Goal: Task Accomplishment & Management: Manage account settings

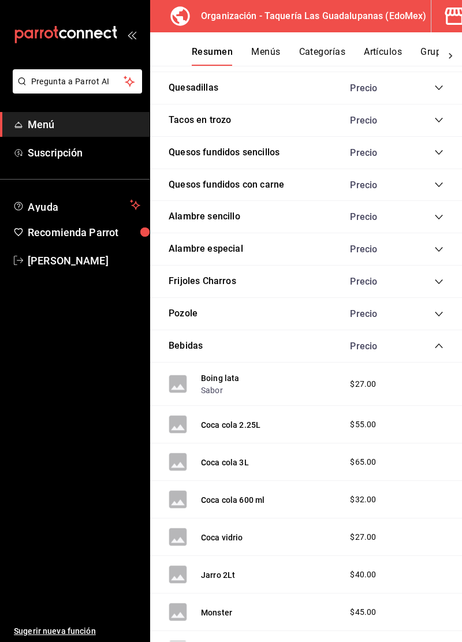
scroll to position [365, 0]
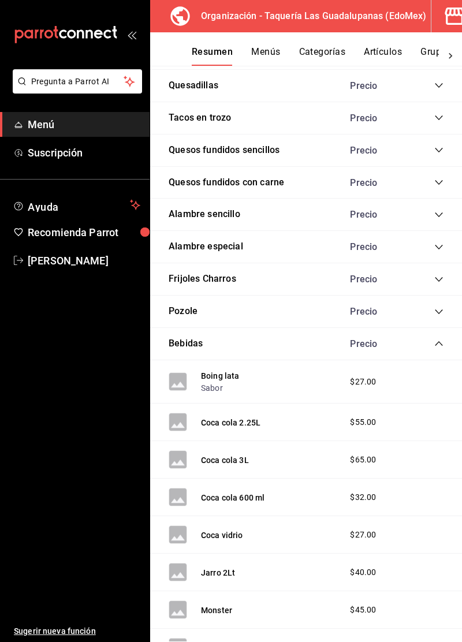
click at [430, 354] on div "Bebidas Precio" at bounding box center [306, 344] width 312 height 32
click at [437, 341] on icon "collapse-category-row" at bounding box center [439, 343] width 8 height 5
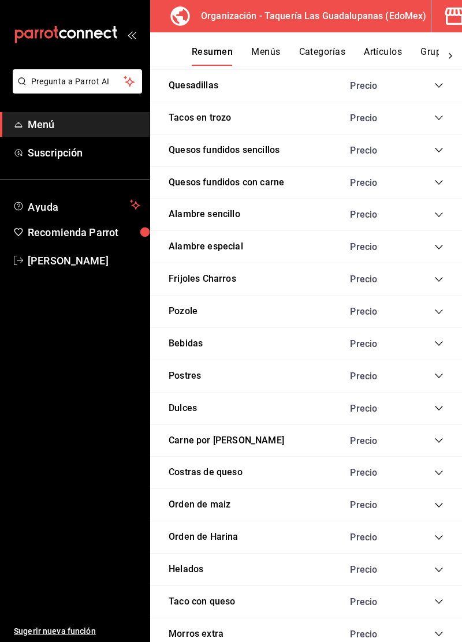
scroll to position [379, 0]
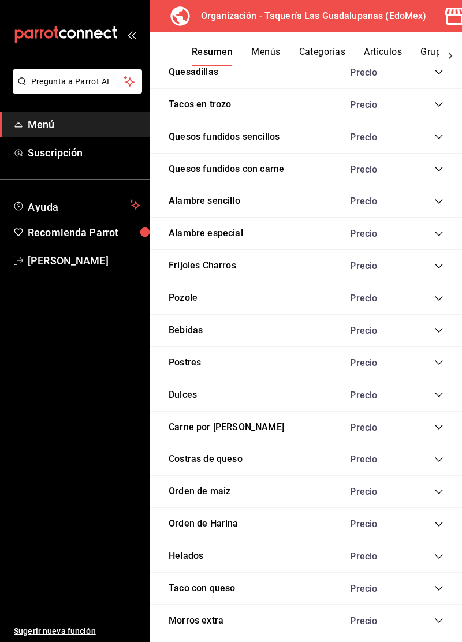
click at [437, 358] on icon "collapse-category-row" at bounding box center [438, 362] width 9 height 9
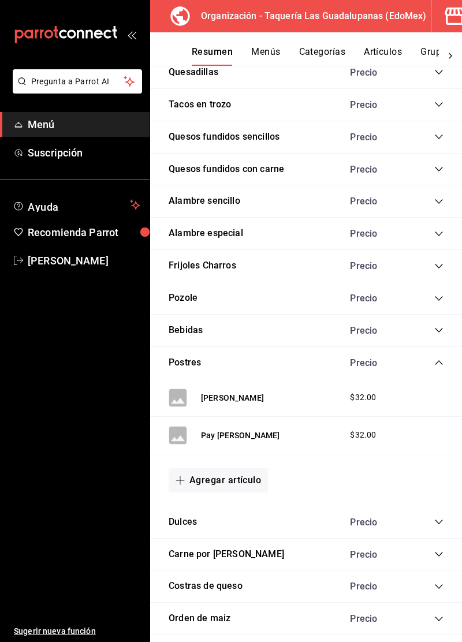
click at [423, 361] on div "Precio" at bounding box center [390, 362] width 105 height 11
click at [439, 360] on icon "collapse-category-row" at bounding box center [438, 362] width 9 height 9
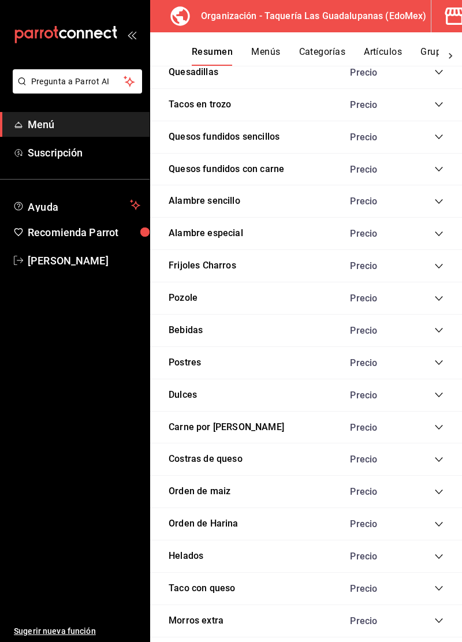
click at [436, 428] on icon "collapse-category-row" at bounding box center [438, 427] width 9 height 9
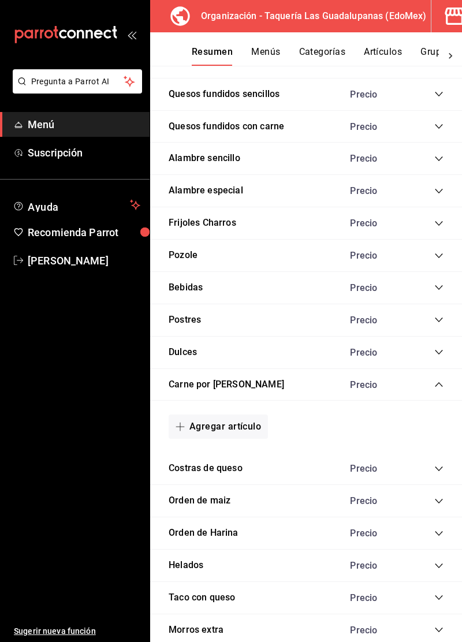
scroll to position [431, 0]
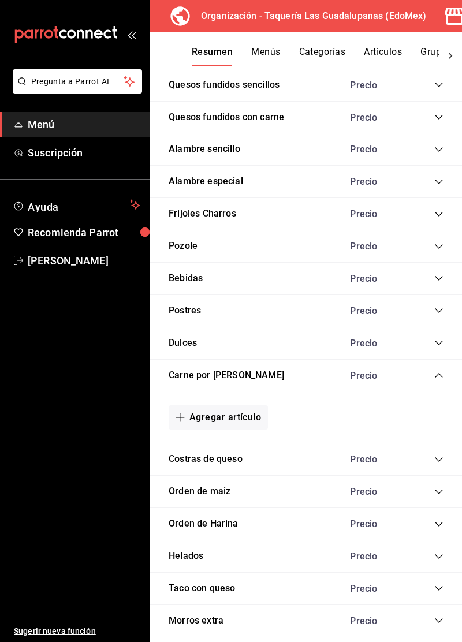
click at [241, 411] on button "Agregar artículo" at bounding box center [218, 417] width 99 height 24
click at [225, 480] on li "Artículo nuevo" at bounding box center [214, 473] width 91 height 28
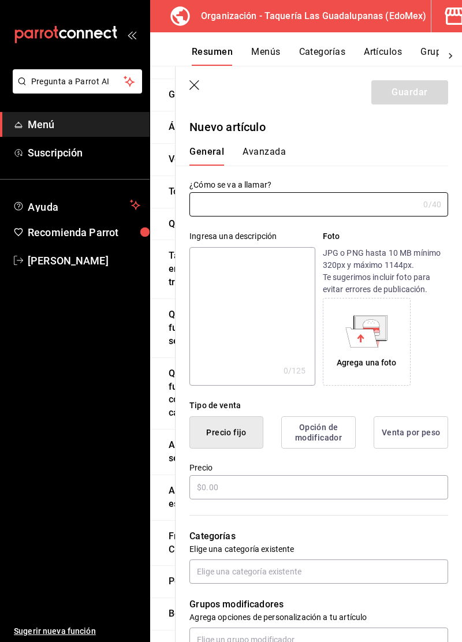
type input "AR-1758754090312"
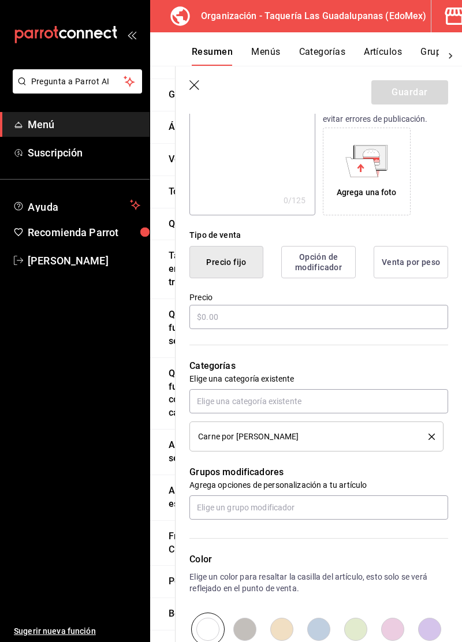
scroll to position [171, 0]
type input "Kilo de pastor"
click at [423, 270] on button "Venta por peso" at bounding box center [410, 261] width 74 height 32
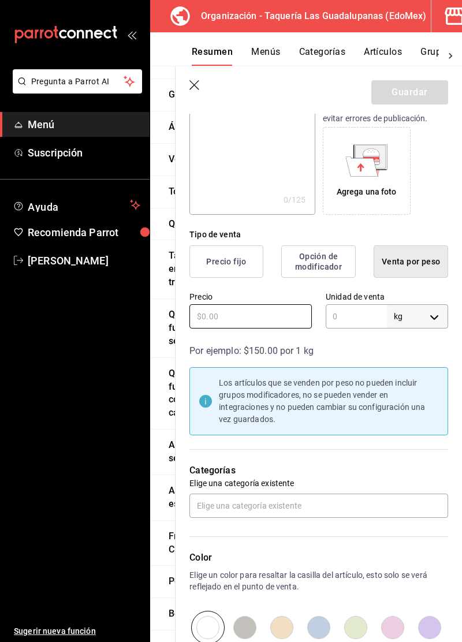
click at [279, 326] on input "text" at bounding box center [250, 316] width 122 height 24
type input "$300.00"
click at [428, 322] on body "Pregunta a Parrot AI Menú Suscripción Ayuda Recomienda Parrot Marco Leon Sugeri…" at bounding box center [231, 321] width 462 height 642
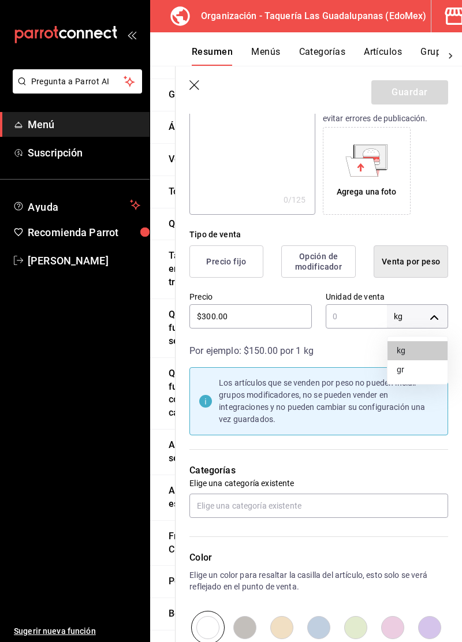
click at [408, 357] on li "kg" at bounding box center [417, 350] width 60 height 19
click at [354, 318] on input "text" at bounding box center [356, 316] width 61 height 24
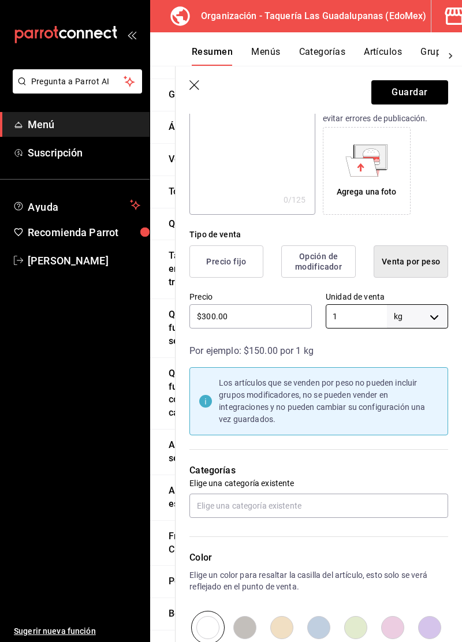
type input "1"
click at [373, 347] on div "Por ejemplo: $150.00 por 1 kg" at bounding box center [318, 351] width 259 height 14
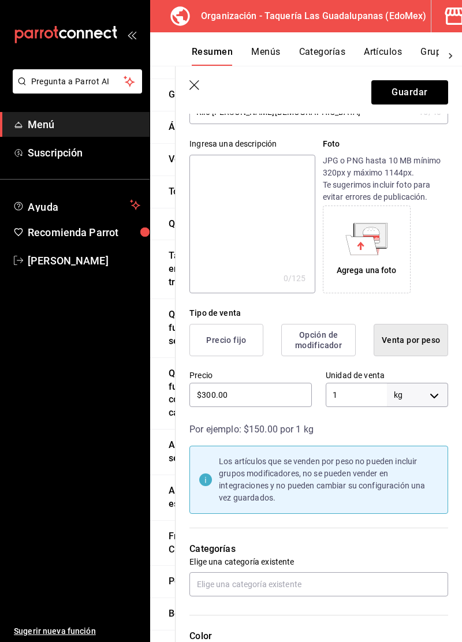
scroll to position [154, 0]
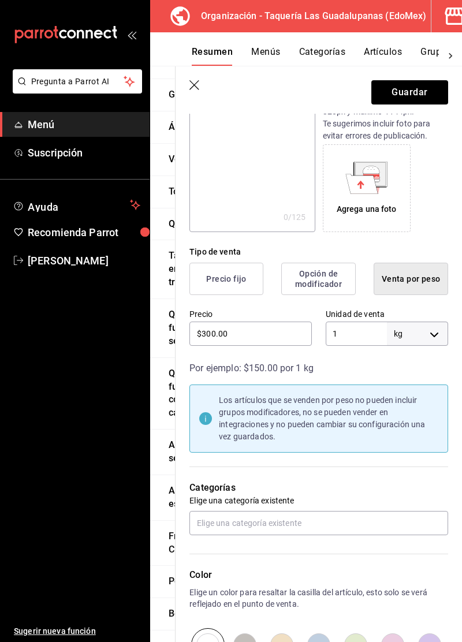
click at [432, 338] on body "Pregunta a Parrot AI Menú Suscripción Ayuda Recomienda Parrot Marco Leon Sugeri…" at bounding box center [231, 321] width 462 height 642
click at [439, 339] on div at bounding box center [231, 321] width 462 height 642
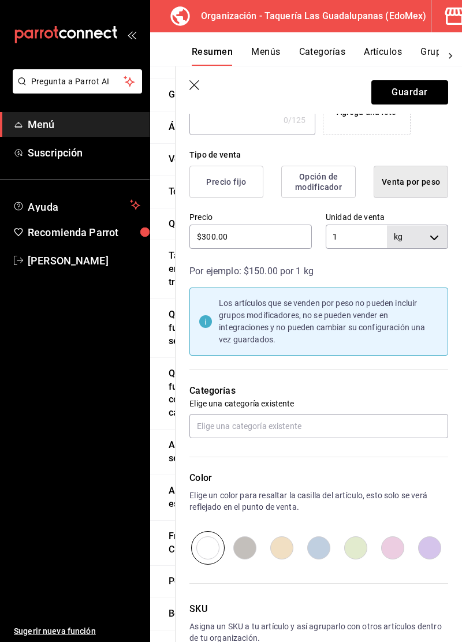
scroll to position [261, 0]
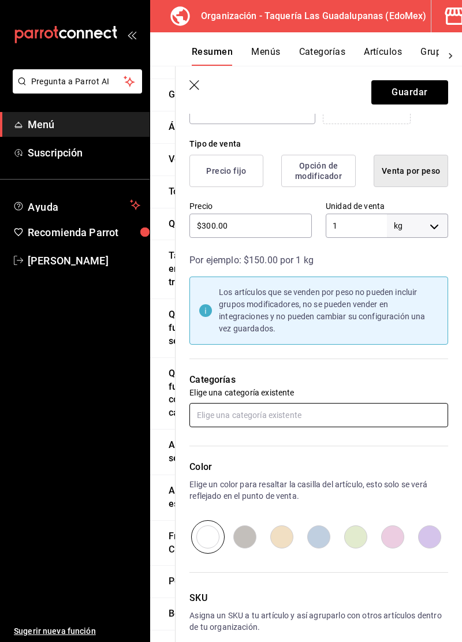
click at [371, 414] on input "text" at bounding box center [318, 415] width 259 height 24
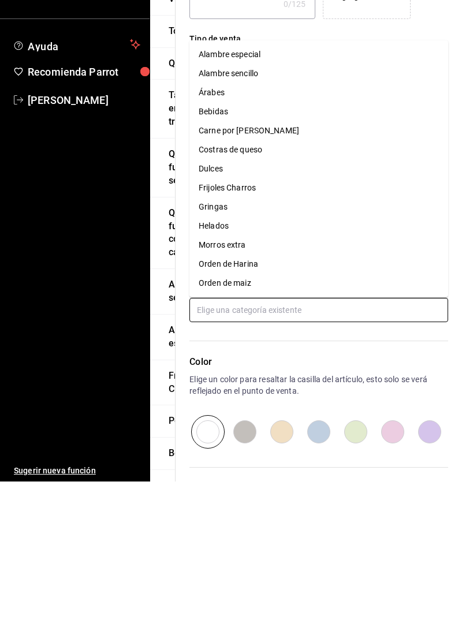
scroll to position [16, 0]
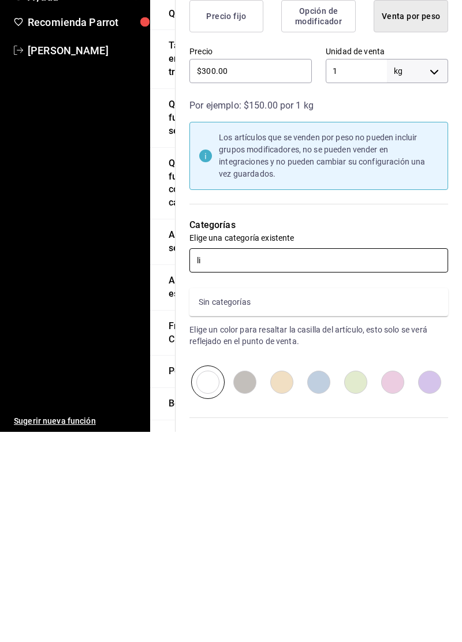
type input "l"
type input "kil"
click at [366, 503] on li "Carne por Kilo" at bounding box center [318, 512] width 259 height 19
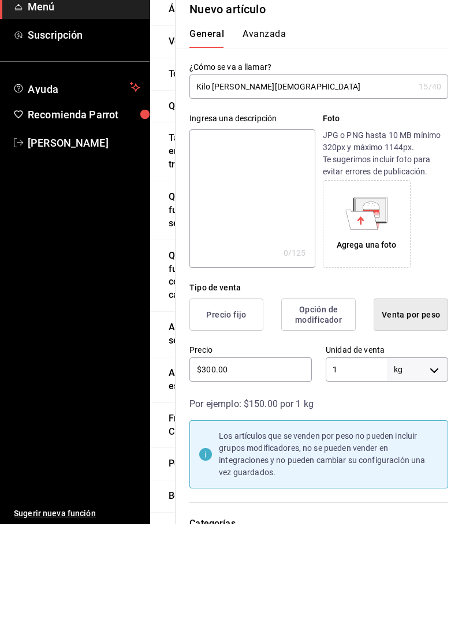
scroll to position [0, 0]
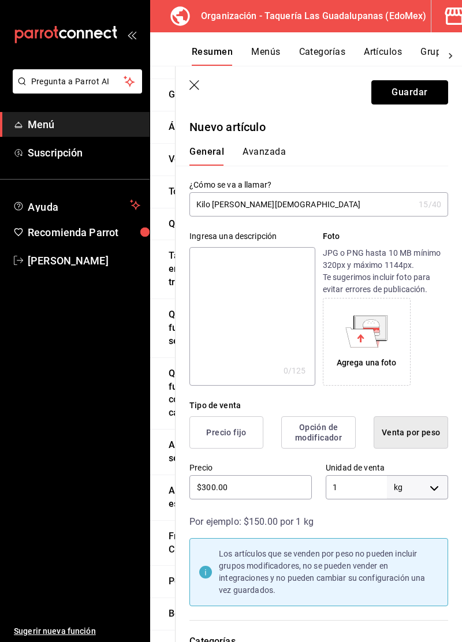
click at [411, 94] on button "Guardar" at bounding box center [409, 92] width 77 height 24
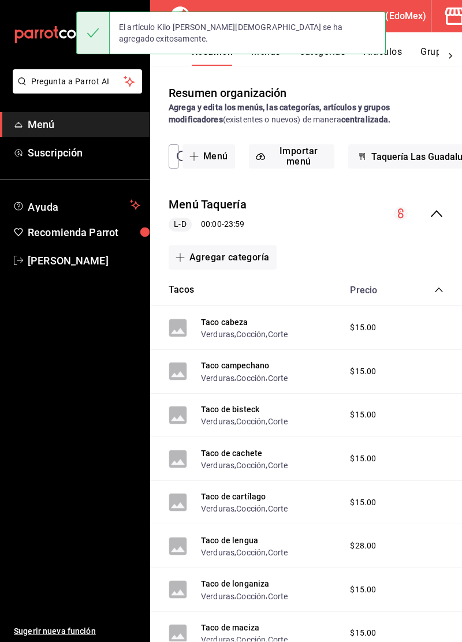
click at [438, 290] on icon "collapse-category-row" at bounding box center [438, 289] width 9 height 9
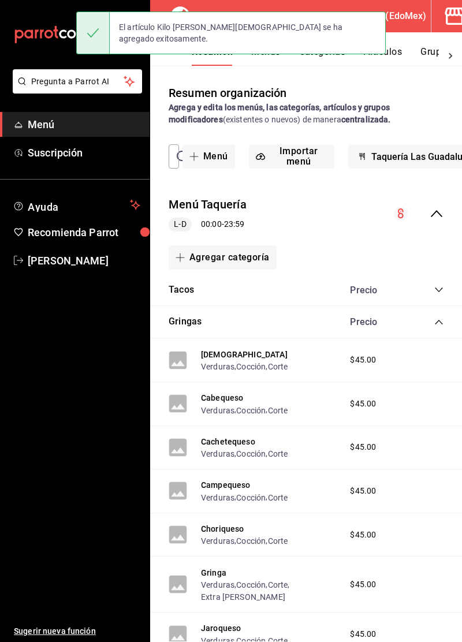
click at [437, 324] on icon "collapse-category-row" at bounding box center [438, 321] width 9 height 9
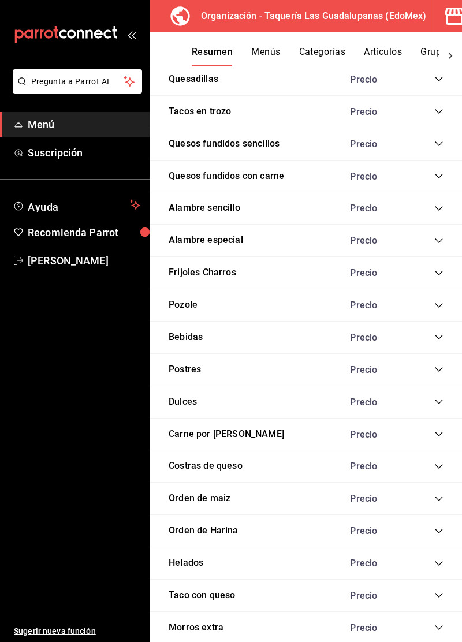
scroll to position [379, 0]
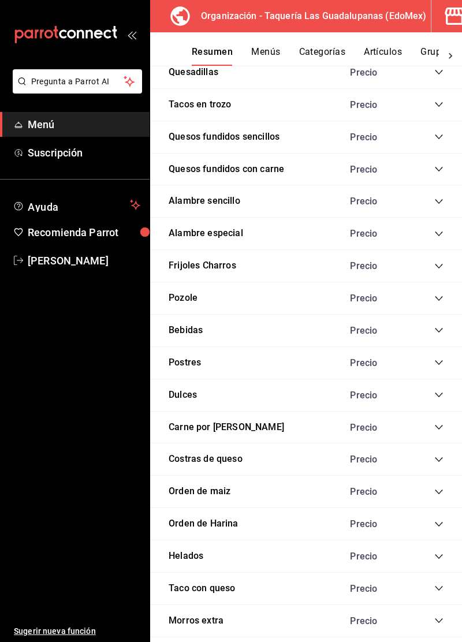
click at [435, 424] on icon "collapse-category-row" at bounding box center [438, 427] width 9 height 9
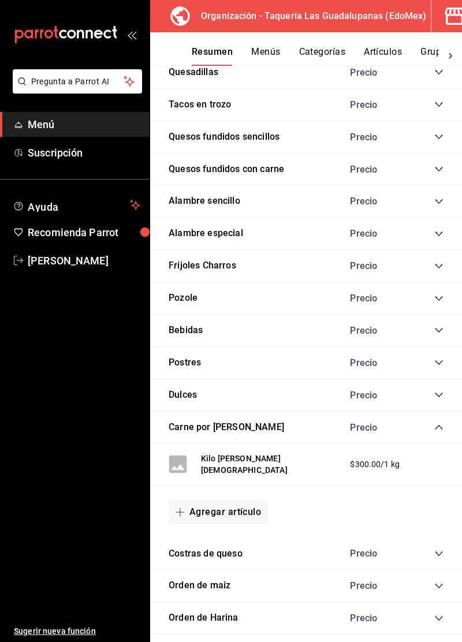
click at [439, 426] on icon "collapse-category-row" at bounding box center [438, 427] width 9 height 9
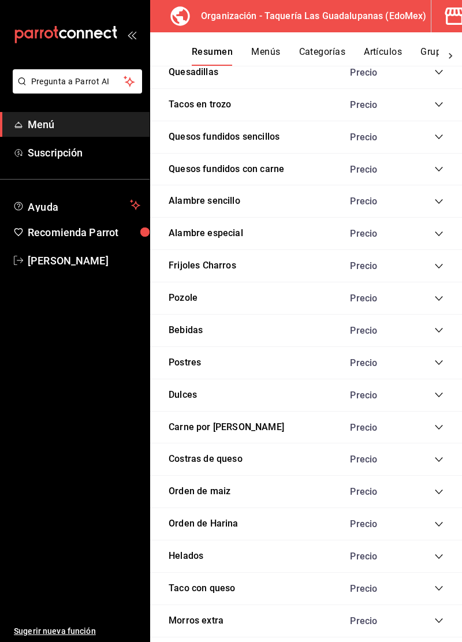
click at [439, 426] on icon "collapse-category-row" at bounding box center [438, 427] width 9 height 9
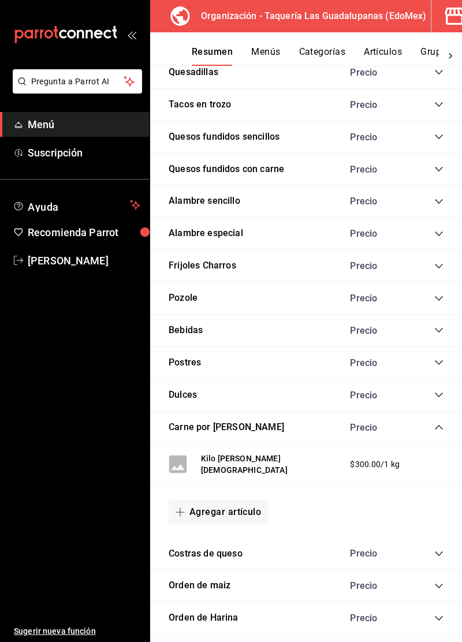
click at [244, 509] on button "Agregar artículo" at bounding box center [218, 512] width 99 height 24
click at [431, 469] on div at bounding box center [231, 321] width 462 height 642
click at [436, 427] on icon "collapse-category-row" at bounding box center [438, 427] width 9 height 9
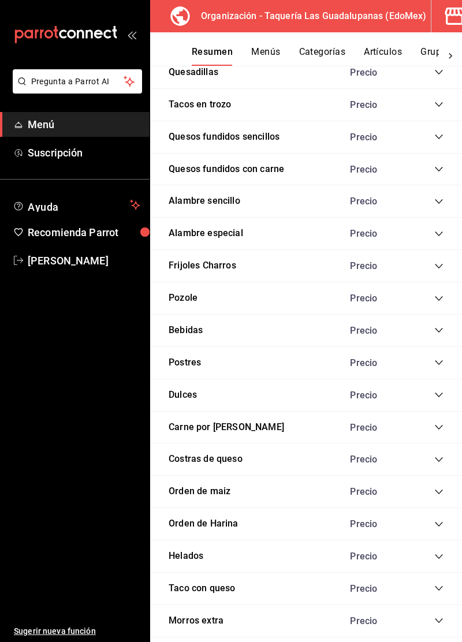
click at [436, 425] on icon "collapse-category-row" at bounding box center [438, 427] width 9 height 9
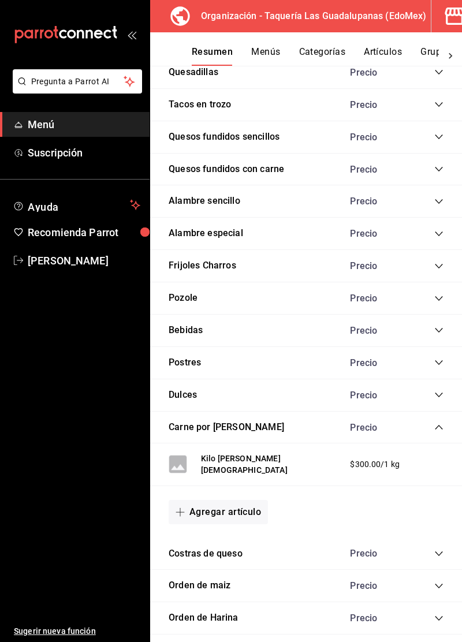
click at [239, 510] on button "Agregar artículo" at bounding box center [218, 512] width 99 height 24
click at [223, 566] on li "Artículo nuevo" at bounding box center [214, 562] width 91 height 28
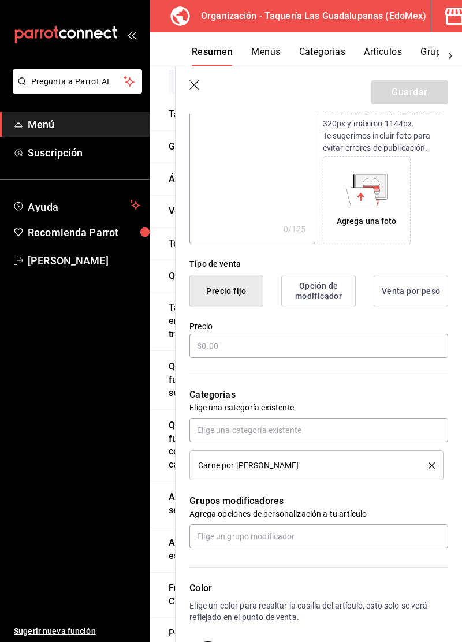
scroll to position [144, 0]
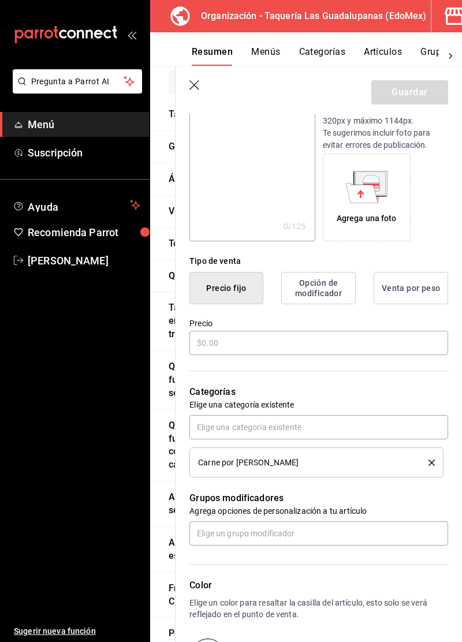
type input "Kilo de suadero"
click at [413, 297] on button "Venta por peso" at bounding box center [410, 288] width 74 height 32
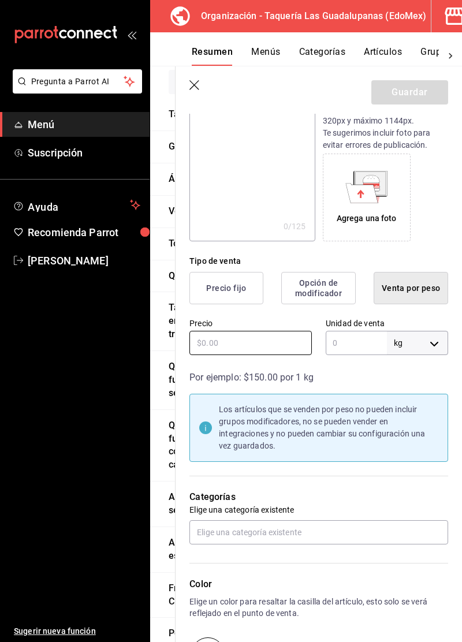
click at [282, 345] on input "text" at bounding box center [250, 343] width 122 height 24
type input "$460.00"
click at [343, 340] on input "text" at bounding box center [356, 343] width 61 height 24
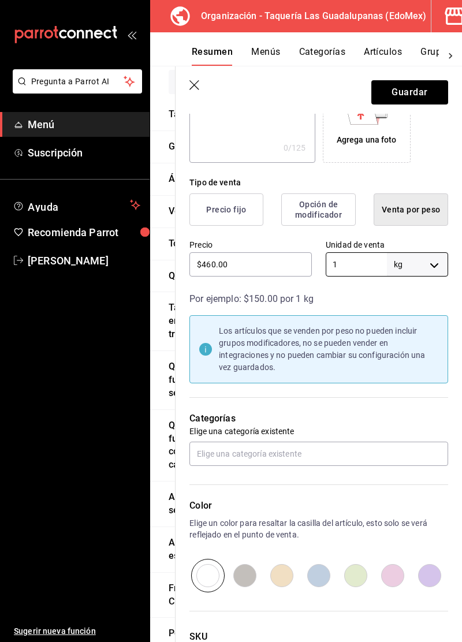
scroll to position [261, 0]
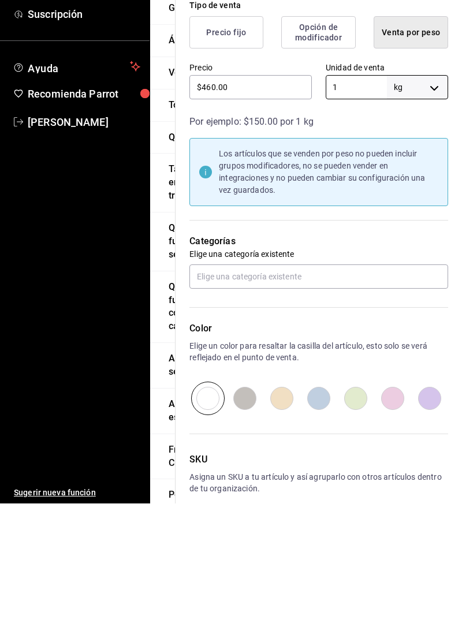
type input "1"
click at [381, 416] on input "text" at bounding box center [318, 415] width 259 height 24
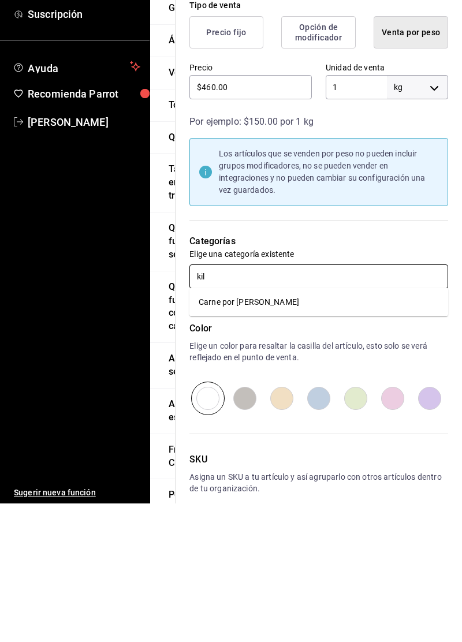
type input "kilo"
click at [351, 440] on li "Carne por Kilo" at bounding box center [318, 440] width 259 height 19
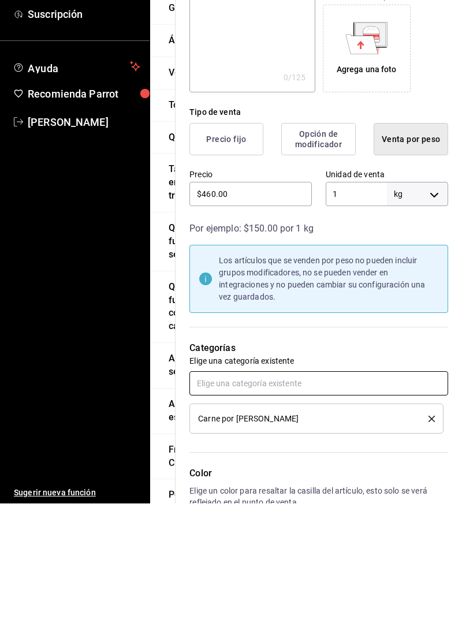
scroll to position [0, 0]
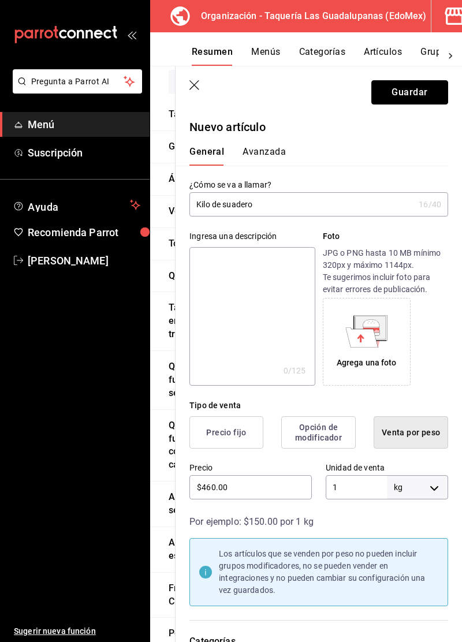
click at [417, 91] on button "Guardar" at bounding box center [409, 92] width 77 height 24
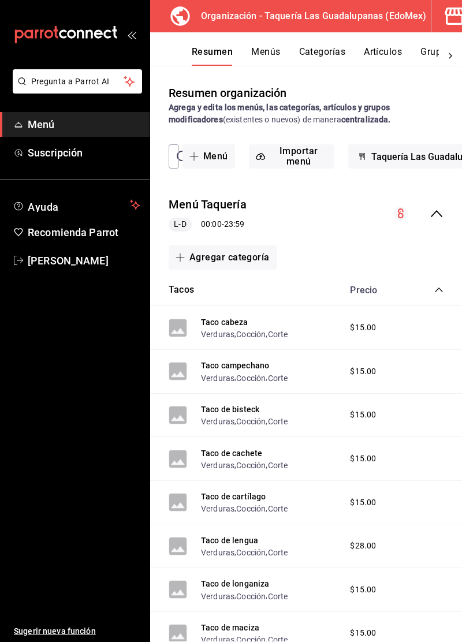
click at [436, 290] on icon "collapse-category-row" at bounding box center [439, 289] width 8 height 5
click at [439, 293] on icon "collapse-category-row" at bounding box center [438, 289] width 9 height 9
click at [436, 290] on icon "collapse-category-row" at bounding box center [439, 289] width 8 height 5
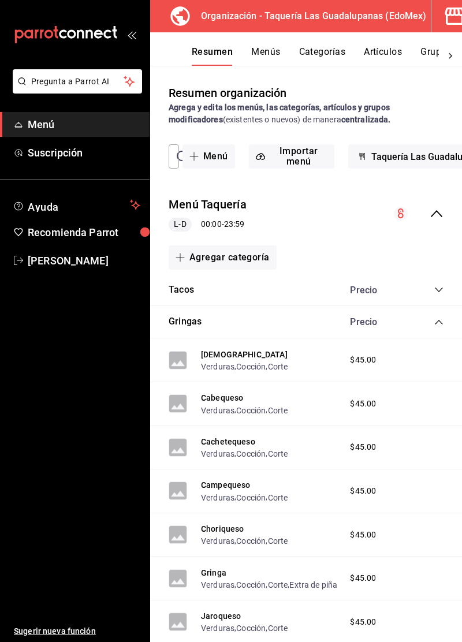
click at [436, 292] on icon "collapse-category-row" at bounding box center [438, 289] width 9 height 9
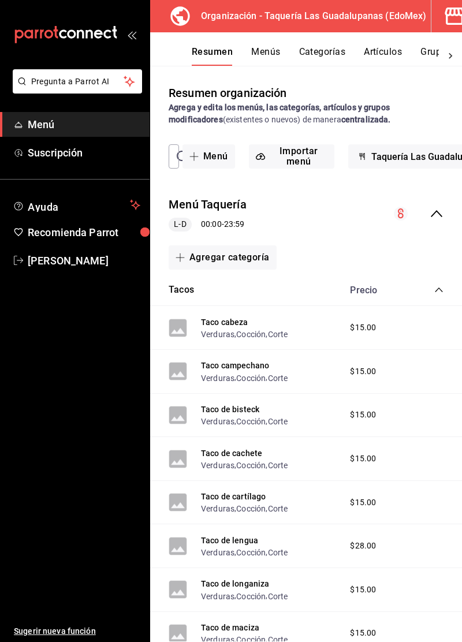
click at [436, 290] on icon "collapse-category-row" at bounding box center [439, 289] width 8 height 5
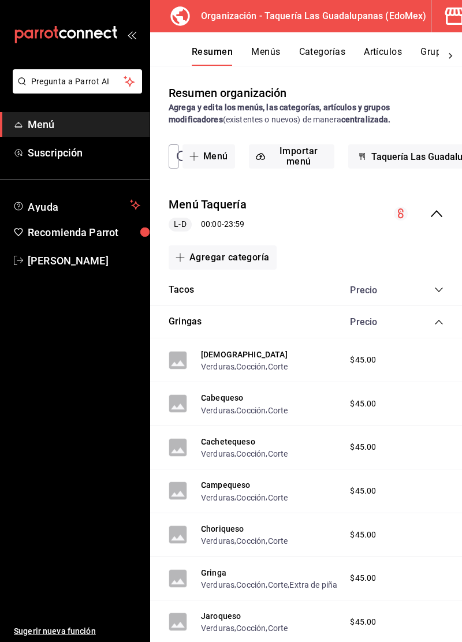
click at [437, 322] on icon "collapse-category-row" at bounding box center [439, 322] width 8 height 5
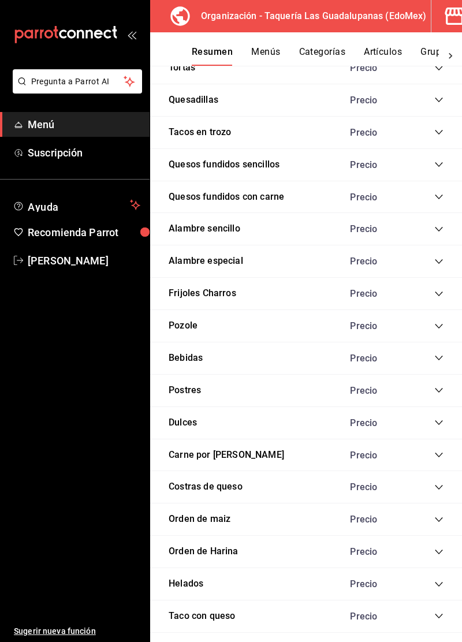
scroll to position [379, 0]
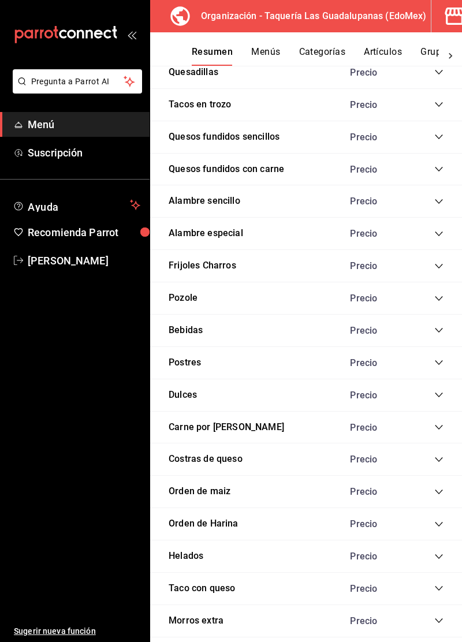
click at [438, 424] on icon "collapse-category-row" at bounding box center [438, 427] width 9 height 9
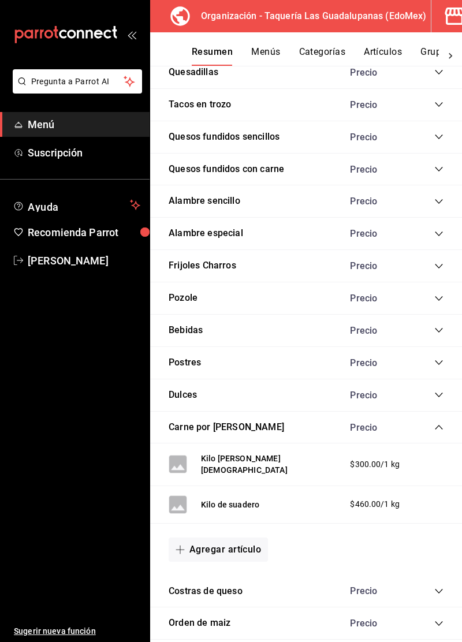
click at [240, 542] on button "Agregar artículo" at bounding box center [218, 549] width 99 height 24
click at [227, 603] on li "Artículo nuevo" at bounding box center [214, 599] width 91 height 28
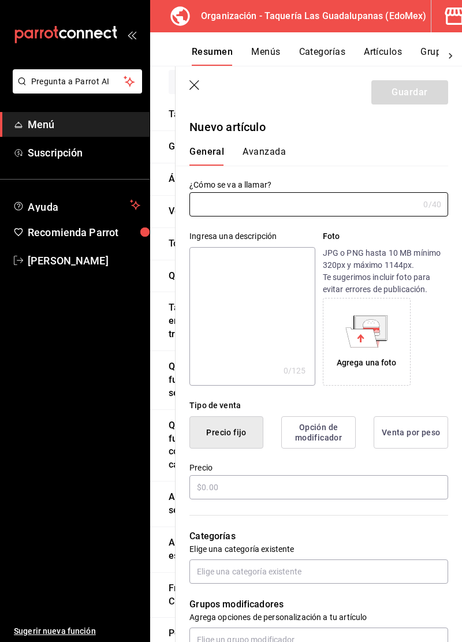
type input "AR-1758754271240"
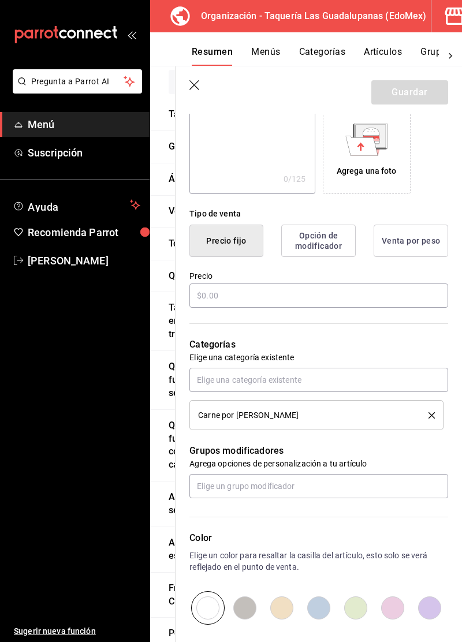
scroll to position [196, 0]
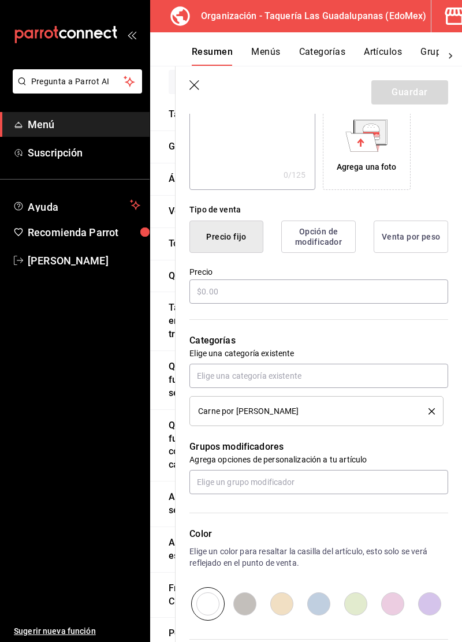
type input "Kilo de tripa"
click at [419, 247] on button "Venta por peso" at bounding box center [410, 237] width 74 height 32
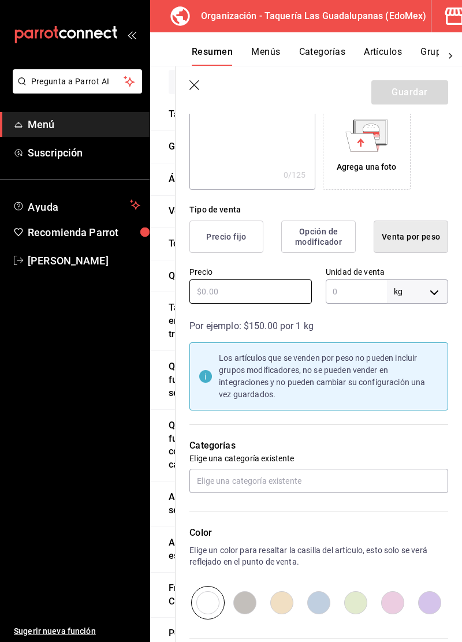
click at [253, 301] on input "text" at bounding box center [250, 291] width 122 height 24
type input "$460.00"
click at [371, 294] on input "text" at bounding box center [356, 291] width 61 height 24
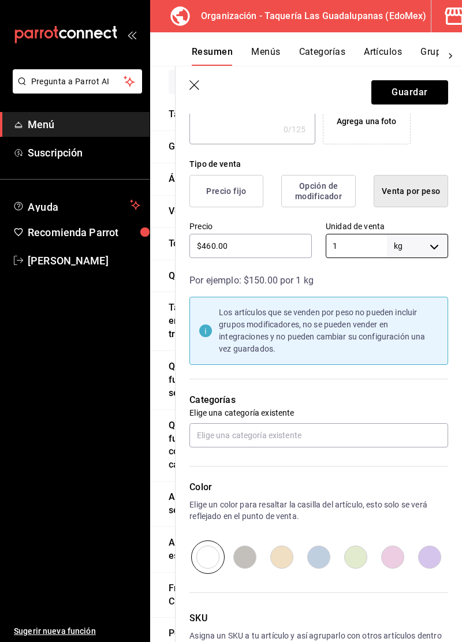
scroll to position [261, 0]
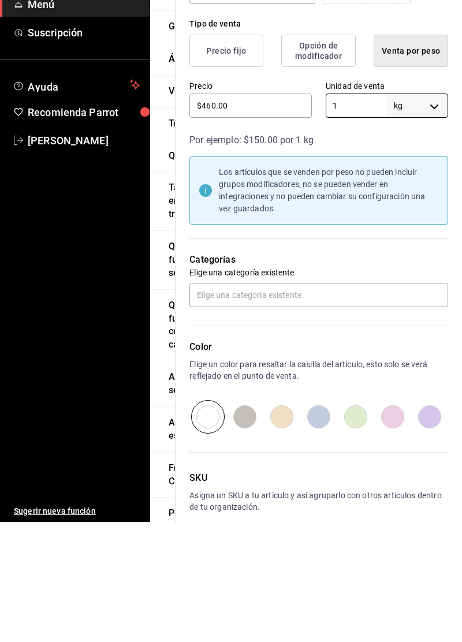
type input "1"
click at [390, 418] on input "text" at bounding box center [318, 415] width 259 height 24
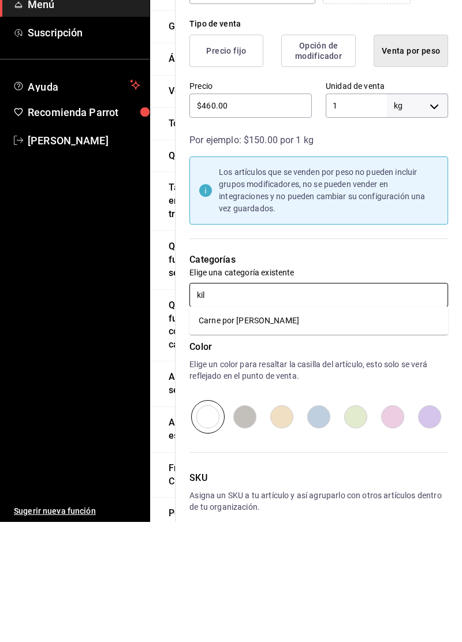
type input "kilo"
click at [341, 447] on li "Carne por Kilo" at bounding box center [318, 440] width 259 height 19
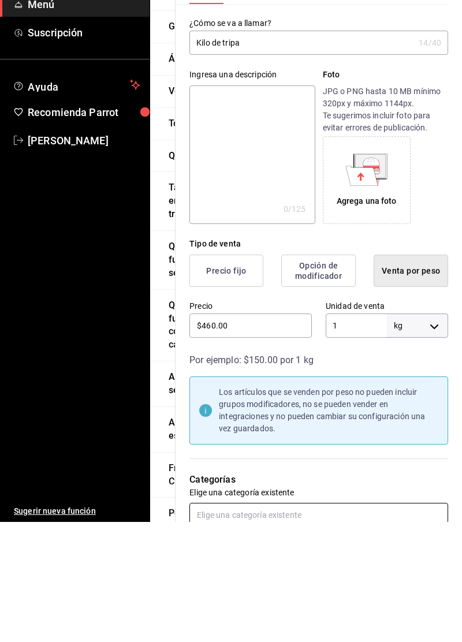
scroll to position [0, 0]
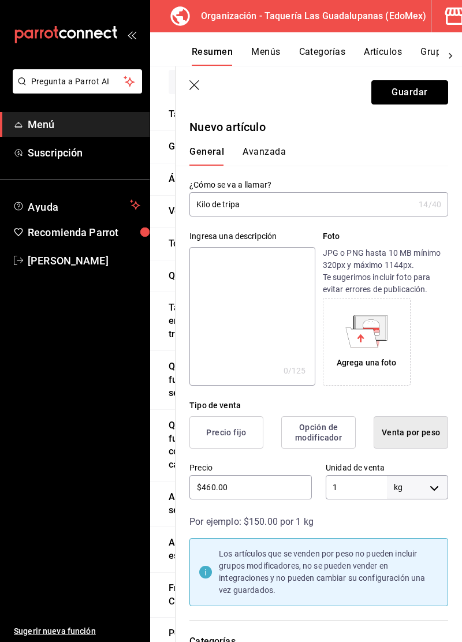
click at [416, 96] on button "Guardar" at bounding box center [409, 92] width 77 height 24
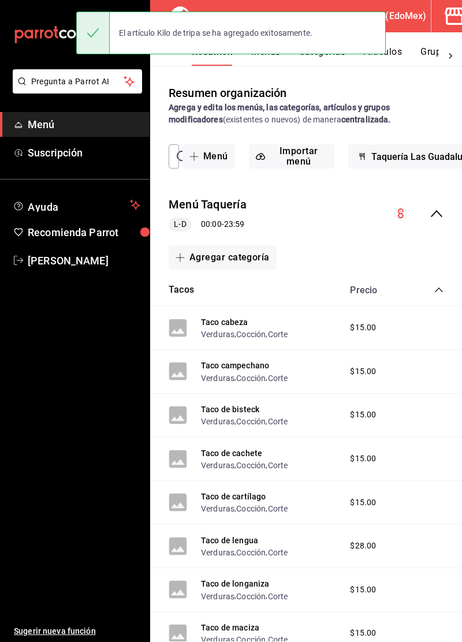
click at [436, 290] on icon "collapse-category-row" at bounding box center [439, 289] width 8 height 5
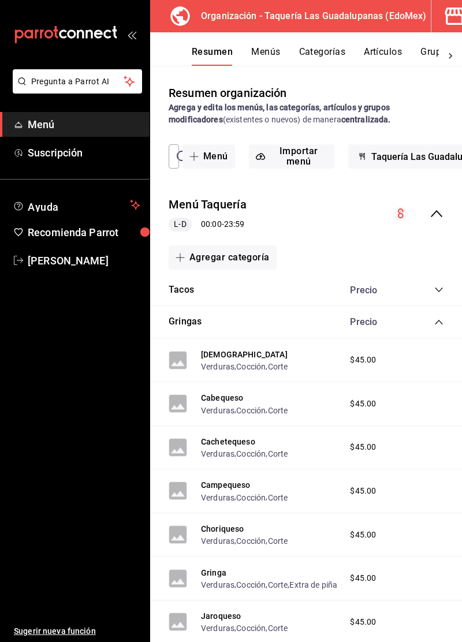
click at [436, 324] on icon "collapse-category-row" at bounding box center [438, 321] width 9 height 9
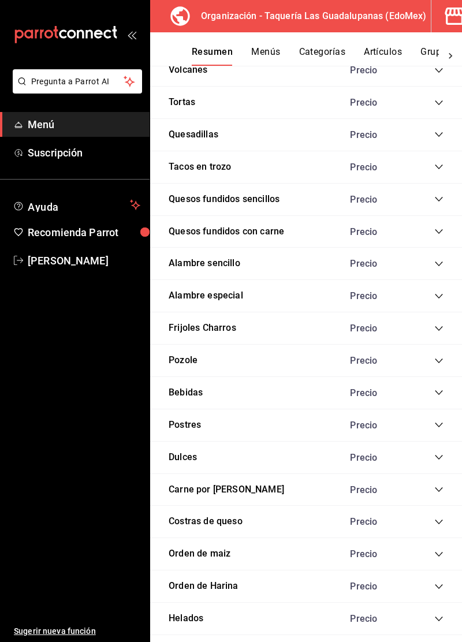
scroll to position [379, 0]
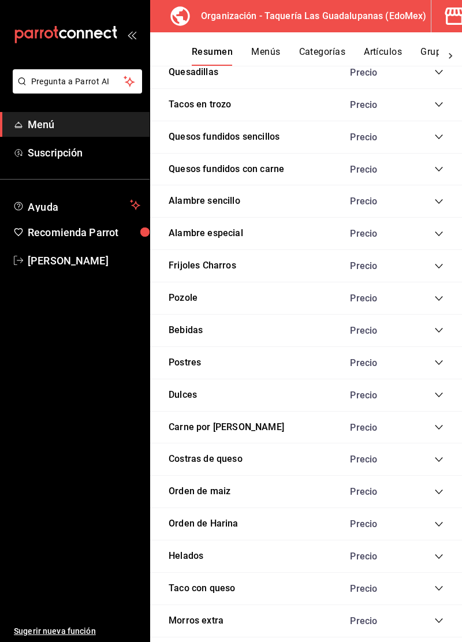
click at [439, 424] on icon "collapse-category-row" at bounding box center [438, 427] width 9 height 9
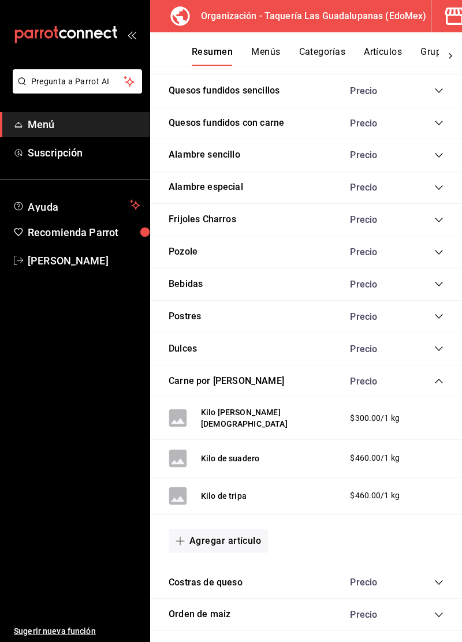
scroll to position [427, 0]
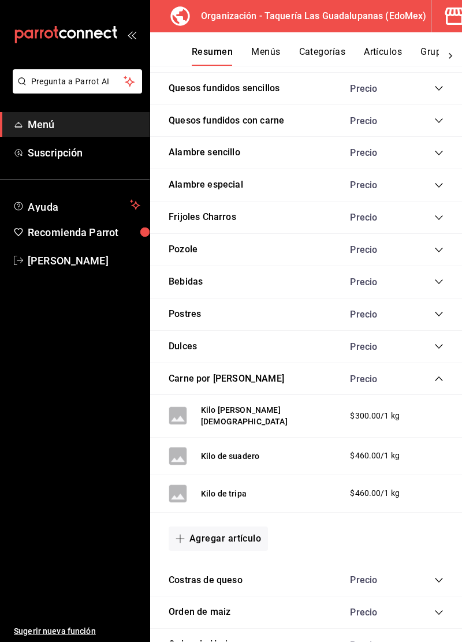
click at [239, 533] on button "Agregar artículo" at bounding box center [218, 538] width 99 height 24
click at [231, 589] on li "Artículo nuevo" at bounding box center [214, 588] width 91 height 28
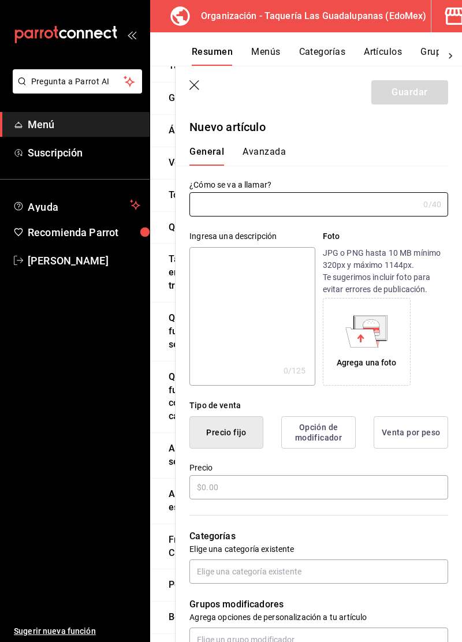
type input "AR-1758754308387"
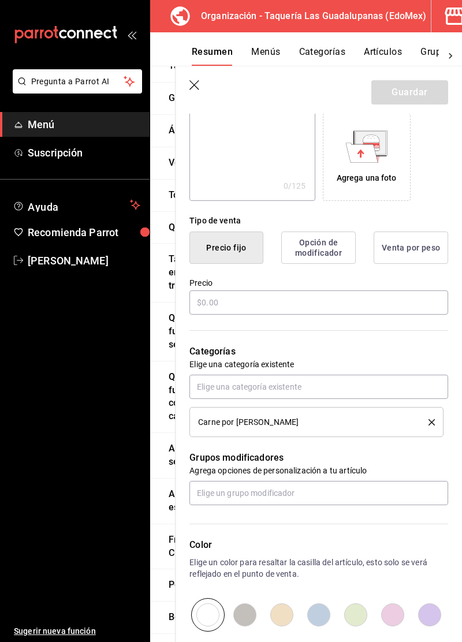
scroll to position [187, 0]
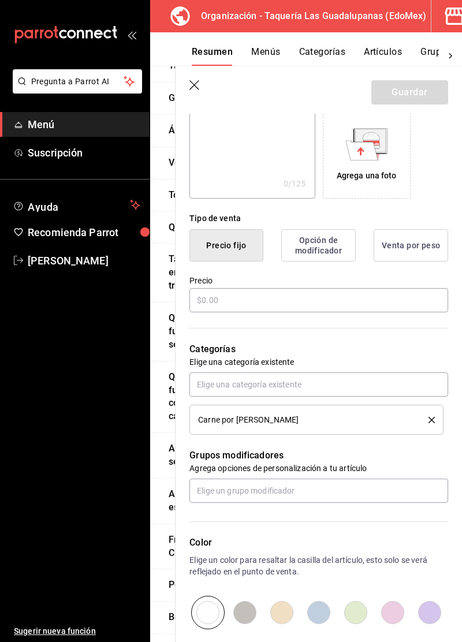
type input "Kilo de bistec"
click at [289, 302] on input "text" at bounding box center [318, 300] width 259 height 24
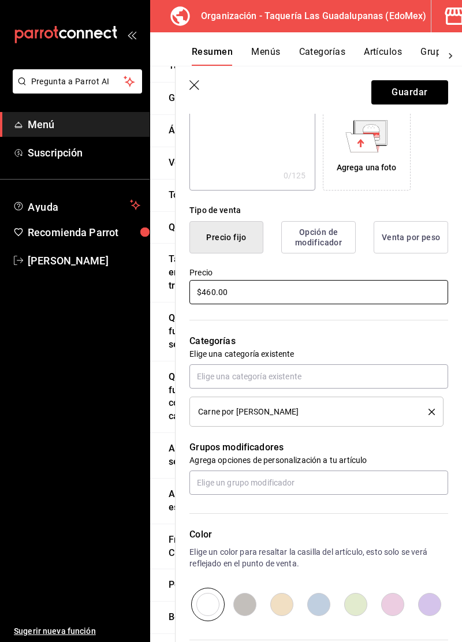
scroll to position [193, 0]
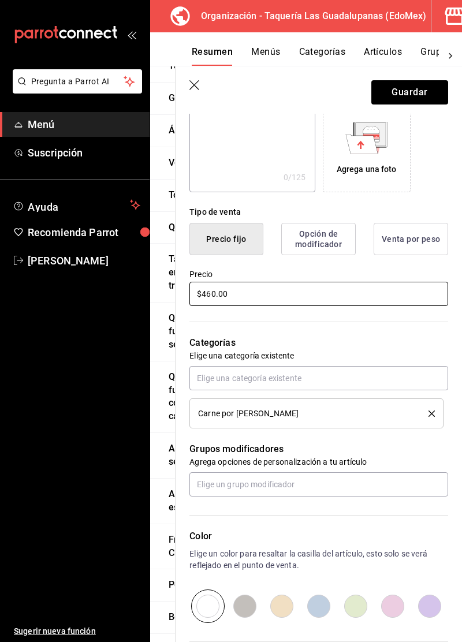
type input "$460.00"
click at [406, 252] on button "Venta por peso" at bounding box center [410, 239] width 74 height 32
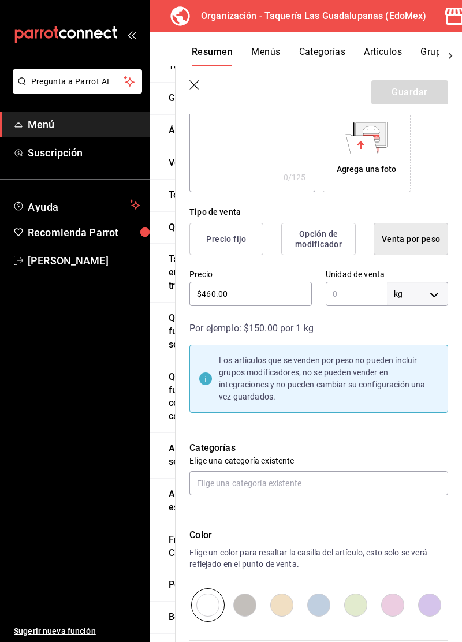
click at [363, 297] on input "text" at bounding box center [356, 294] width 61 height 24
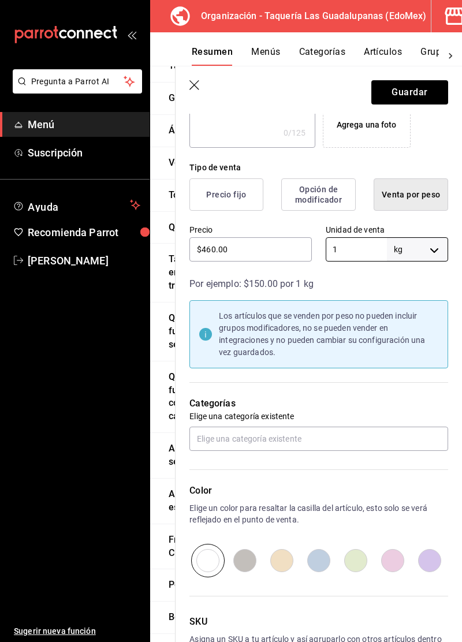
scroll to position [261, 0]
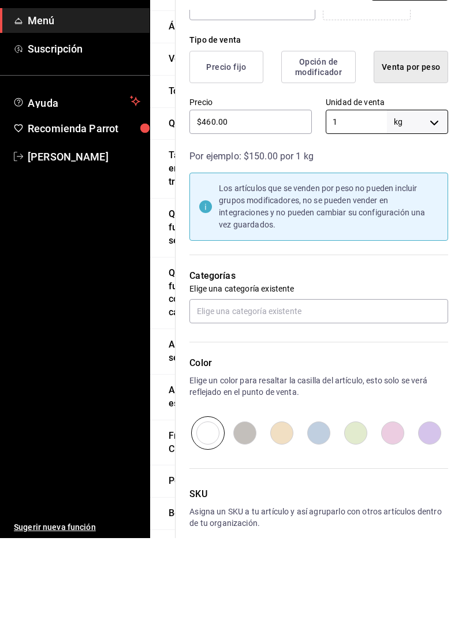
type input "1"
click at [367, 418] on input "text" at bounding box center [318, 415] width 259 height 24
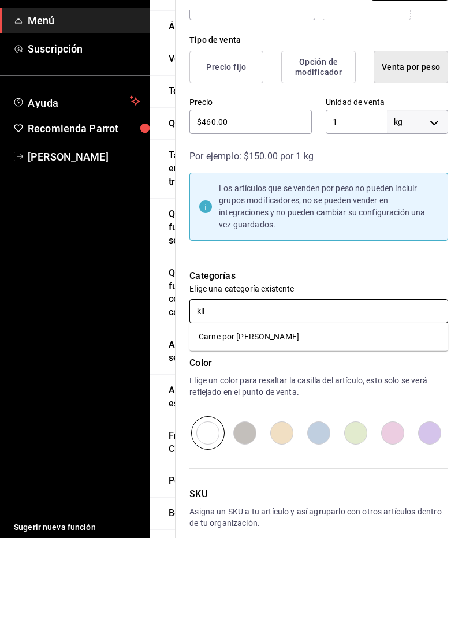
type input "kilo"
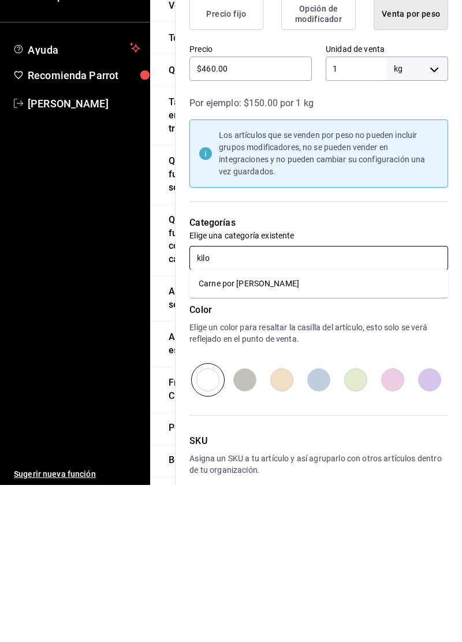
click at [364, 447] on li "Carne por Kilo" at bounding box center [318, 440] width 259 height 19
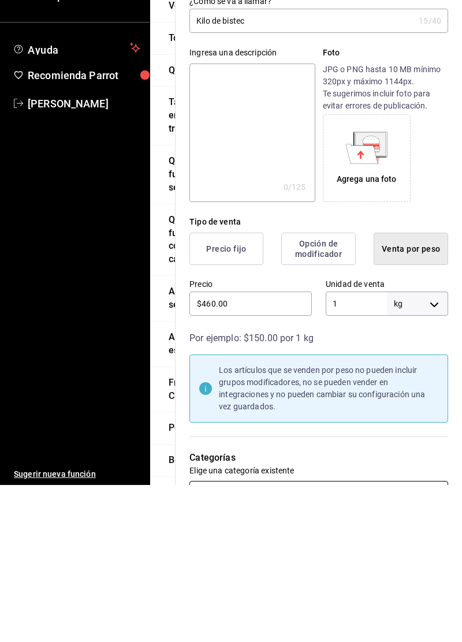
scroll to position [0, 0]
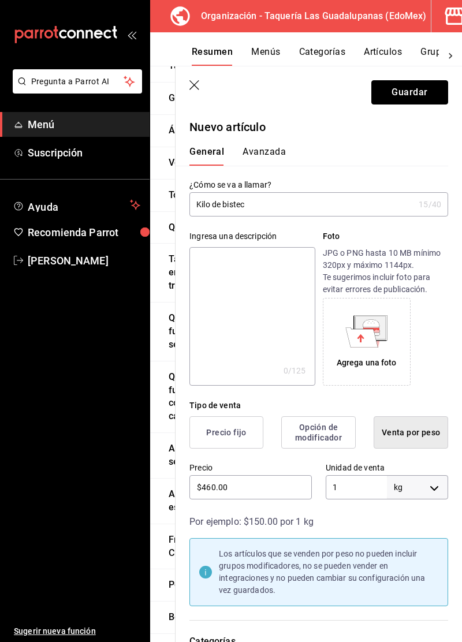
click at [414, 95] on button "Guardar" at bounding box center [409, 92] width 77 height 24
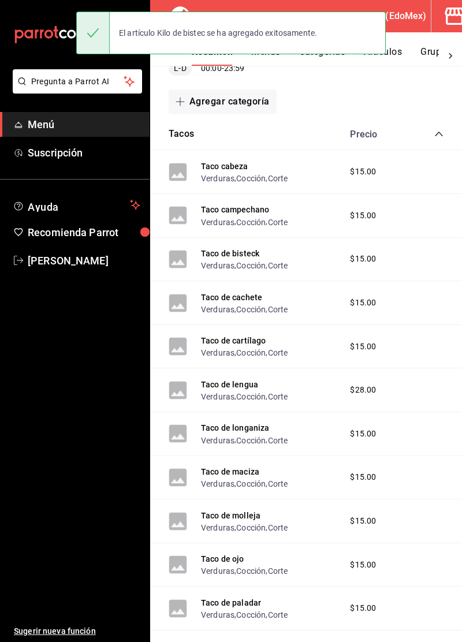
scroll to position [22, 0]
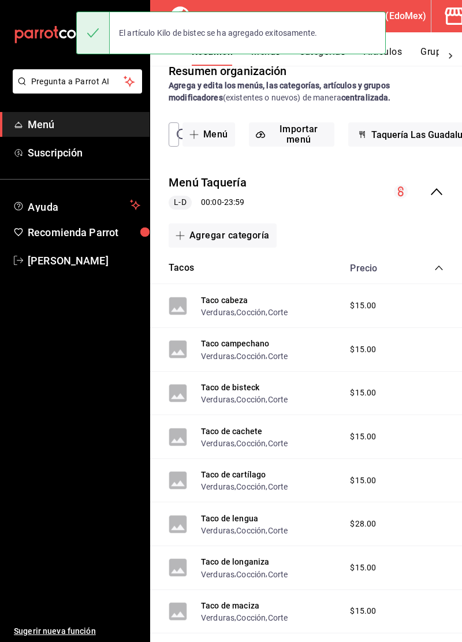
click at [439, 271] on icon "collapse-category-row" at bounding box center [438, 267] width 9 height 9
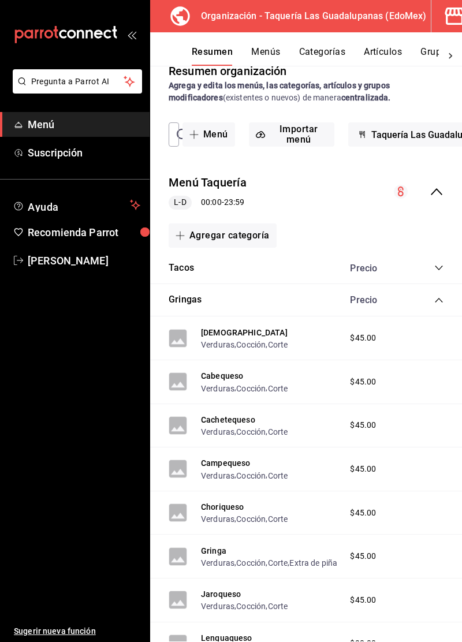
click at [438, 298] on icon "collapse-category-row" at bounding box center [438, 300] width 9 height 9
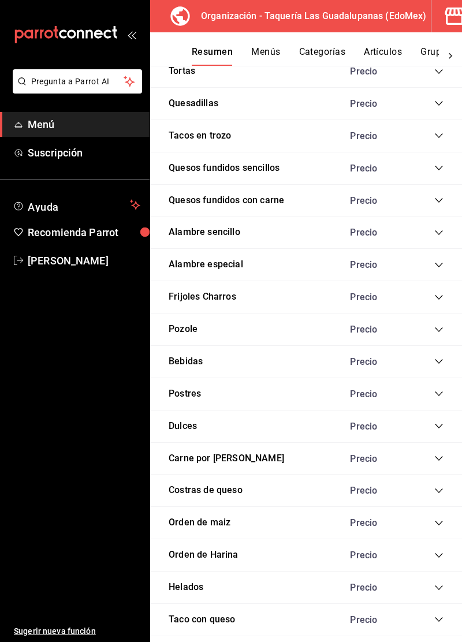
scroll to position [379, 0]
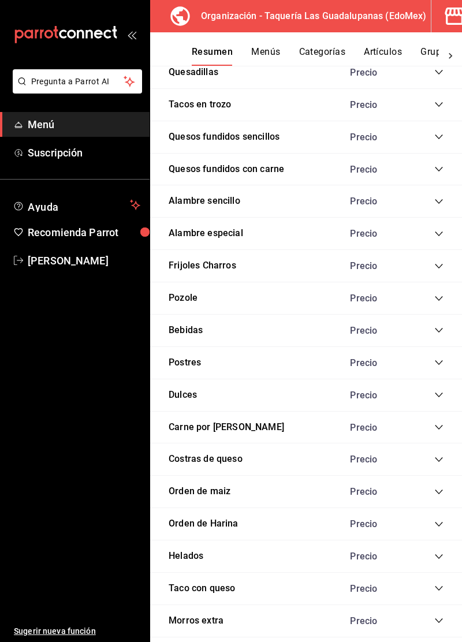
click at [438, 424] on icon "collapse-category-row" at bounding box center [438, 427] width 9 height 9
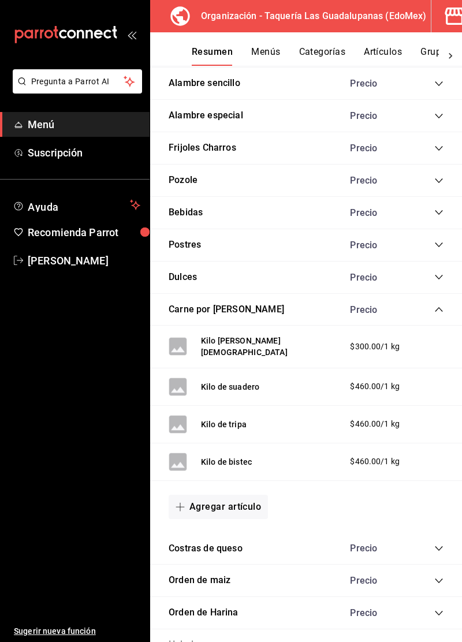
scroll to position [498, 0]
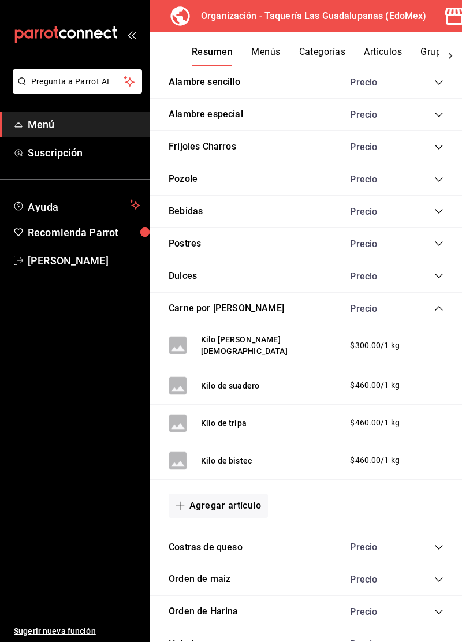
click at [249, 496] on button "Agregar artículo" at bounding box center [218, 506] width 99 height 24
click at [227, 556] on li "Artículo nuevo" at bounding box center [214, 555] width 91 height 28
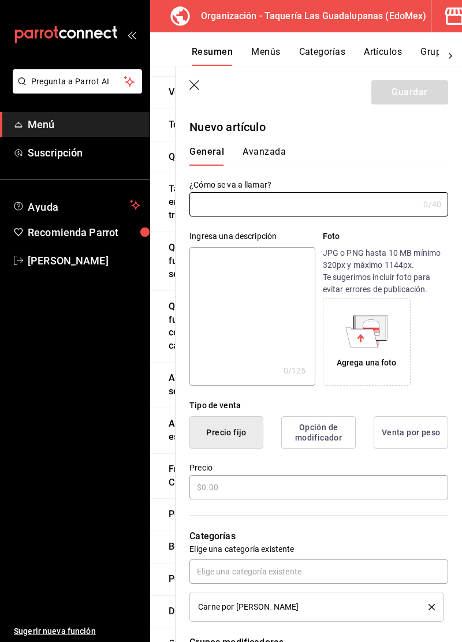
click at [360, 201] on input "text" at bounding box center [303, 204] width 229 height 23
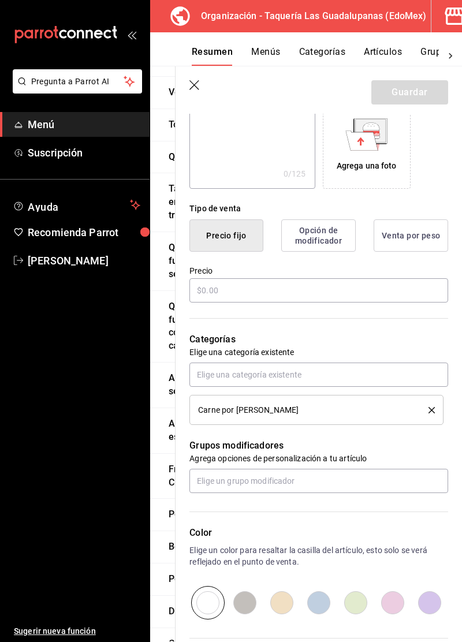
scroll to position [197, 0]
type input "Kilo de longaniza"
click at [409, 236] on button "Venta por peso" at bounding box center [410, 235] width 74 height 32
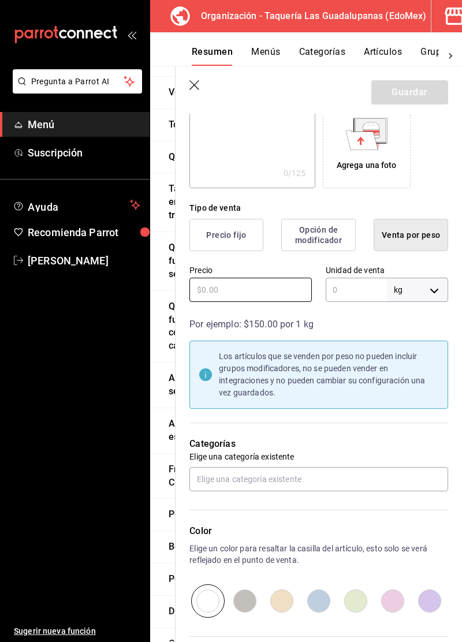
click at [259, 299] on input "text" at bounding box center [250, 290] width 122 height 24
type input "$300.00"
click at [366, 291] on input "text" at bounding box center [356, 290] width 61 height 24
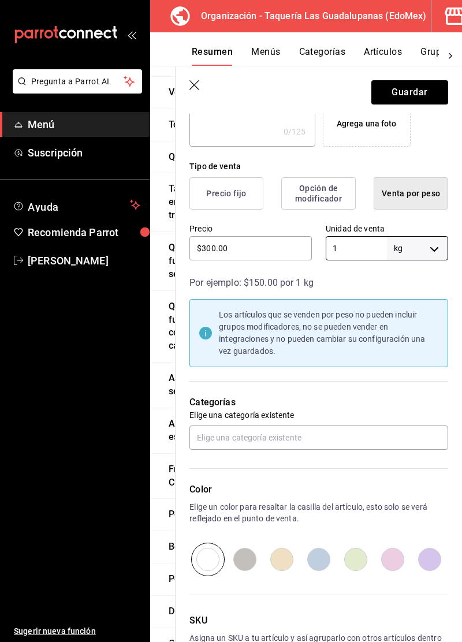
scroll to position [261, 0]
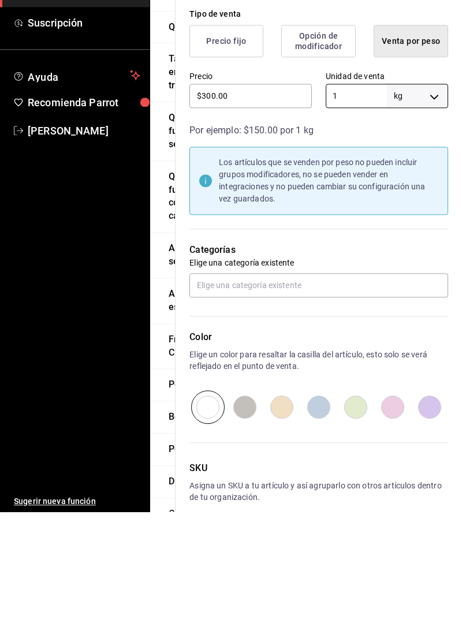
type input "1"
click at [369, 418] on input "text" at bounding box center [318, 415] width 259 height 24
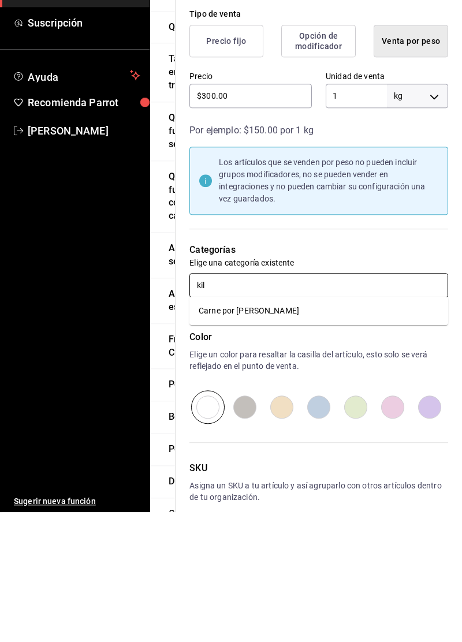
type input "kilo"
click at [363, 439] on li "Carne por Kilo" at bounding box center [318, 440] width 259 height 19
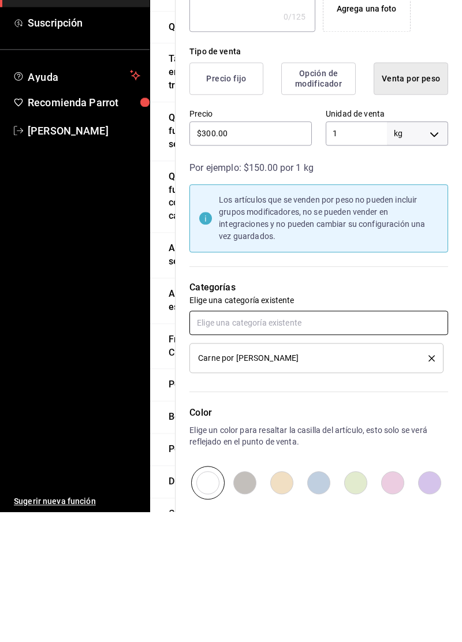
scroll to position [0, 0]
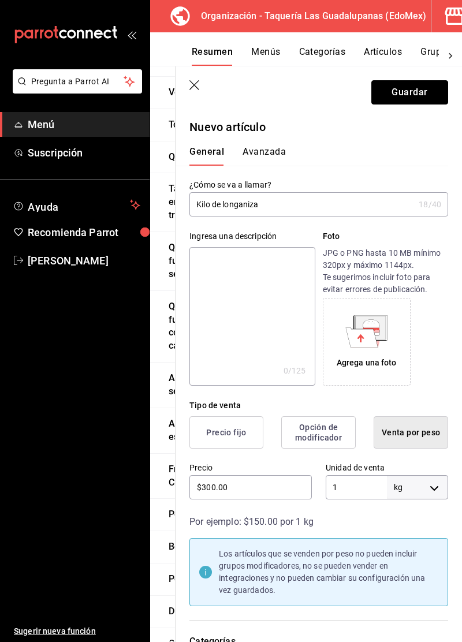
click at [410, 91] on button "Guardar" at bounding box center [409, 92] width 77 height 24
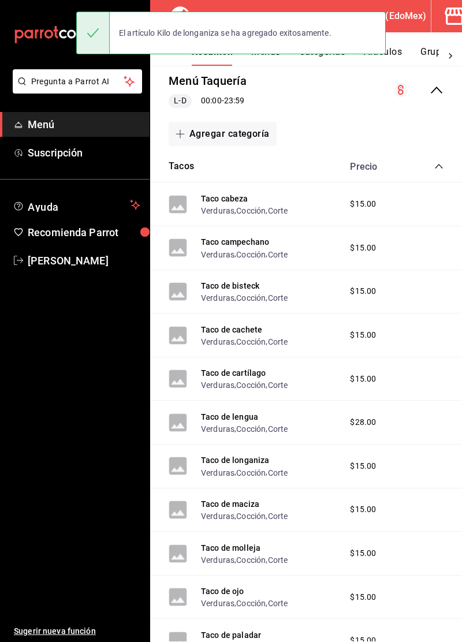
scroll to position [39, 0]
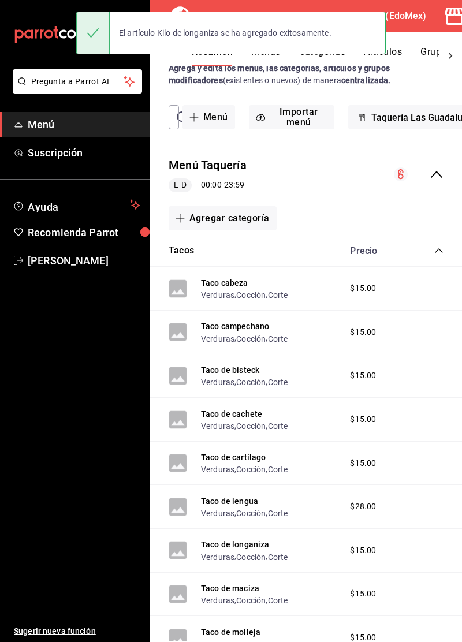
click at [427, 249] on div "Precio" at bounding box center [390, 250] width 105 height 11
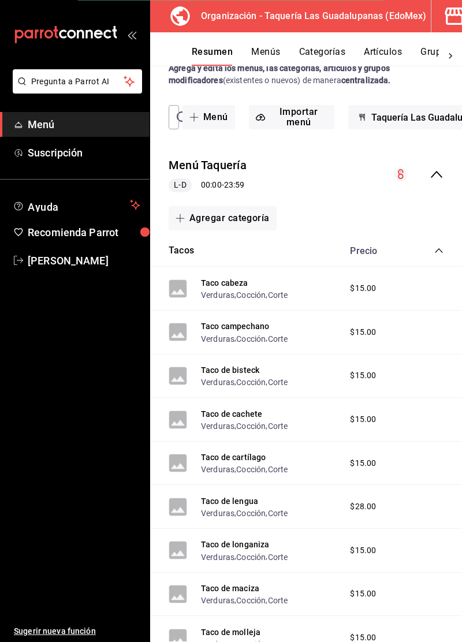
click at [439, 251] on icon "collapse-category-row" at bounding box center [438, 250] width 9 height 9
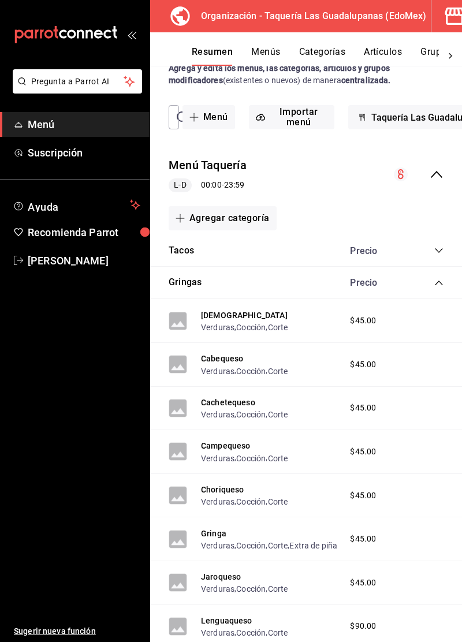
click at [439, 282] on icon "collapse-category-row" at bounding box center [438, 282] width 9 height 9
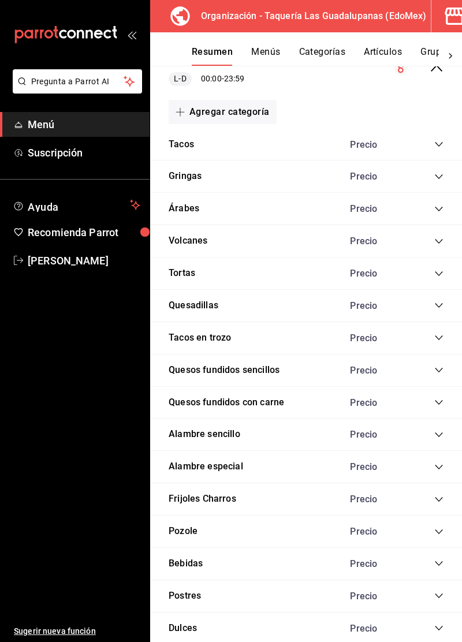
scroll to position [379, 0]
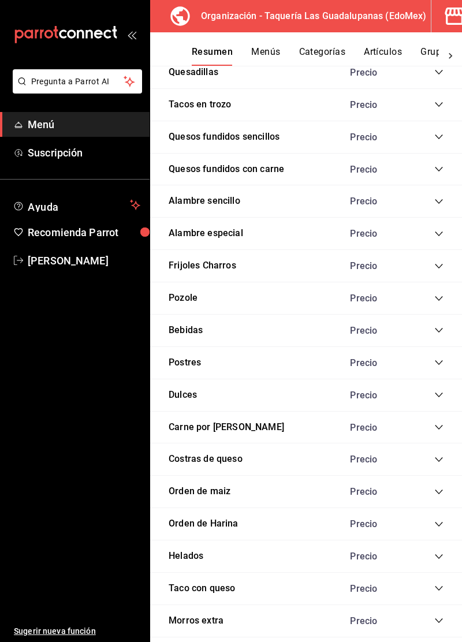
click at [439, 424] on icon "collapse-category-row" at bounding box center [438, 427] width 9 height 9
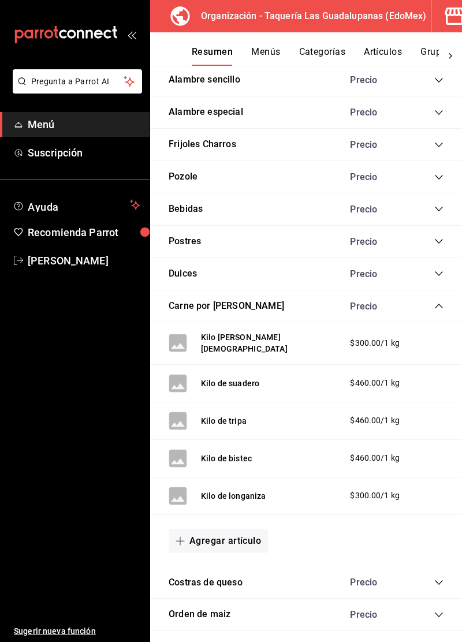
scroll to position [501, 0]
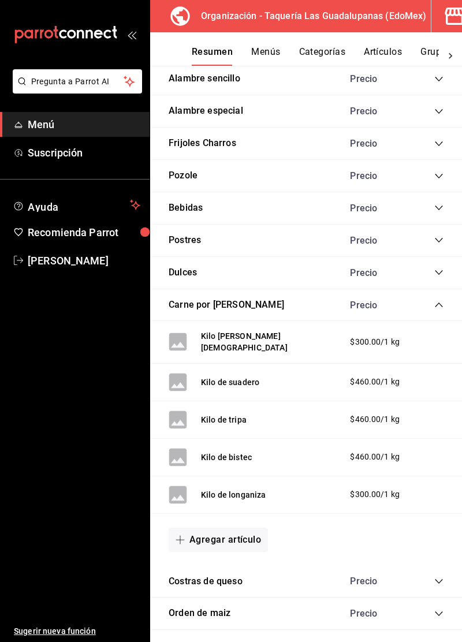
click at [237, 537] on button "Agregar artículo" at bounding box center [218, 540] width 99 height 24
click at [226, 588] on li "Artículo nuevo" at bounding box center [214, 590] width 91 height 28
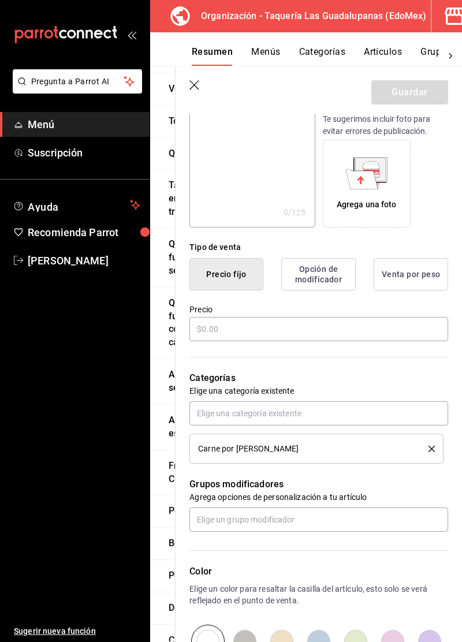
scroll to position [174, 0]
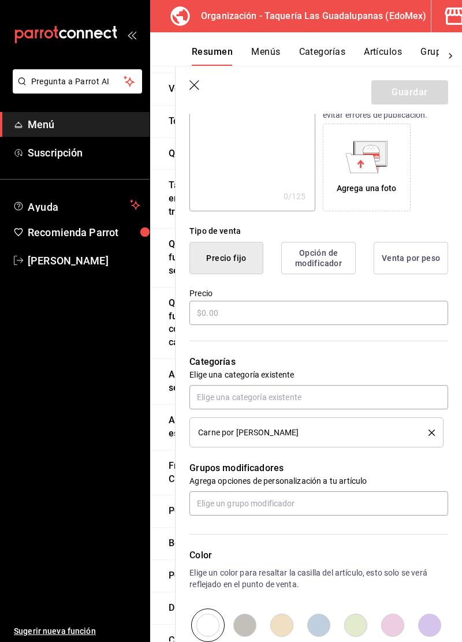
type input "Kilo de cabeza"
click at [412, 263] on button "Venta por peso" at bounding box center [410, 258] width 74 height 32
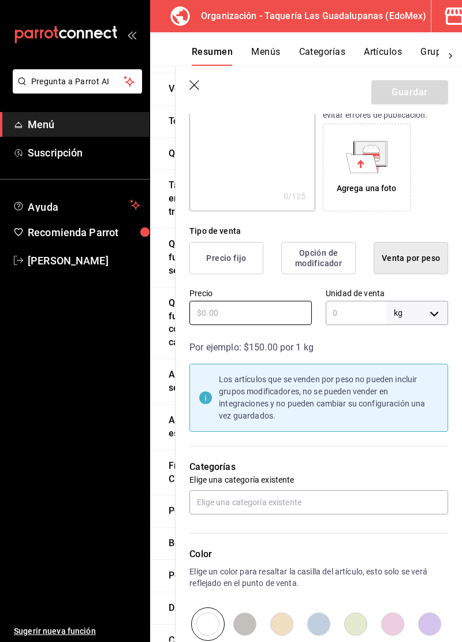
click at [264, 315] on input "text" at bounding box center [250, 313] width 122 height 24
type input "$460.00"
click at [357, 315] on input "text" at bounding box center [356, 313] width 61 height 24
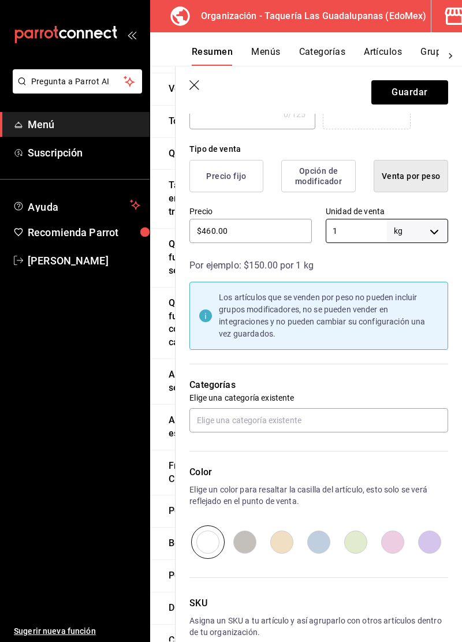
scroll to position [261, 0]
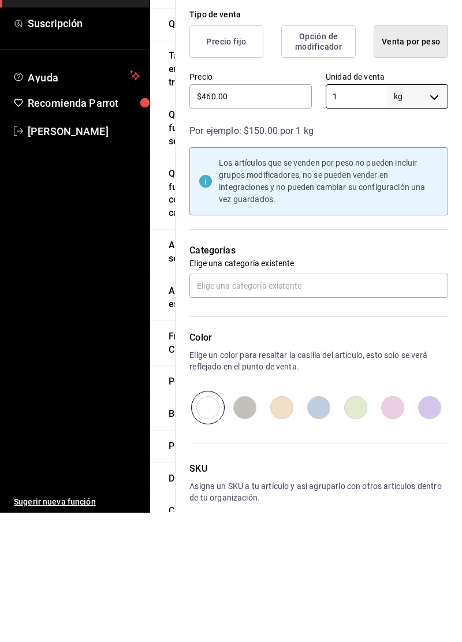
type input "1"
click at [360, 416] on input "text" at bounding box center [318, 415] width 259 height 24
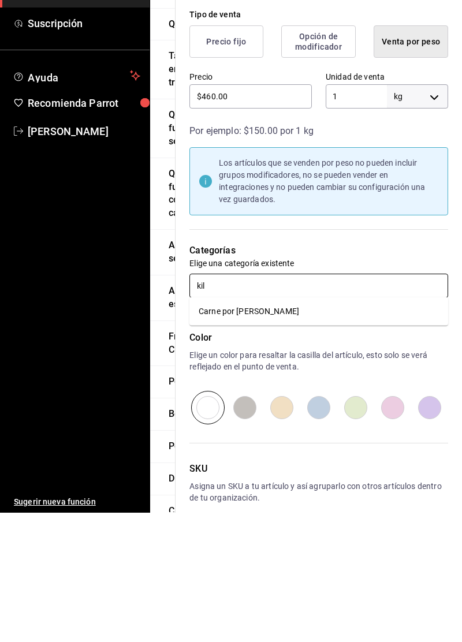
type input "kilo"
click at [349, 443] on li "Carne por Kilo" at bounding box center [318, 440] width 259 height 19
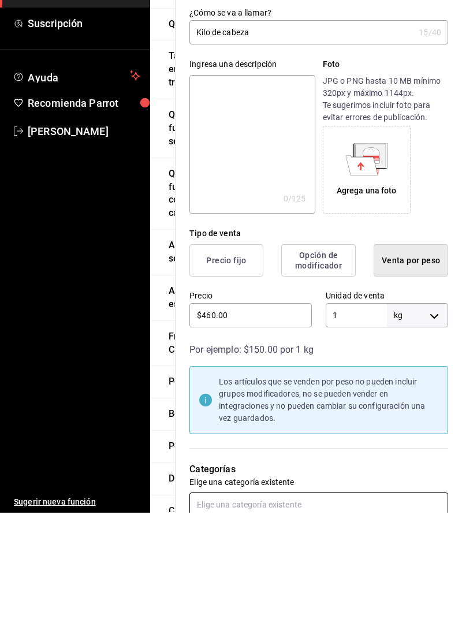
scroll to position [0, 0]
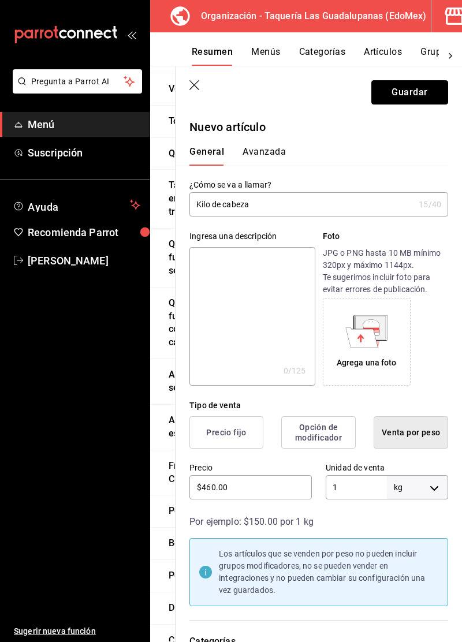
click at [420, 100] on button "Guardar" at bounding box center [409, 92] width 77 height 24
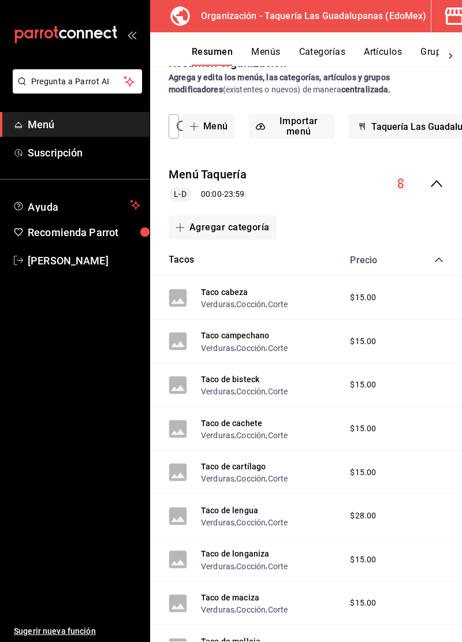
scroll to position [28, 0]
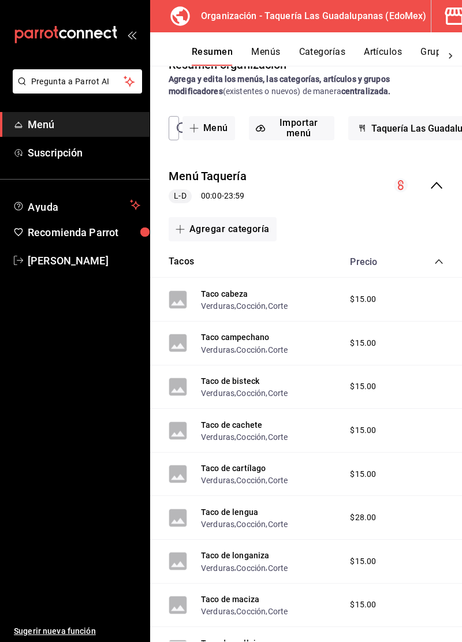
click at [438, 266] on span "collapse-category-row" at bounding box center [438, 261] width 9 height 9
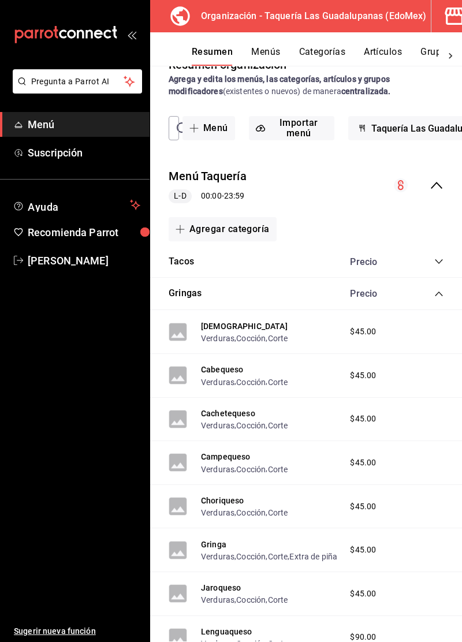
click at [438, 293] on icon "collapse-category-row" at bounding box center [438, 293] width 9 height 9
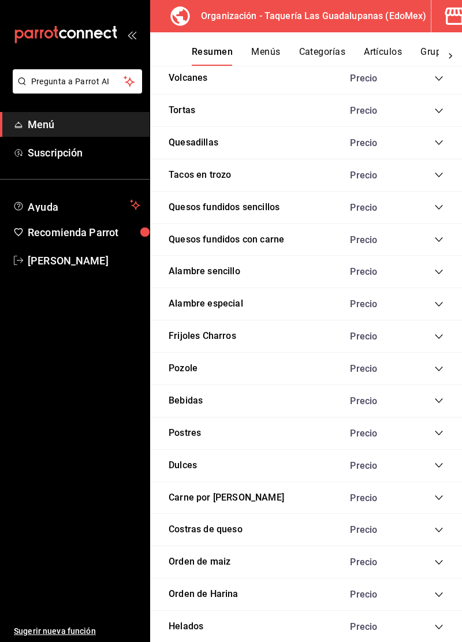
scroll to position [379, 0]
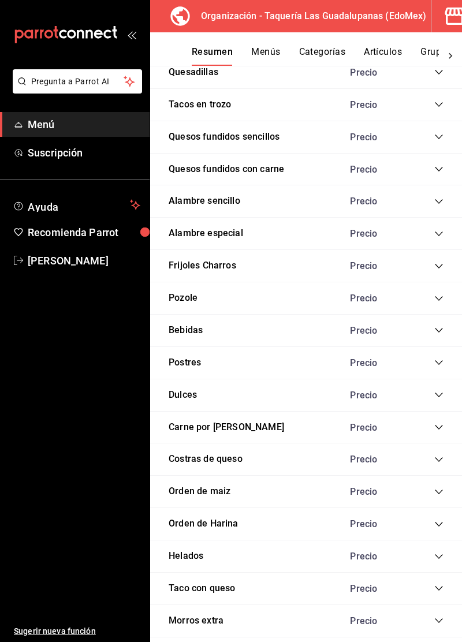
click at [436, 425] on icon "collapse-category-row" at bounding box center [438, 427] width 9 height 9
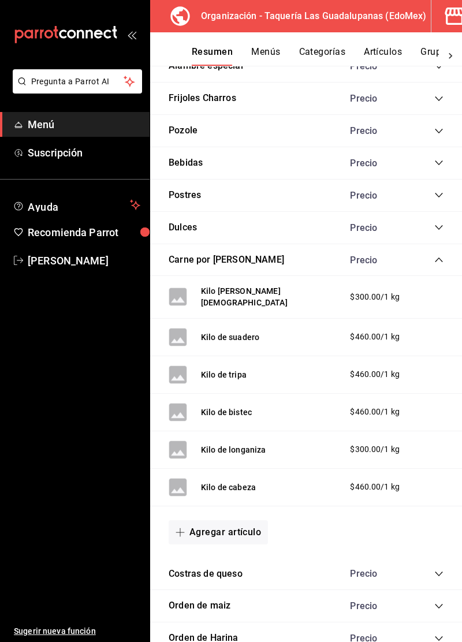
scroll to position [566, 0]
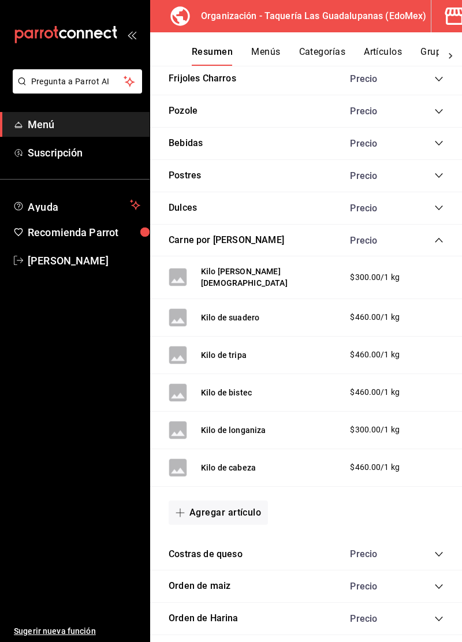
click at [242, 504] on button "Agregar artículo" at bounding box center [218, 512] width 99 height 24
click at [226, 564] on li "Artículo nuevo" at bounding box center [214, 562] width 91 height 28
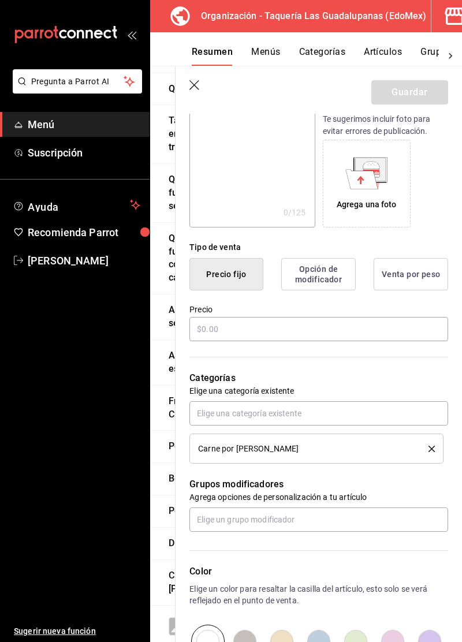
scroll to position [189, 0]
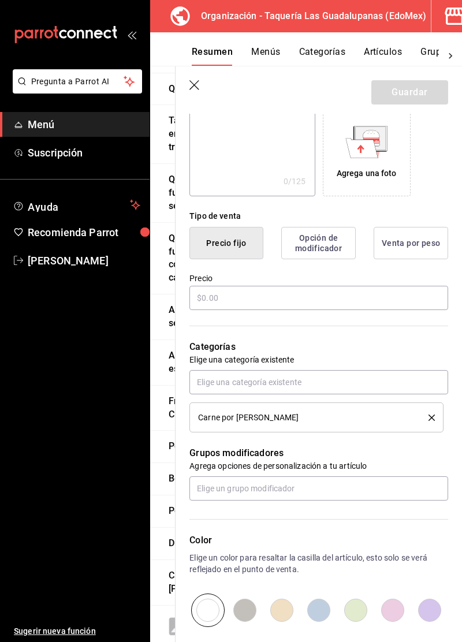
type input "Kilo de campechano"
click at [414, 256] on button "Venta por peso" at bounding box center [410, 243] width 74 height 32
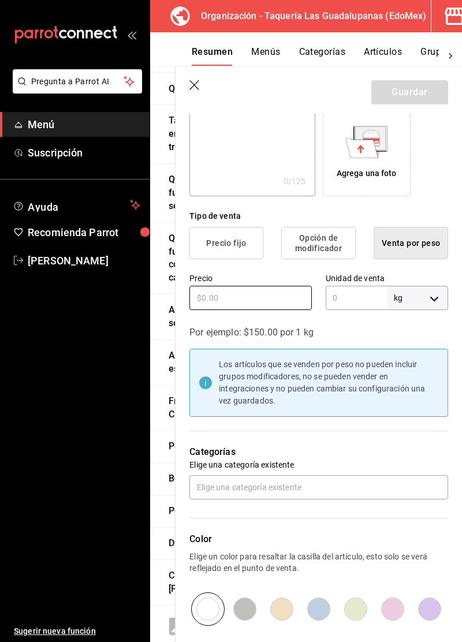
click at [262, 301] on input "text" at bounding box center [250, 298] width 122 height 24
type input "$460.00"
click at [350, 299] on input "text" at bounding box center [356, 298] width 61 height 24
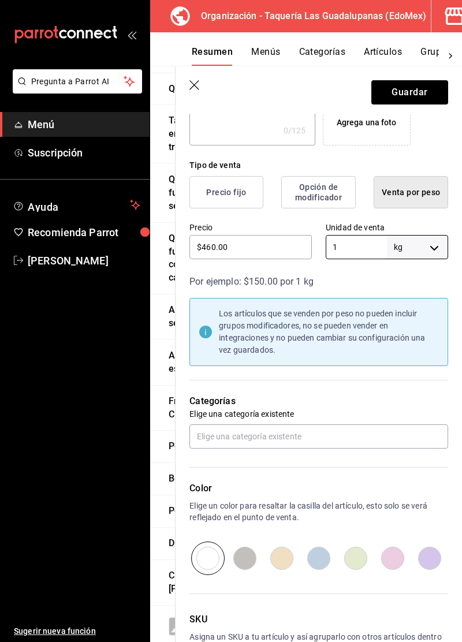
scroll to position [261, 0]
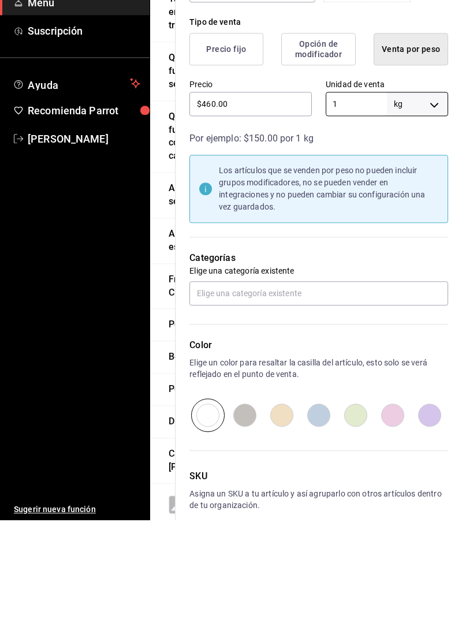
type input "1"
click at [360, 416] on input "text" at bounding box center [318, 415] width 259 height 24
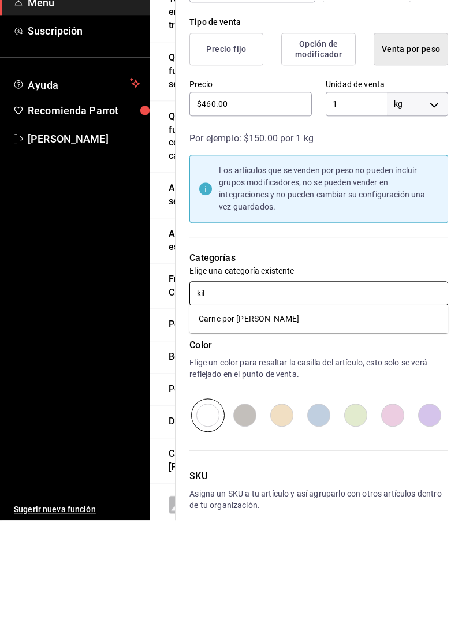
type input "kilo"
click at [354, 447] on li "Carne por Kilo" at bounding box center [318, 440] width 259 height 19
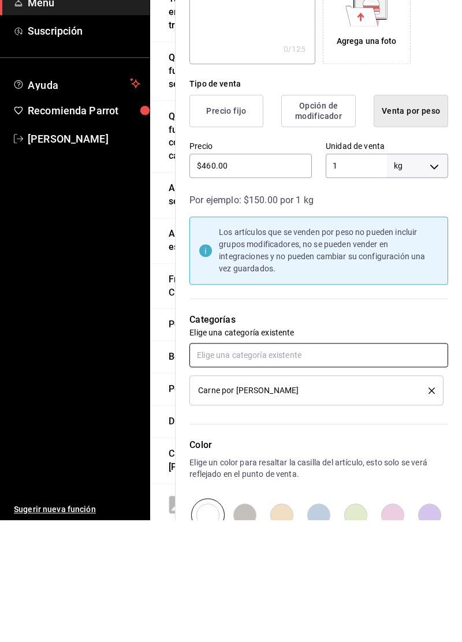
scroll to position [0, 0]
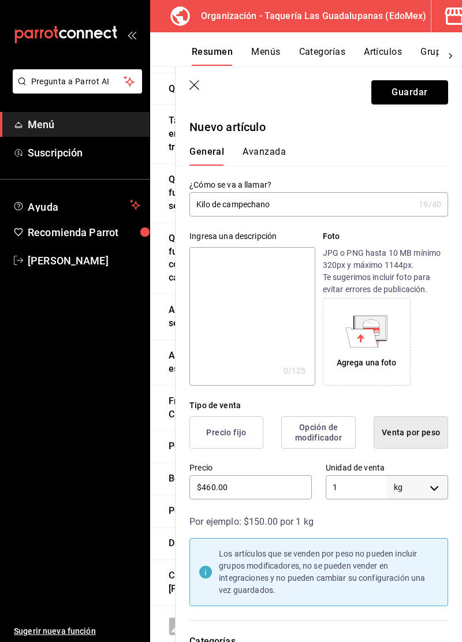
click at [429, 92] on button "Guardar" at bounding box center [409, 92] width 77 height 24
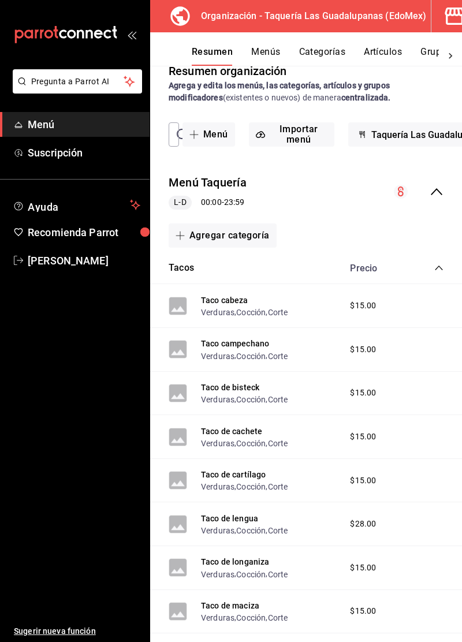
scroll to position [20, 0]
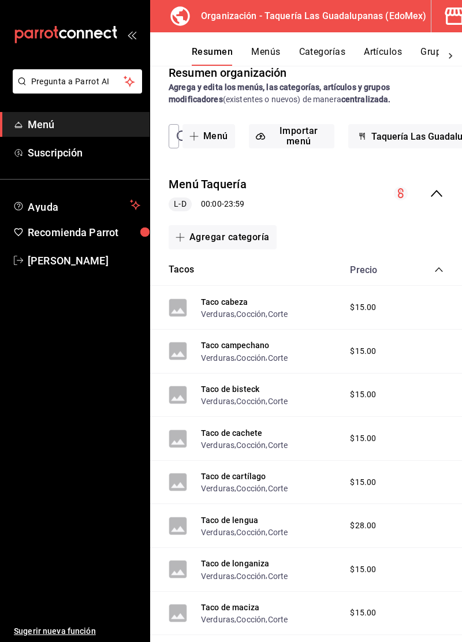
click at [439, 269] on icon "collapse-category-row" at bounding box center [438, 269] width 9 height 9
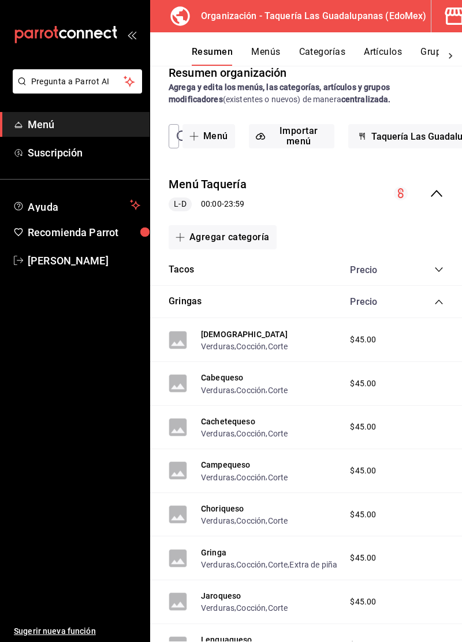
click at [438, 305] on icon "collapse-category-row" at bounding box center [438, 301] width 9 height 9
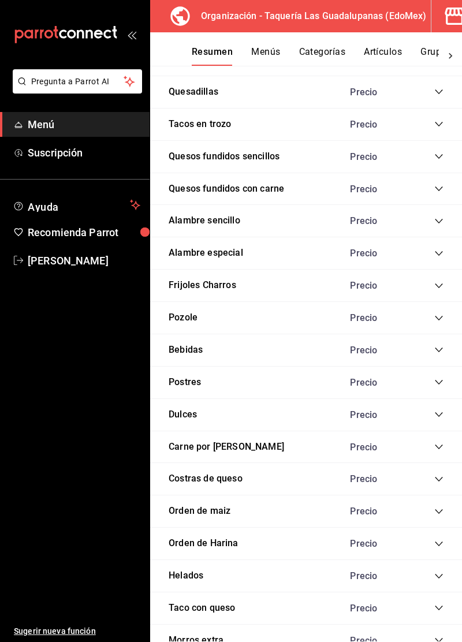
scroll to position [379, 0]
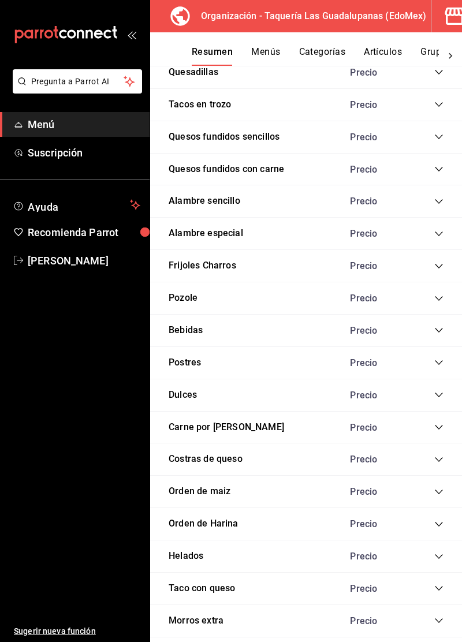
click at [438, 428] on icon "collapse-category-row" at bounding box center [438, 427] width 9 height 9
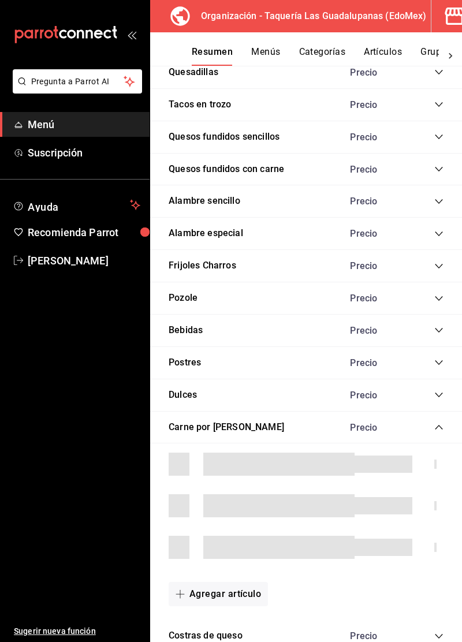
click at [439, 424] on icon "collapse-category-row" at bounding box center [438, 427] width 9 height 9
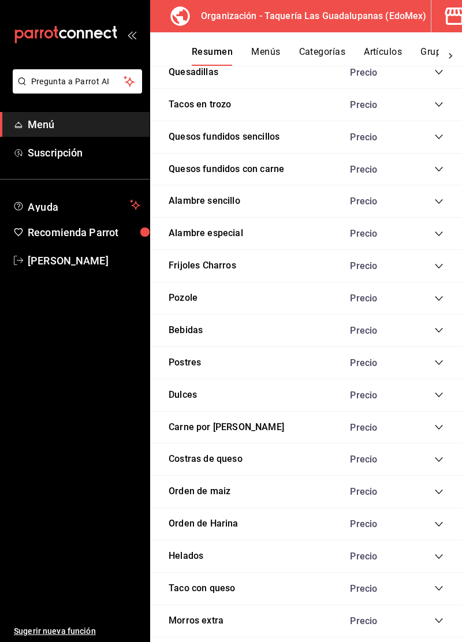
click at [439, 424] on icon "collapse-category-row" at bounding box center [438, 427] width 9 height 9
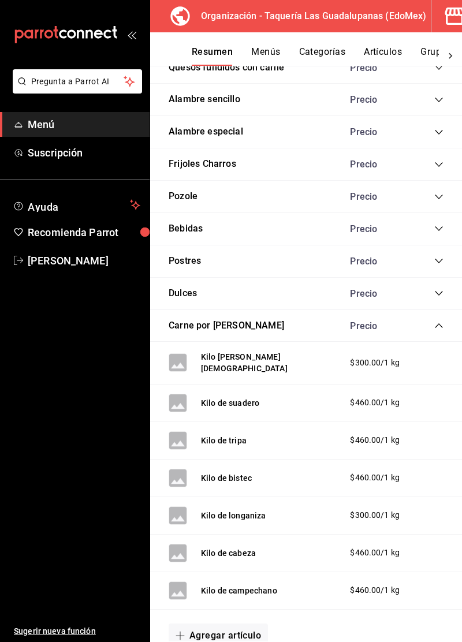
scroll to position [481, 0]
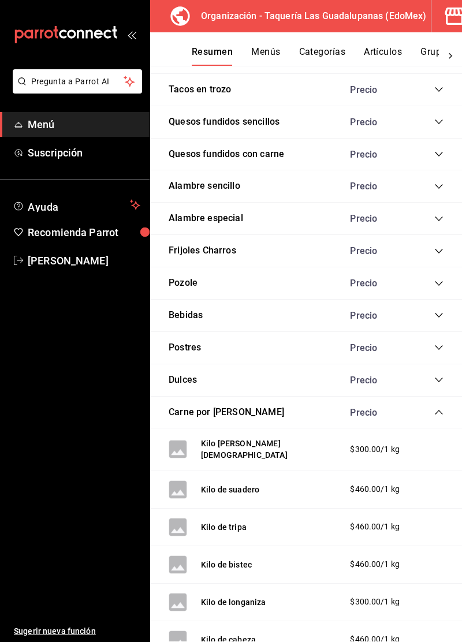
click at [436, 413] on icon "collapse-category-row" at bounding box center [438, 412] width 9 height 9
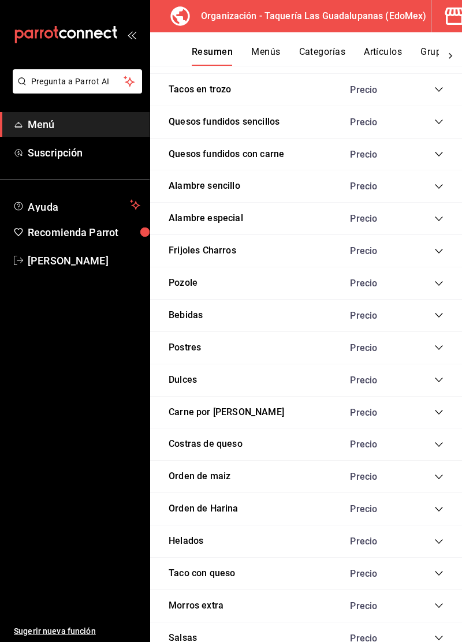
scroll to position [379, 0]
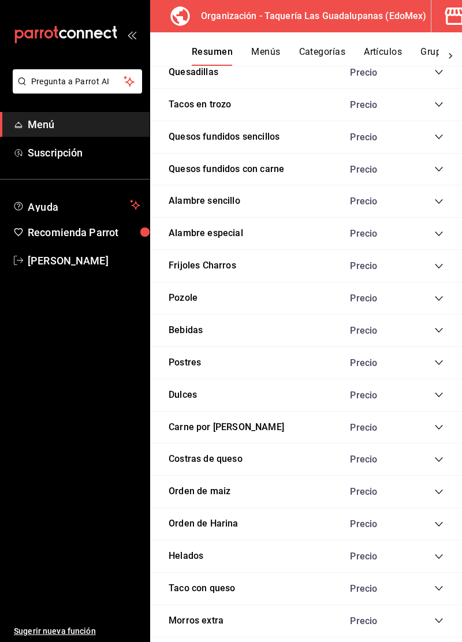
click at [439, 459] on icon "collapse-category-row" at bounding box center [438, 459] width 9 height 9
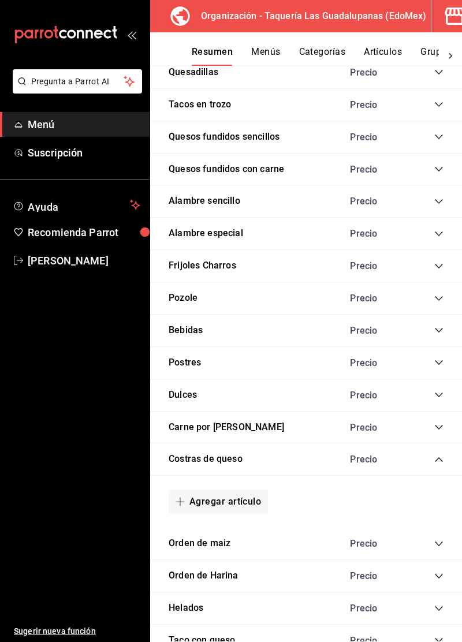
click at [241, 499] on button "Agregar artículo" at bounding box center [218, 501] width 99 height 24
click at [223, 560] on li "Artículo nuevo" at bounding box center [214, 557] width 91 height 28
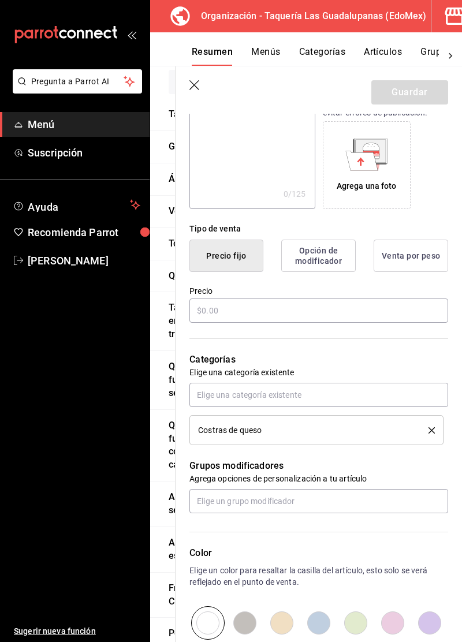
scroll to position [178, 0]
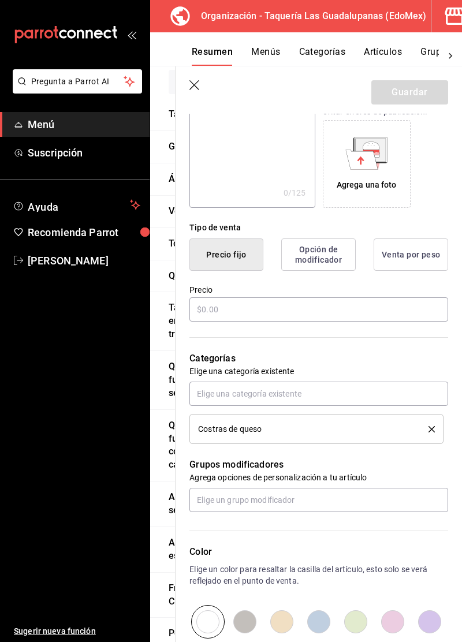
type input "Costra de queso"
click at [342, 304] on input "text" at bounding box center [318, 309] width 259 height 24
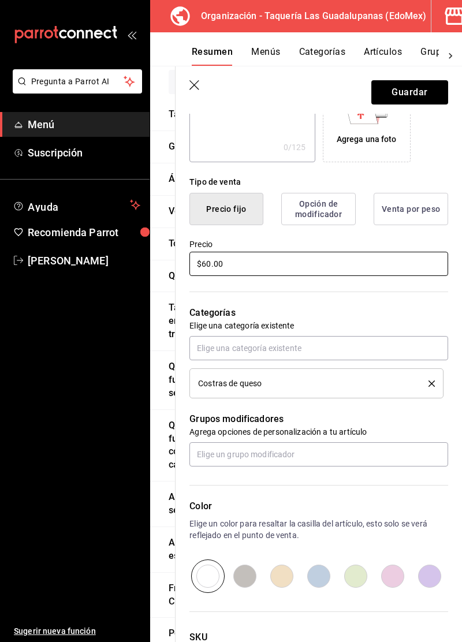
scroll to position [263, 0]
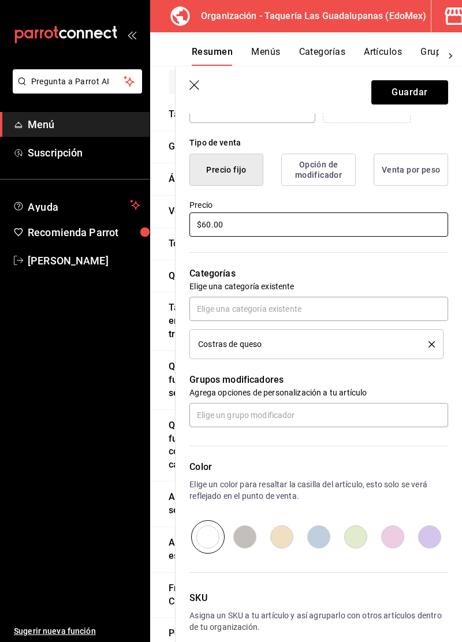
type input "$60.00"
click at [413, 94] on button "Guardar" at bounding box center [409, 92] width 77 height 24
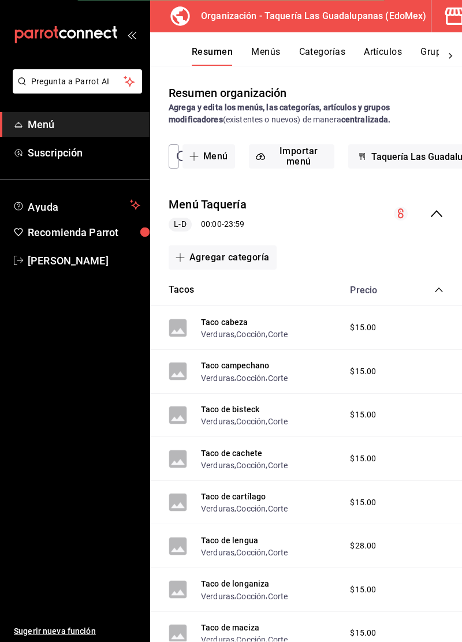
click at [438, 290] on icon "collapse-category-row" at bounding box center [438, 289] width 9 height 9
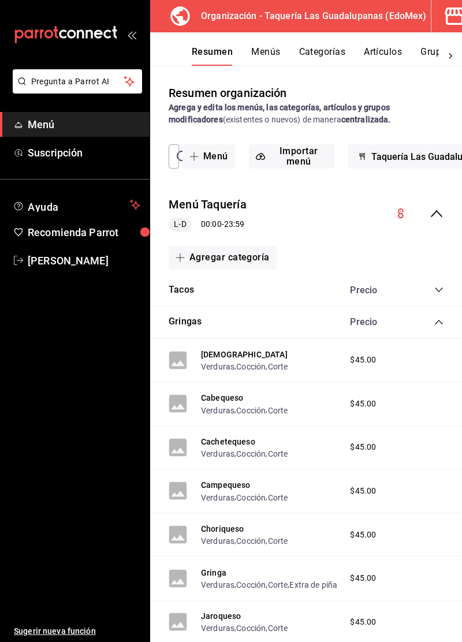
click at [439, 326] on icon "collapse-category-row" at bounding box center [438, 321] width 9 height 9
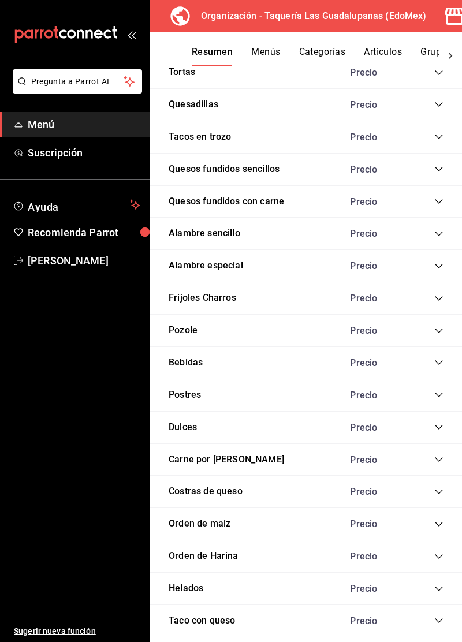
scroll to position [379, 0]
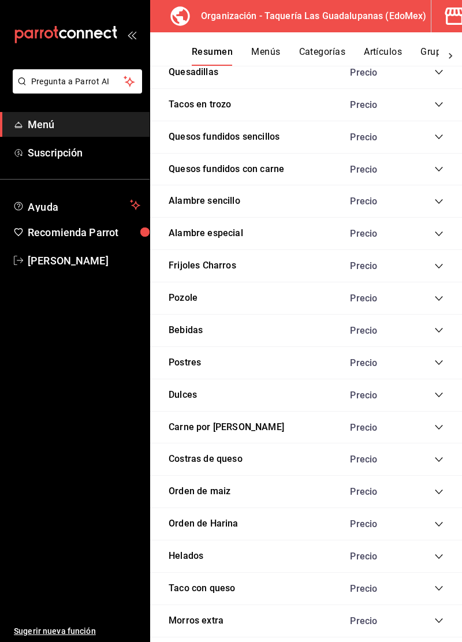
click at [436, 489] on icon "collapse-category-row" at bounding box center [438, 491] width 9 height 9
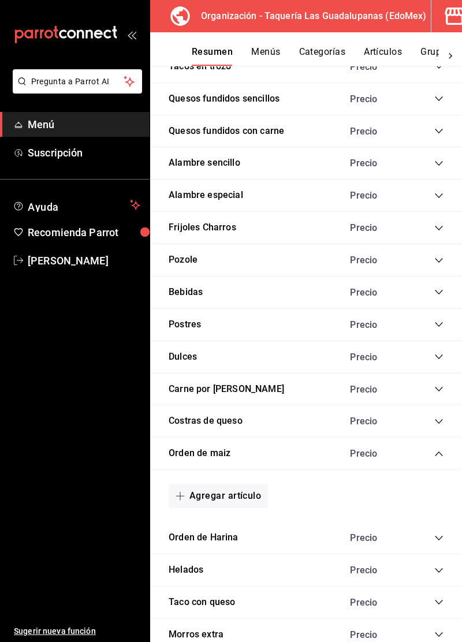
scroll to position [431, 0]
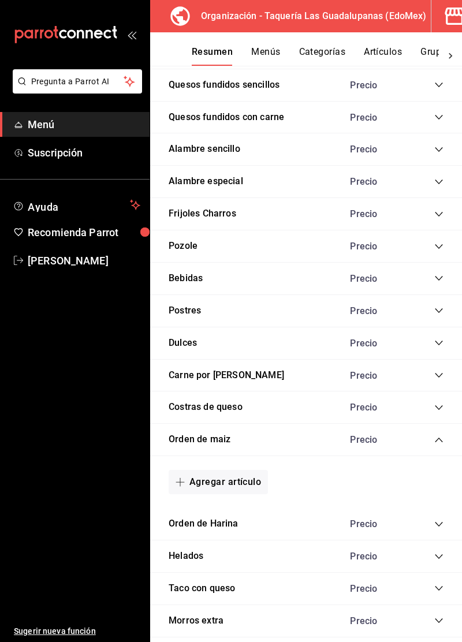
click at [247, 480] on button "Agregar artículo" at bounding box center [218, 482] width 99 height 24
click at [227, 541] on li "Artículo nuevo" at bounding box center [214, 537] width 91 height 28
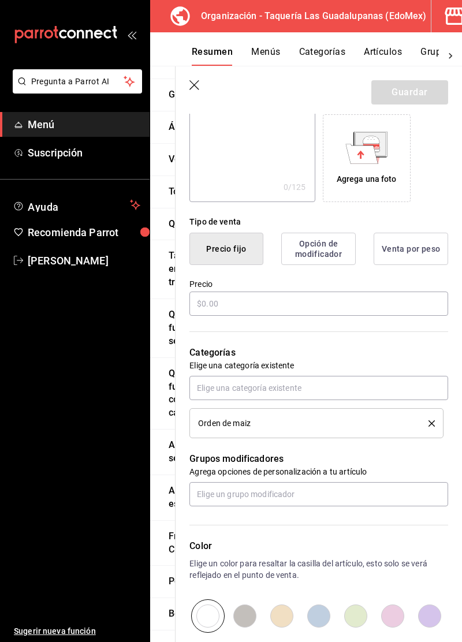
scroll to position [184, 0]
type input "Kilo de maiz"
click at [353, 303] on input "text" at bounding box center [318, 303] width 259 height 24
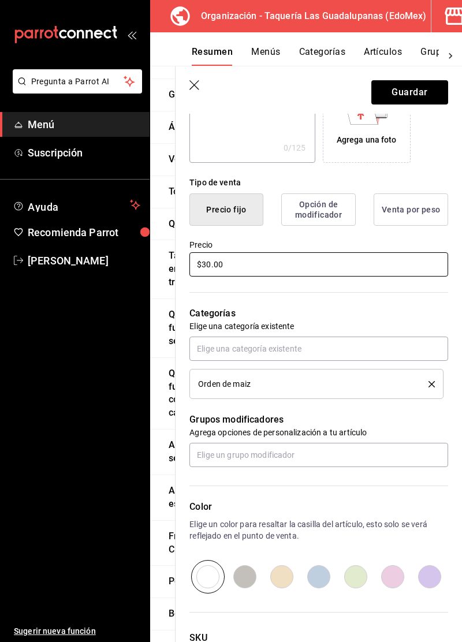
scroll to position [263, 0]
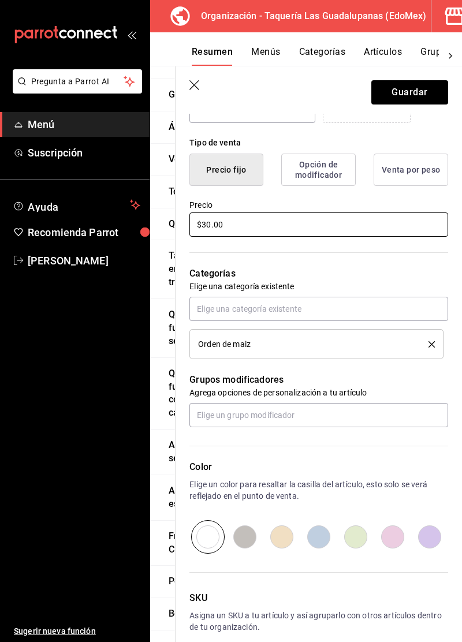
type input "$30.00"
click at [413, 97] on button "Guardar" at bounding box center [409, 92] width 77 height 24
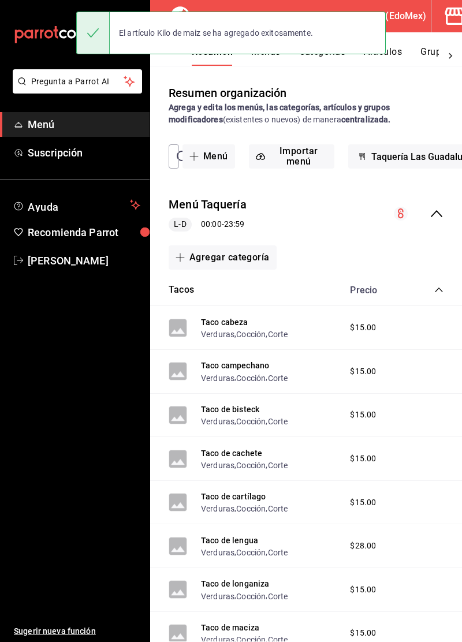
click at [431, 211] on icon "collapse-menu-row" at bounding box center [436, 214] width 14 height 14
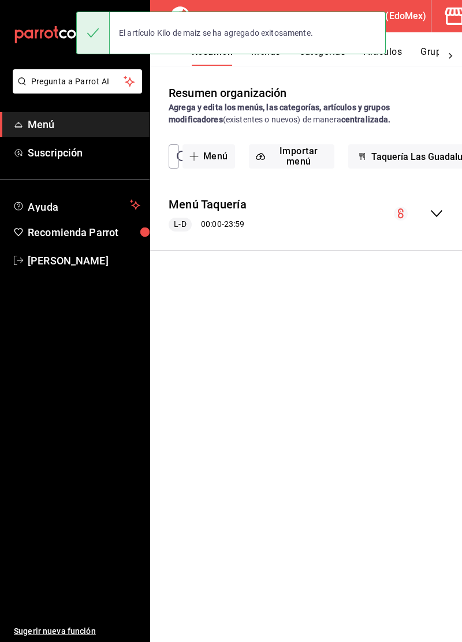
scroll to position [10, 0]
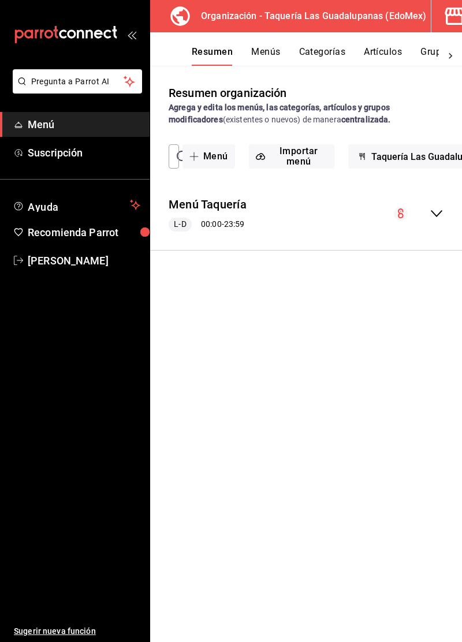
click at [435, 207] on icon "collapse-menu-row" at bounding box center [436, 214] width 14 height 14
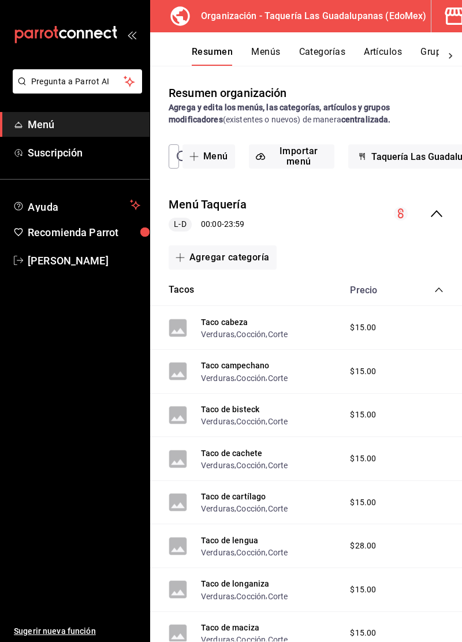
click at [439, 285] on icon "collapse-category-row" at bounding box center [438, 289] width 9 height 9
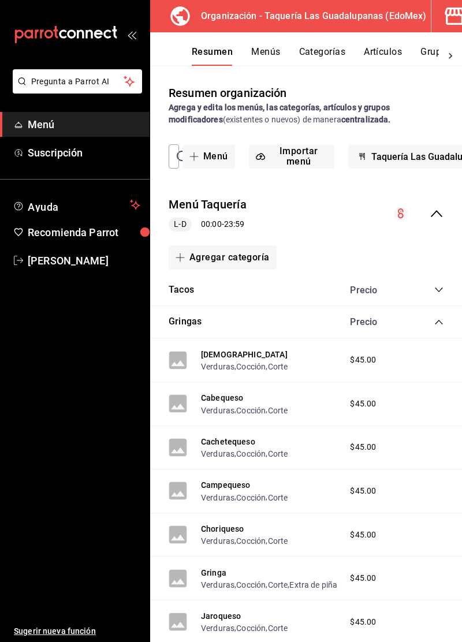
click at [434, 338] on div "Bistequeso Verduras , Cocción , Corte $45.00" at bounding box center [306, 360] width 312 height 44
click at [438, 317] on icon "collapse-category-row" at bounding box center [438, 321] width 9 height 9
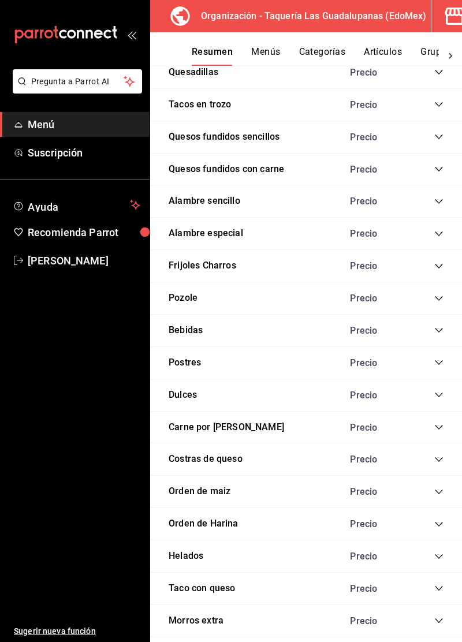
scroll to position [0, 0]
click at [438, 487] on icon "collapse-category-row" at bounding box center [438, 491] width 9 height 9
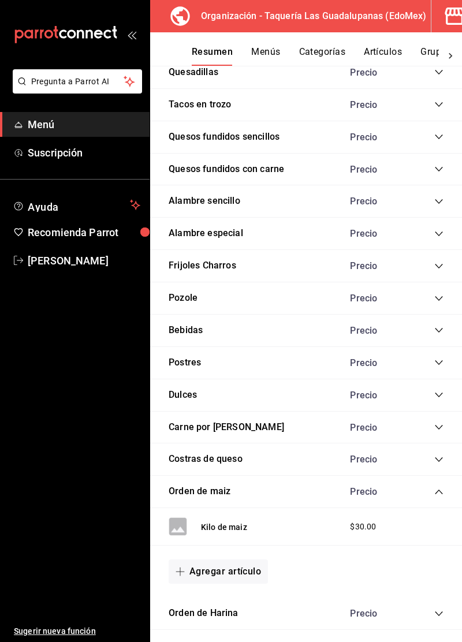
click at [245, 571] on button "Agregar artículo" at bounding box center [218, 571] width 99 height 24
click at [223, 631] on li "Artículo nuevo" at bounding box center [214, 626] width 91 height 28
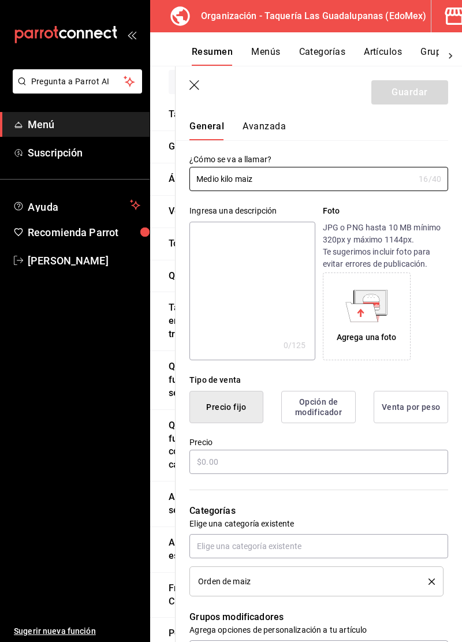
scroll to position [24, 0]
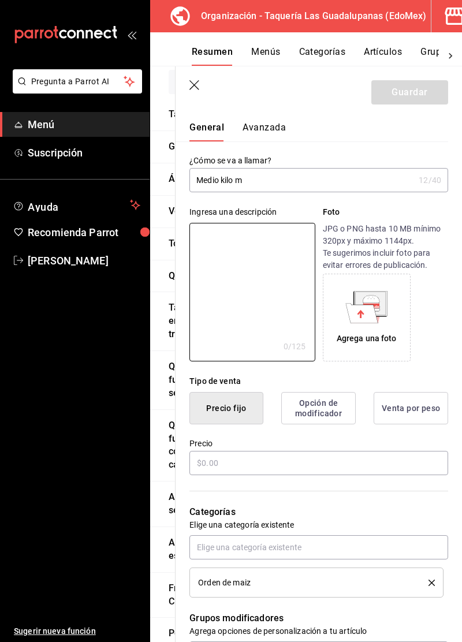
click at [361, 182] on input "Medio kilo m" at bounding box center [301, 180] width 225 height 23
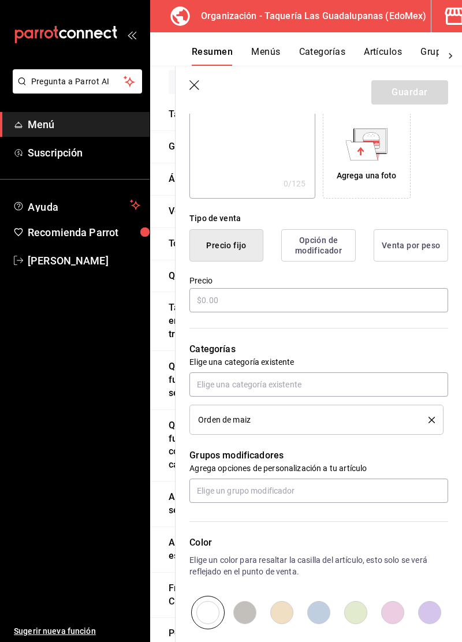
scroll to position [187, 0]
type input "Medio kilo de maiz"
click at [311, 296] on input "text" at bounding box center [318, 300] width 259 height 24
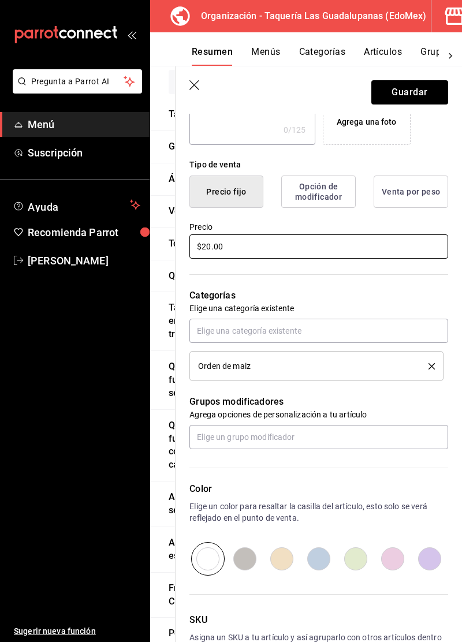
scroll to position [263, 0]
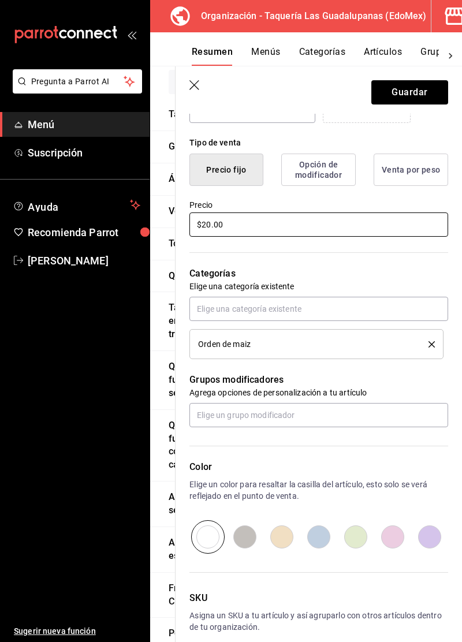
type input "$20.00"
click at [413, 94] on button "Guardar" at bounding box center [409, 92] width 77 height 24
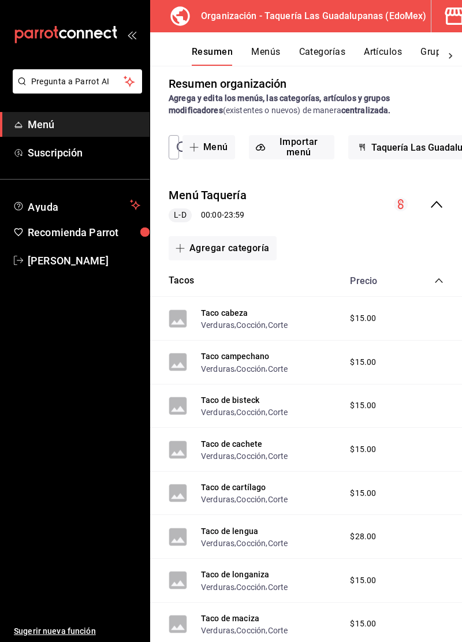
scroll to position [9, 0]
click at [439, 281] on icon "collapse-category-row" at bounding box center [438, 280] width 9 height 9
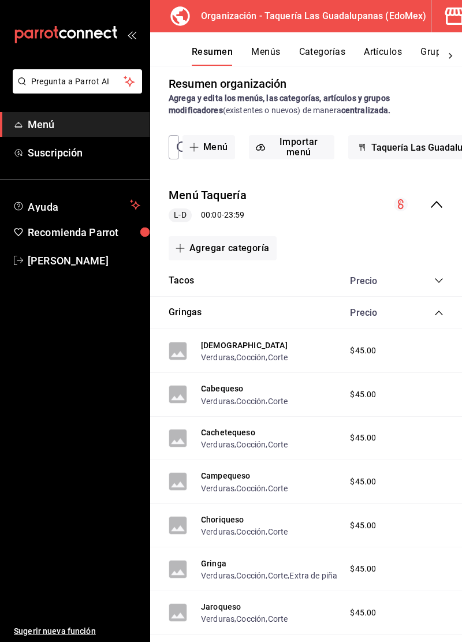
click at [440, 315] on icon "collapse-category-row" at bounding box center [438, 312] width 9 height 9
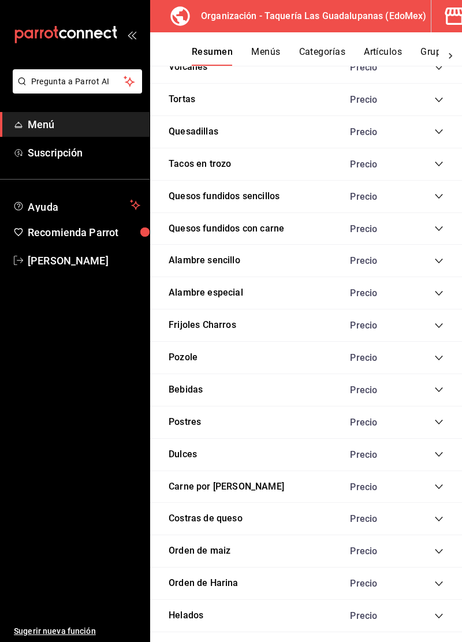
scroll to position [320, 0]
click at [439, 547] on icon "collapse-category-row" at bounding box center [438, 550] width 9 height 9
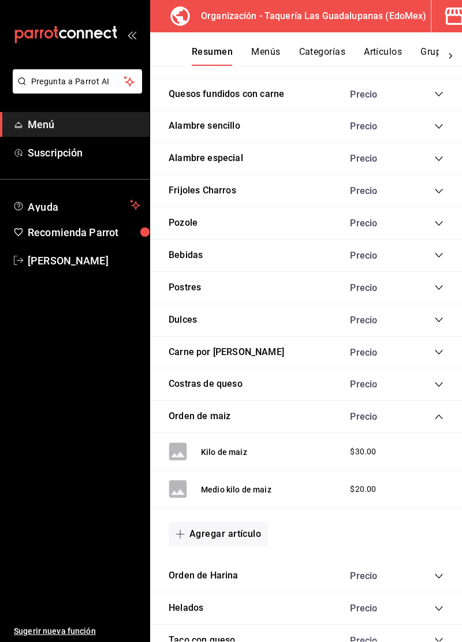
scroll to position [456, 0]
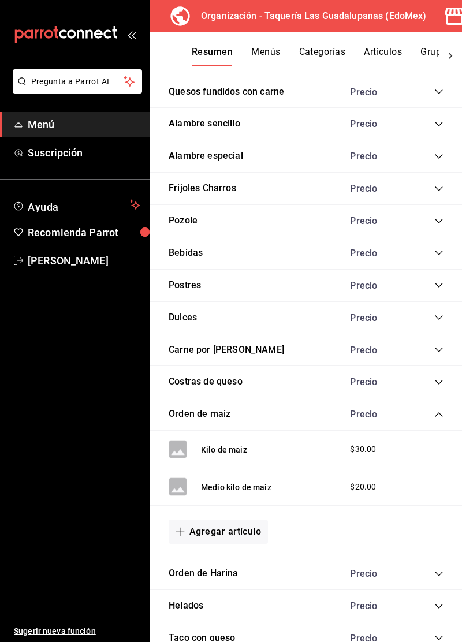
click at [239, 526] on button "Agregar artículo" at bounding box center [218, 532] width 99 height 24
click at [221, 589] on li "Artículo nuevo" at bounding box center [214, 587] width 91 height 28
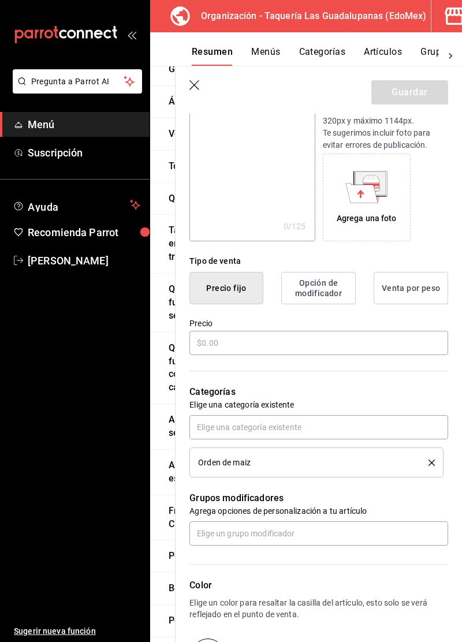
scroll to position [152, 0]
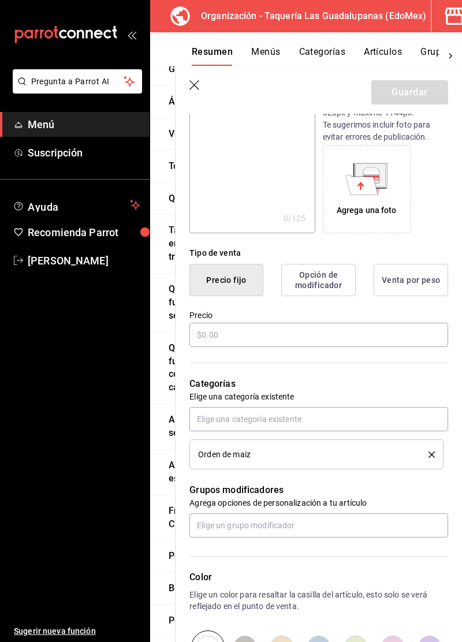
type input "Cuarto de maiz"
click at [316, 337] on input "text" at bounding box center [318, 335] width 259 height 24
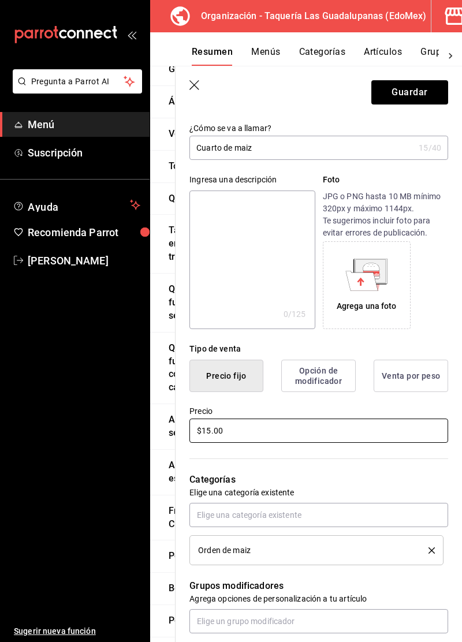
scroll to position [0, 0]
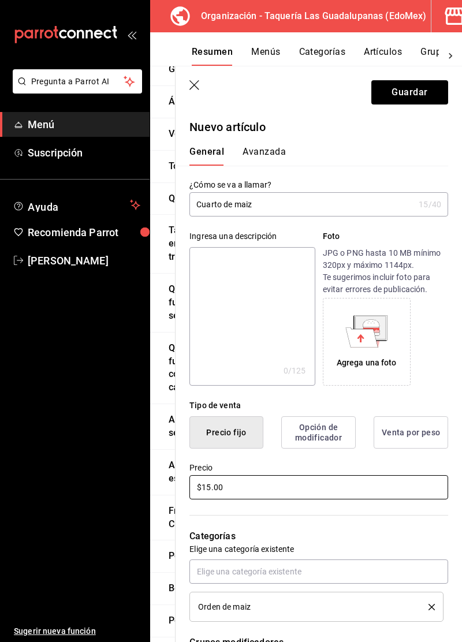
type input "$15.00"
click at [408, 87] on button "Guardar" at bounding box center [409, 92] width 77 height 24
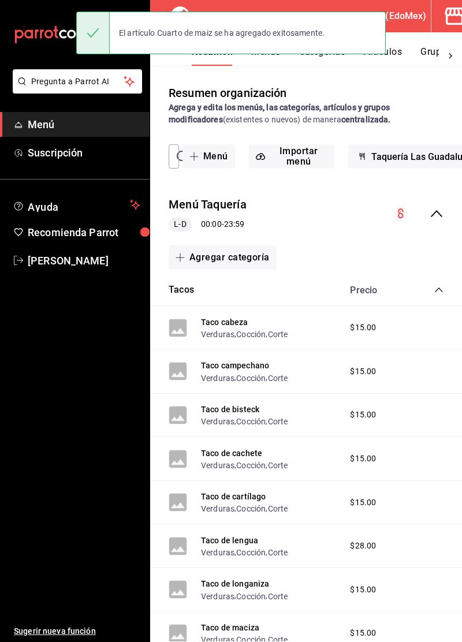
click at [435, 290] on icon "collapse-category-row" at bounding box center [438, 289] width 9 height 9
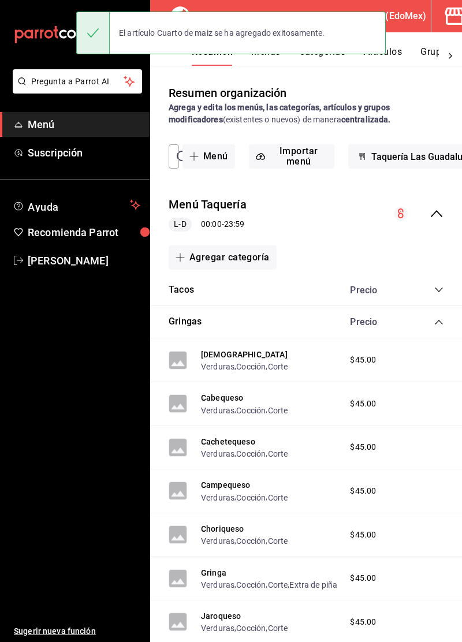
click at [438, 326] on span "collapse-category-row" at bounding box center [438, 321] width 9 height 9
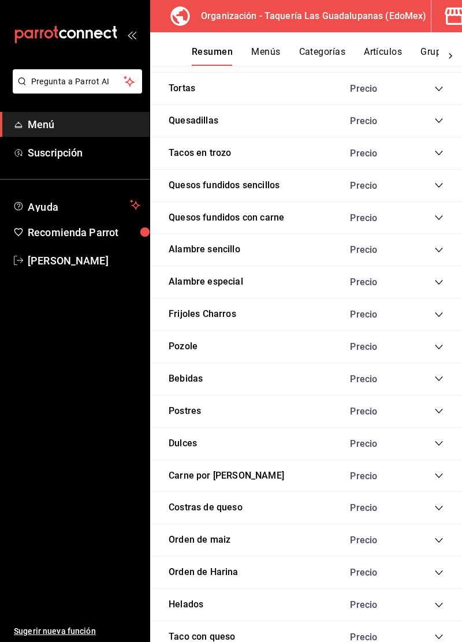
scroll to position [379, 0]
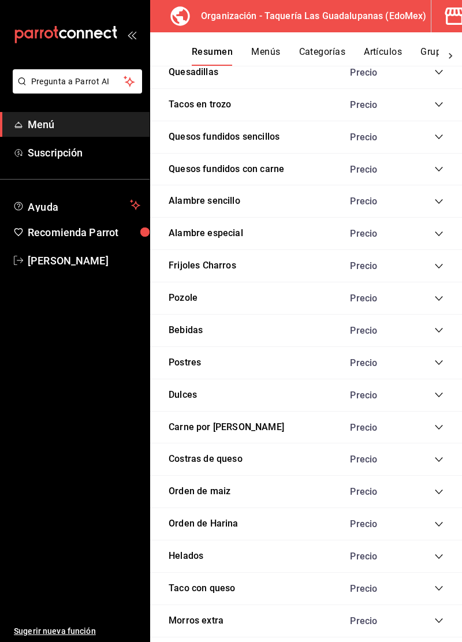
click at [438, 522] on icon "collapse-category-row" at bounding box center [438, 524] width 9 height 9
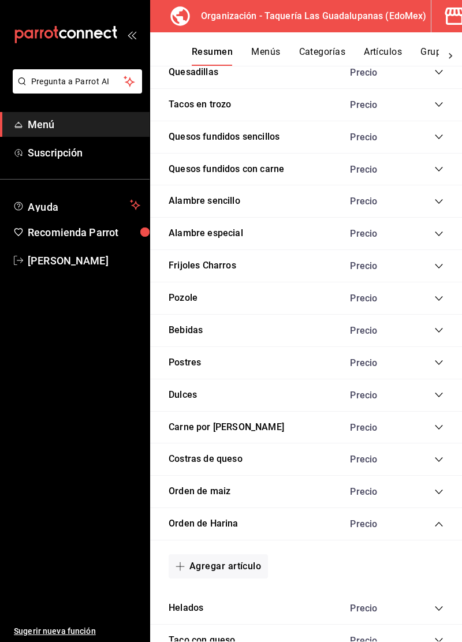
click at [438, 522] on icon "collapse-category-row" at bounding box center [438, 524] width 9 height 9
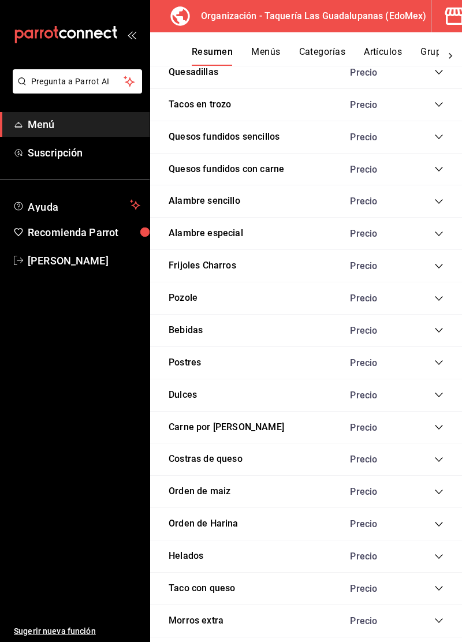
click at [438, 522] on icon "collapse-category-row" at bounding box center [438, 524] width 9 height 9
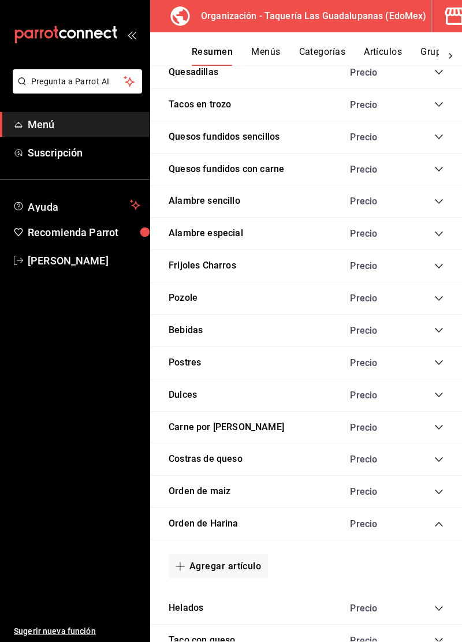
click at [236, 569] on button "Agregar artículo" at bounding box center [218, 566] width 99 height 24
click at [222, 624] on li "Artículo nuevo" at bounding box center [214, 621] width 91 height 28
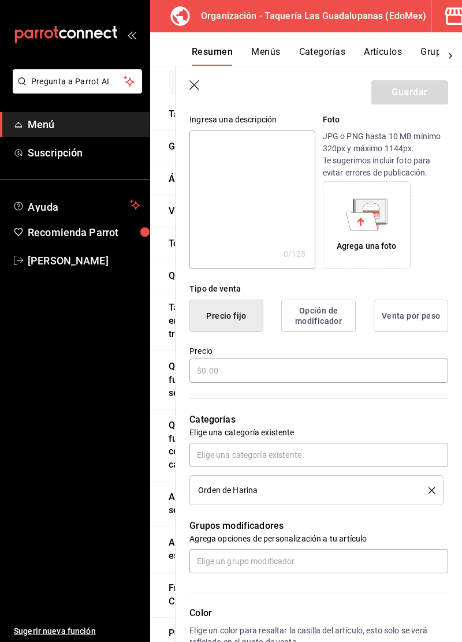
scroll to position [145, 0]
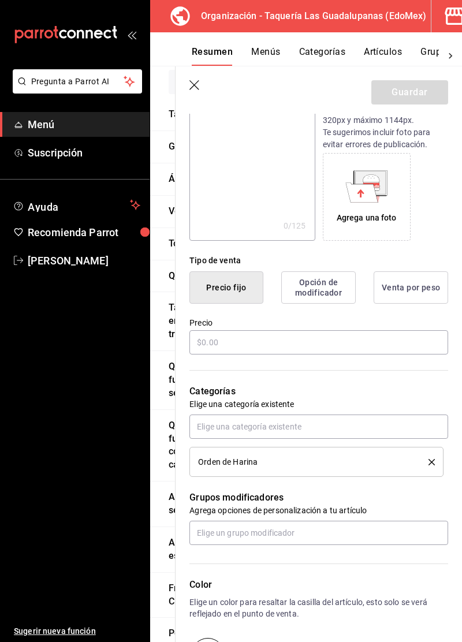
type input "1 pieza de harina"
click at [314, 343] on input "text" at bounding box center [318, 342] width 259 height 24
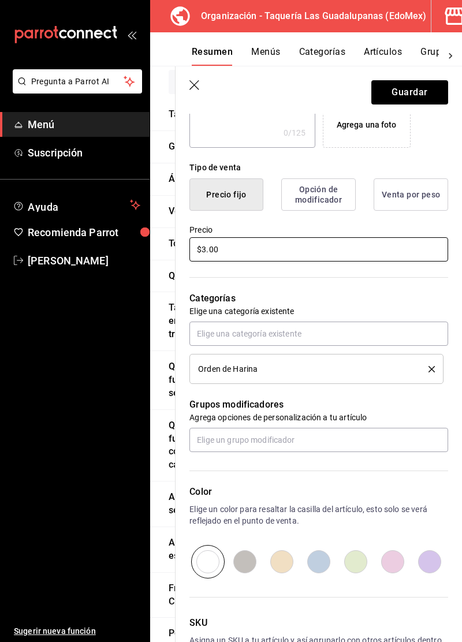
scroll to position [239, 0]
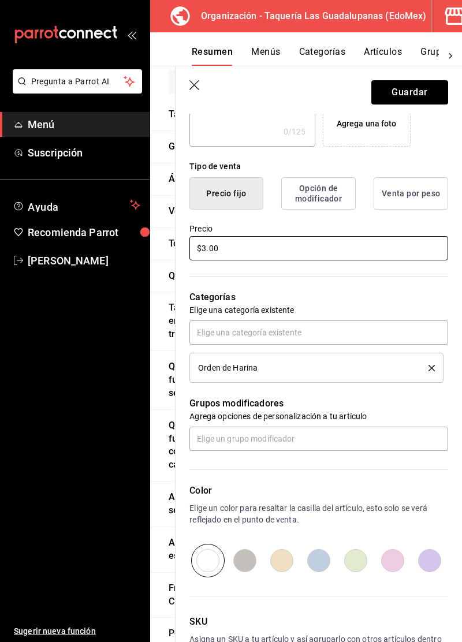
type input "$3.00"
click at [416, 100] on button "Guardar" at bounding box center [409, 92] width 77 height 24
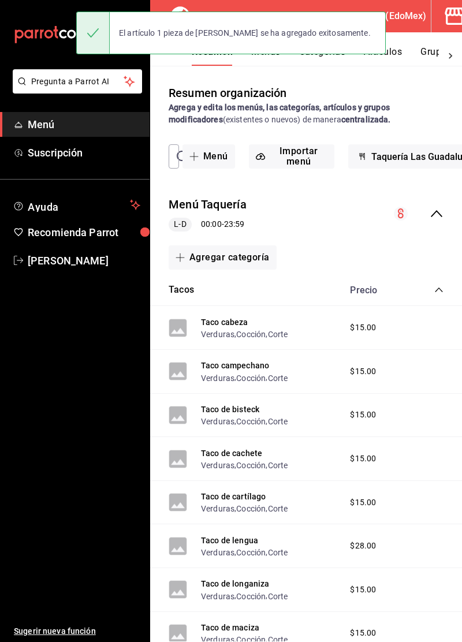
click at [438, 294] on span "collapse-category-row" at bounding box center [438, 289] width 9 height 9
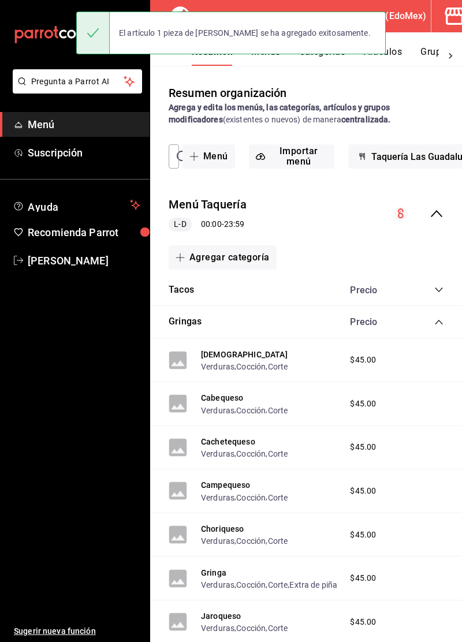
click at [439, 323] on icon "collapse-category-row" at bounding box center [438, 321] width 9 height 9
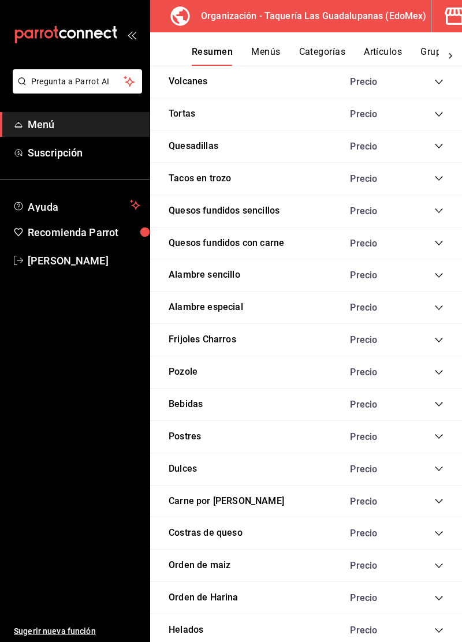
scroll to position [379, 0]
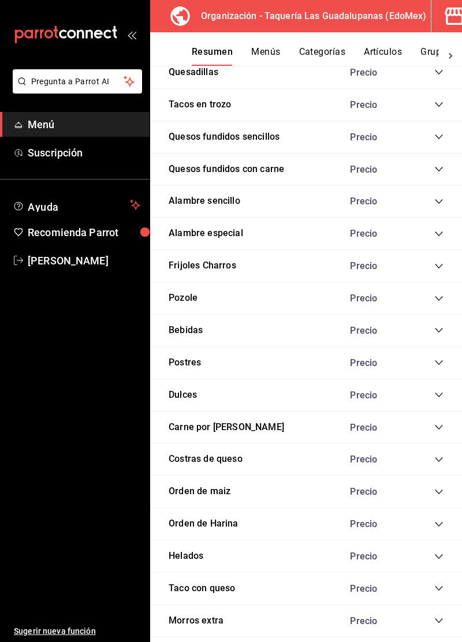
click at [439, 522] on icon "collapse-category-row" at bounding box center [438, 524] width 9 height 9
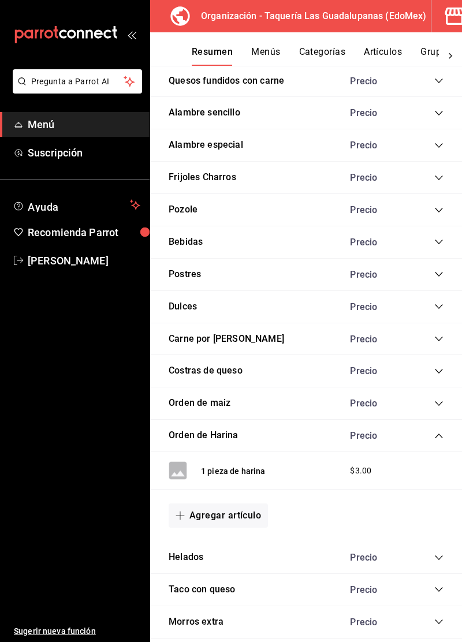
scroll to position [468, 0]
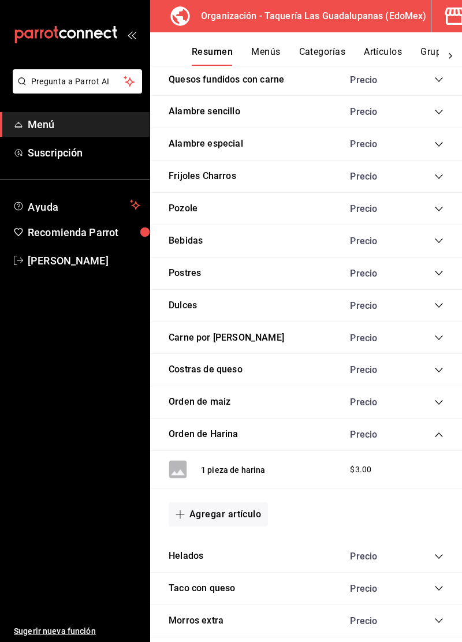
click at [246, 513] on button "Agregar artículo" at bounding box center [218, 514] width 99 height 24
click at [223, 570] on li "Artículo nuevo" at bounding box center [214, 569] width 91 height 28
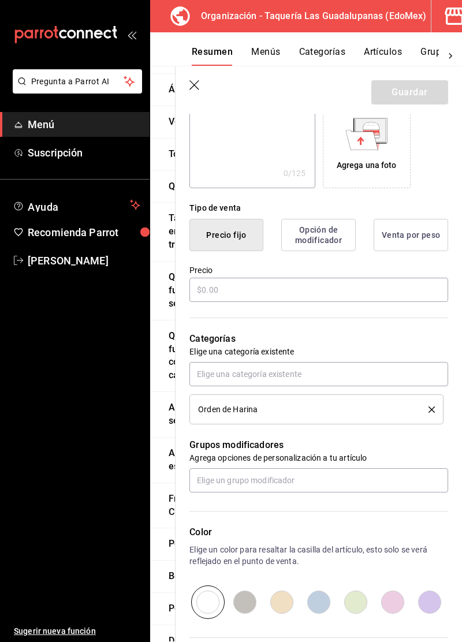
scroll to position [197, 0]
type input "Orden de harina (7 pz)"
click at [379, 290] on input "text" at bounding box center [318, 290] width 259 height 24
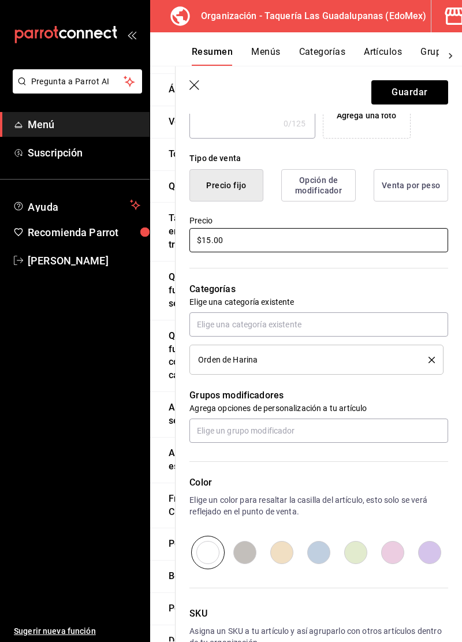
scroll to position [263, 0]
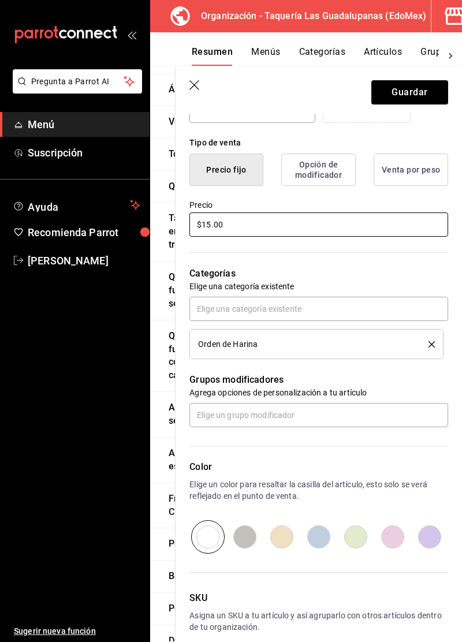
type input "$15.00"
click at [416, 99] on button "Guardar" at bounding box center [409, 92] width 77 height 24
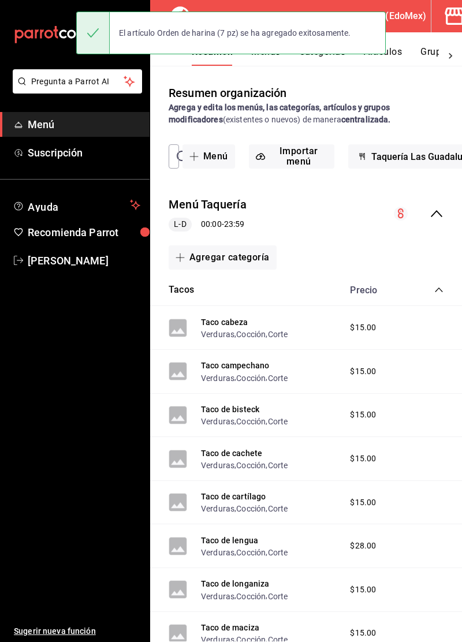
click at [435, 289] on icon "collapse-category-row" at bounding box center [438, 289] width 9 height 9
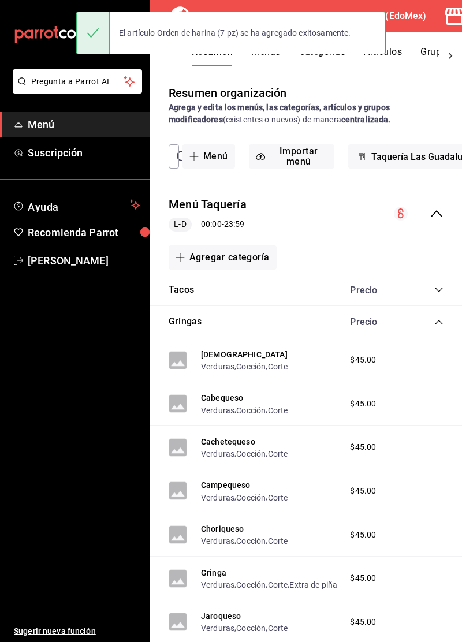
click at [439, 322] on icon "collapse-category-row" at bounding box center [438, 321] width 9 height 9
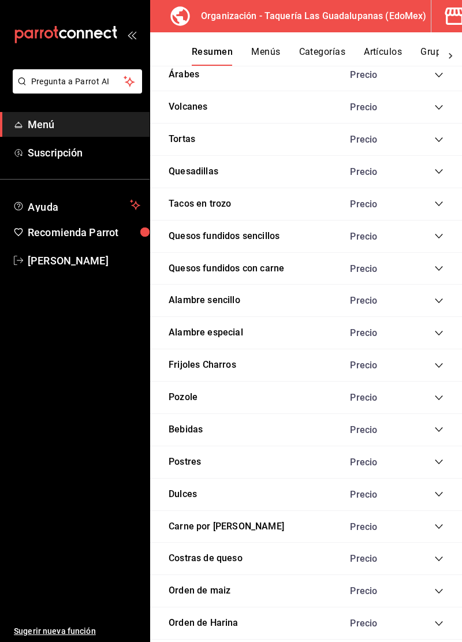
scroll to position [379, 0]
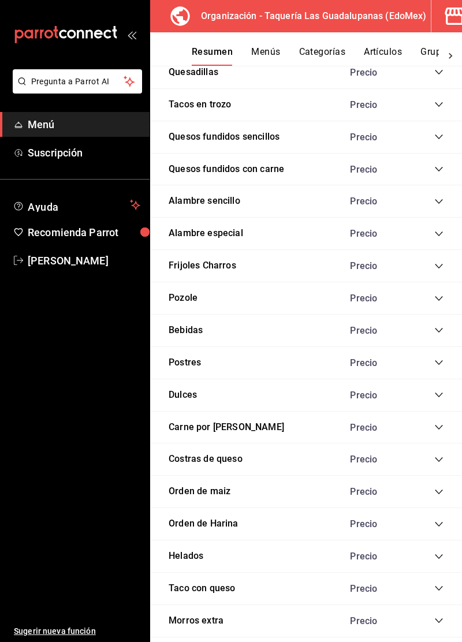
click at [439, 587] on icon "collapse-category-row" at bounding box center [438, 588] width 9 height 9
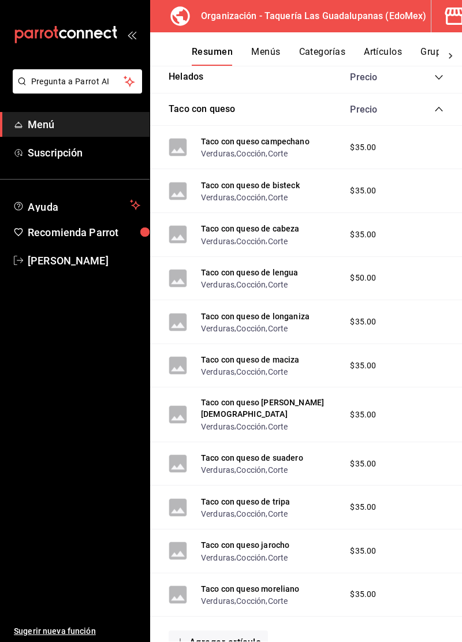
scroll to position [863, 0]
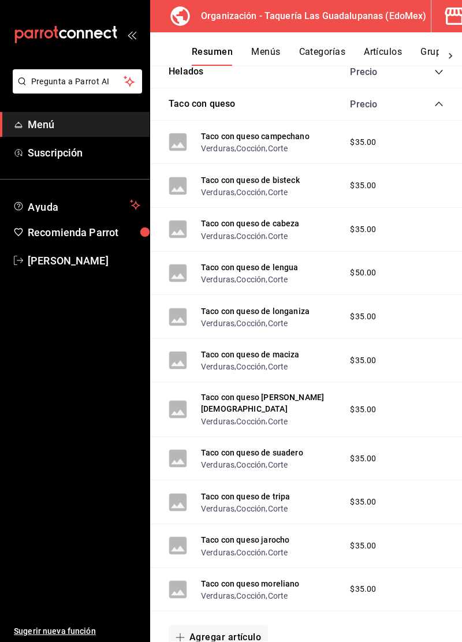
click at [237, 625] on button "Agregar artículo" at bounding box center [218, 637] width 99 height 24
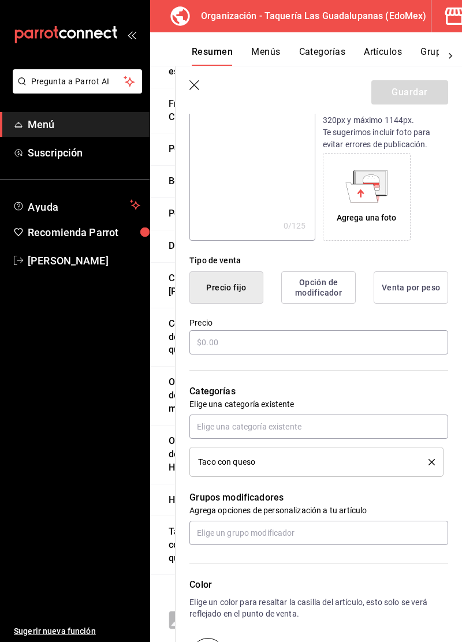
scroll to position [145, 0]
type input "Taco con queso de ojo"
click at [336, 343] on input "text" at bounding box center [318, 342] width 259 height 24
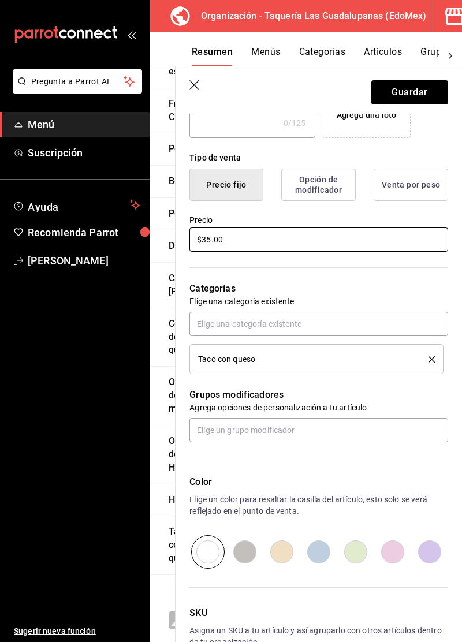
scroll to position [241, 0]
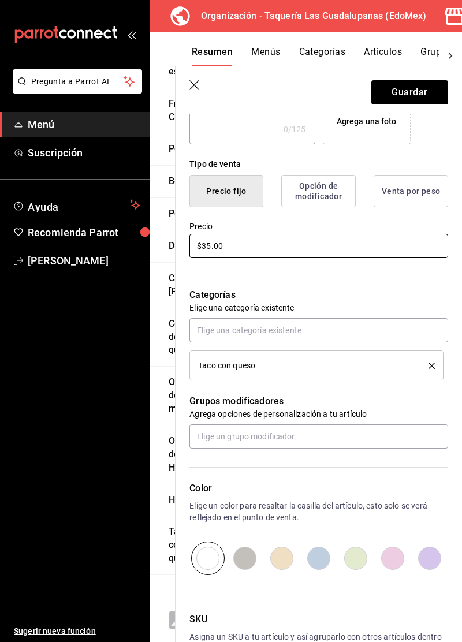
type input "$35.00"
click at [410, 96] on button "Guardar" at bounding box center [409, 92] width 77 height 24
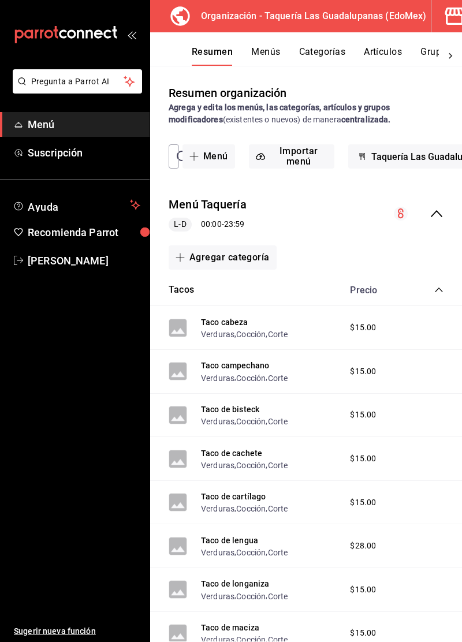
click at [442, 288] on icon "collapse-category-row" at bounding box center [438, 289] width 9 height 9
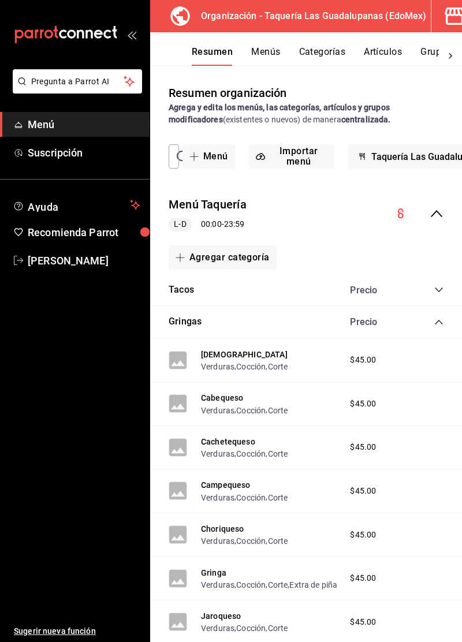
click at [435, 335] on div "Gringas Precio" at bounding box center [306, 322] width 312 height 32
click at [439, 324] on icon "collapse-category-row" at bounding box center [438, 321] width 9 height 9
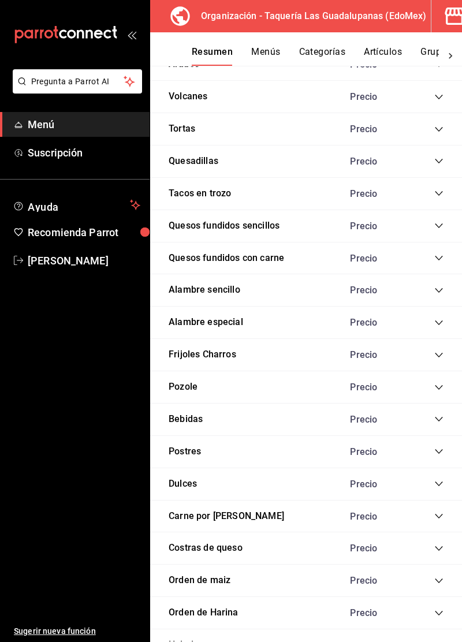
scroll to position [379, 0]
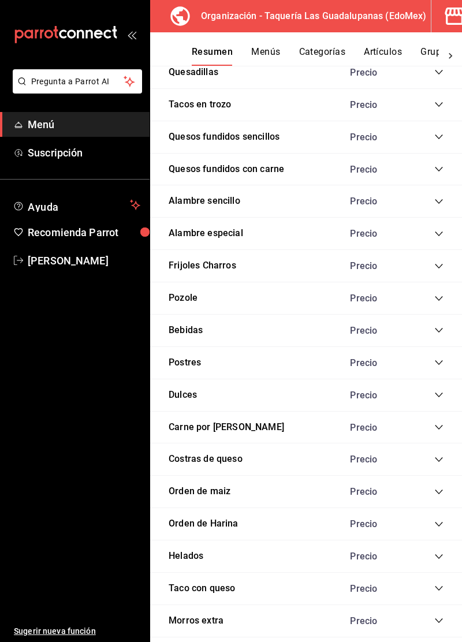
click at [438, 584] on icon "collapse-category-row" at bounding box center [438, 588] width 9 height 9
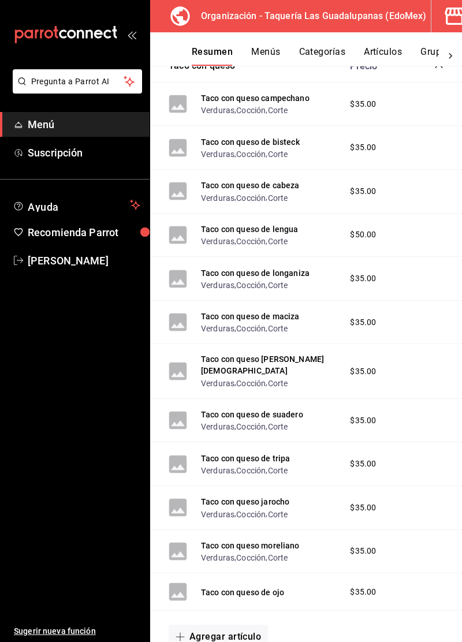
scroll to position [930, 0]
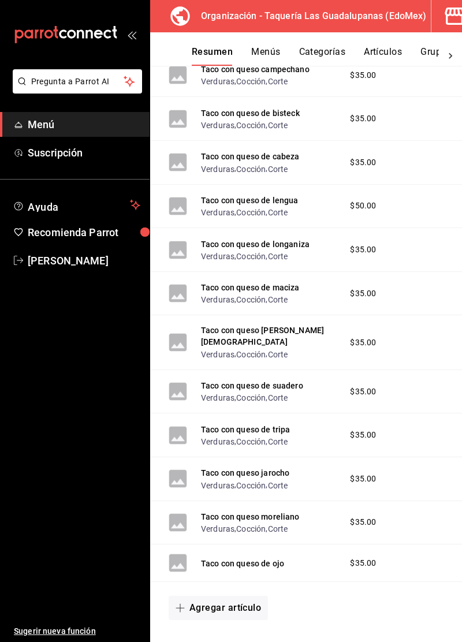
click at [267, 558] on button "Taco con queso de ojo" at bounding box center [242, 564] width 83 height 12
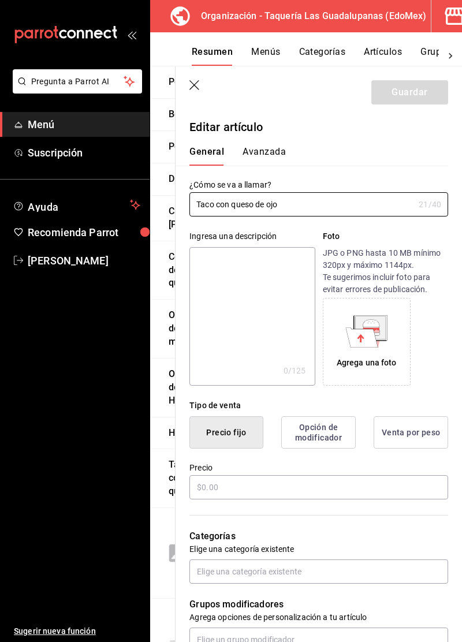
type input "$35.00"
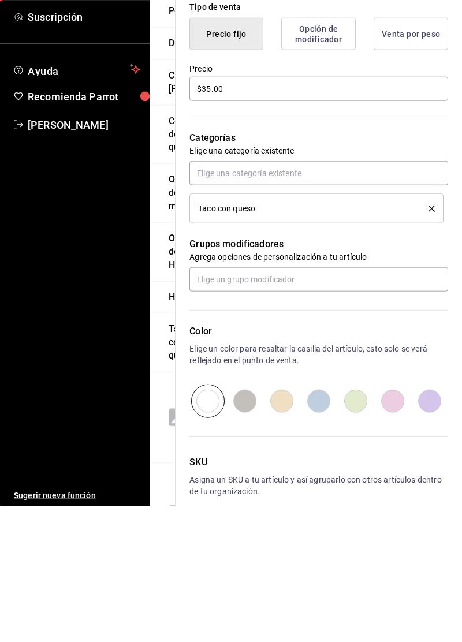
scroll to position [20, 0]
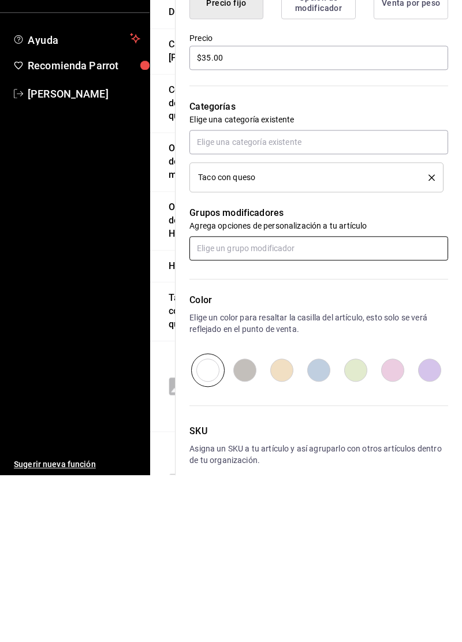
click at [362, 416] on input "text" at bounding box center [318, 415] width 259 height 24
type input "Verduras"
click at [345, 451] on li "Verduras" at bounding box center [318, 460] width 259 height 19
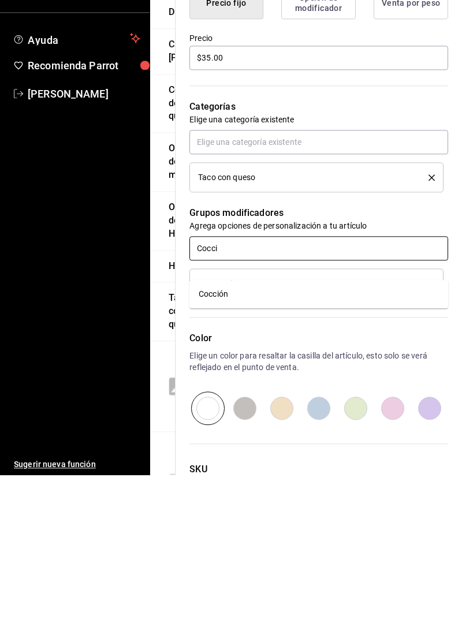
type input "Coccio"
click at [359, 451] on li "Cocción" at bounding box center [318, 460] width 259 height 19
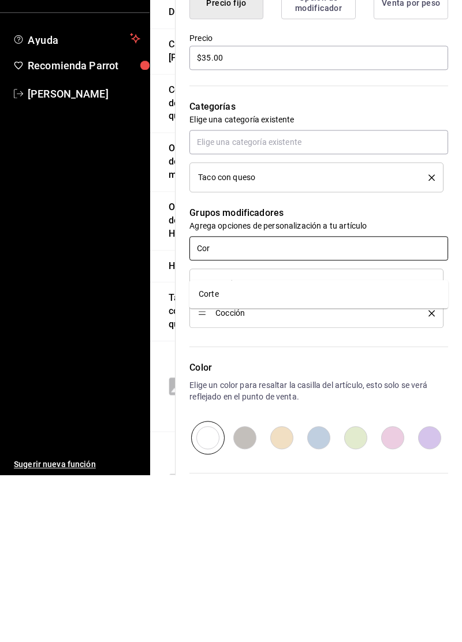
type input "Cort"
click at [350, 451] on li "Corte" at bounding box center [318, 460] width 259 height 19
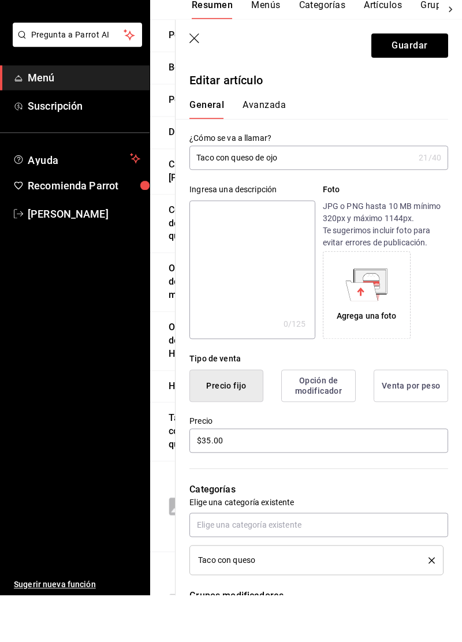
scroll to position [0, 0]
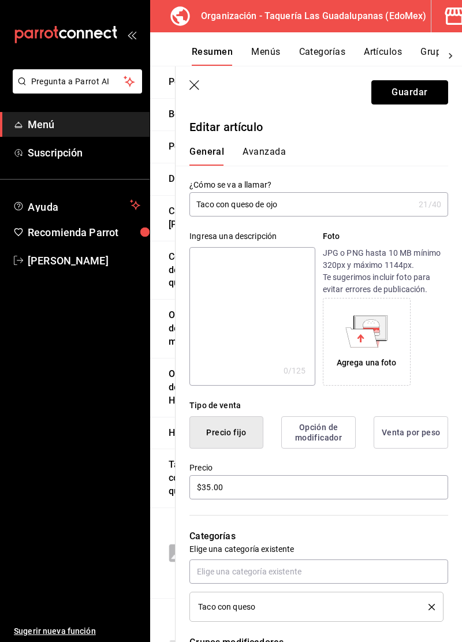
click at [412, 92] on button "Guardar" at bounding box center [409, 92] width 77 height 24
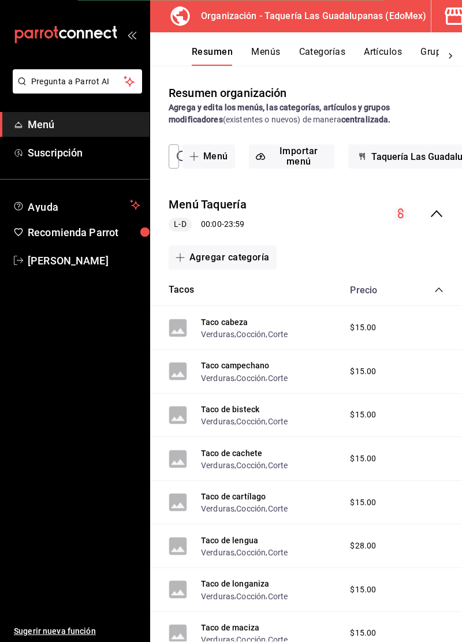
click at [438, 292] on icon "collapse-category-row" at bounding box center [438, 289] width 9 height 9
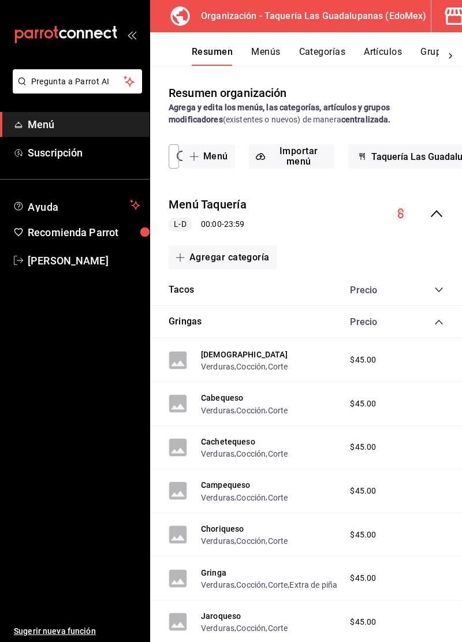
click at [439, 322] on icon "collapse-category-row" at bounding box center [438, 321] width 9 height 9
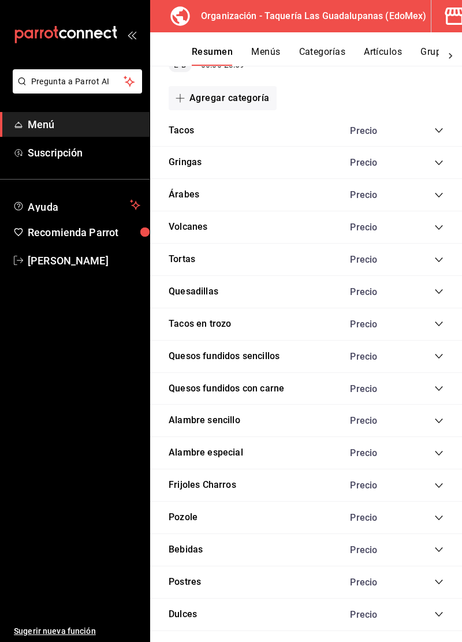
scroll to position [379, 0]
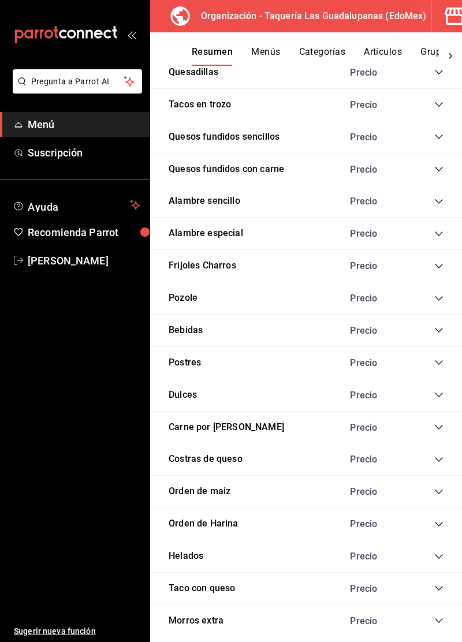
click at [438, 586] on icon "collapse-category-row" at bounding box center [439, 588] width 8 height 5
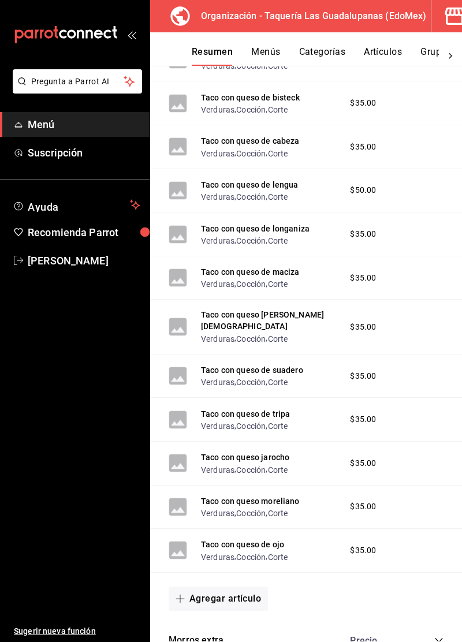
scroll to position [948, 0]
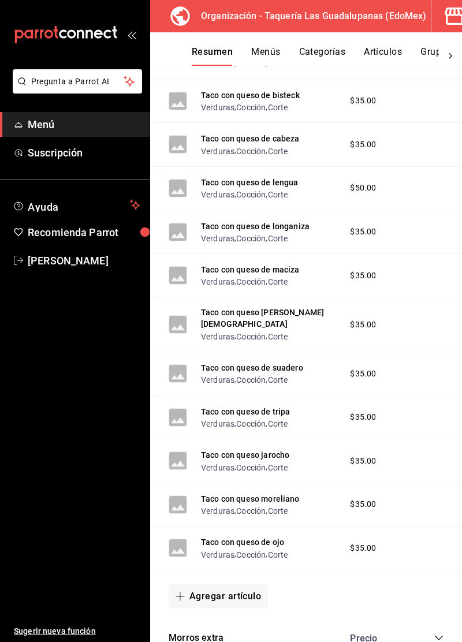
click at [230, 584] on button "Agregar artículo" at bounding box center [218, 596] width 99 height 24
click at [217, 635] on li "Artículo nuevo" at bounding box center [214, 633] width 91 height 28
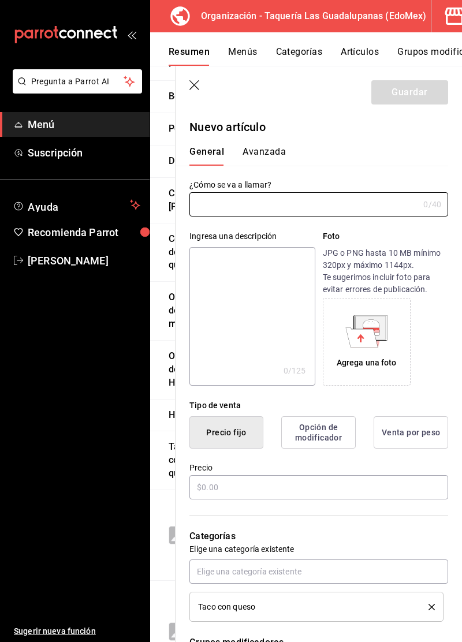
click at [192, 83] on icon "button" at bounding box center [194, 85] width 10 height 10
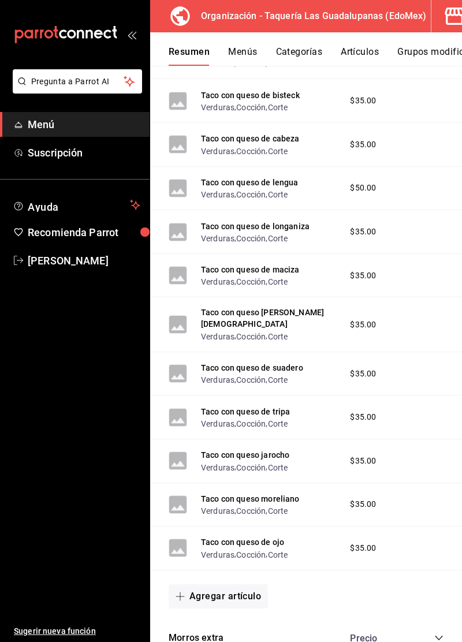
click at [237, 584] on button "Agregar artículo" at bounding box center [218, 596] width 99 height 24
click at [219, 633] on li "Artículo nuevo" at bounding box center [214, 633] width 91 height 28
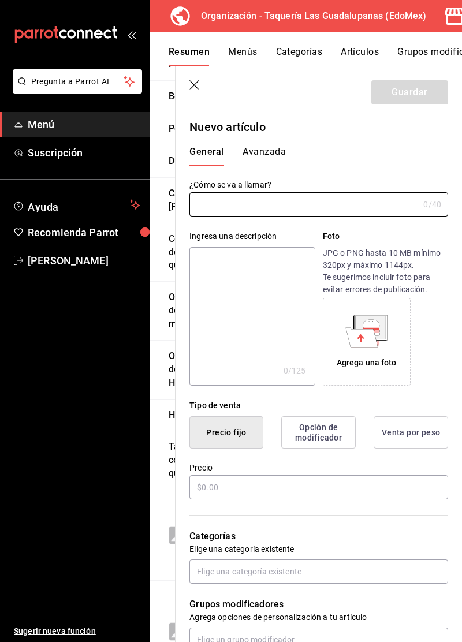
type input "AR-1758755998473"
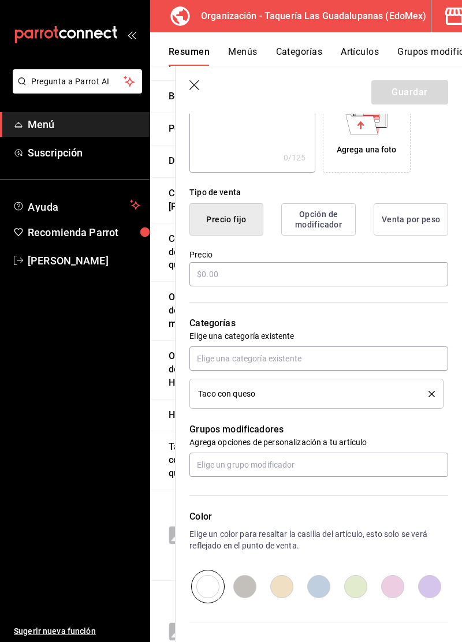
scroll to position [218, 0]
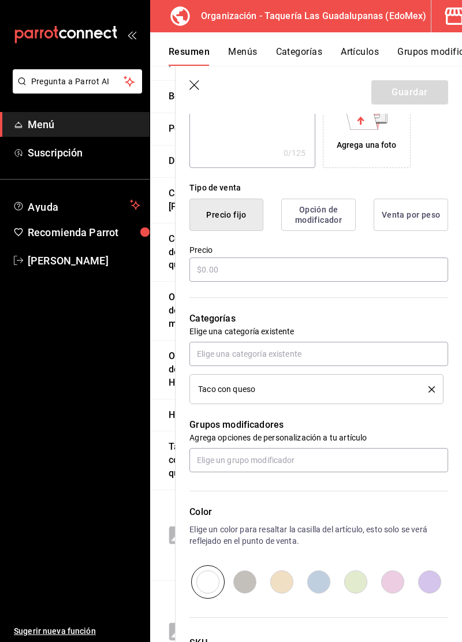
type input "Taco con queso de paladar"
click at [358, 270] on input "text" at bounding box center [318, 269] width 259 height 24
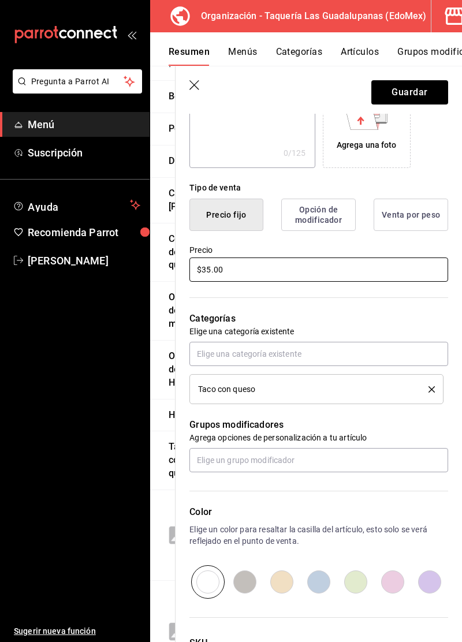
scroll to position [263, 0]
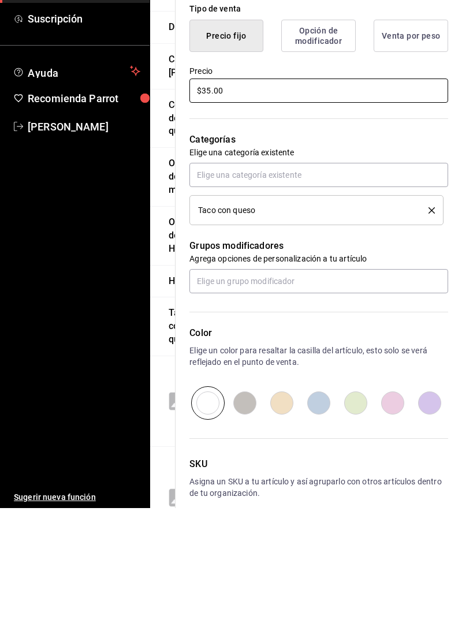
type input "$35.00"
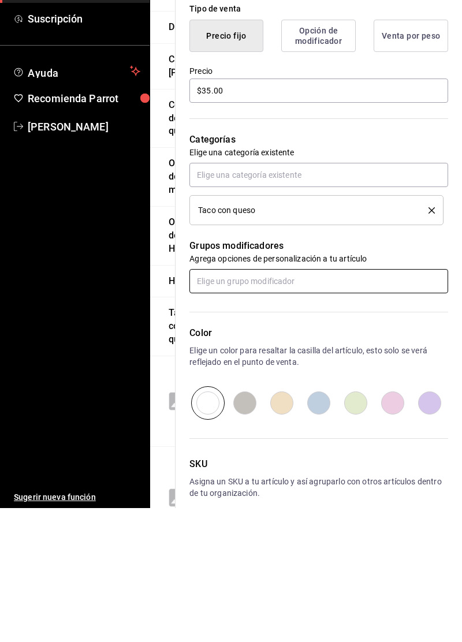
click at [369, 416] on input "text" at bounding box center [318, 415] width 259 height 24
type input "verd"
click at [347, 442] on li "Verduras" at bounding box center [318, 440] width 259 height 19
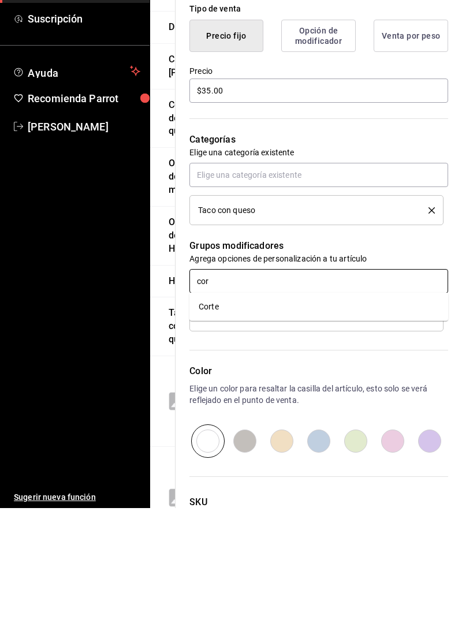
type input "cort"
click at [356, 439] on li "Corte" at bounding box center [318, 440] width 259 height 19
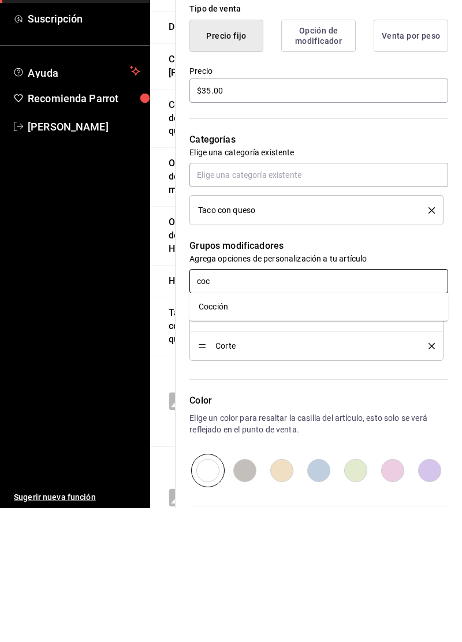
type input "cocc"
click at [360, 443] on li "Cocción" at bounding box center [318, 440] width 259 height 19
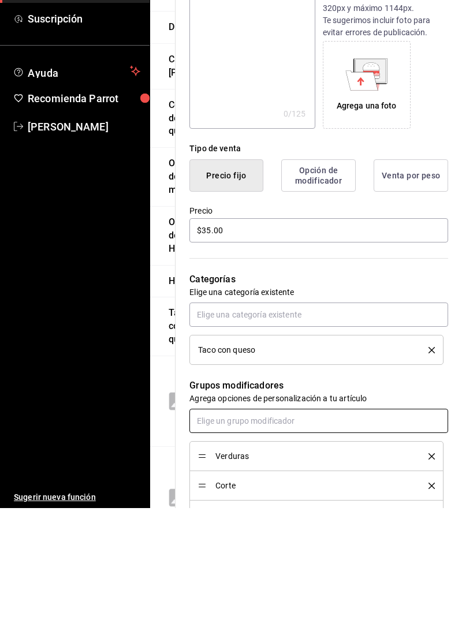
scroll to position [0, 0]
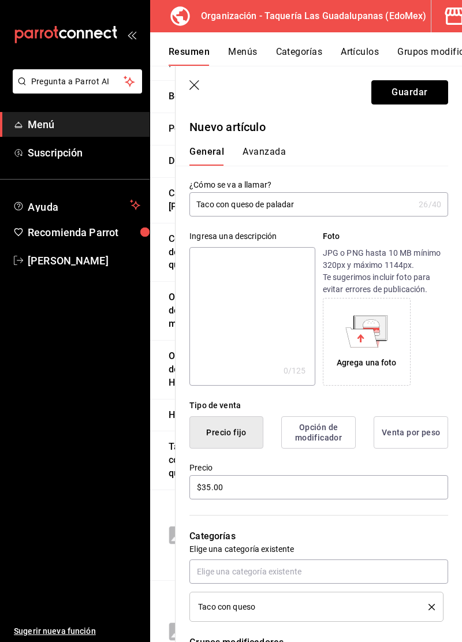
click at [418, 92] on button "Guardar" at bounding box center [409, 92] width 77 height 24
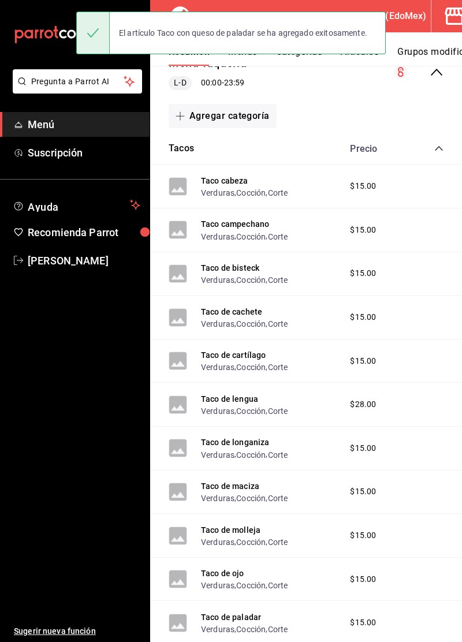
scroll to position [43, 0]
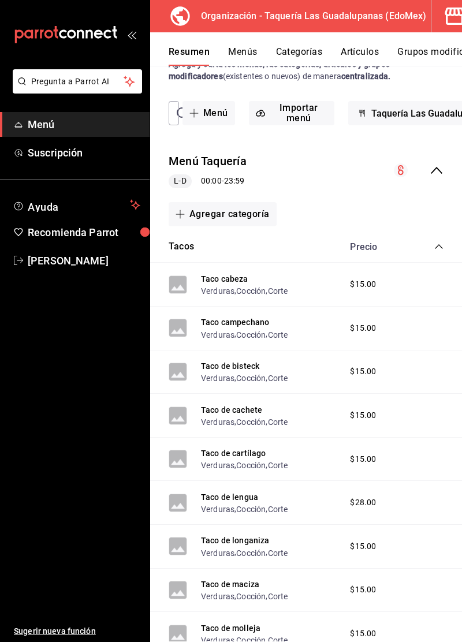
click at [436, 246] on icon "collapse-category-row" at bounding box center [438, 246] width 9 height 9
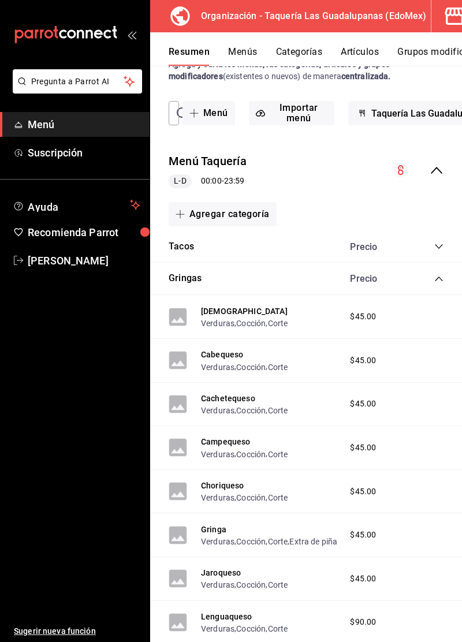
click at [440, 279] on icon "collapse-category-row" at bounding box center [438, 278] width 9 height 9
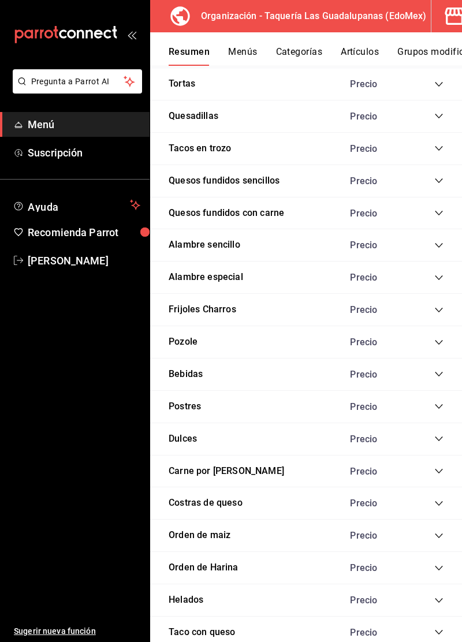
scroll to position [379, 0]
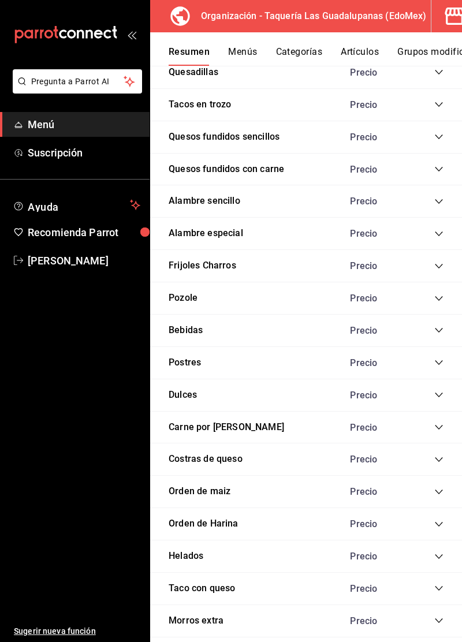
click at [436, 585] on icon "collapse-category-row" at bounding box center [438, 588] width 9 height 9
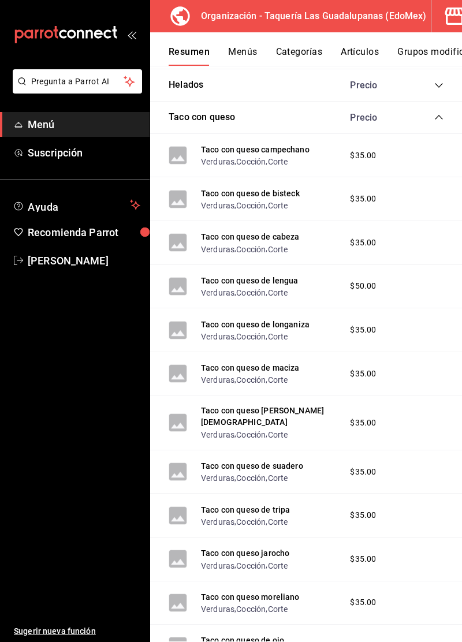
scroll to position [991, 0]
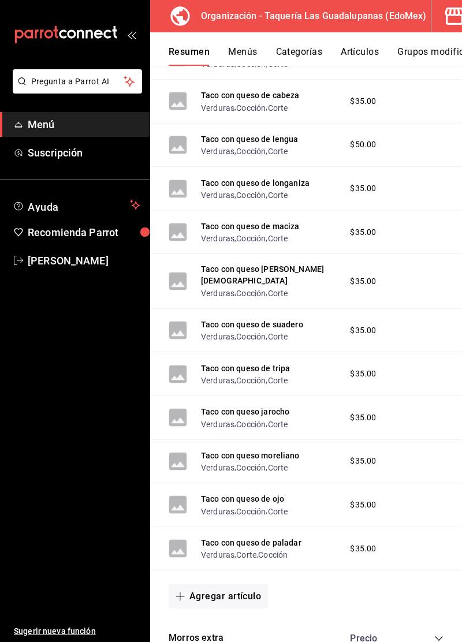
click at [249, 584] on button "Agregar artículo" at bounding box center [218, 596] width 99 height 24
click at [226, 637] on li "Artículo nuevo" at bounding box center [214, 633] width 91 height 28
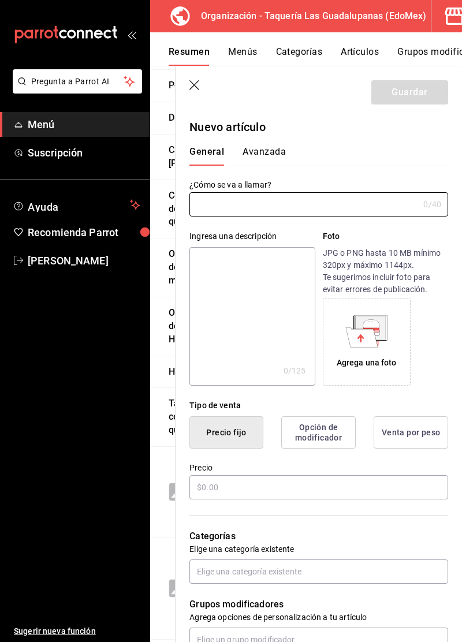
type input "AR-1758756091757"
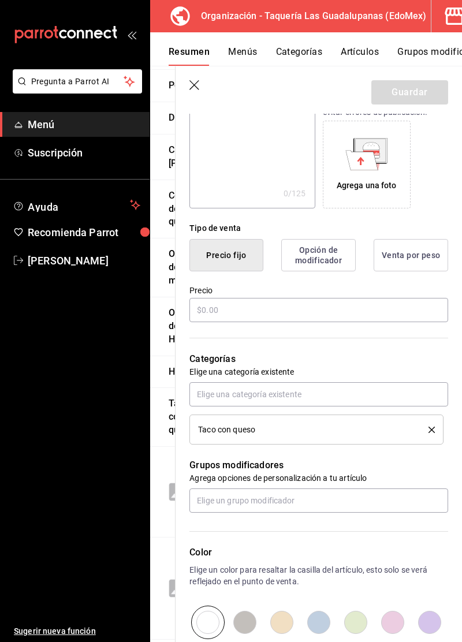
scroll to position [209, 0]
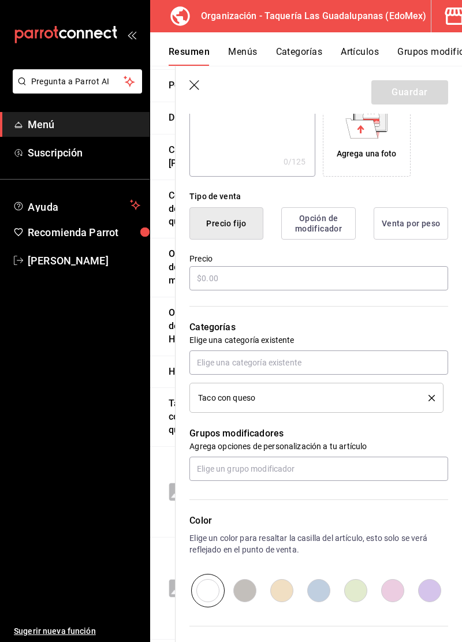
type input "Taco con queso de molleja"
click at [378, 282] on input "text" at bounding box center [318, 278] width 259 height 24
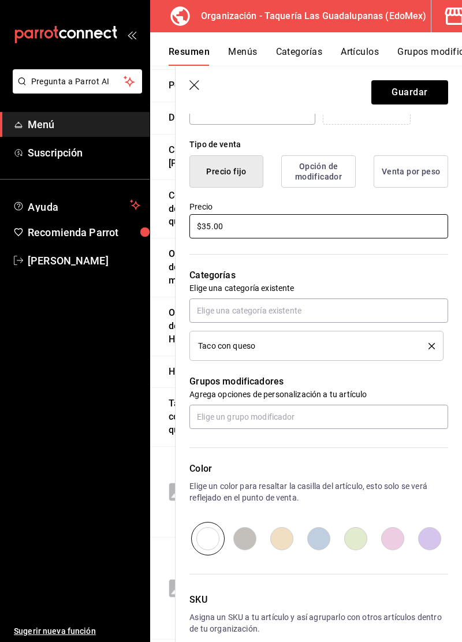
scroll to position [263, 0]
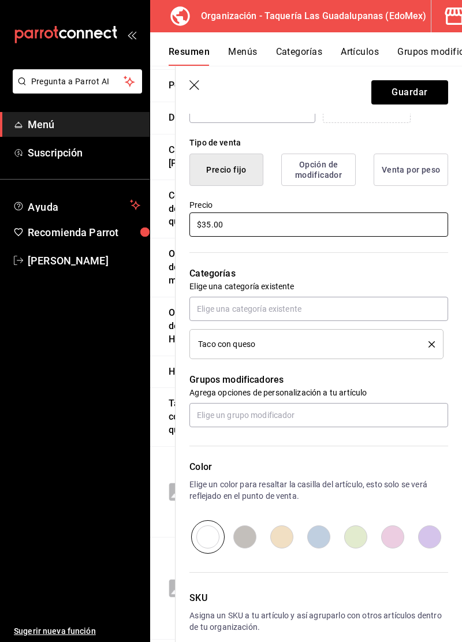
type input "$35.00"
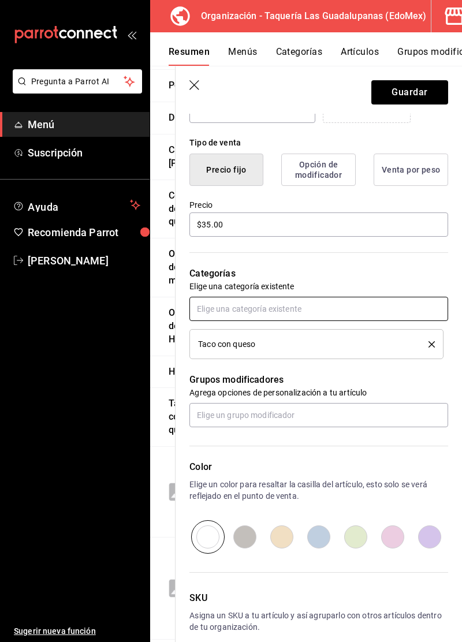
click at [353, 312] on input "text" at bounding box center [318, 309] width 259 height 24
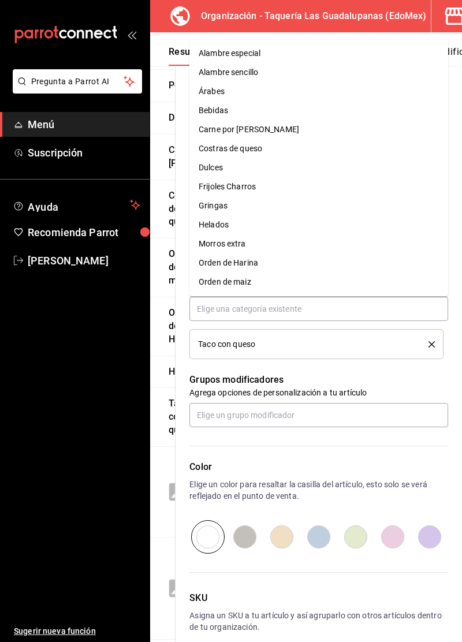
click at [387, 373] on p "Grupos modificadores" at bounding box center [318, 380] width 259 height 14
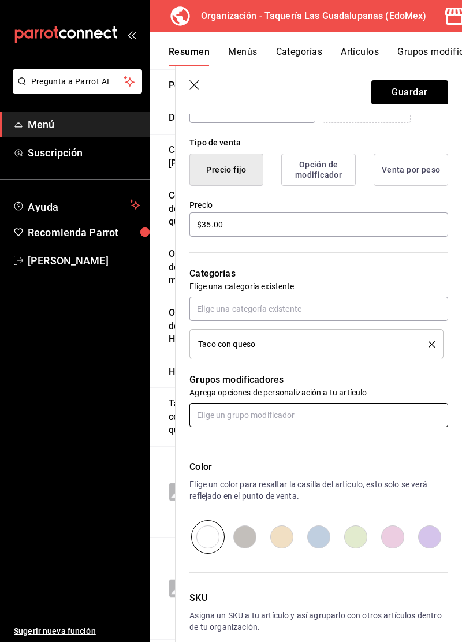
click at [365, 418] on input "text" at bounding box center [318, 415] width 259 height 24
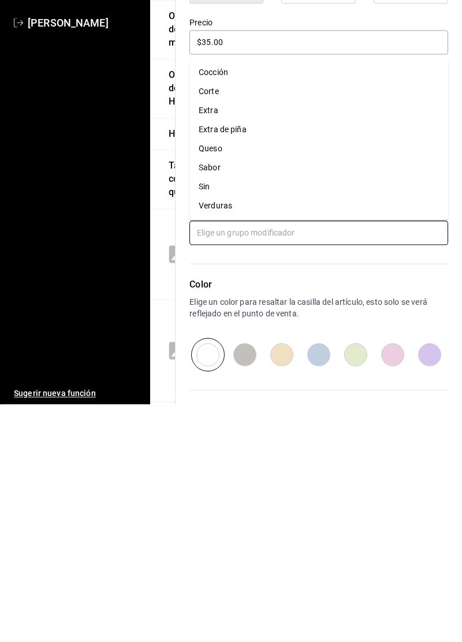
scroll to position [30, 0]
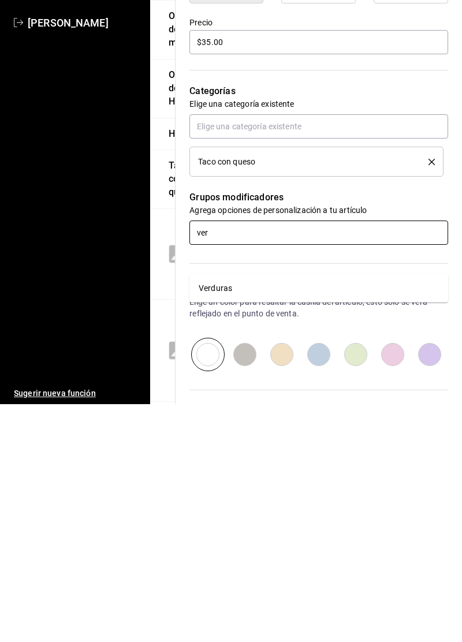
type input "verd"
click at [364, 517] on li "Verduras" at bounding box center [318, 526] width 259 height 19
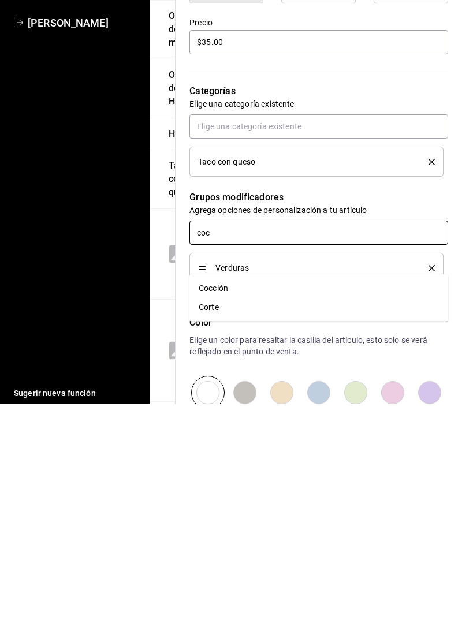
type input "cocc"
click at [364, 517] on li "Cocción" at bounding box center [318, 526] width 259 height 19
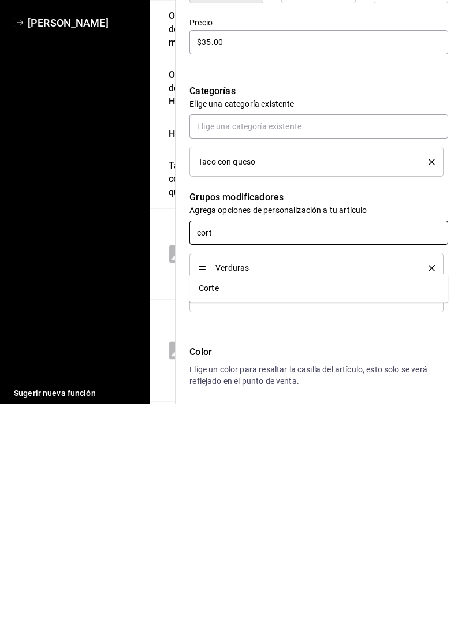
type input "corte"
click at [360, 517] on li "Corte" at bounding box center [318, 526] width 259 height 19
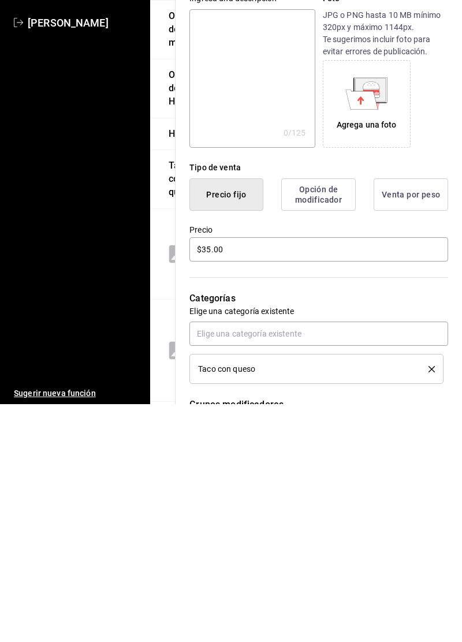
scroll to position [0, 0]
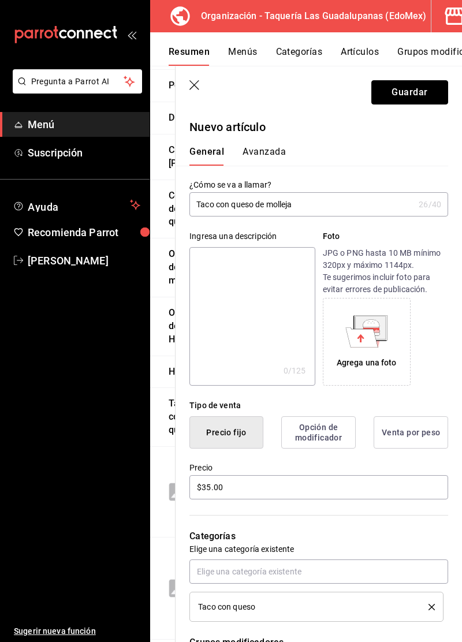
click at [413, 96] on button "Guardar" at bounding box center [409, 92] width 77 height 24
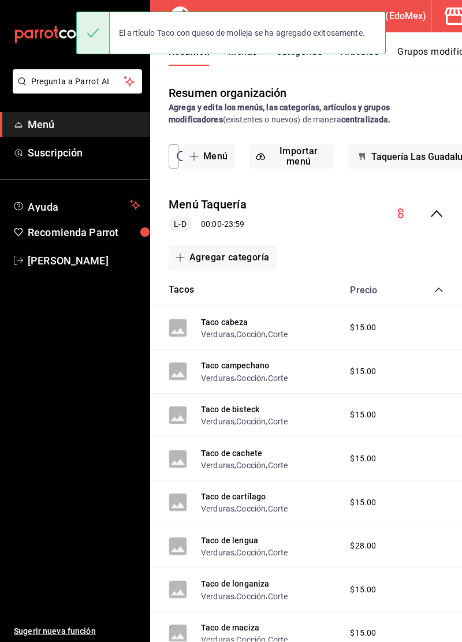
scroll to position [3, 0]
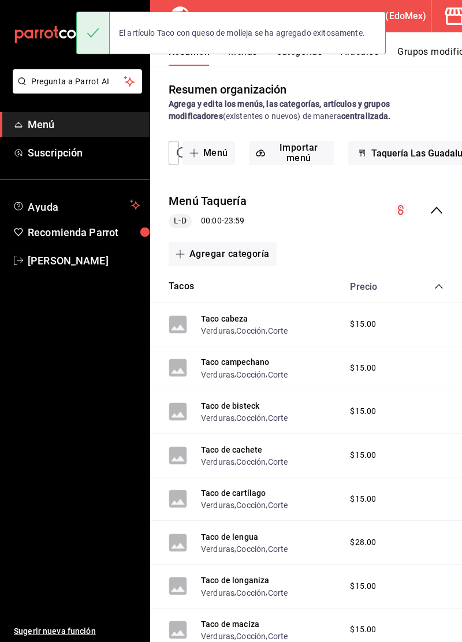
click at [439, 283] on icon "collapse-category-row" at bounding box center [438, 286] width 9 height 9
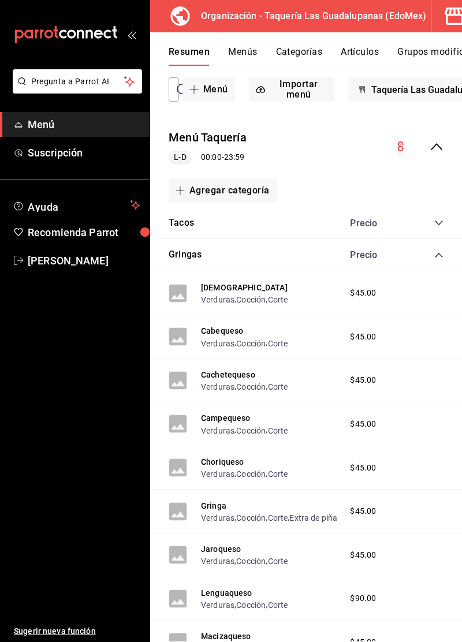
scroll to position [68, 0]
click at [436, 251] on icon "collapse-category-row" at bounding box center [438, 254] width 9 height 9
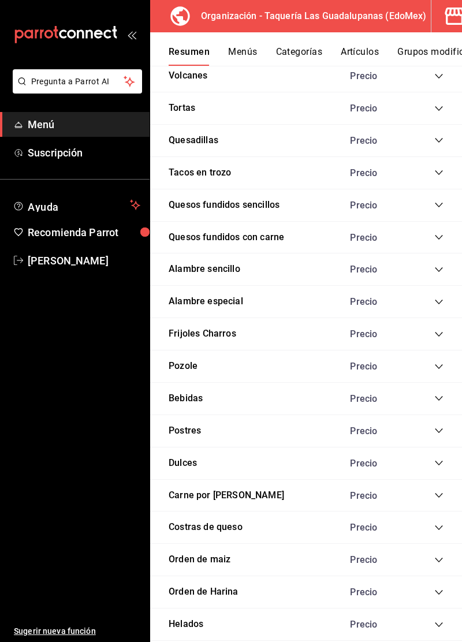
scroll to position [379, 0]
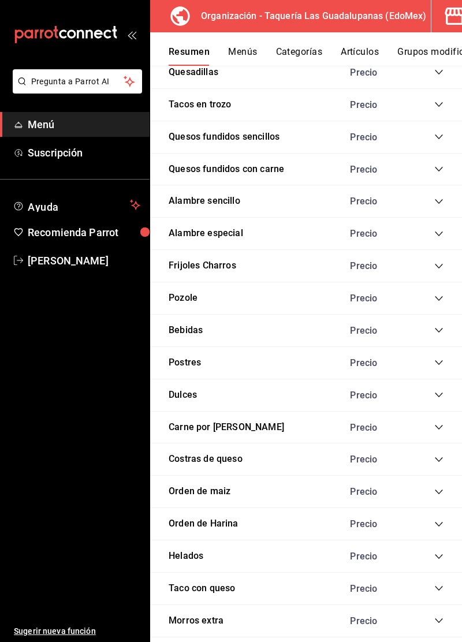
click at [439, 522] on icon "collapse-category-row" at bounding box center [438, 524] width 9 height 9
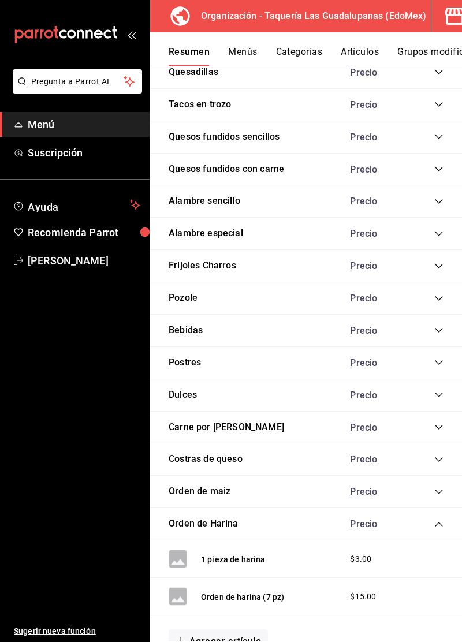
click at [436, 520] on icon "collapse-category-row" at bounding box center [438, 524] width 9 height 9
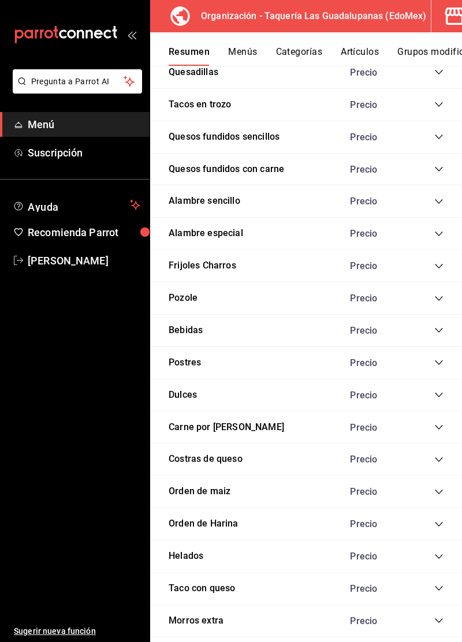
click at [436, 618] on icon "collapse-category-row" at bounding box center [438, 620] width 9 height 9
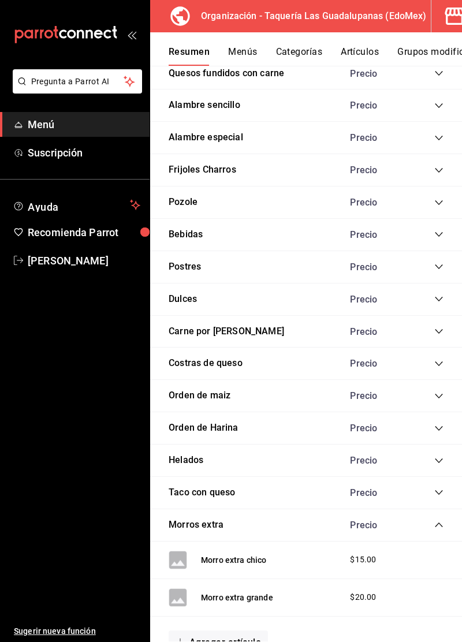
scroll to position [477, 0]
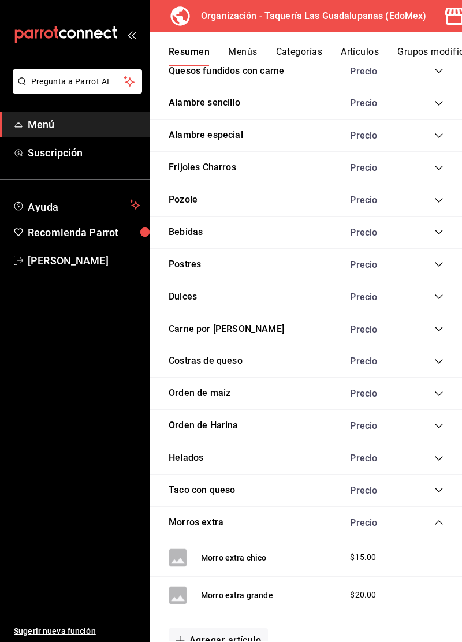
click at [435, 522] on icon "collapse-category-row" at bounding box center [438, 522] width 9 height 9
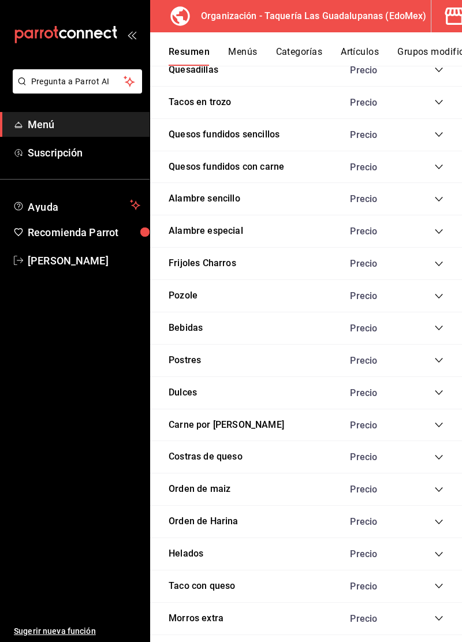
scroll to position [379, 0]
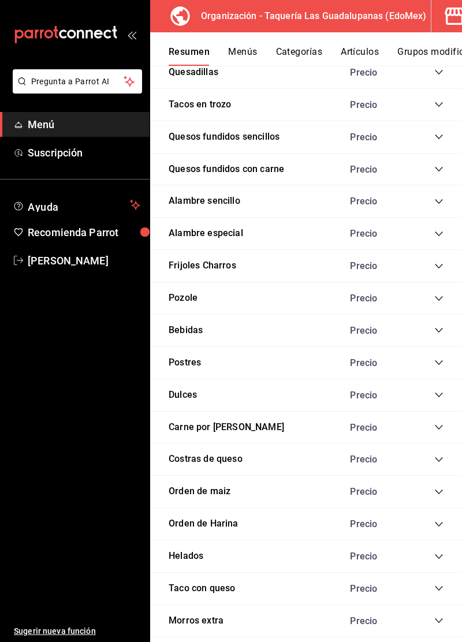
click at [436, 554] on icon "collapse-category-row" at bounding box center [438, 556] width 9 height 9
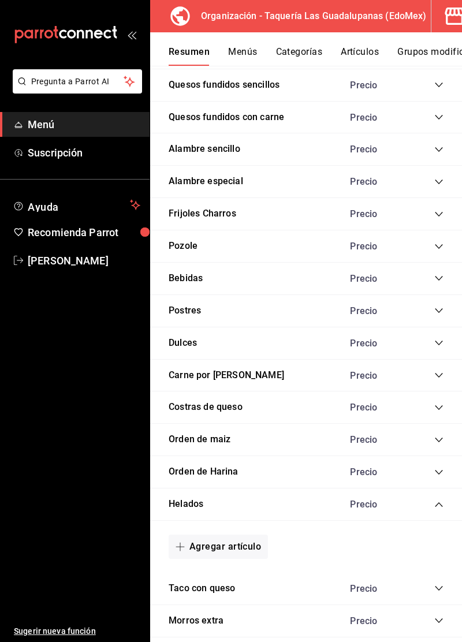
scroll to position [431, 0]
click at [231, 540] on button "Agregar artículo" at bounding box center [218, 547] width 99 height 24
click at [221, 606] on li "Artículo nuevo" at bounding box center [214, 601] width 91 height 28
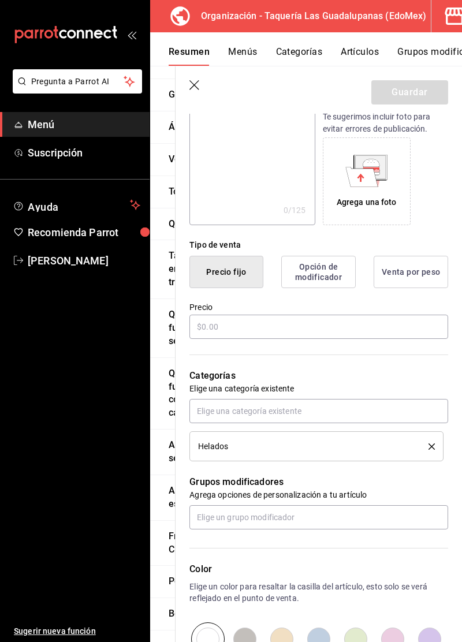
scroll to position [175, 0]
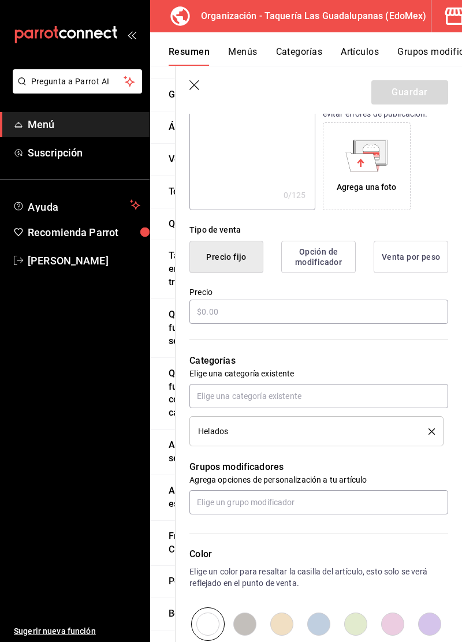
type input "Mega"
click at [373, 313] on input "text" at bounding box center [318, 312] width 259 height 24
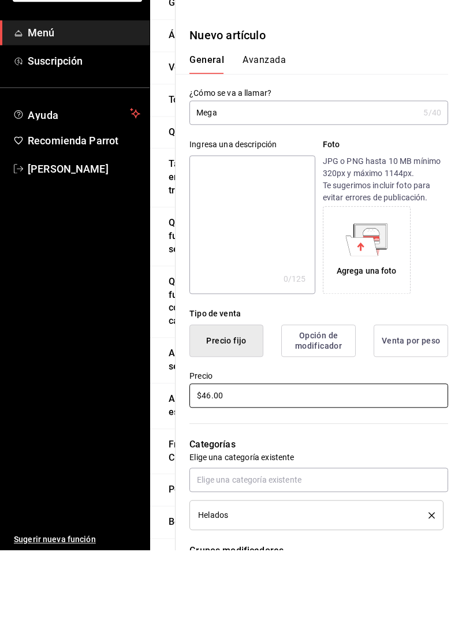
scroll to position [0, 0]
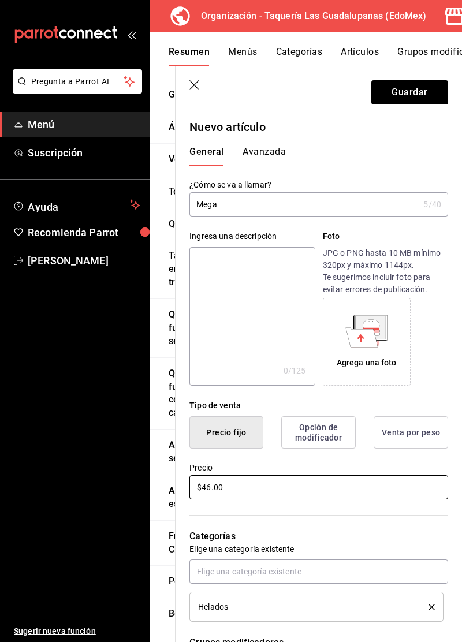
type input "$46.00"
click at [421, 98] on button "Guardar" at bounding box center [409, 92] width 77 height 24
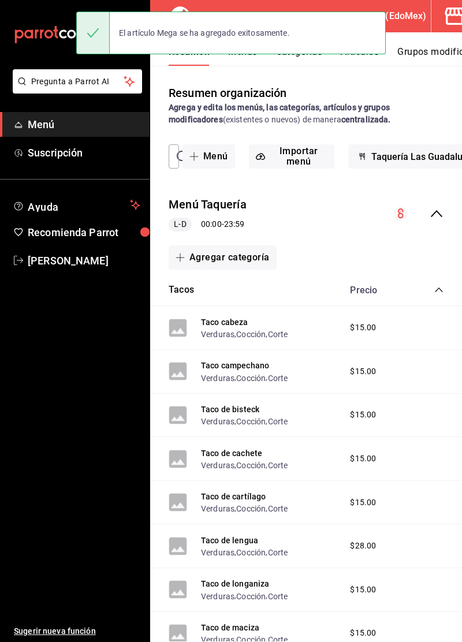
click at [438, 290] on icon "collapse-category-row" at bounding box center [438, 289] width 9 height 9
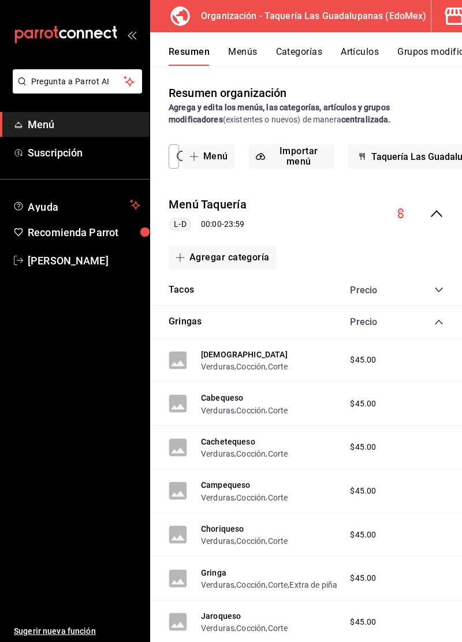
click at [439, 322] on icon "collapse-category-row" at bounding box center [438, 321] width 9 height 9
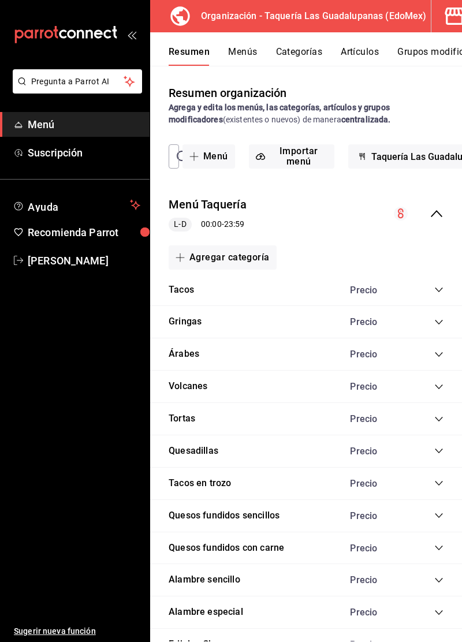
scroll to position [379, 0]
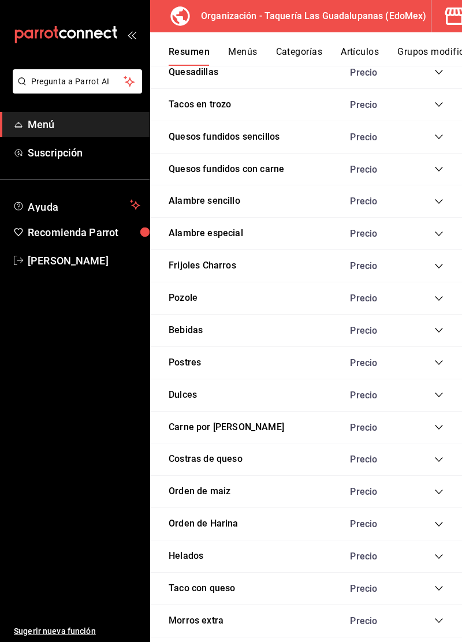
click at [441, 554] on icon "collapse-category-row" at bounding box center [438, 556] width 9 height 9
click at [232, 641] on button "Agregar artículo" at bounding box center [218, 636] width 99 height 24
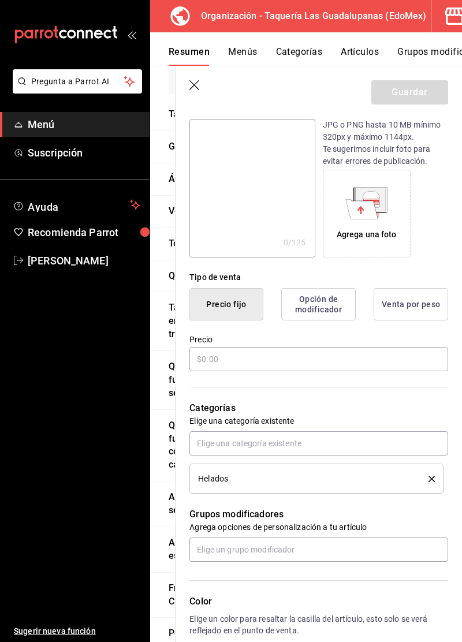
scroll to position [136, 0]
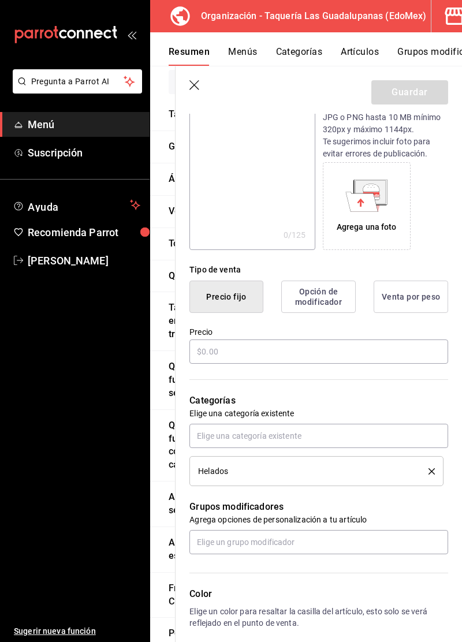
type input "Crunch"
click at [350, 355] on input "text" at bounding box center [318, 351] width 259 height 24
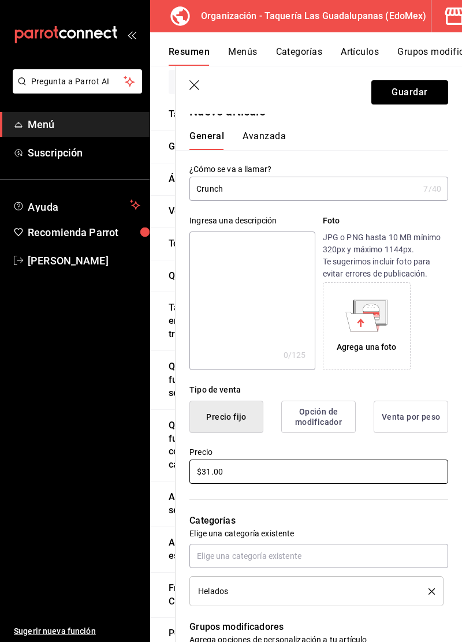
scroll to position [3, 0]
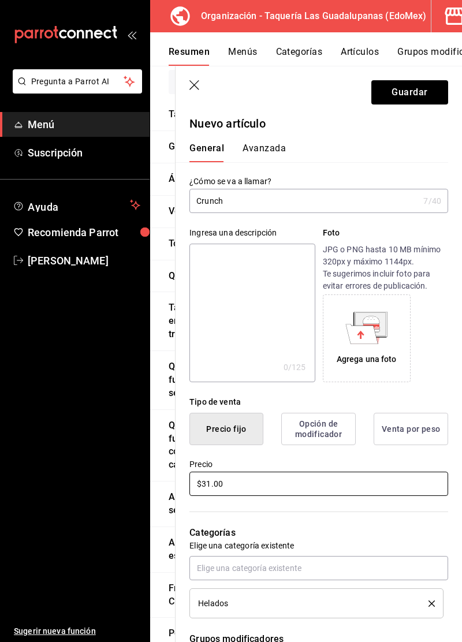
type input "$31.00"
click at [420, 98] on button "Guardar" at bounding box center [409, 92] width 77 height 24
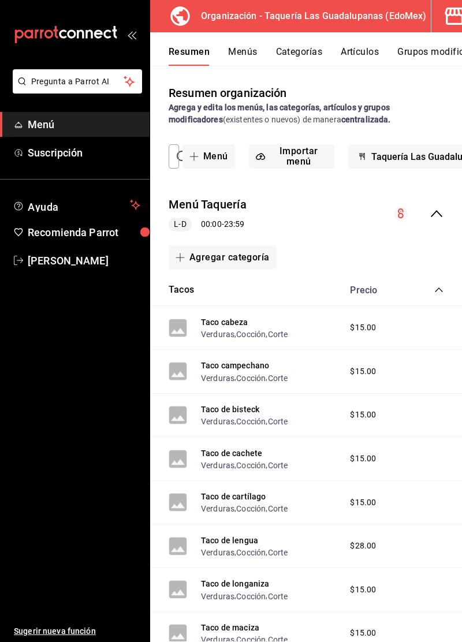
click at [439, 286] on icon "collapse-category-row" at bounding box center [438, 289] width 9 height 9
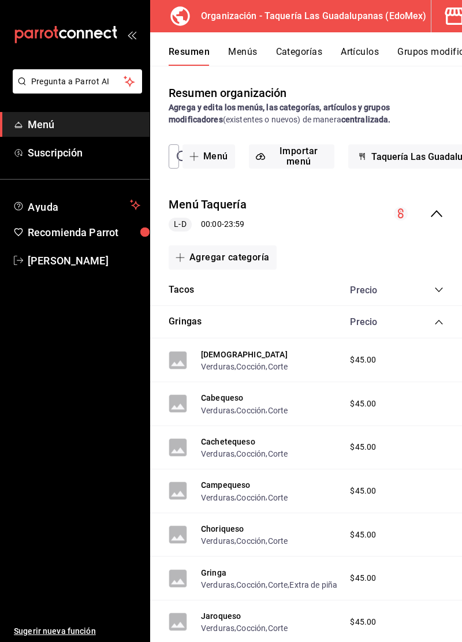
click at [439, 322] on icon "collapse-category-row" at bounding box center [438, 321] width 9 height 9
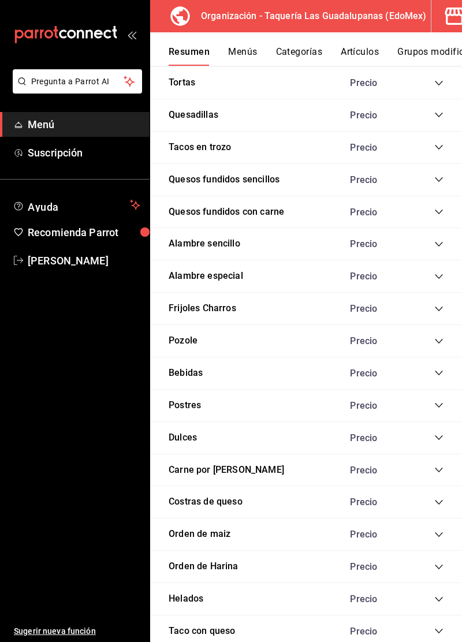
scroll to position [379, 0]
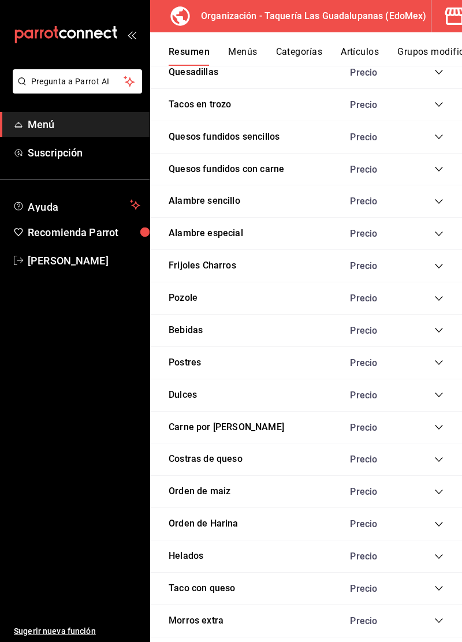
click at [439, 555] on icon "collapse-category-row" at bounding box center [438, 556] width 9 height 9
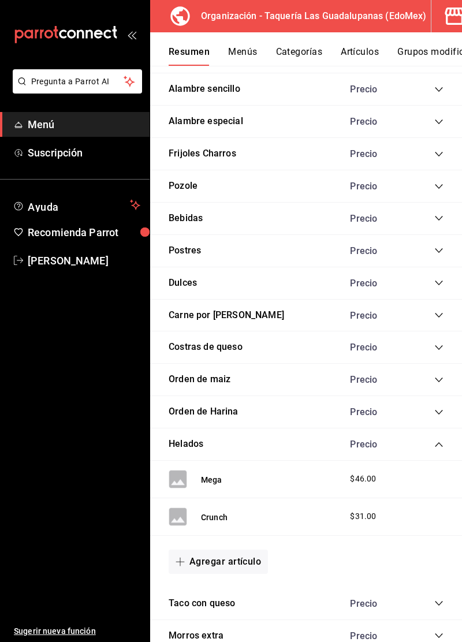
scroll to position [492, 0]
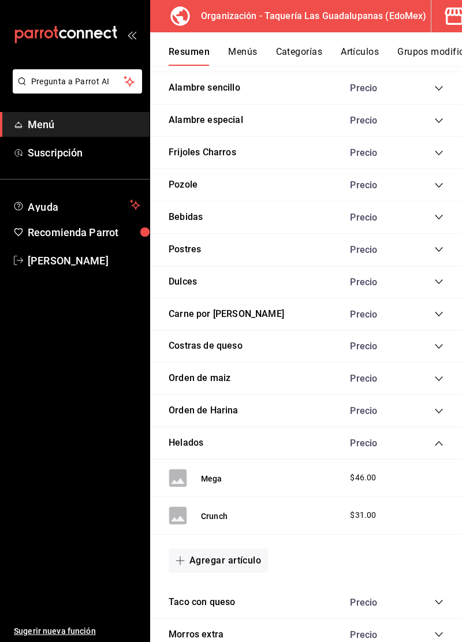
click at [242, 563] on button "Agregar artículo" at bounding box center [218, 560] width 99 height 24
click at [225, 616] on li "Artículo nuevo" at bounding box center [214, 615] width 91 height 28
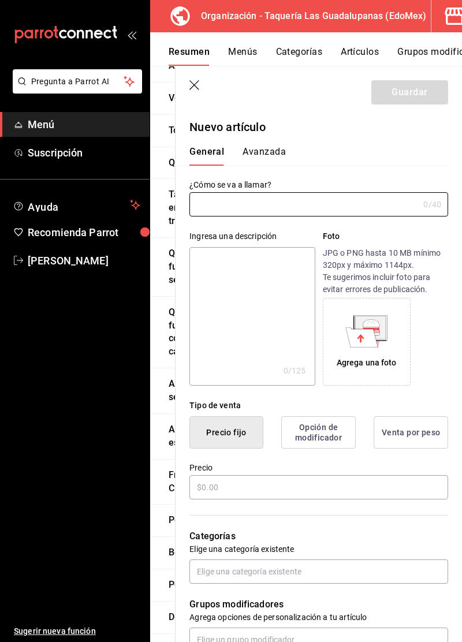
type input "AR-1758756216324"
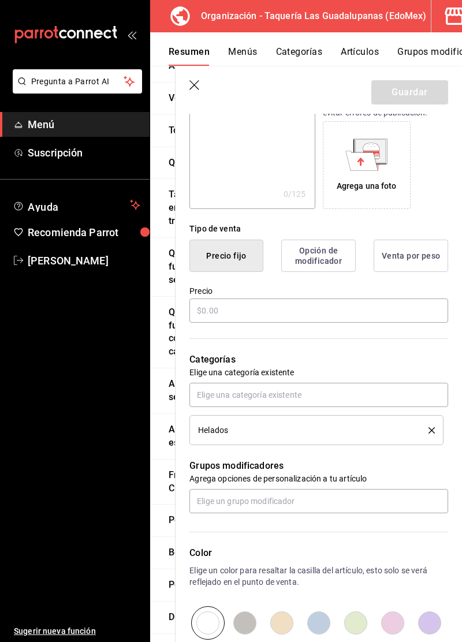
scroll to position [177, 0]
type input "Tandem original"
click at [327, 311] on input "text" at bounding box center [318, 310] width 259 height 24
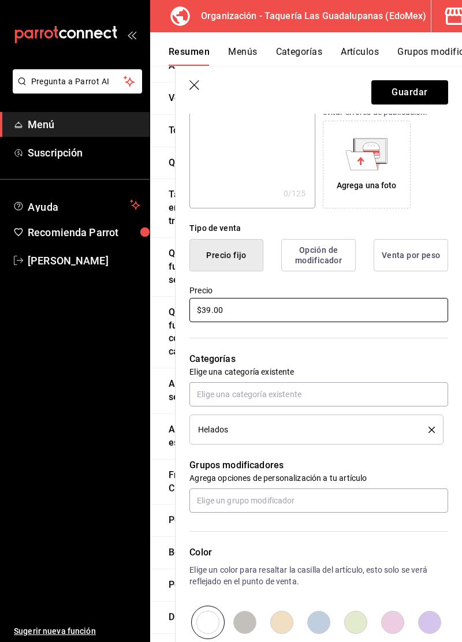
type input "$39.00"
click at [418, 95] on button "Guardar" at bounding box center [409, 92] width 77 height 24
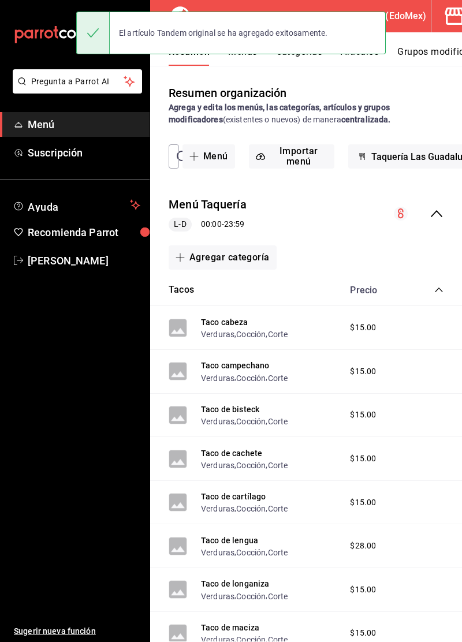
click at [440, 287] on icon "collapse-category-row" at bounding box center [438, 289] width 9 height 9
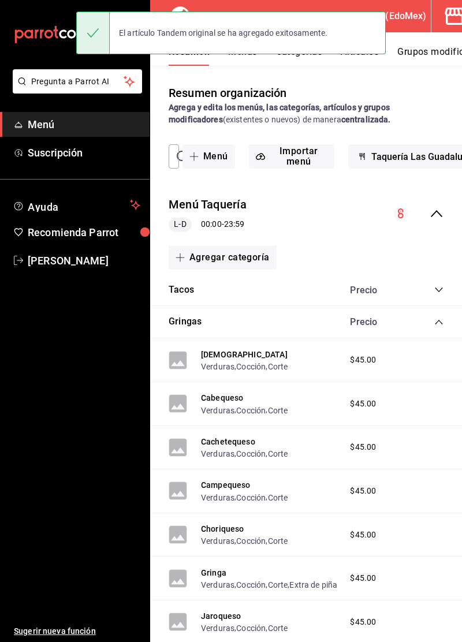
click at [439, 324] on icon "collapse-category-row" at bounding box center [438, 321] width 9 height 9
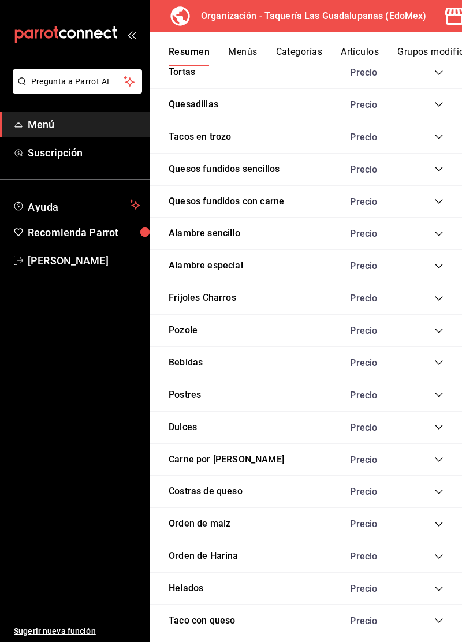
scroll to position [379, 0]
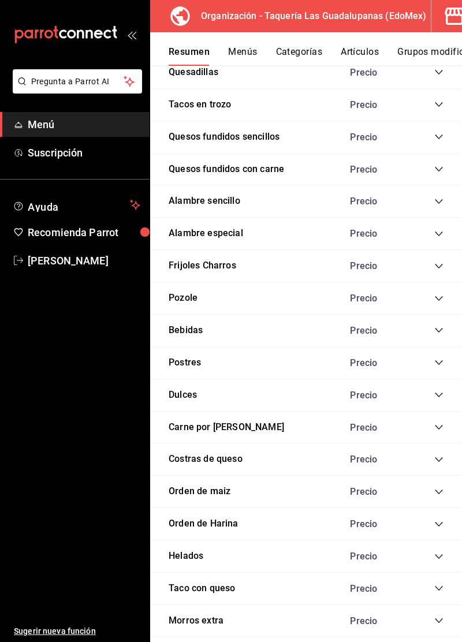
click at [438, 554] on icon "collapse-category-row" at bounding box center [439, 556] width 8 height 5
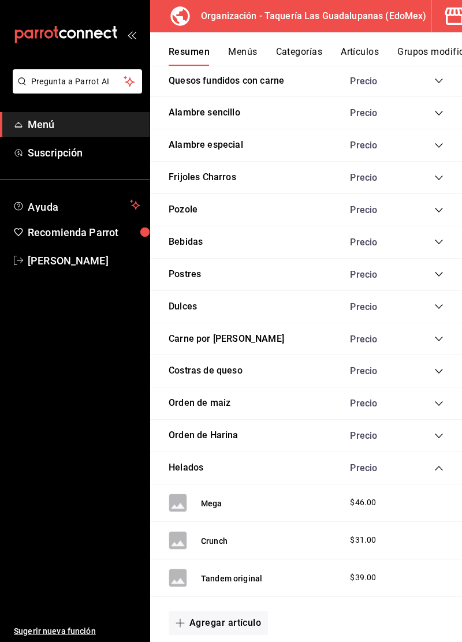
scroll to position [543, 0]
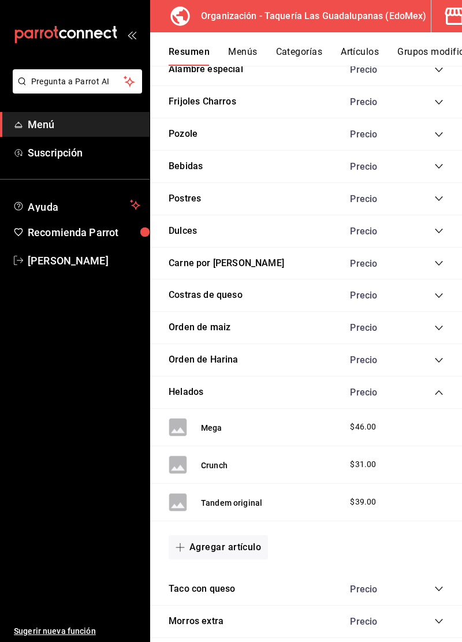
click at [248, 544] on button "Agregar artículo" at bounding box center [218, 547] width 99 height 24
click at [222, 604] on li "Artículo nuevo" at bounding box center [214, 601] width 91 height 28
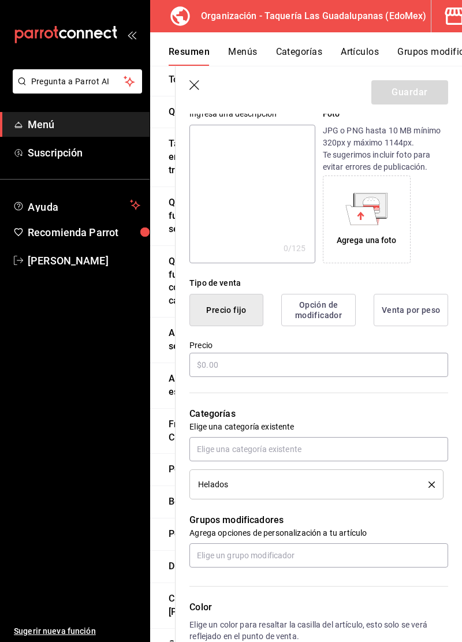
scroll to position [138, 0]
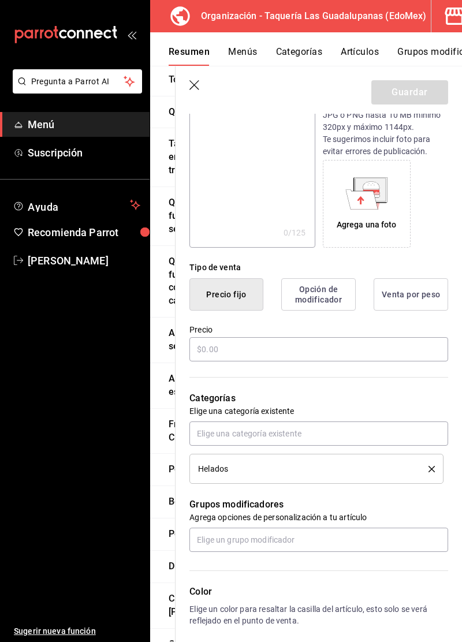
type input "Tandem"
click at [332, 353] on input "text" at bounding box center [318, 349] width 259 height 24
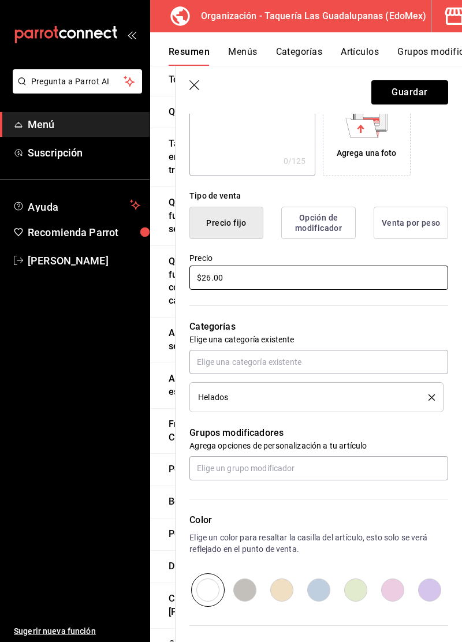
scroll to position [263, 0]
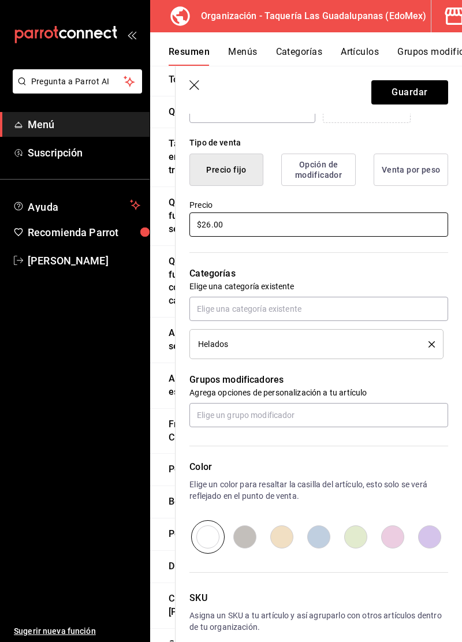
type input "$26.00"
click at [407, 95] on button "Guardar" at bounding box center [409, 92] width 77 height 24
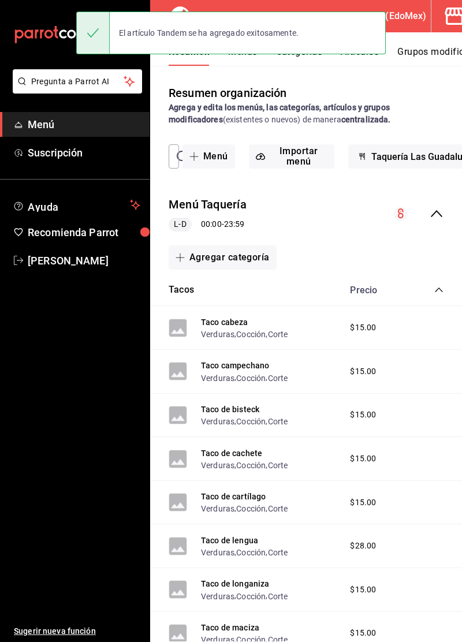
click at [439, 287] on icon "collapse-category-row" at bounding box center [438, 289] width 9 height 9
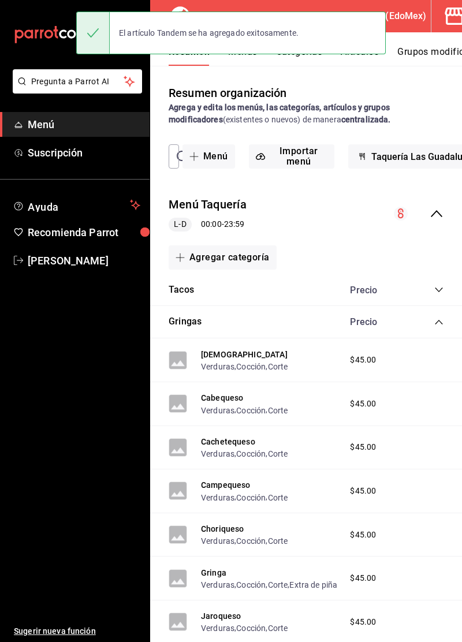
click at [438, 288] on icon "collapse-category-row" at bounding box center [438, 289] width 9 height 9
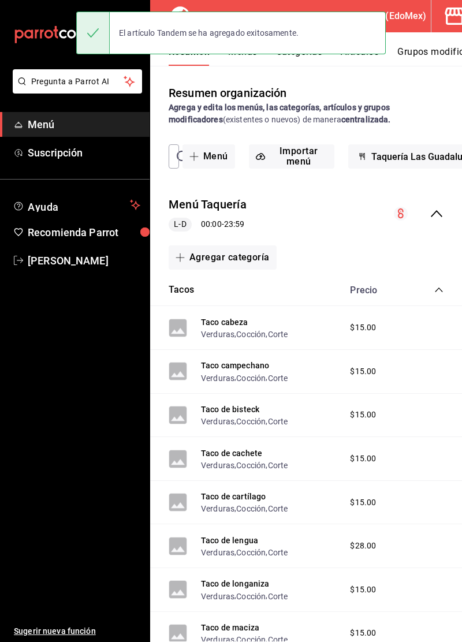
click at [438, 290] on icon "collapse-category-row" at bounding box center [438, 289] width 9 height 9
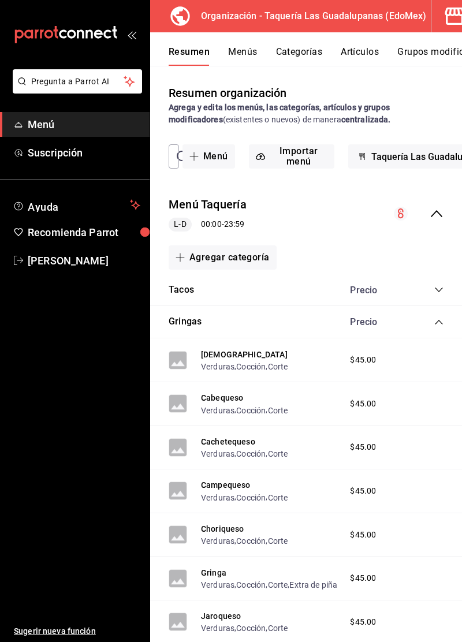
click at [437, 322] on icon "collapse-category-row" at bounding box center [439, 322] width 8 height 5
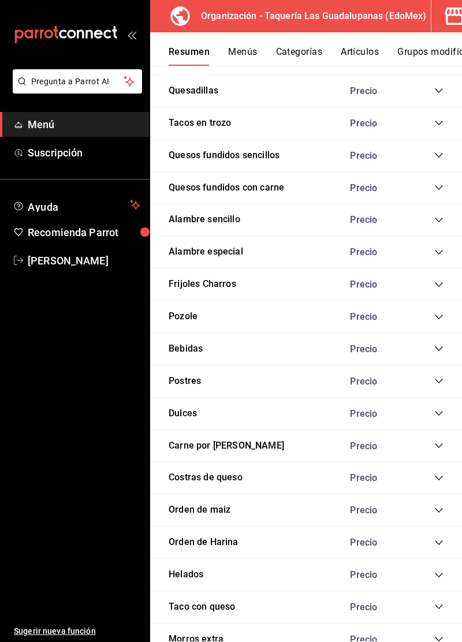
scroll to position [379, 0]
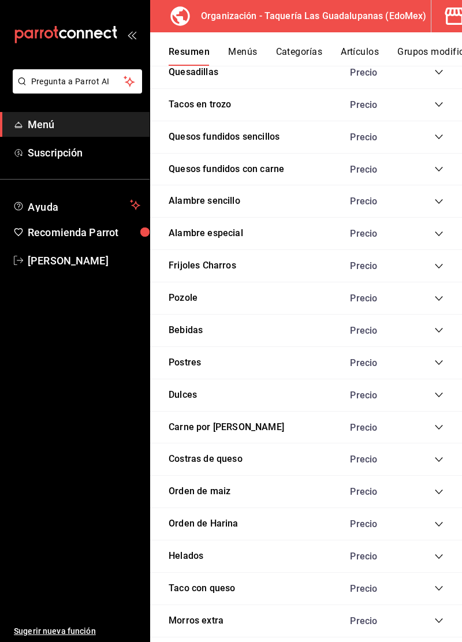
click at [437, 554] on icon "collapse-category-row" at bounding box center [439, 556] width 8 height 5
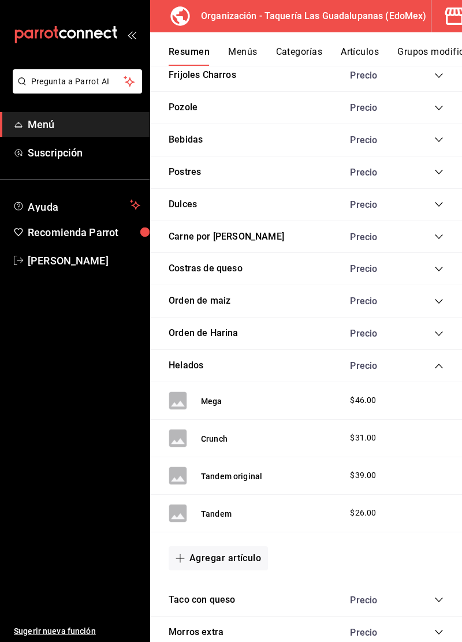
scroll to position [570, 0]
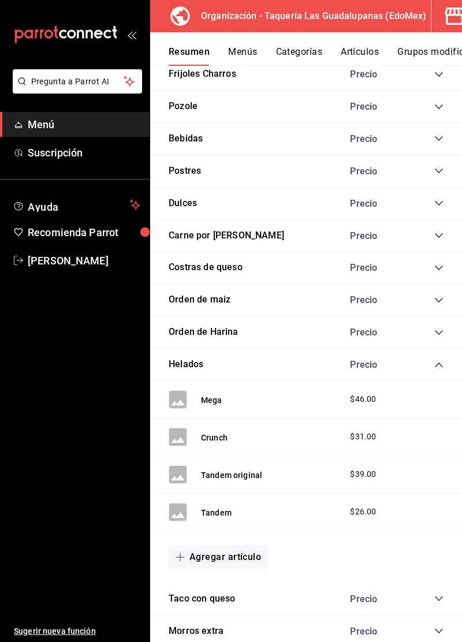
click at [246, 559] on button "Agregar artículo" at bounding box center [218, 557] width 99 height 24
click at [227, 610] on li "Artículo nuevo" at bounding box center [214, 611] width 91 height 28
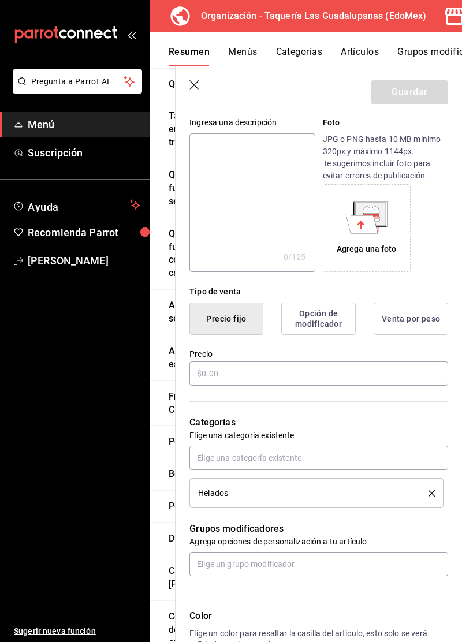
scroll to position [119, 0]
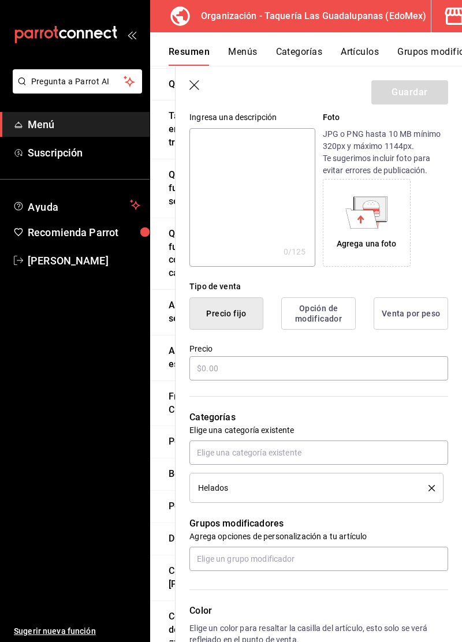
type input "Kit kat"
click at [342, 364] on input "text" at bounding box center [318, 368] width 259 height 24
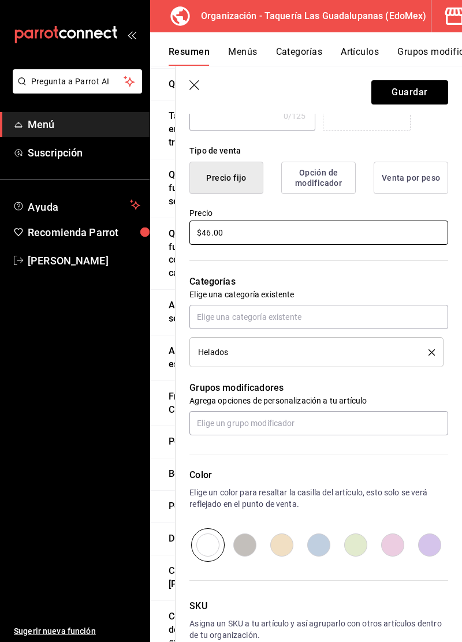
scroll to position [261, 0]
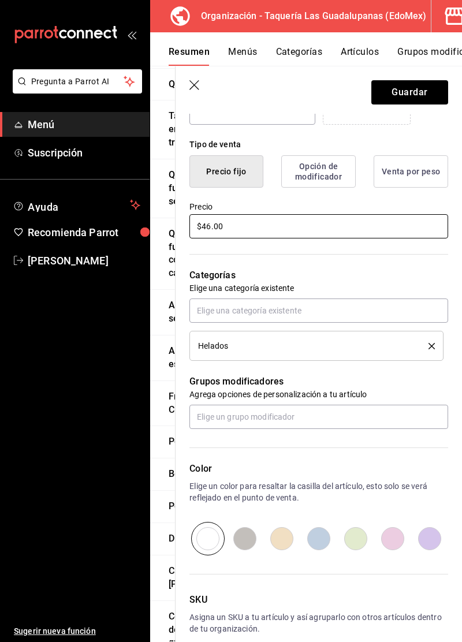
type input "$46.00"
click at [414, 100] on button "Guardar" at bounding box center [409, 92] width 77 height 24
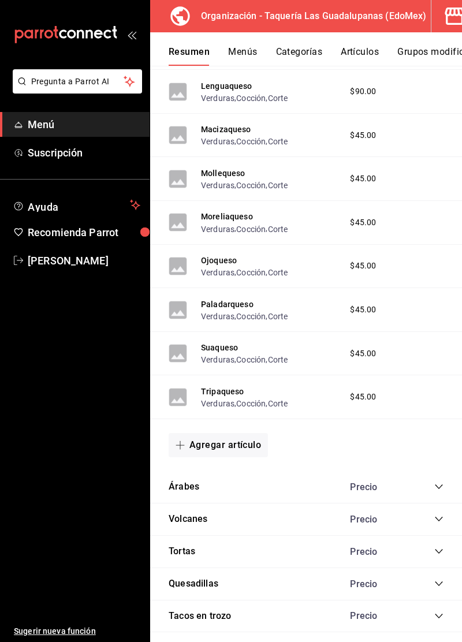
scroll to position [1972, 0]
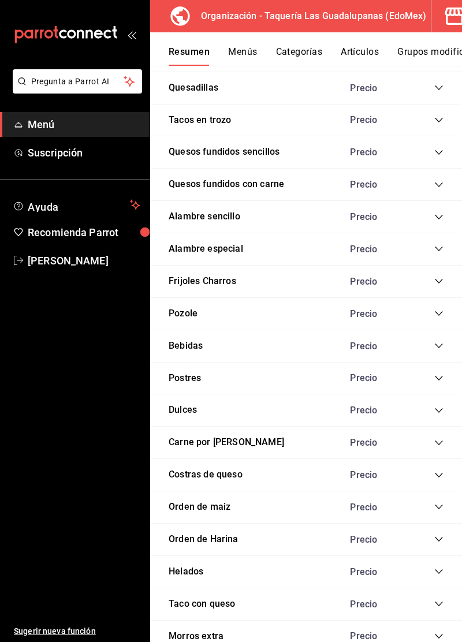
click at [438, 567] on icon "collapse-category-row" at bounding box center [438, 571] width 9 height 9
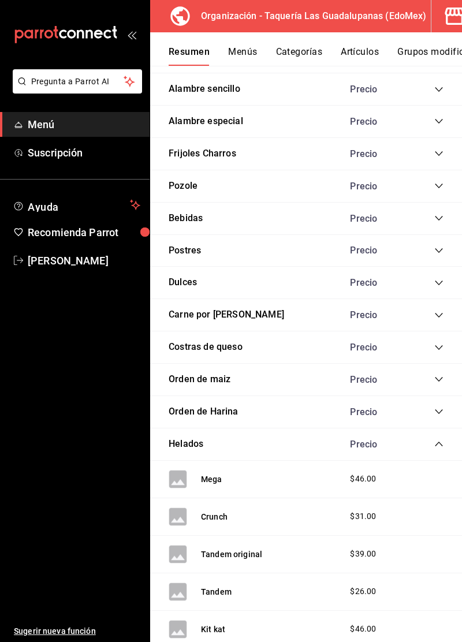
scroll to position [2211, 0]
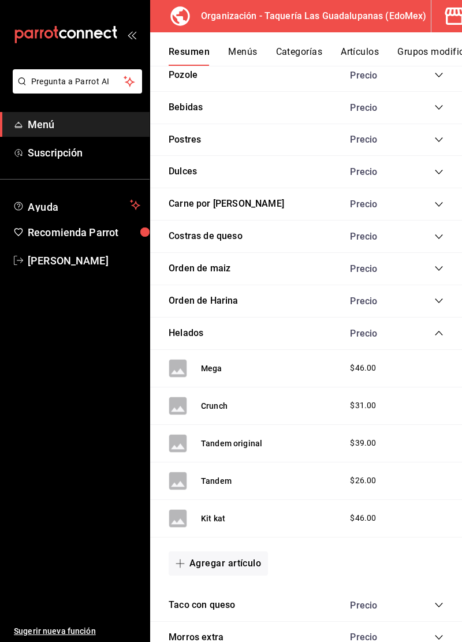
click at [250, 551] on button "Agregar artículo" at bounding box center [218, 563] width 99 height 24
click at [217, 606] on li "Artículo nuevo" at bounding box center [214, 601] width 91 height 28
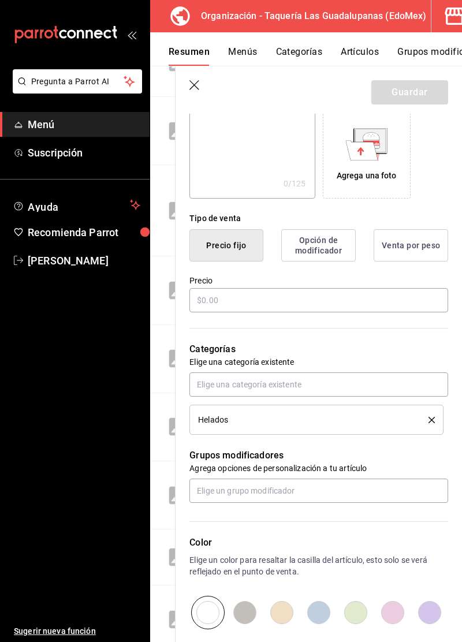
scroll to position [187, 0]
type input "Cono crunch o carlos v"
click at [347, 302] on input "text" at bounding box center [318, 300] width 259 height 24
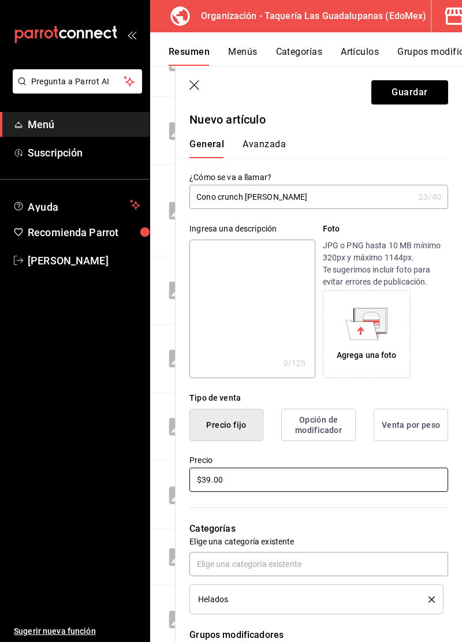
scroll to position [0, 0]
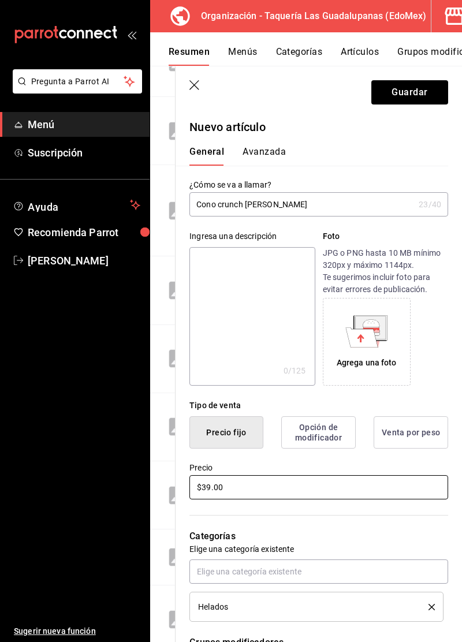
type input "$39.00"
click at [424, 102] on button "Guardar" at bounding box center [409, 92] width 77 height 24
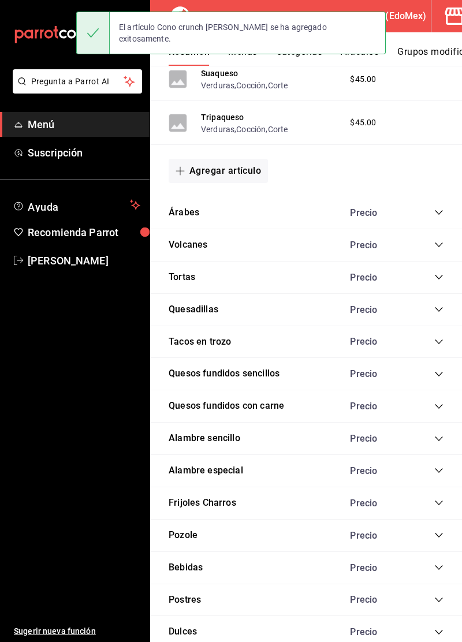
scroll to position [1972, 0]
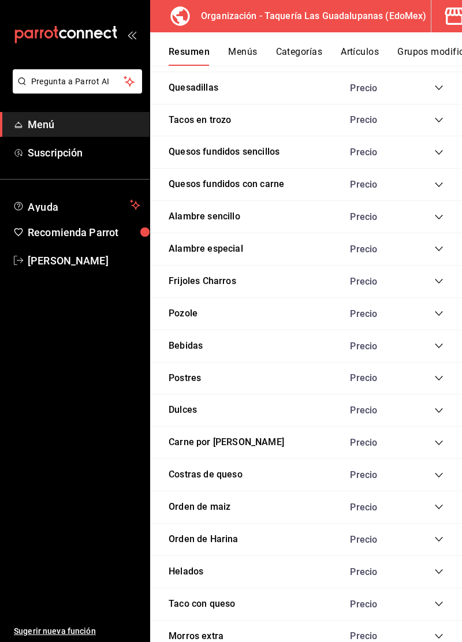
click at [311, 562] on div "Helados Precio" at bounding box center [306, 572] width 312 height 32
click at [439, 567] on icon "collapse-category-row" at bounding box center [438, 571] width 9 height 9
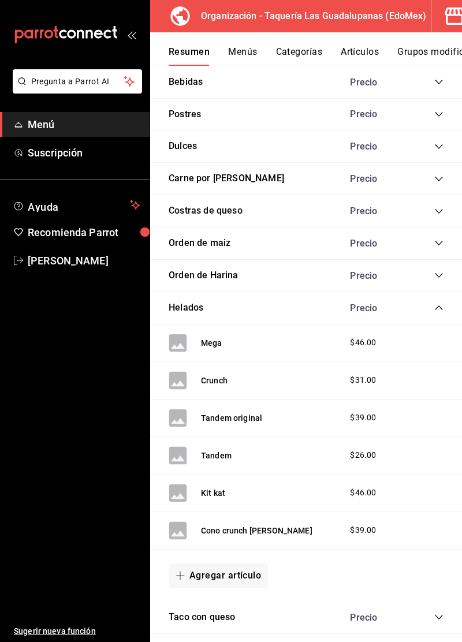
scroll to position [2248, 0]
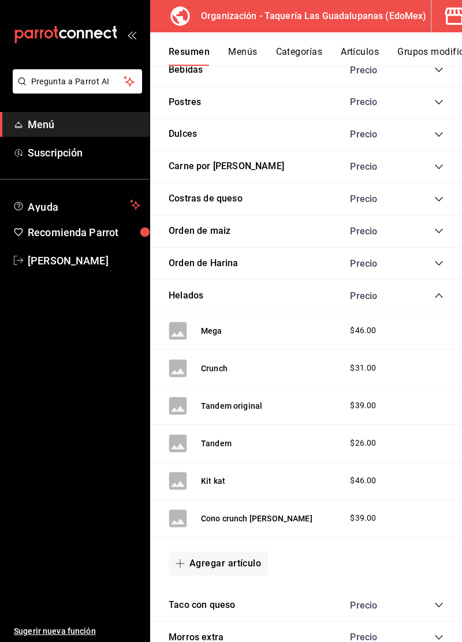
click at [251, 551] on button "Agregar artículo" at bounding box center [218, 563] width 99 height 24
click at [229, 602] on li "Artículo nuevo" at bounding box center [214, 601] width 91 height 28
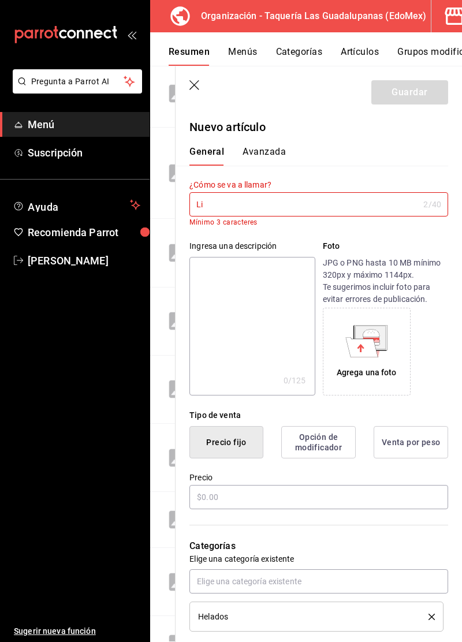
type input "L"
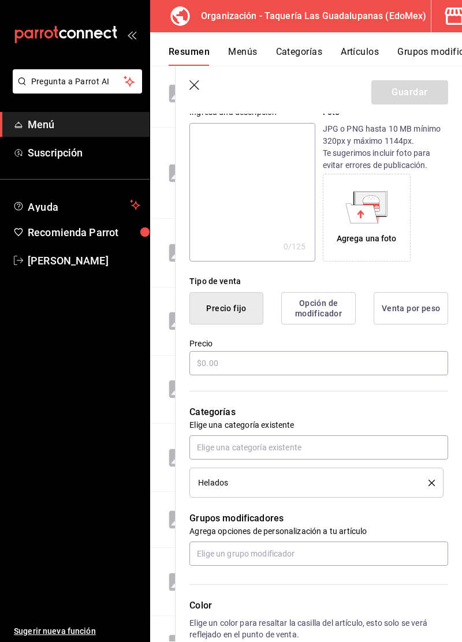
scroll to position [125, 0]
type input "Paleta de limon"
click at [348, 364] on input "text" at bounding box center [318, 362] width 259 height 24
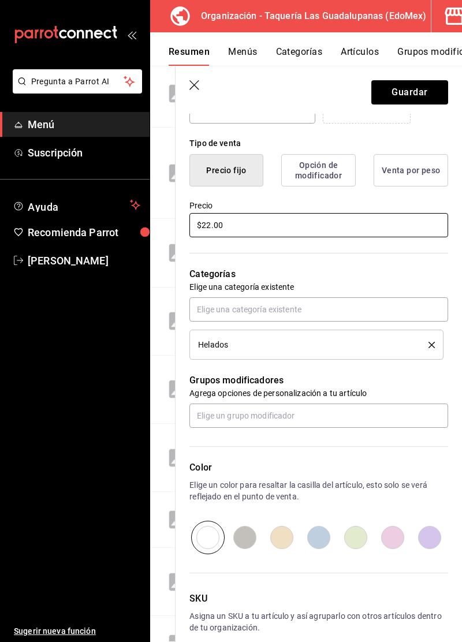
scroll to position [263, 0]
type input "$22.00"
click at [420, 100] on button "Guardar" at bounding box center [409, 92] width 77 height 24
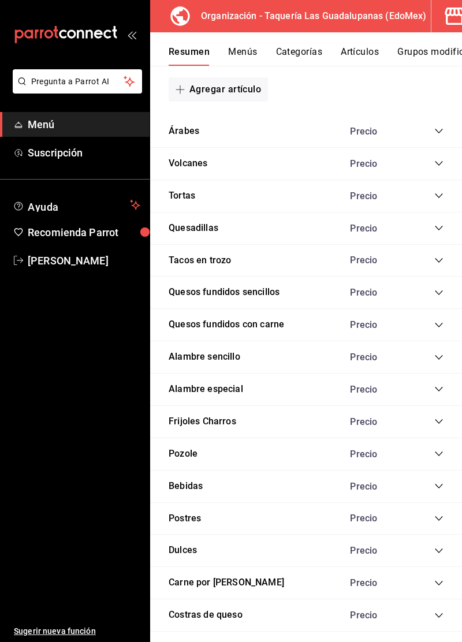
scroll to position [1972, 0]
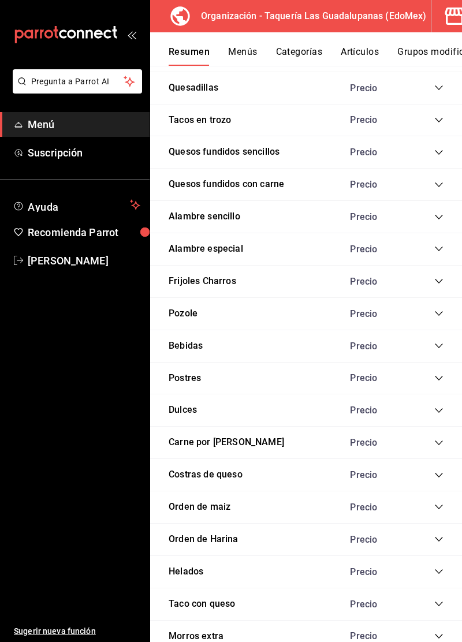
click at [438, 567] on icon "collapse-category-row" at bounding box center [438, 571] width 9 height 9
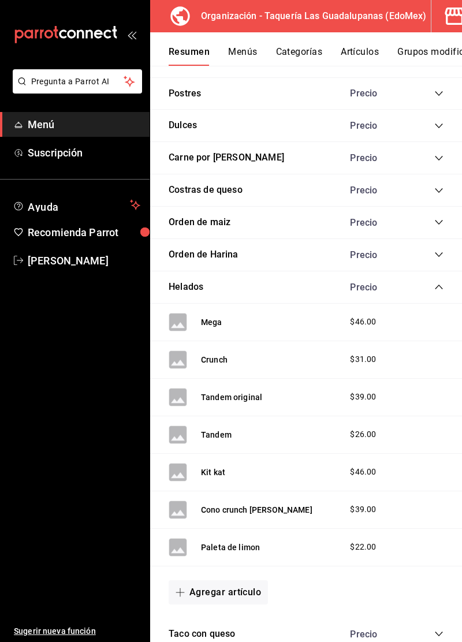
scroll to position [2286, 0]
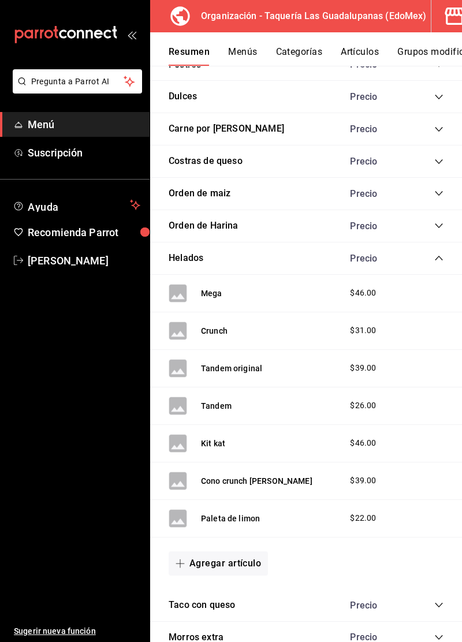
click at [238, 551] on button "Agregar artículo" at bounding box center [218, 563] width 99 height 24
click at [223, 606] on li "Artículo nuevo" at bounding box center [214, 601] width 91 height 28
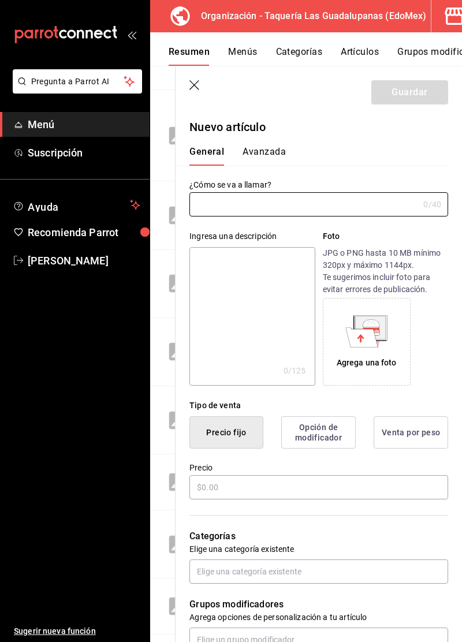
type input "AR-1758756372517"
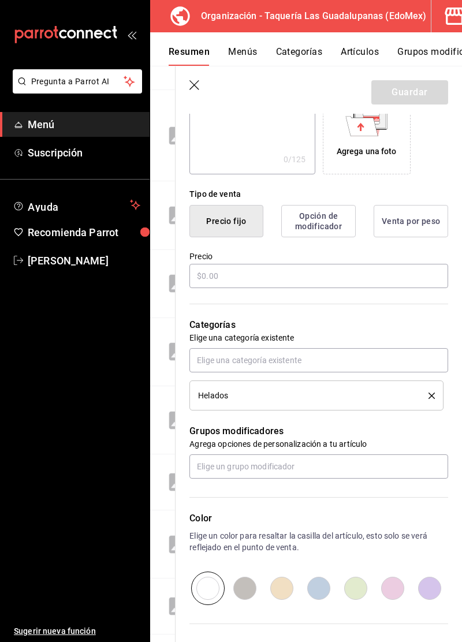
scroll to position [212, 0]
type input "Paleta de fresa"
click at [361, 286] on input "text" at bounding box center [318, 275] width 259 height 24
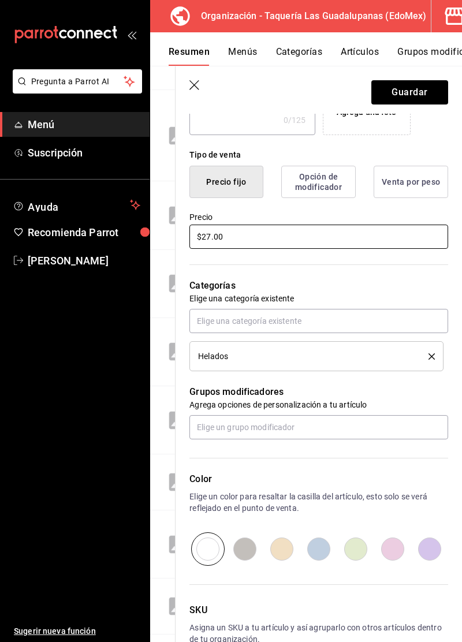
scroll to position [263, 0]
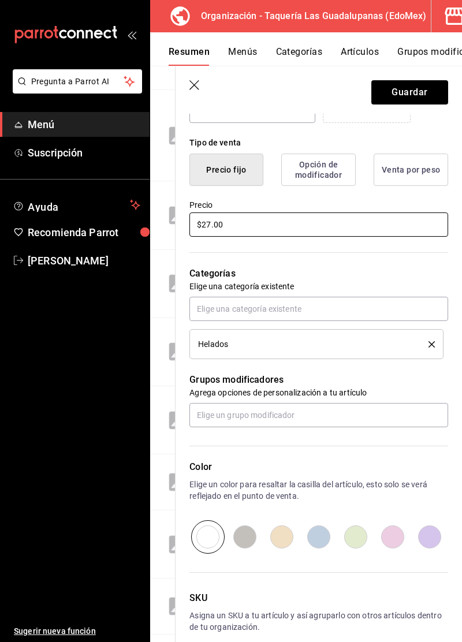
type input "$27.00"
click at [415, 93] on button "Guardar" at bounding box center [409, 92] width 77 height 24
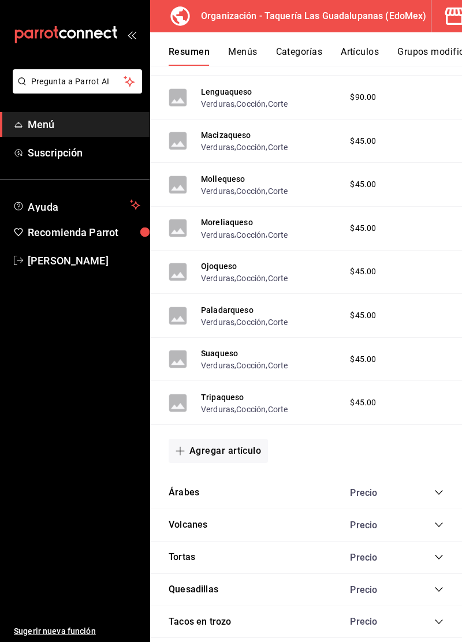
scroll to position [1972, 0]
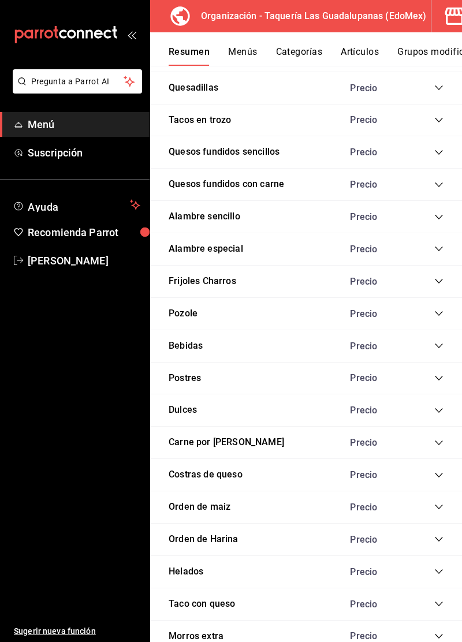
click at [436, 567] on icon "collapse-category-row" at bounding box center [438, 571] width 9 height 9
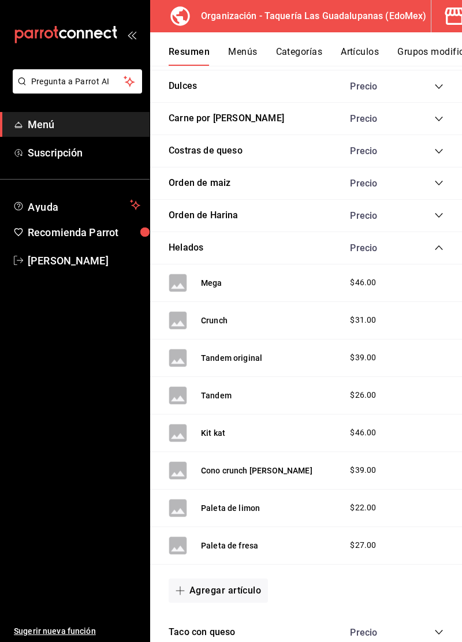
scroll to position [2303, 0]
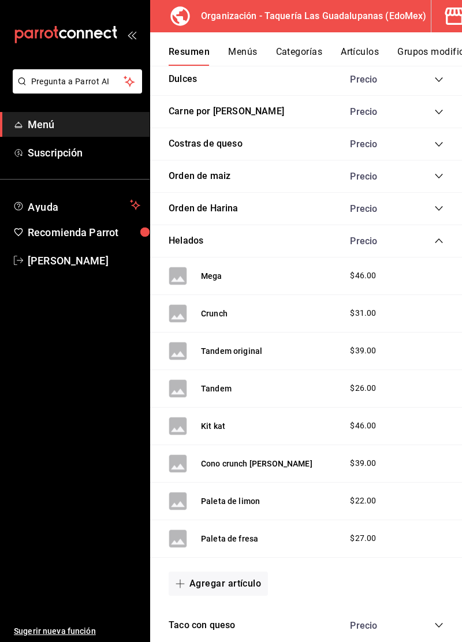
click at [234, 571] on button "Agregar artículo" at bounding box center [218, 583] width 99 height 24
click at [220, 615] on li "Artículo nuevo" at bounding box center [214, 614] width 91 height 28
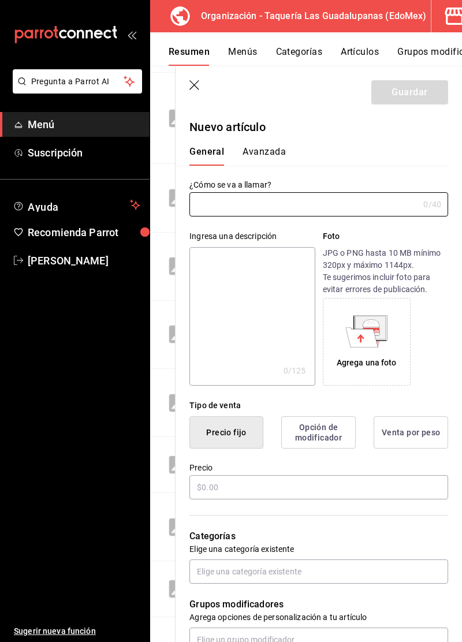
type input "AR-1758756410711"
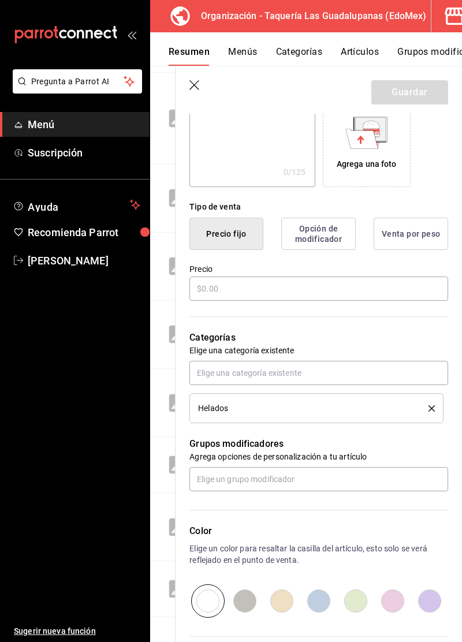
scroll to position [200, 0]
type input "Lapiz de color"
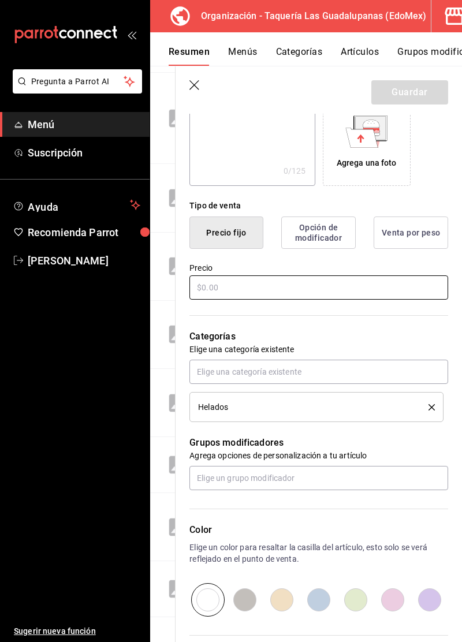
click at [363, 289] on input "text" at bounding box center [318, 287] width 259 height 24
click at [376, 289] on input "text" at bounding box center [318, 287] width 259 height 24
type input "$19.00"
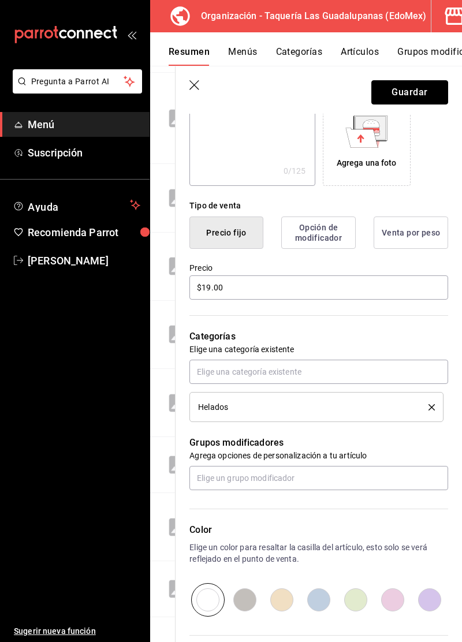
click at [417, 96] on button "Guardar" at bounding box center [409, 92] width 77 height 24
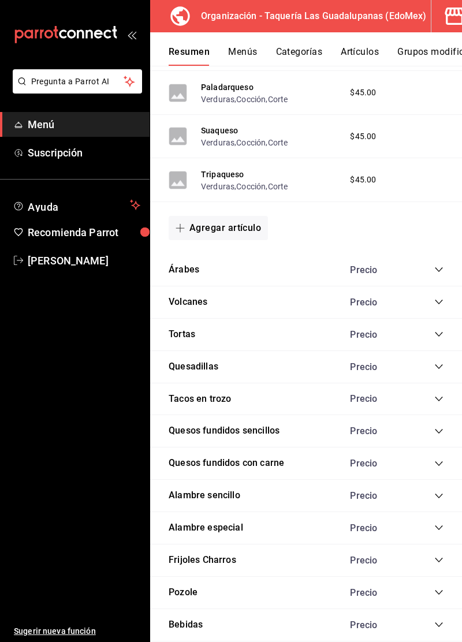
scroll to position [1972, 0]
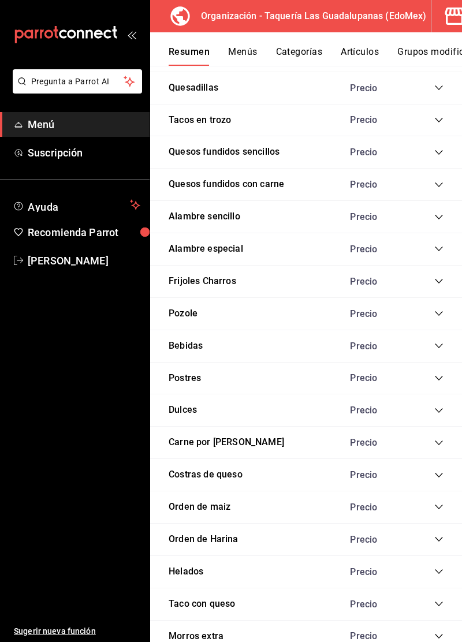
click at [435, 567] on icon "collapse-category-row" at bounding box center [438, 571] width 9 height 9
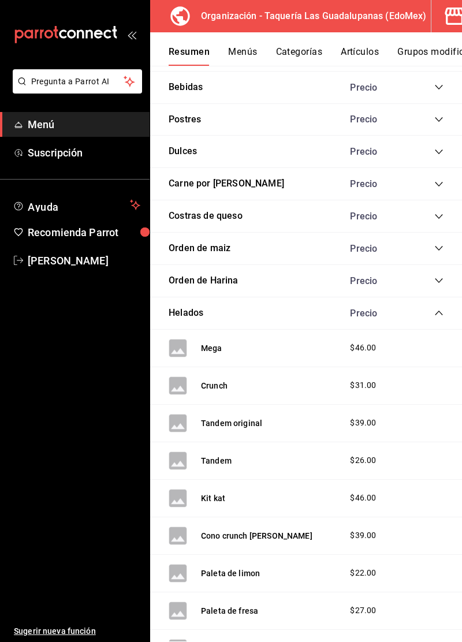
scroll to position [2360, 0]
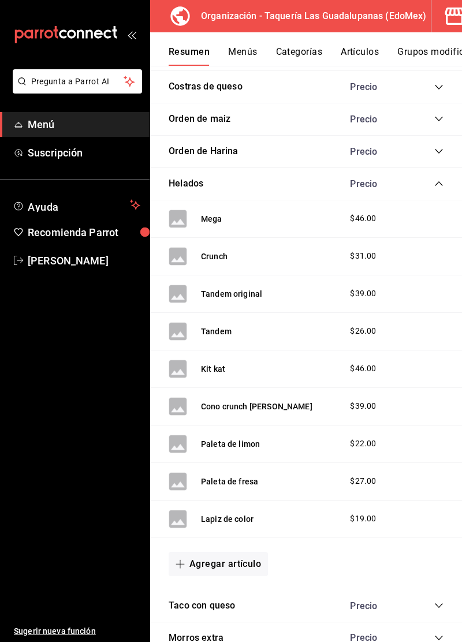
click at [236, 552] on button "Agregar artículo" at bounding box center [218, 564] width 99 height 24
click at [217, 601] on li "Artículo nuevo" at bounding box center [214, 601] width 91 height 28
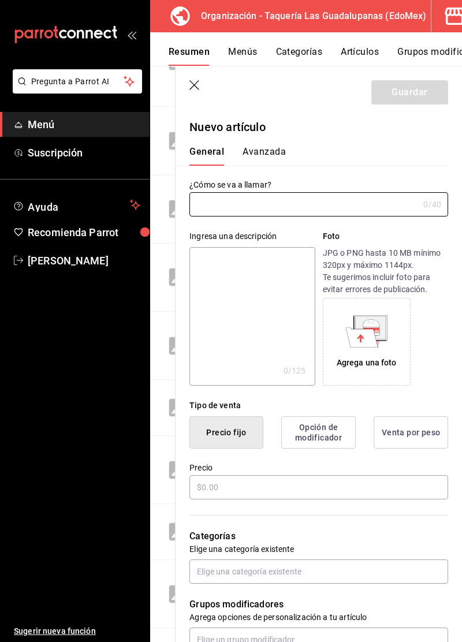
type input "AR-1758756438106"
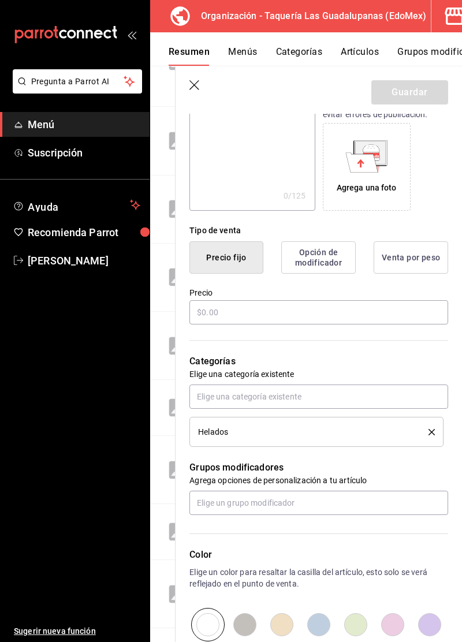
type input "Vampiro"
click at [332, 309] on div "Tipo de venta Precio fijo Opción de modificador Venta por peso Precio" at bounding box center [311, 268] width 272 height 115
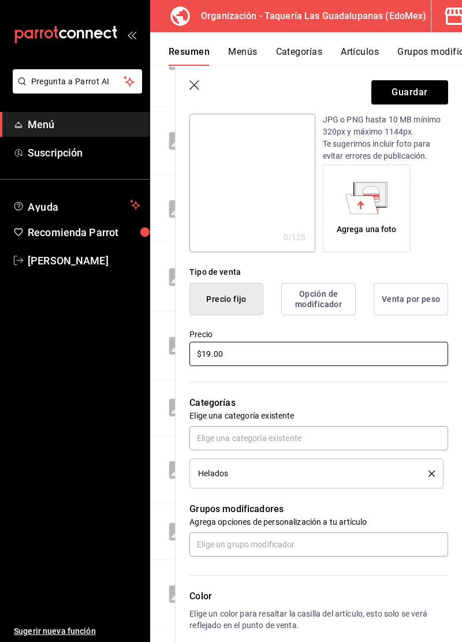
type input "$19.00"
click at [415, 97] on button "Guardar" at bounding box center [409, 92] width 77 height 24
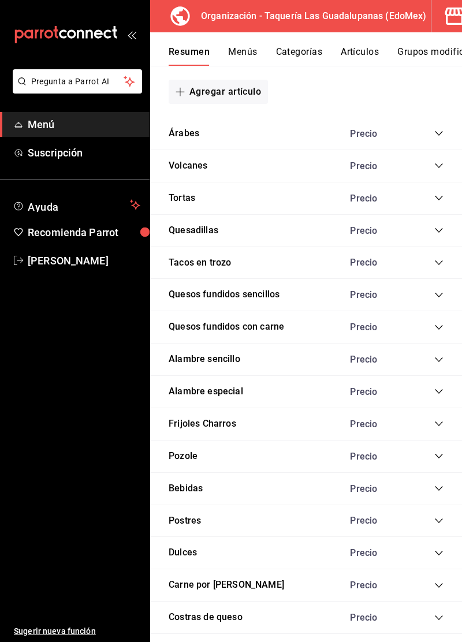
scroll to position [1972, 0]
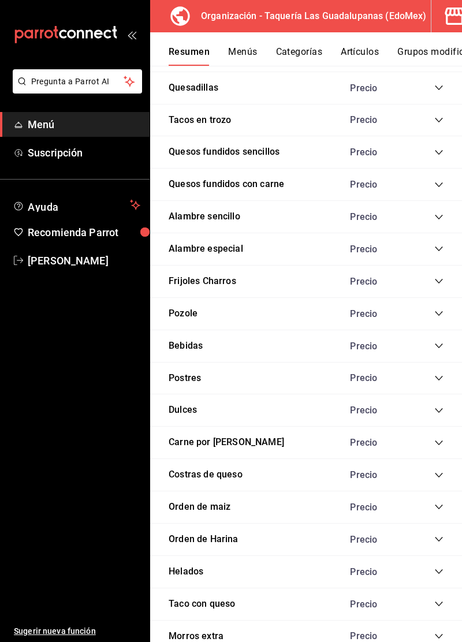
click at [438, 567] on icon "collapse-category-row" at bounding box center [438, 571] width 9 height 9
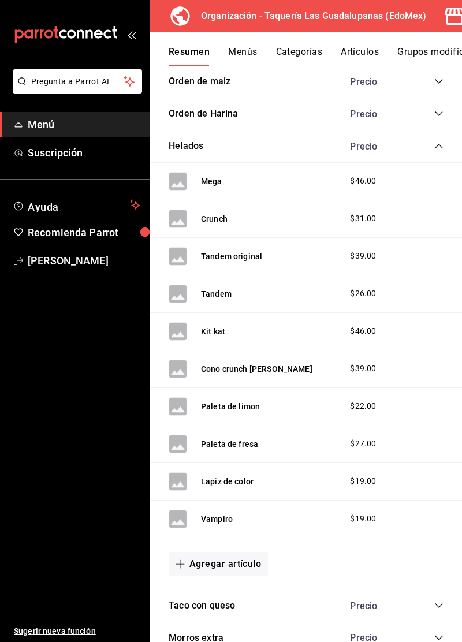
scroll to position [2397, 0]
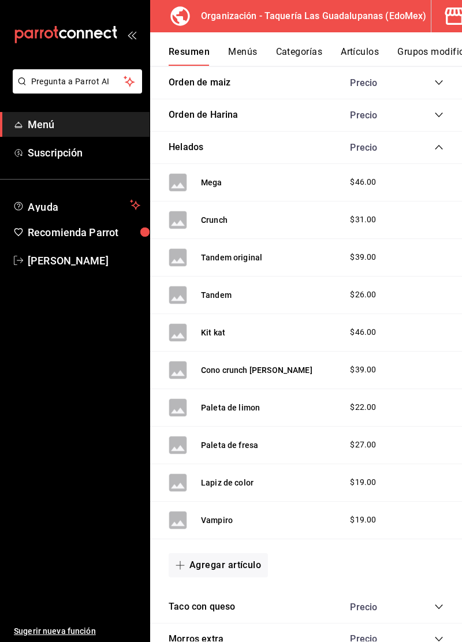
click at [240, 553] on button "Agregar artículo" at bounding box center [218, 565] width 99 height 24
click at [226, 611] on li "Artículo nuevo" at bounding box center [214, 602] width 91 height 28
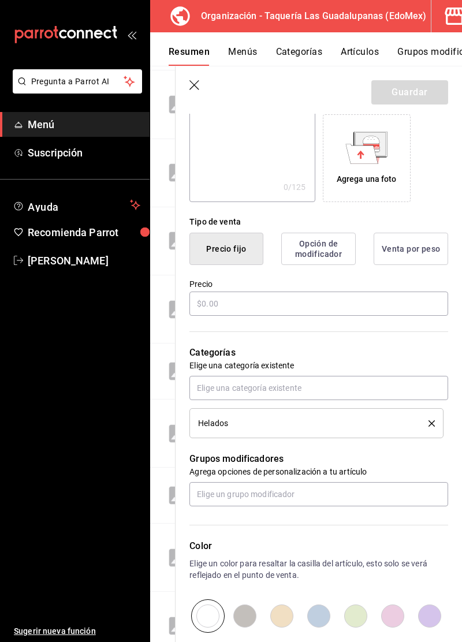
scroll to position [184, 0]
type input "Paleta carlos v"
click at [359, 307] on input "text" at bounding box center [318, 304] width 259 height 24
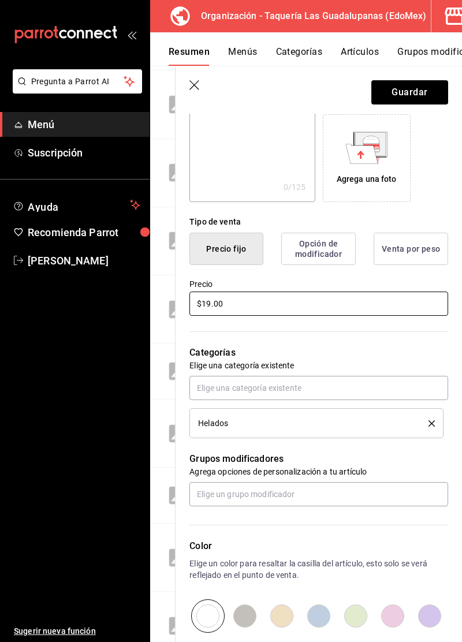
type input "$19.00"
click at [412, 97] on button "Guardar" at bounding box center [409, 92] width 77 height 24
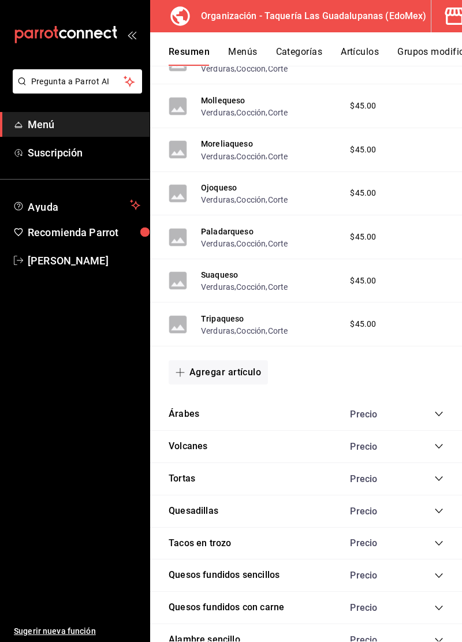
scroll to position [1972, 0]
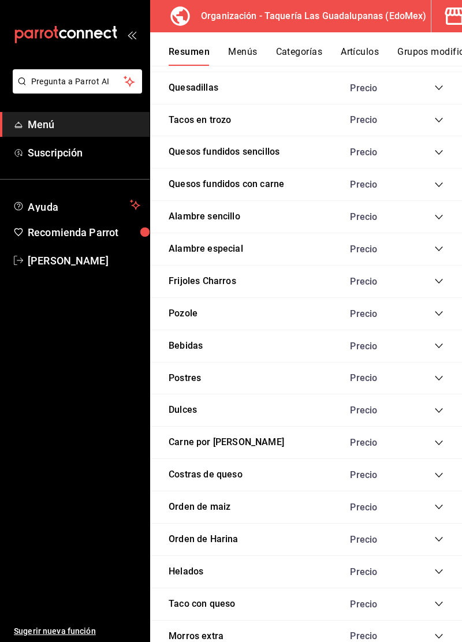
click at [423, 566] on div "Precio" at bounding box center [390, 571] width 105 height 11
click at [439, 567] on icon "collapse-category-row" at bounding box center [438, 571] width 9 height 9
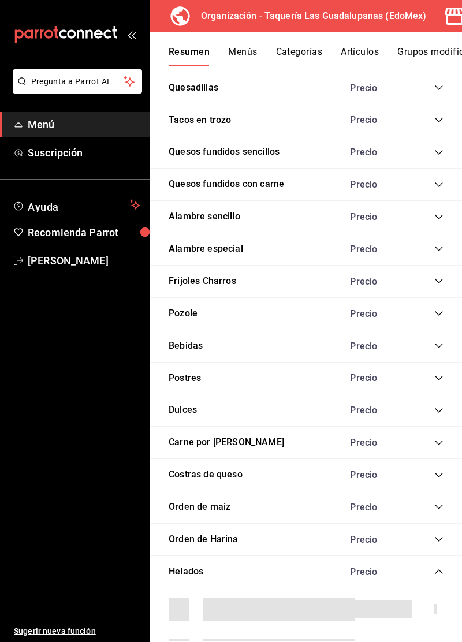
click at [441, 569] on icon "collapse-category-row" at bounding box center [439, 571] width 8 height 5
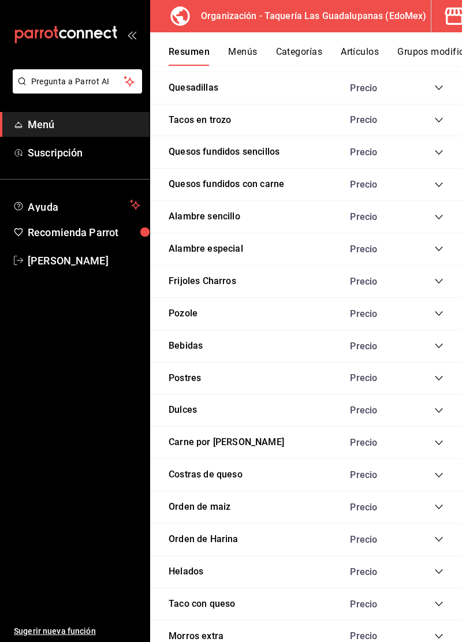
click at [439, 567] on icon "collapse-category-row" at bounding box center [438, 571] width 9 height 9
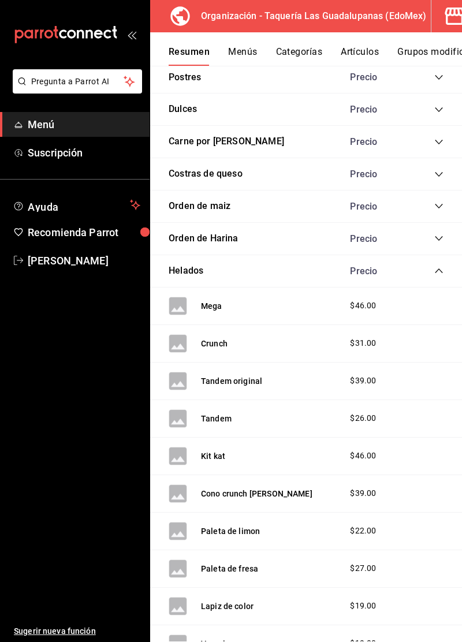
scroll to position [2435, 0]
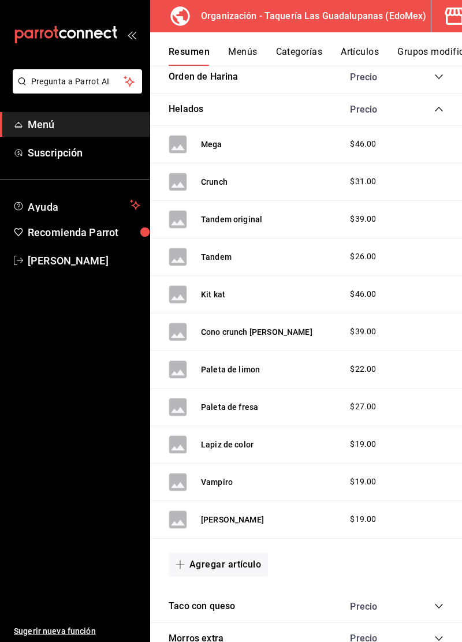
click at [240, 552] on button "Agregar artículo" at bounding box center [218, 564] width 99 height 24
click at [215, 604] on li "Artículo nuevo" at bounding box center [214, 601] width 91 height 28
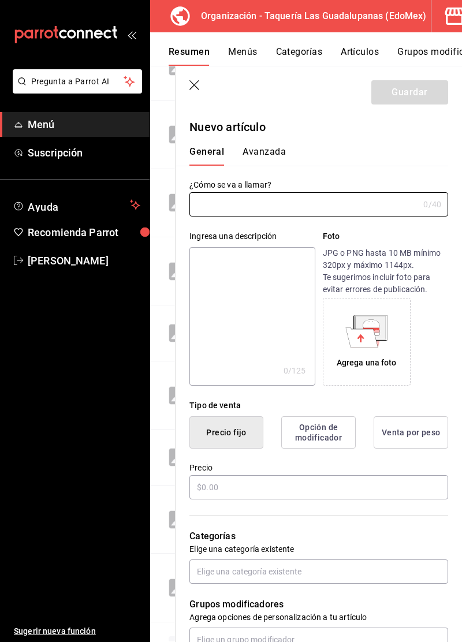
type input "AR-1758756498007"
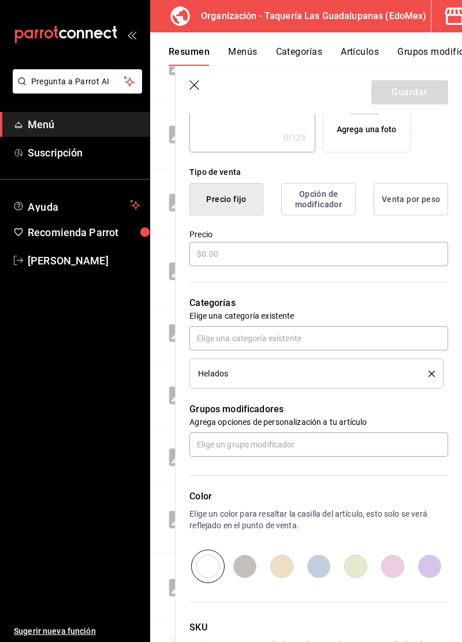
scroll to position [234, 0]
type input "Galactea"
click at [354, 253] on input "text" at bounding box center [318, 253] width 259 height 24
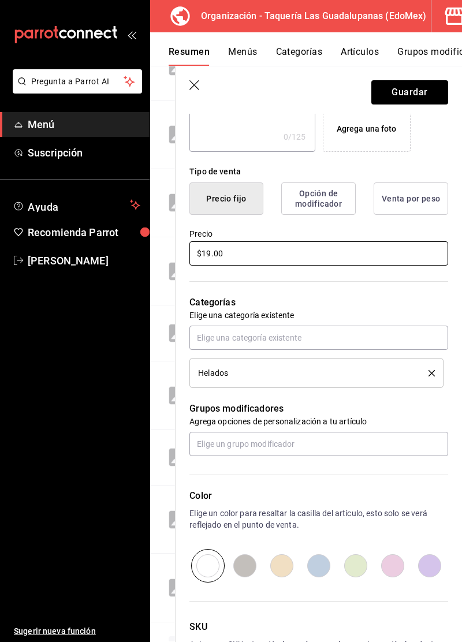
type input "$19.00"
click at [417, 91] on button "Guardar" at bounding box center [409, 92] width 77 height 24
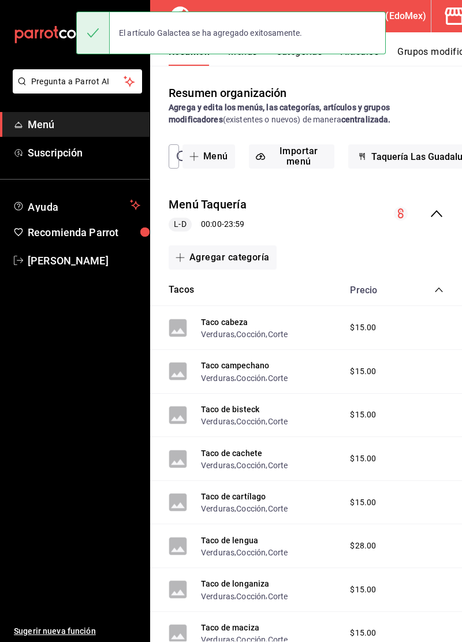
click at [438, 290] on icon "collapse-category-row" at bounding box center [438, 289] width 9 height 9
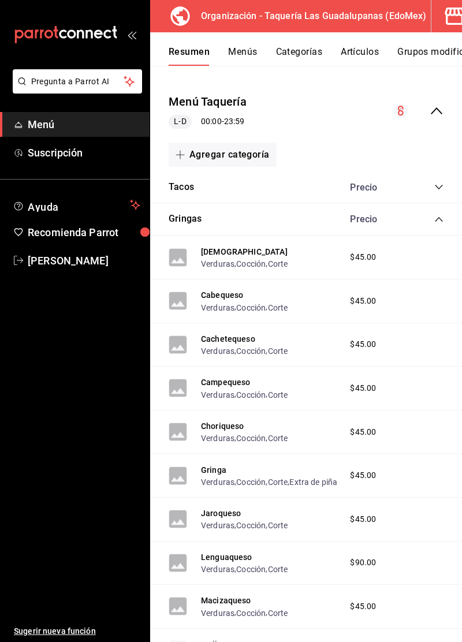
scroll to position [104, 0]
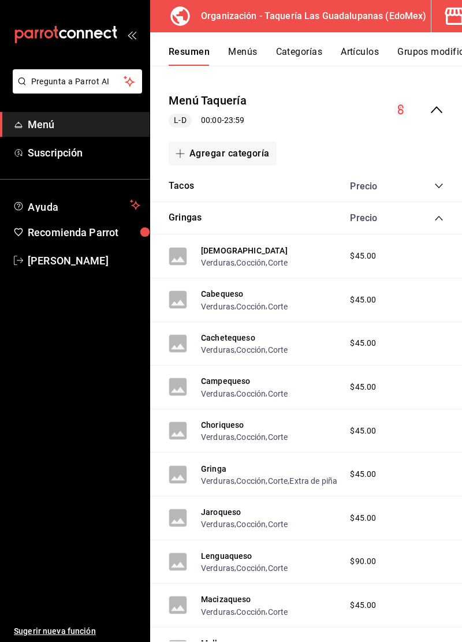
click at [439, 219] on icon "collapse-category-row" at bounding box center [438, 218] width 9 height 9
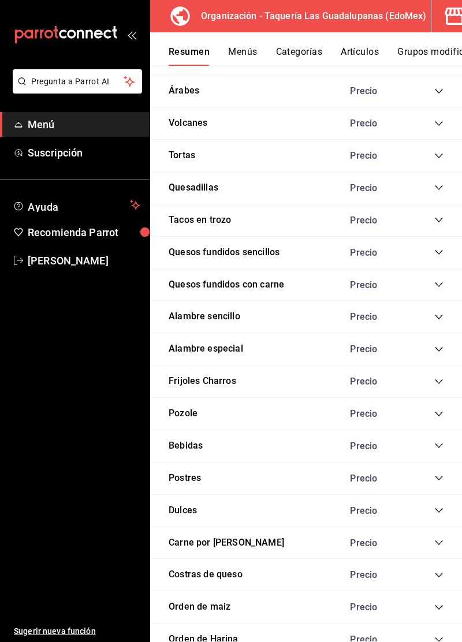
scroll to position [379, 0]
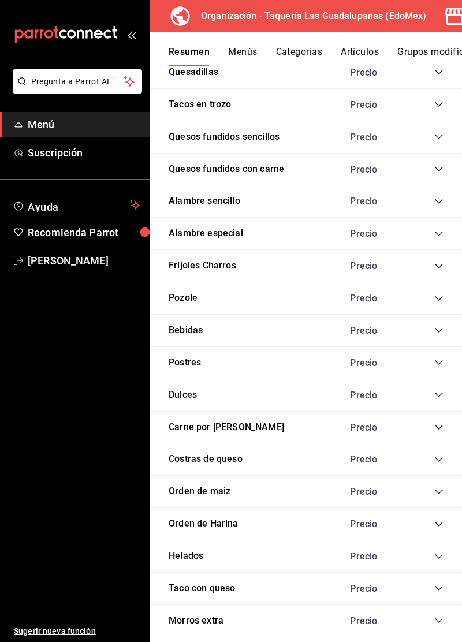
click at [439, 552] on icon "collapse-category-row" at bounding box center [438, 556] width 9 height 9
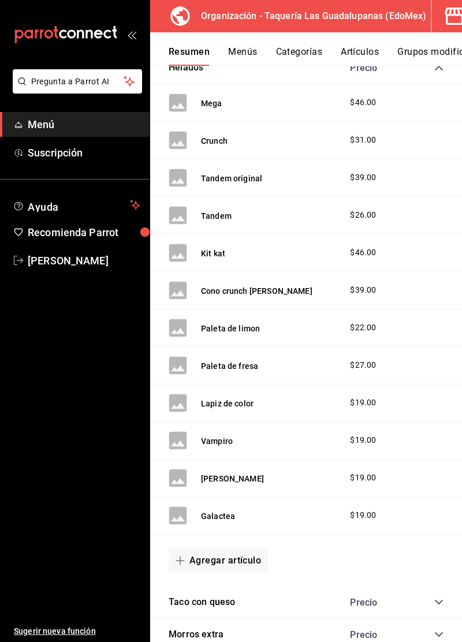
scroll to position [879, 0]
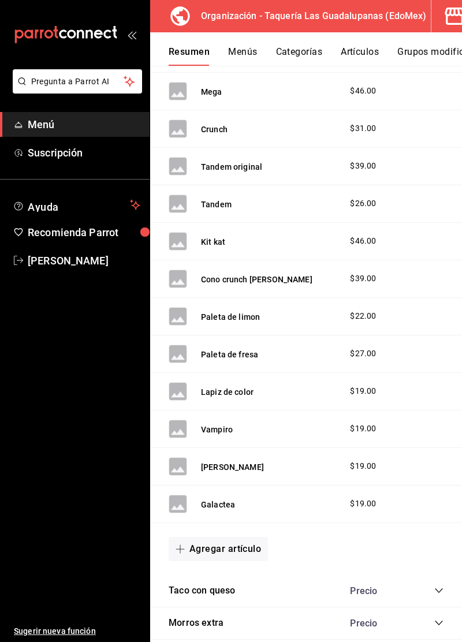
click at [245, 548] on button "Agregar artículo" at bounding box center [218, 549] width 99 height 24
click at [216, 606] on li "Artículo nuevo" at bounding box center [214, 601] width 91 height 28
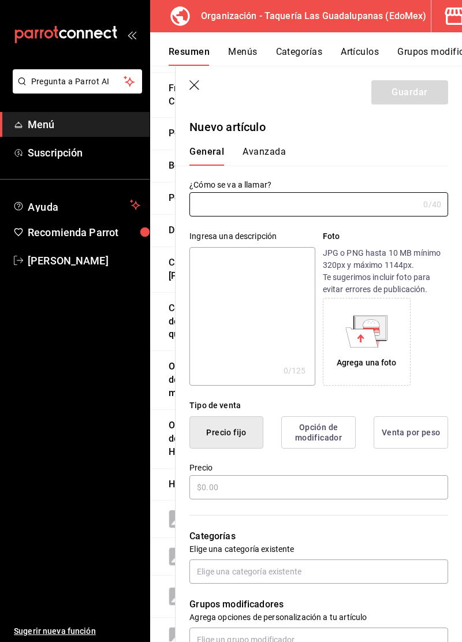
type input "AR-1758756521662"
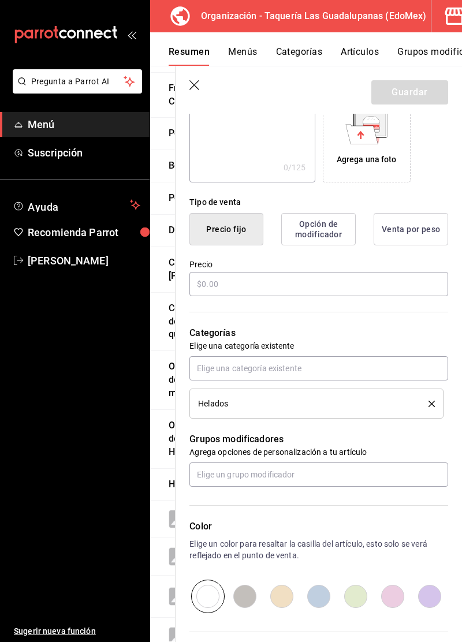
scroll to position [204, 0]
type input "Pela pop"
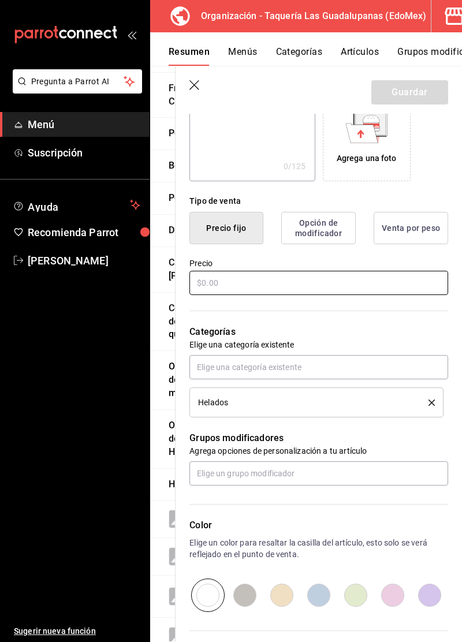
click at [327, 286] on input "text" at bounding box center [318, 283] width 259 height 24
type input "$19.00"
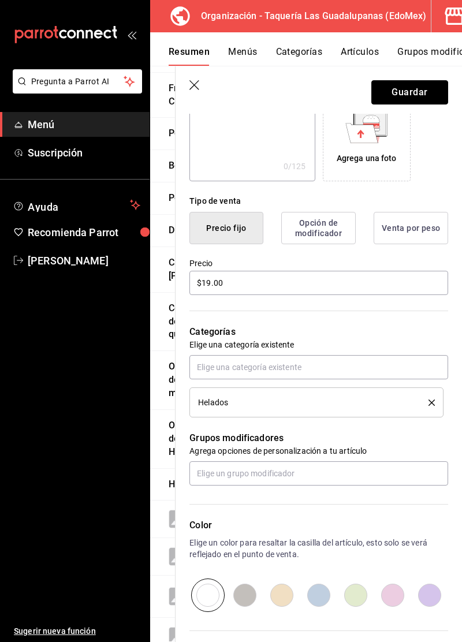
click at [417, 88] on button "Guardar" at bounding box center [409, 92] width 77 height 24
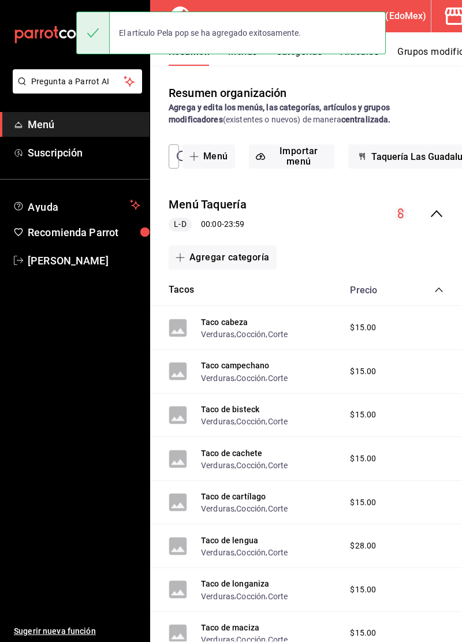
click at [439, 286] on icon "collapse-category-row" at bounding box center [438, 289] width 9 height 9
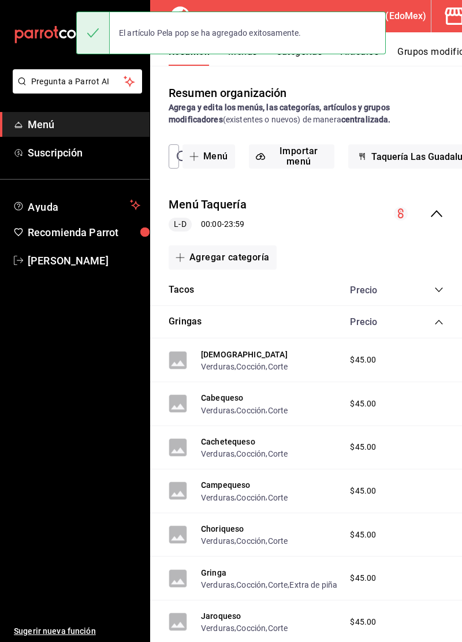
click at [439, 322] on icon "collapse-category-row" at bounding box center [438, 321] width 9 height 9
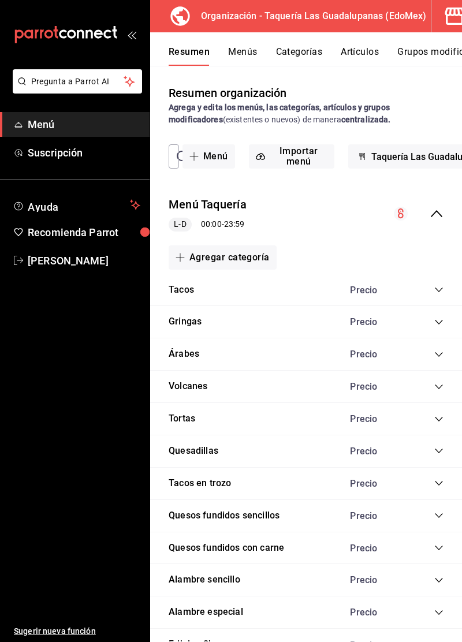
click at [438, 416] on icon "collapse-category-row" at bounding box center [438, 418] width 9 height 9
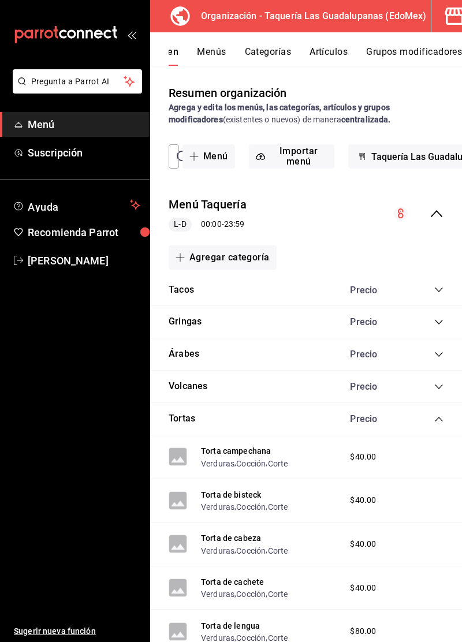
scroll to position [0, 80]
click at [390, 55] on button "Grupos modificadores" at bounding box center [391, 56] width 96 height 20
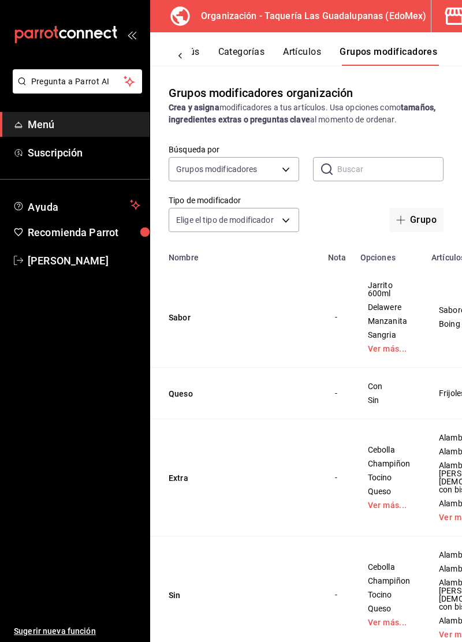
click at [419, 223] on button "Grupo" at bounding box center [416, 220] width 54 height 24
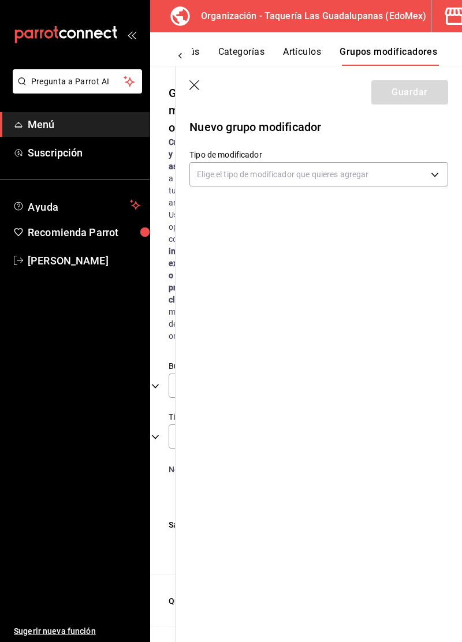
click at [366, 173] on body "Pregunta a Parrot AI Menú Suscripción Ayuda Recomienda Parrot Marco Leon Sugeri…" at bounding box center [231, 321] width 462 height 642
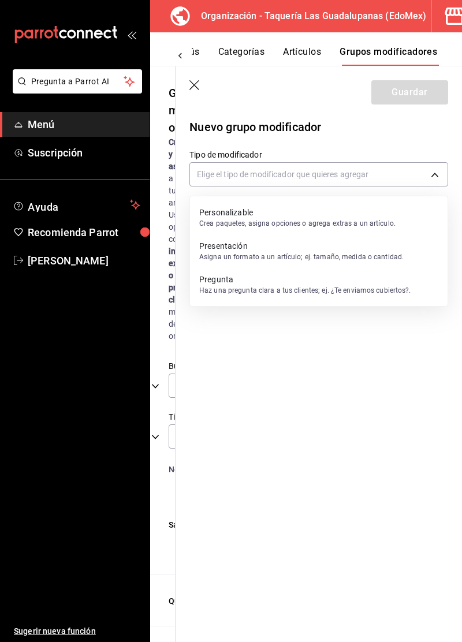
click at [383, 223] on p "Crea paquetes, asigna opciones o agrega extras a un artículo." at bounding box center [297, 223] width 196 height 10
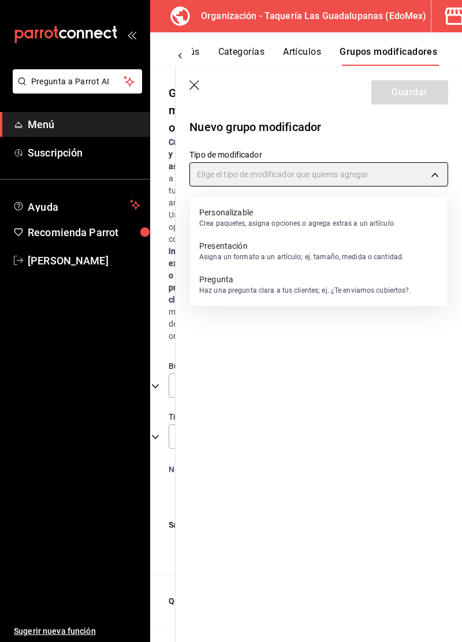
type input "CUSTOMIZABLE"
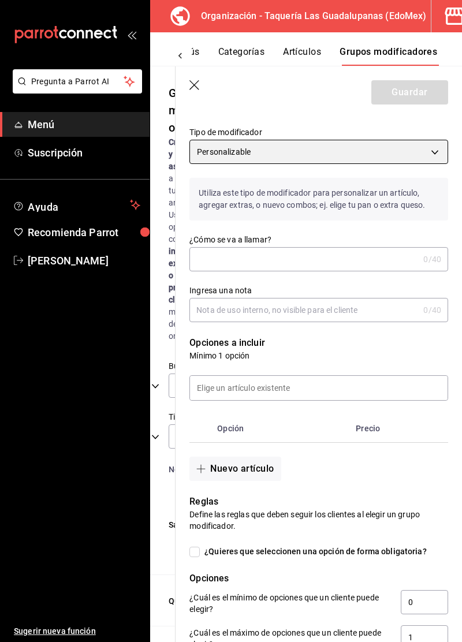
scroll to position [47, 0]
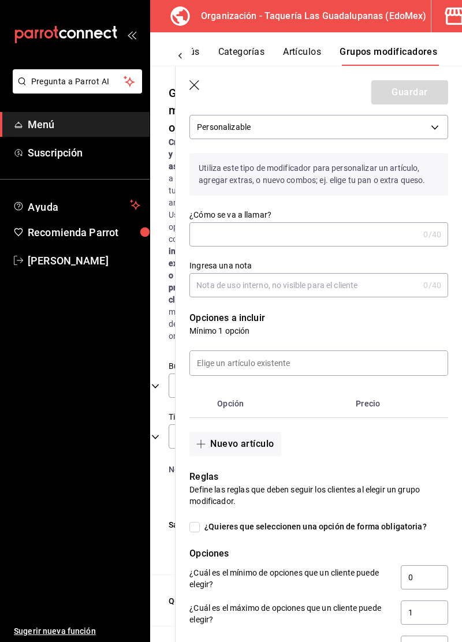
click at [389, 236] on input "¿Cómo se va a llamar?" at bounding box center [303, 234] width 229 height 23
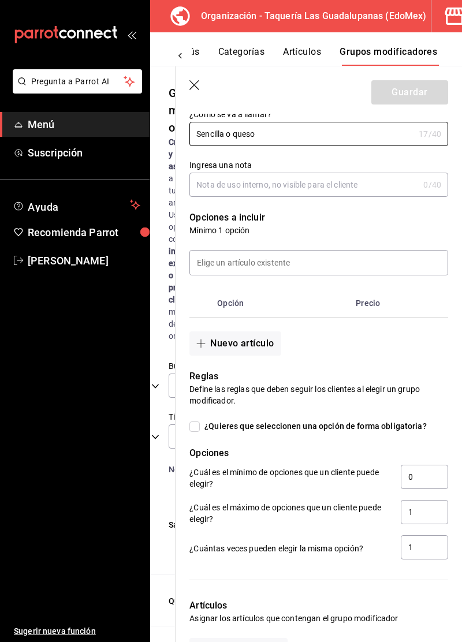
scroll to position [150, 0]
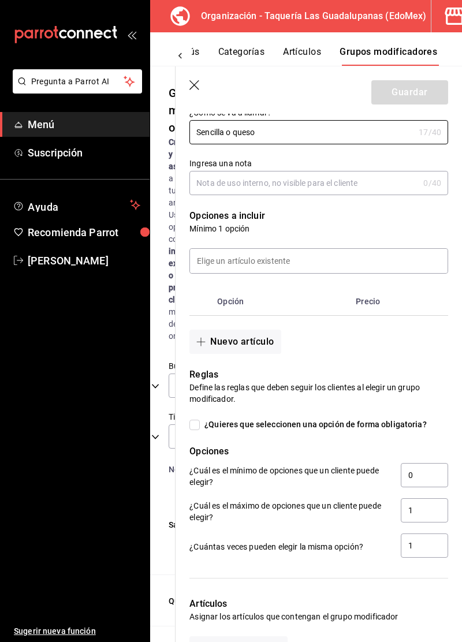
type input "Sencilla o queso"
click at [386, 262] on input at bounding box center [318, 261] width 257 height 24
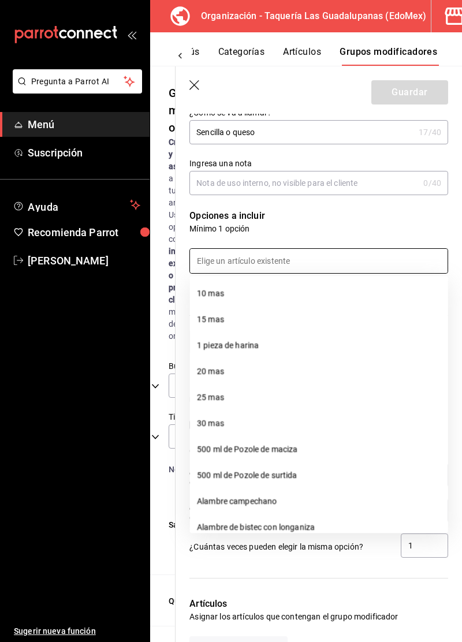
click at [378, 264] on input at bounding box center [318, 261] width 257 height 24
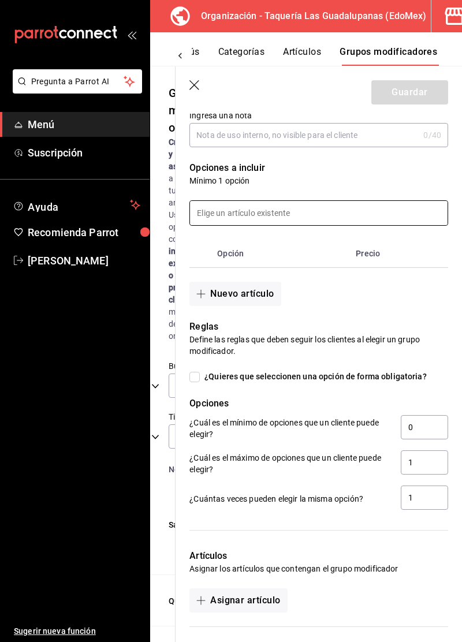
scroll to position [197, 0]
click at [371, 215] on input at bounding box center [318, 213] width 257 height 24
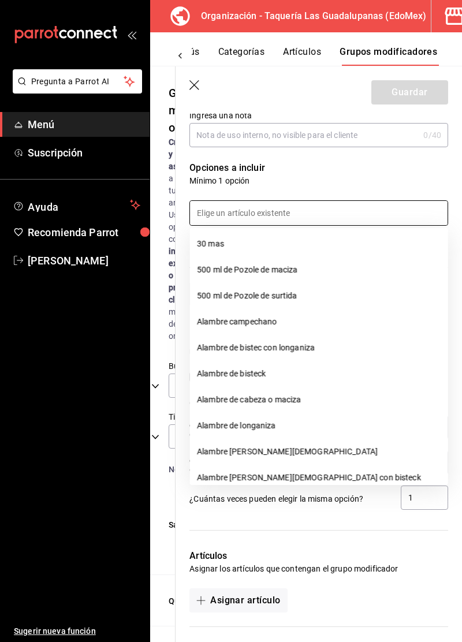
scroll to position [0, 0]
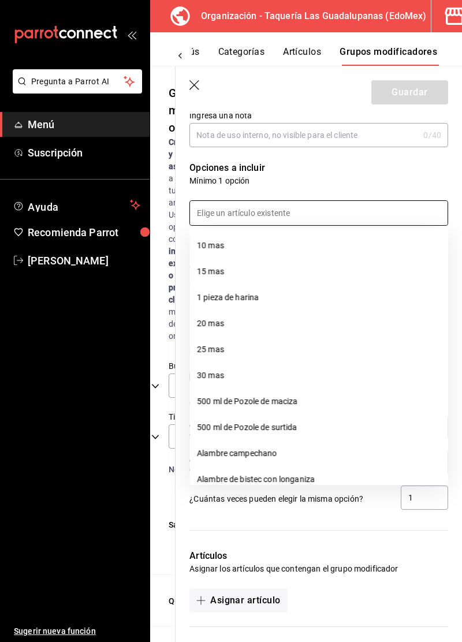
click at [383, 217] on input at bounding box center [318, 213] width 257 height 24
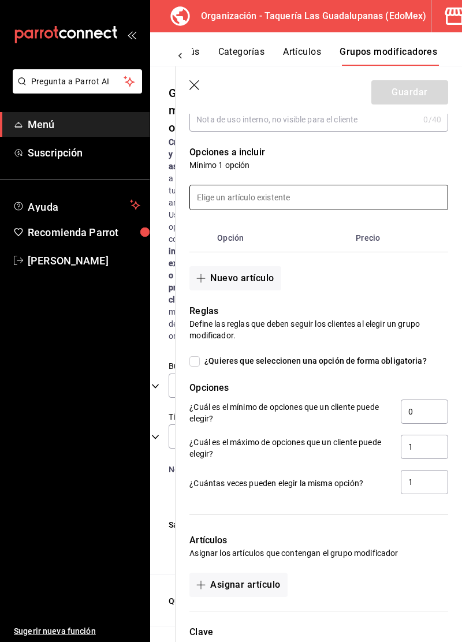
scroll to position [247, 0]
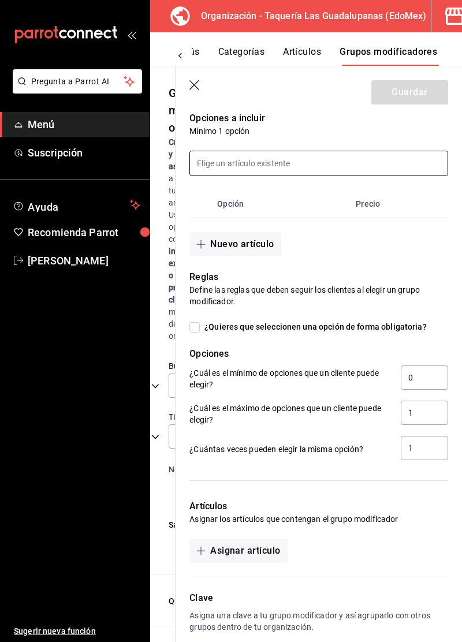
click at [237, 202] on th "Opción" at bounding box center [281, 204] width 139 height 28
click at [370, 209] on th "Precio" at bounding box center [389, 204] width 76 height 28
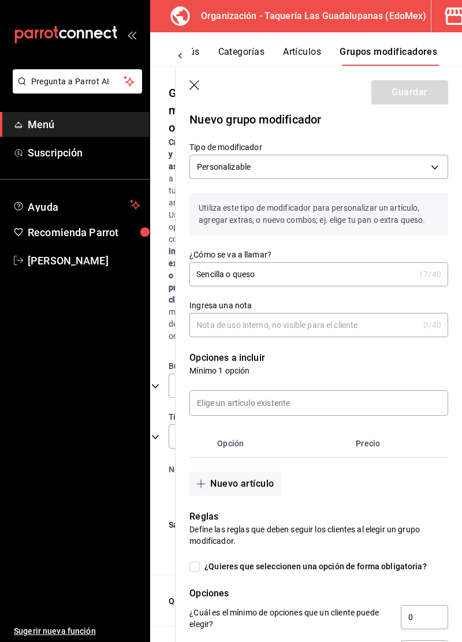
scroll to position [7, 0]
click at [364, 404] on input at bounding box center [318, 403] width 257 height 24
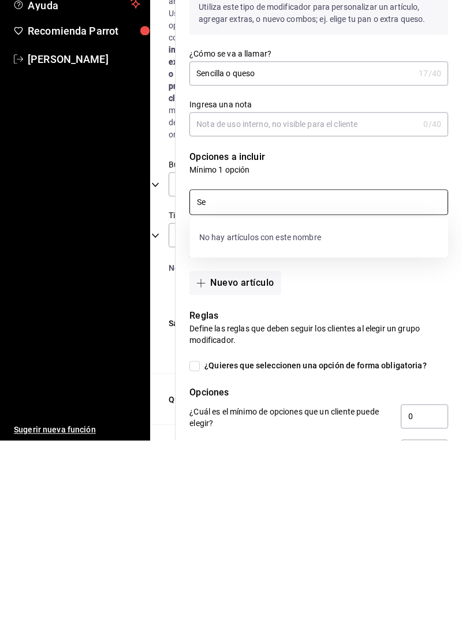
type input "S"
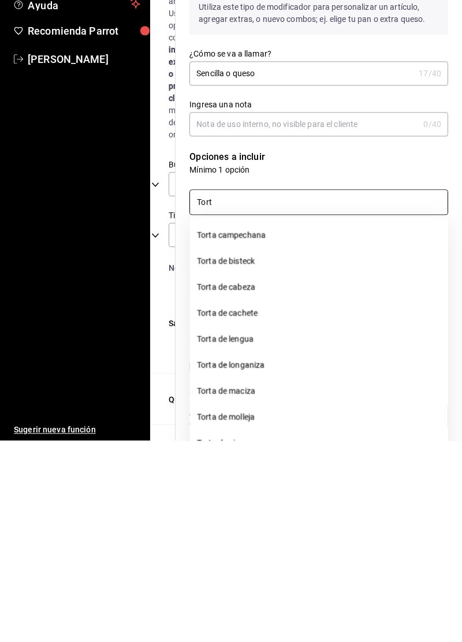
click at [346, 429] on li "Torta campechana" at bounding box center [319, 437] width 258 height 26
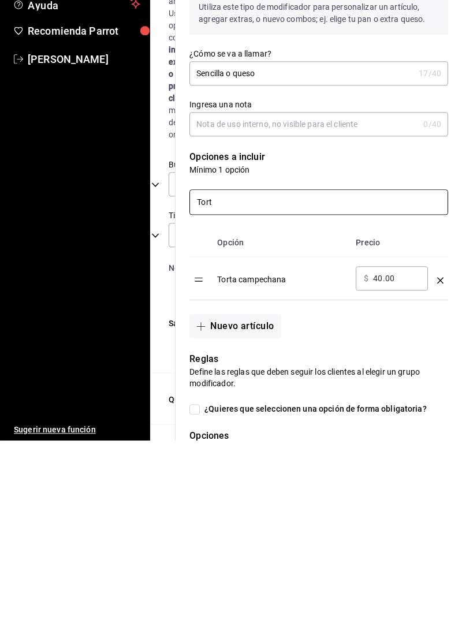
type input "Tort"
click at [374, 449] on th "Precio" at bounding box center [391, 444] width 81 height 28
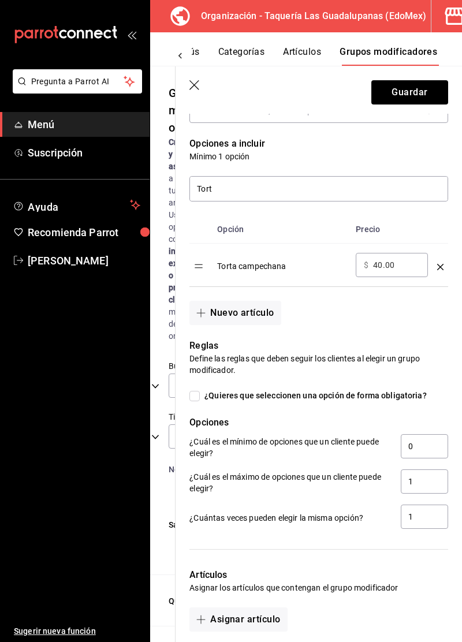
scroll to position [224, 0]
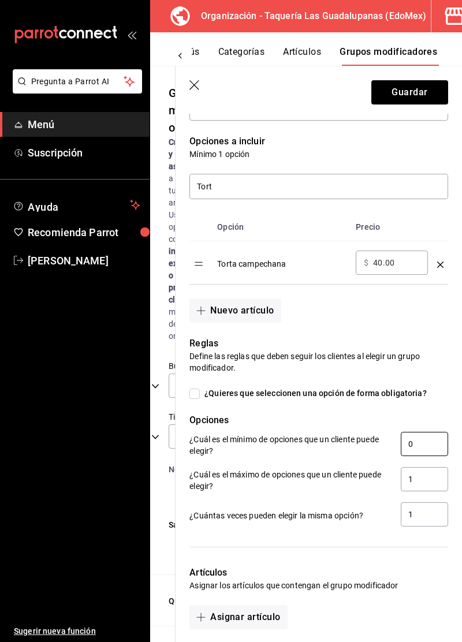
click at [421, 444] on input "0" at bounding box center [424, 444] width 47 height 24
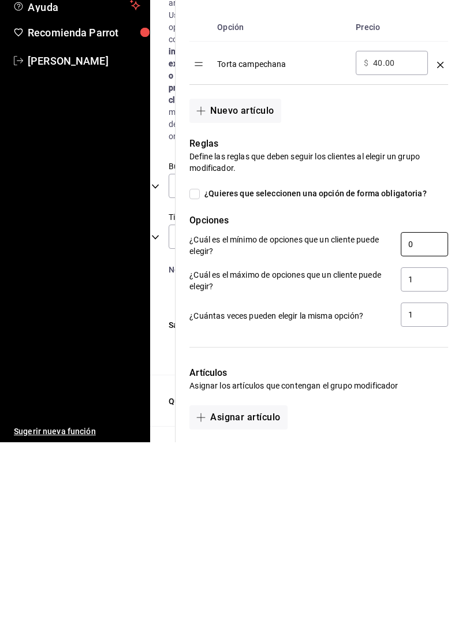
scroll to position [17, 0]
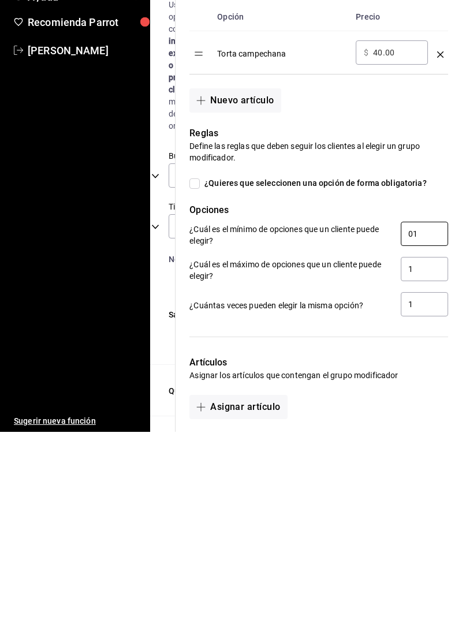
type input "0"
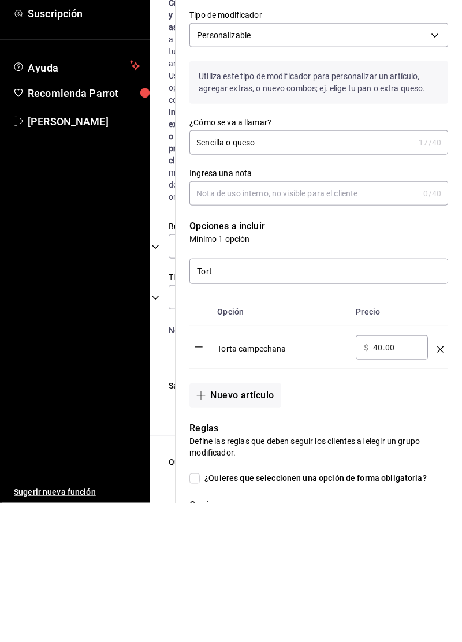
scroll to position [4, 0]
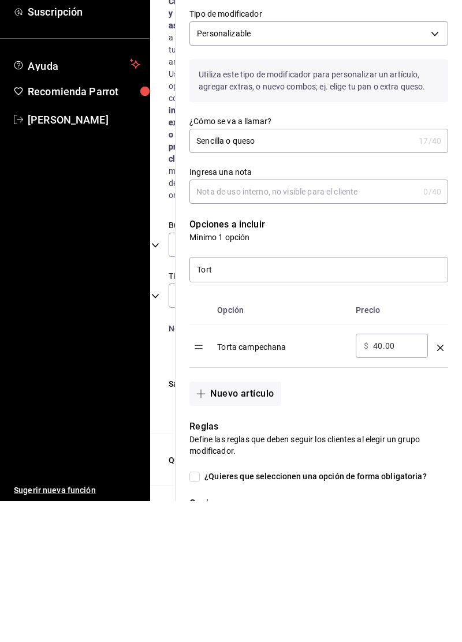
type input "1"
click at [397, 342] on input "Ingresa una nota" at bounding box center [303, 332] width 229 height 23
type input "Queso"
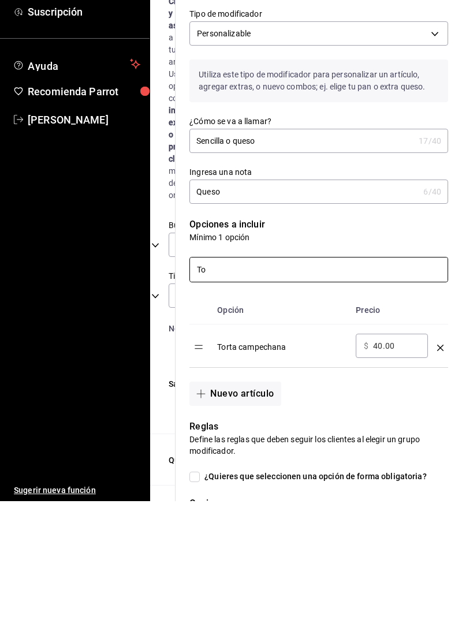
type input "T"
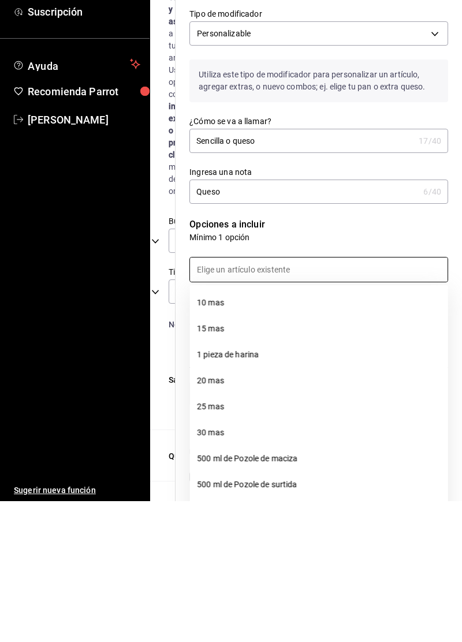
click at [416, 398] on input at bounding box center [318, 410] width 257 height 24
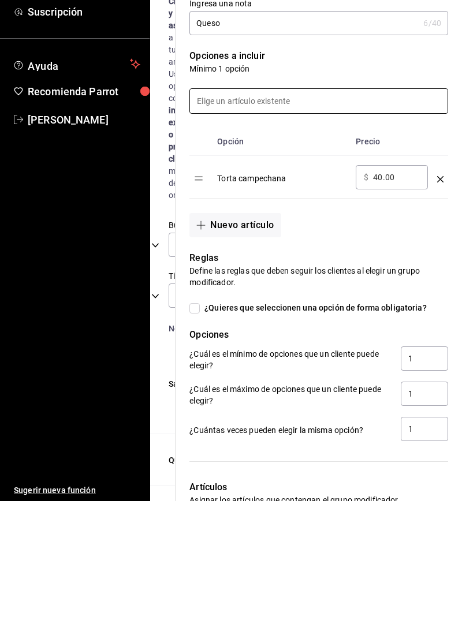
scroll to position [175, 0]
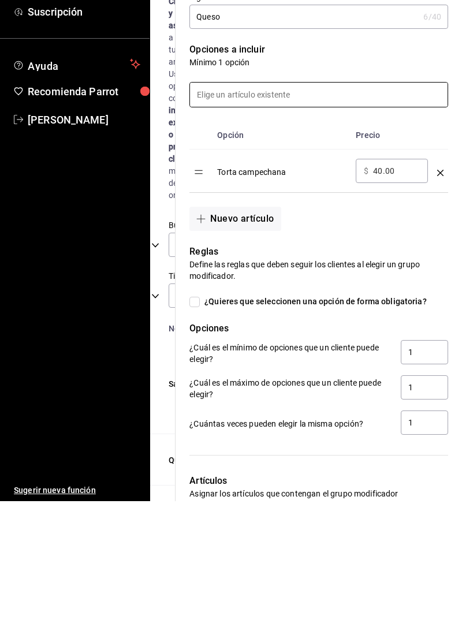
click at [343, 444] on span "¿Quieres que seleccionen una opción de forma obligatoria?" at bounding box center [313, 442] width 227 height 12
click at [200, 444] on input "¿Quieres que seleccionen una opción de forma obligatoria?" at bounding box center [194, 443] width 10 height 10
checkbox input "true"
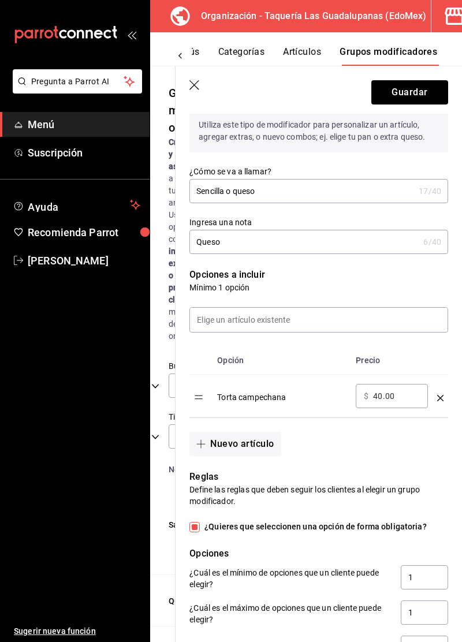
scroll to position [89, 0]
click at [372, 323] on input at bounding box center [318, 321] width 257 height 24
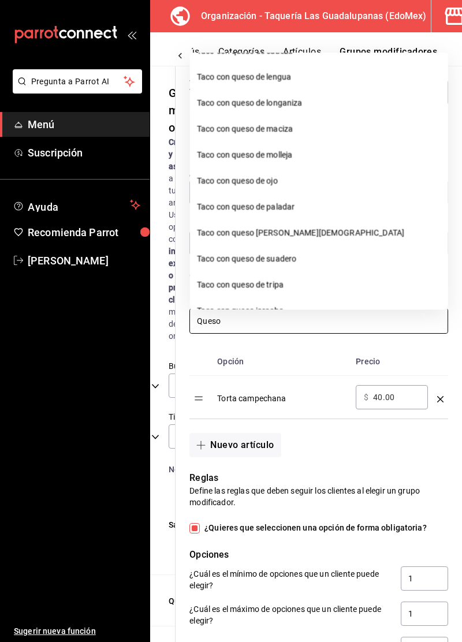
scroll to position [337, 0]
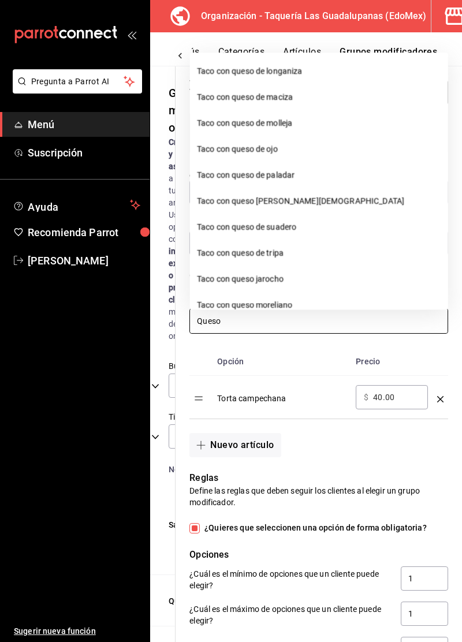
type input "Queso"
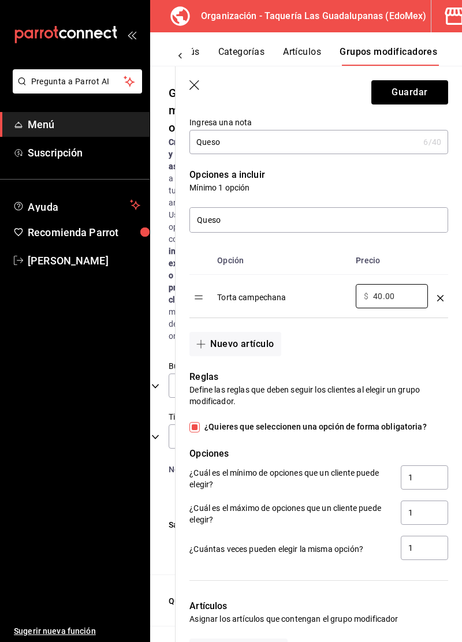
scroll to position [191, 0]
click at [439, 298] on icon "optionsTable" at bounding box center [440, 297] width 6 height 6
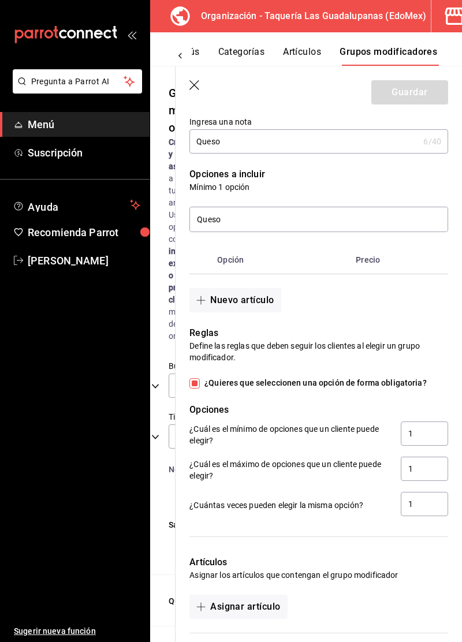
click at [245, 267] on th "Opción" at bounding box center [281, 260] width 139 height 28
click at [365, 263] on th "Precio" at bounding box center [389, 260] width 76 height 28
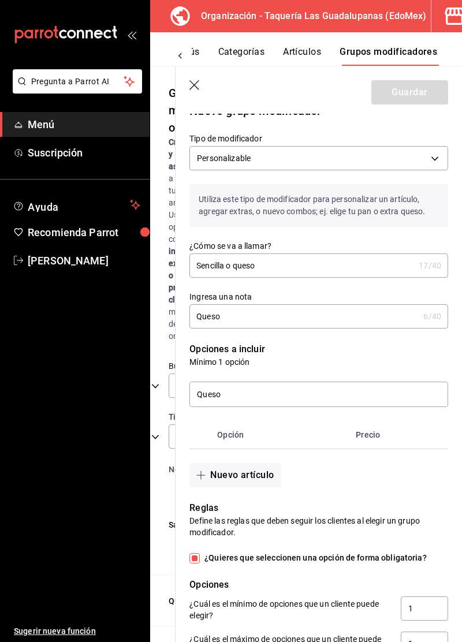
scroll to position [0, 0]
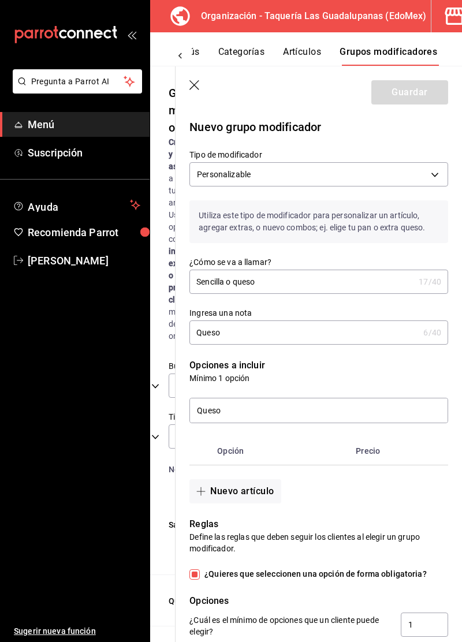
click at [418, 180] on body "Pregunta a Parrot AI Menú Suscripción Ayuda Recomienda Parrot Marco Leon Sugeri…" at bounding box center [231, 321] width 462 height 642
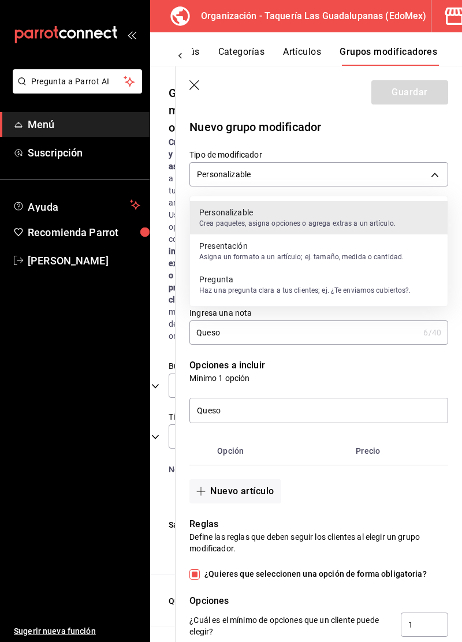
click at [359, 258] on p "Asigna un formato a un artículo; ej. tamaño, medida o cantidad." at bounding box center [301, 257] width 204 height 10
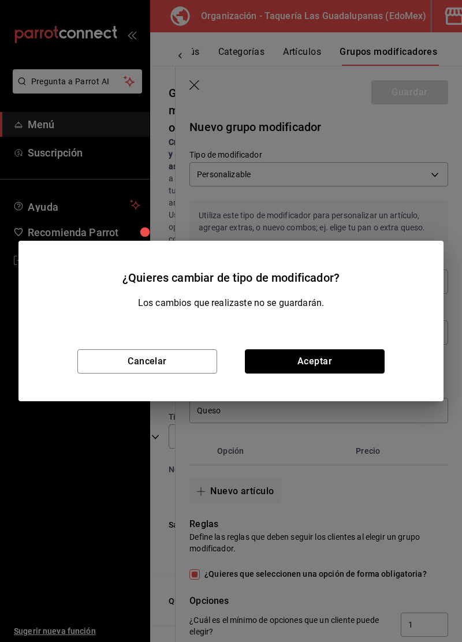
click at [341, 368] on button "Aceptar" at bounding box center [315, 361] width 140 height 24
type input "PRESENTATION"
type input "1758756991959"
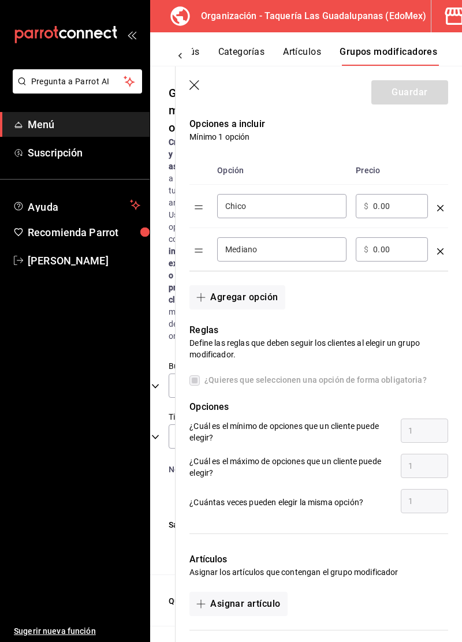
scroll to position [244, 0]
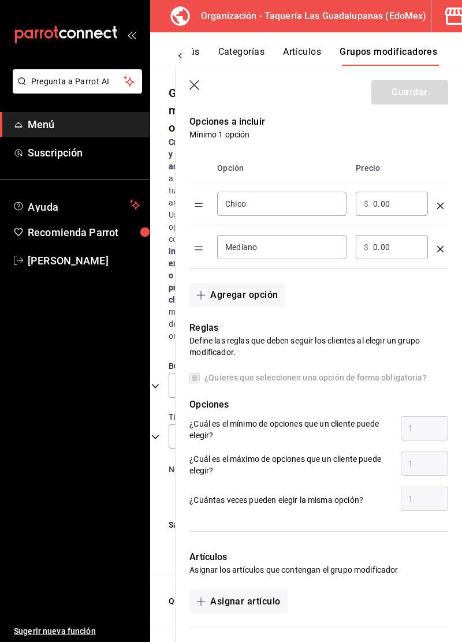
click at [306, 205] on input "Chico" at bounding box center [281, 204] width 113 height 12
type input "C"
type input "Queso"
click at [390, 206] on input "0.00" at bounding box center [396, 204] width 47 height 12
type input "0.00"
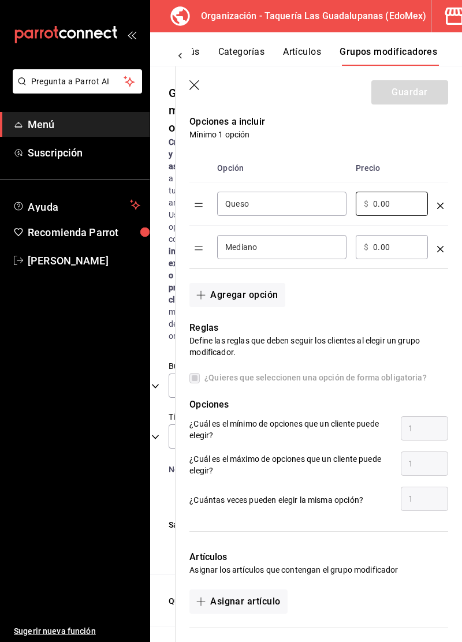
click at [381, 205] on input "0.00" at bounding box center [396, 204] width 47 height 12
click at [376, 206] on input "0.00" at bounding box center [396, 204] width 47 height 12
click at [377, 223] on td "​ $ 0.00 ​" at bounding box center [391, 203] width 81 height 43
click at [388, 206] on input "0.00" at bounding box center [396, 204] width 47 height 12
type input "45.00"
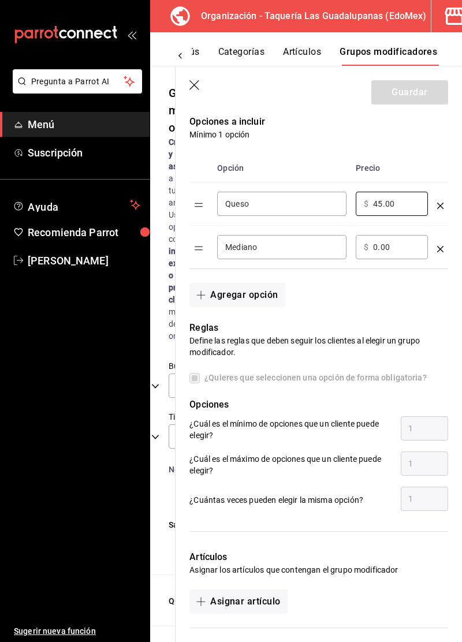
click at [305, 249] on input "Mediano" at bounding box center [281, 247] width 113 height 12
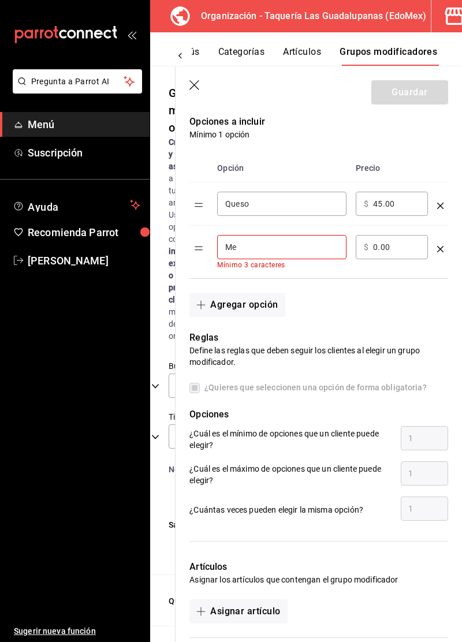
type input "M"
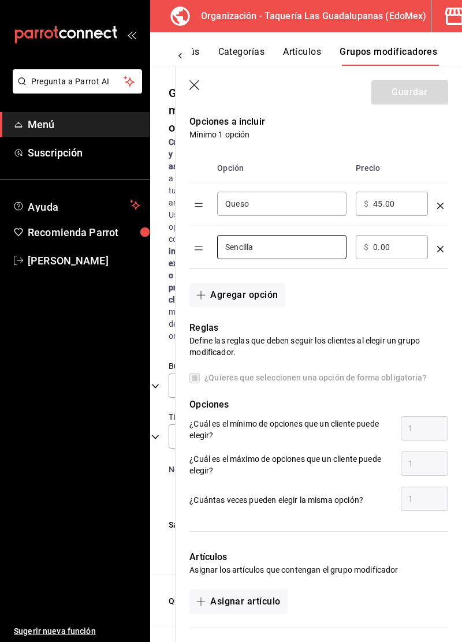
type input "Sencilla"
click at [373, 245] on input "0.00" at bounding box center [396, 247] width 47 height 12
type input "0.00"
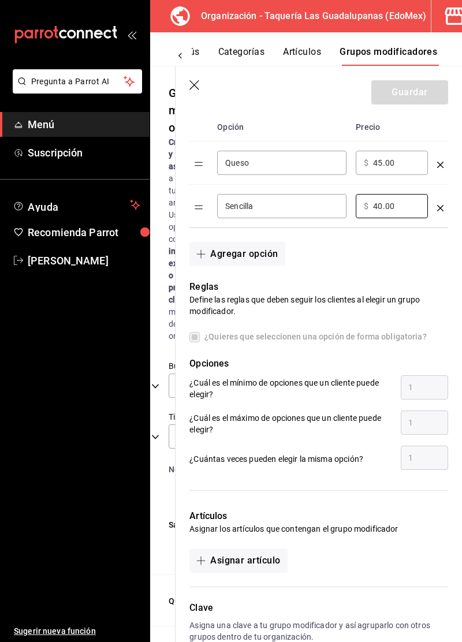
scroll to position [296, 0]
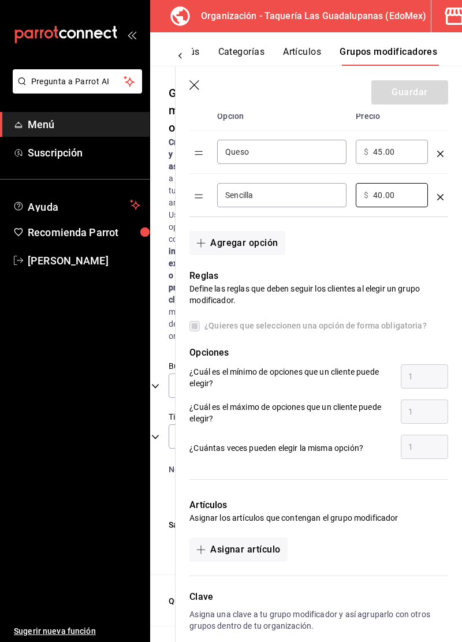
type input "40.00"
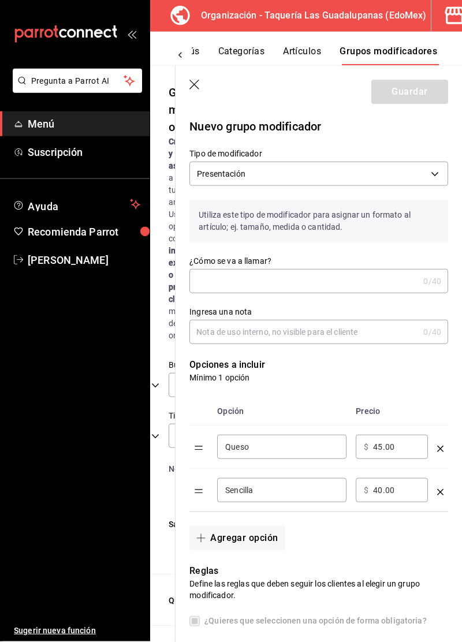
scroll to position [23, 0]
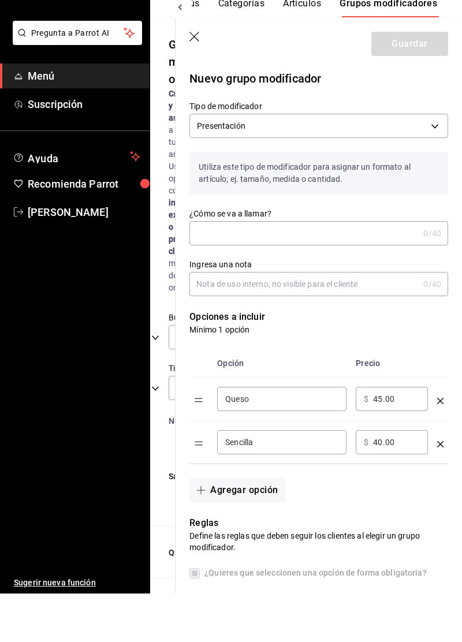
click at [386, 281] on input "¿Cómo se va a llamar?" at bounding box center [303, 281] width 229 height 23
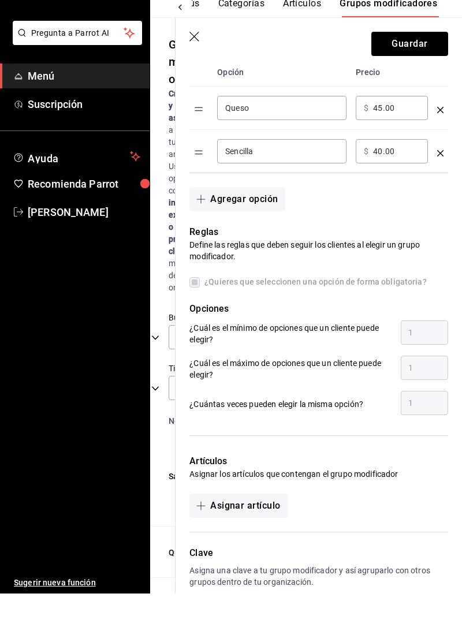
scroll to position [296, 0]
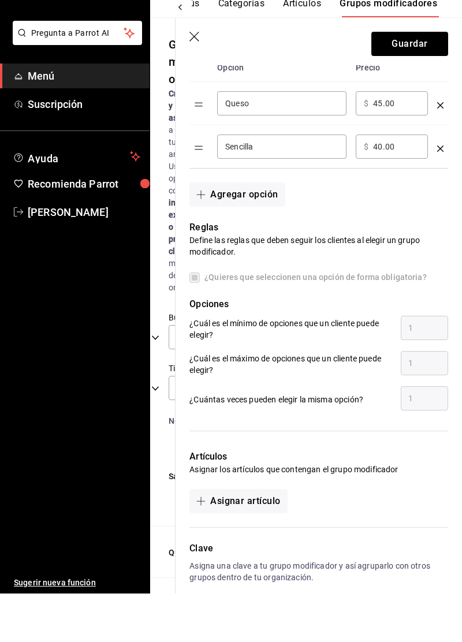
type input "Queso o sencilla"
click at [386, 328] on span "¿Quieres que seleccionen una opción de forma obligatoria?" at bounding box center [313, 326] width 227 height 12
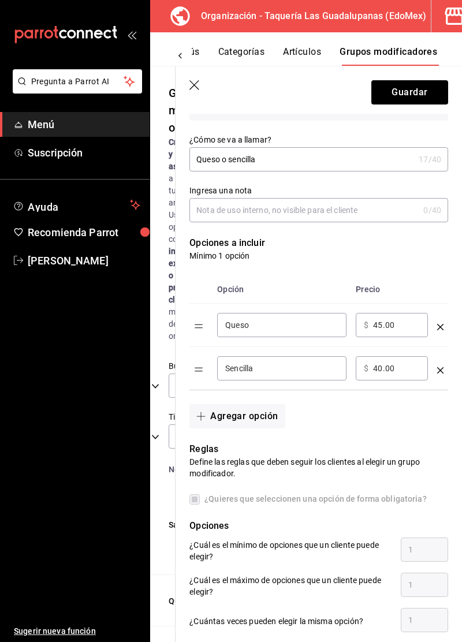
scroll to position [0, 0]
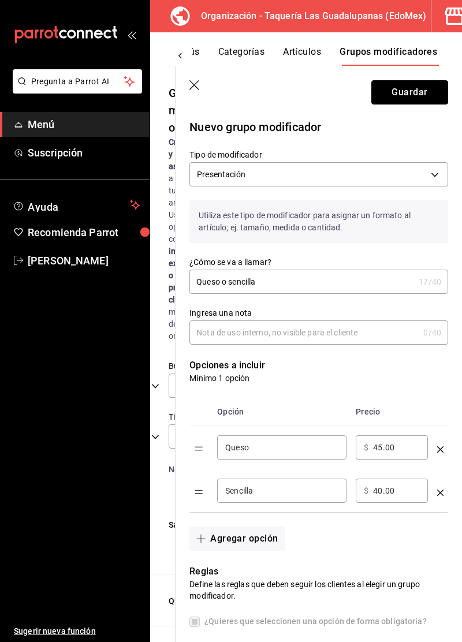
click at [417, 89] on button "Guardar" at bounding box center [409, 92] width 77 height 24
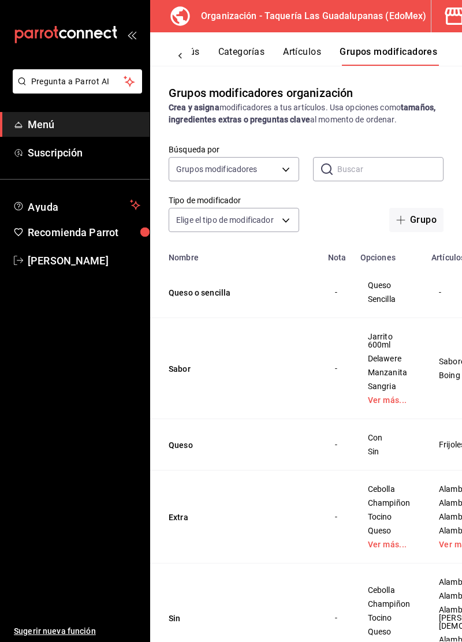
click at [399, 412] on td "Jarrito 600ml Delawere Manzanita Sangria Ver más..." at bounding box center [388, 368] width 71 height 101
click at [375, 447] on span "Sin" at bounding box center [389, 451] width 42 height 8
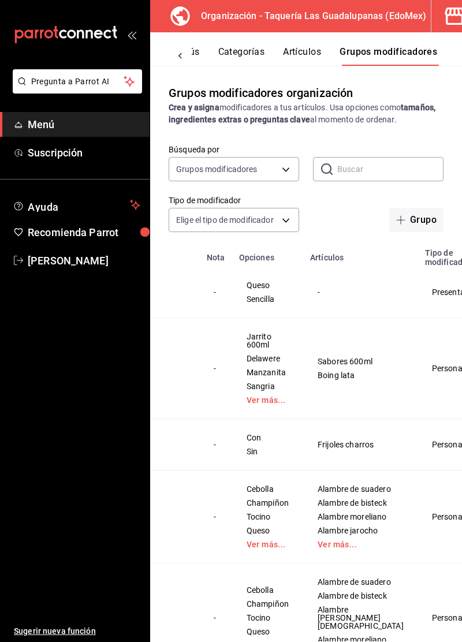
scroll to position [0, 152]
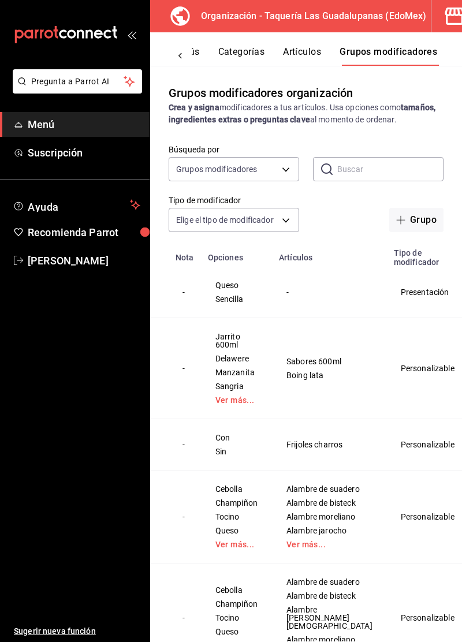
click at [387, 451] on td "Personalizable" at bounding box center [427, 444] width 81 height 51
click at [405, 474] on span "Editar" at bounding box center [403, 471] width 30 height 12
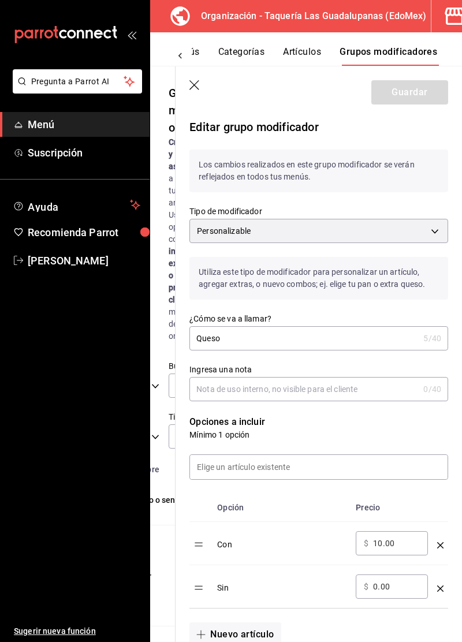
click at [196, 87] on icon "button" at bounding box center [194, 85] width 10 height 10
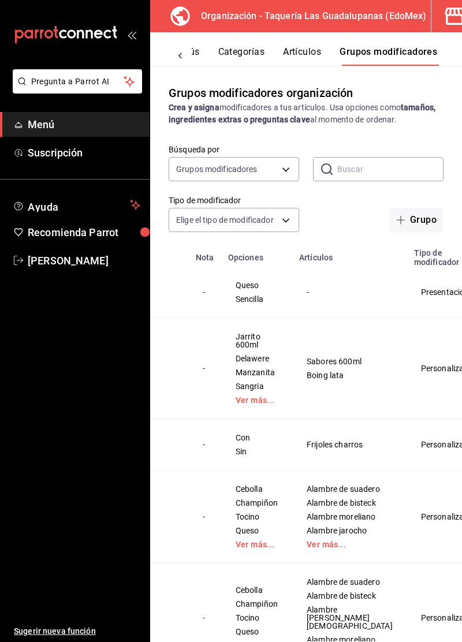
scroll to position [0, 140]
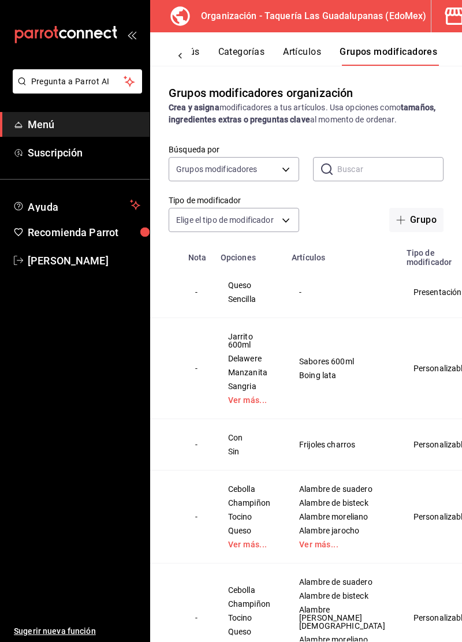
click at [407, 322] on span "Editar" at bounding box center [416, 319] width 30 height 12
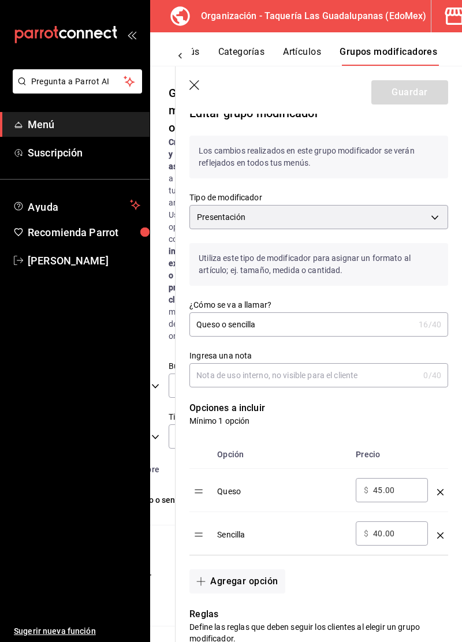
scroll to position [5, 0]
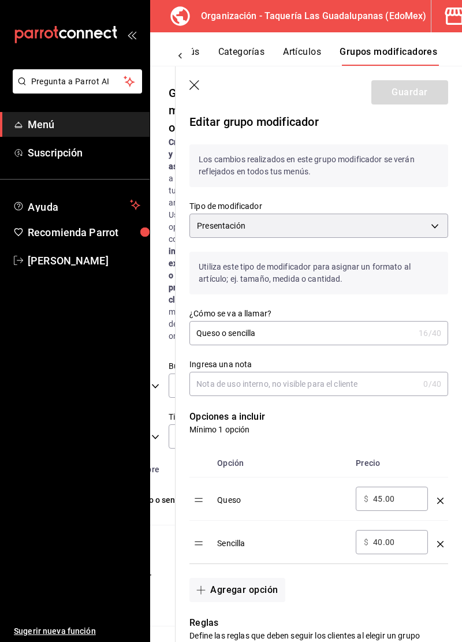
click at [413, 223] on body "Pregunta a Parrot AI Menú Suscripción Ayuda Recomienda Parrot Marco Leon Sugeri…" at bounding box center [231, 321] width 462 height 642
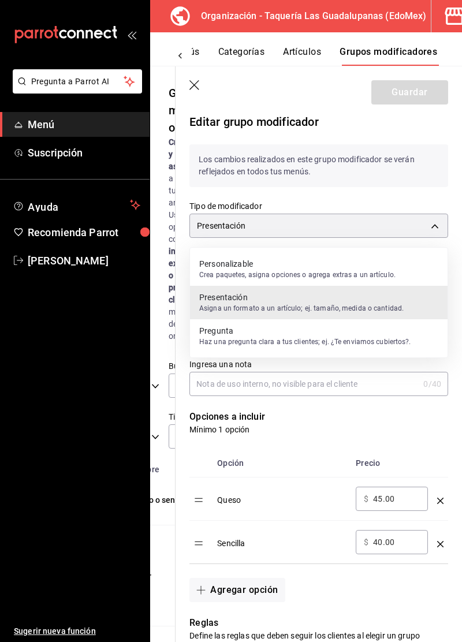
click at [367, 270] on p "Crea paquetes, asigna opciones o agrega extras a un artículo." at bounding box center [297, 275] width 196 height 10
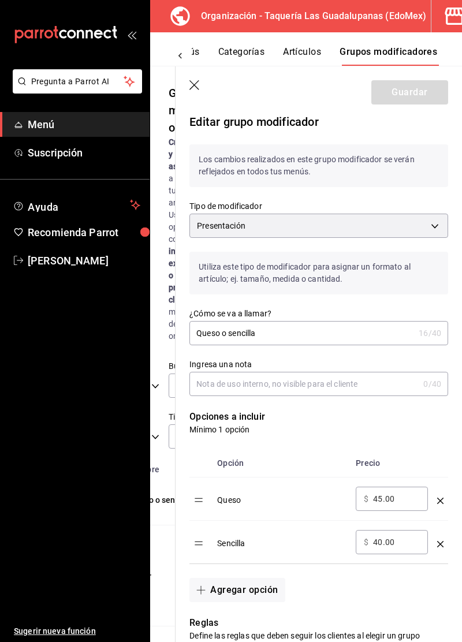
click at [426, 227] on body "Pregunta a Parrot AI Menú Suscripción Ayuda Recomienda Parrot Marco Leon Sugeri…" at bounding box center [231, 321] width 462 height 642
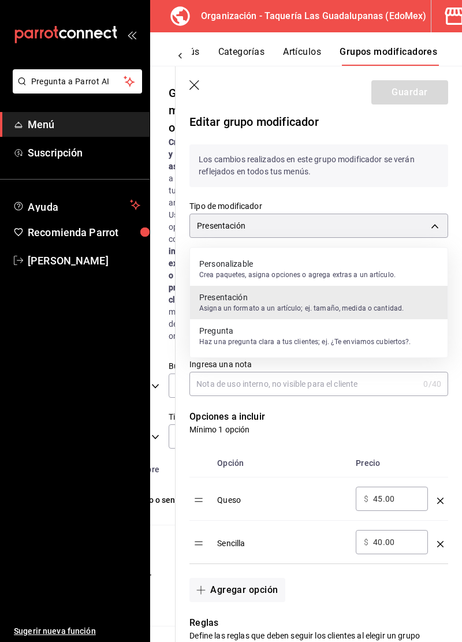
click at [345, 266] on p "Personalizable" at bounding box center [297, 264] width 196 height 12
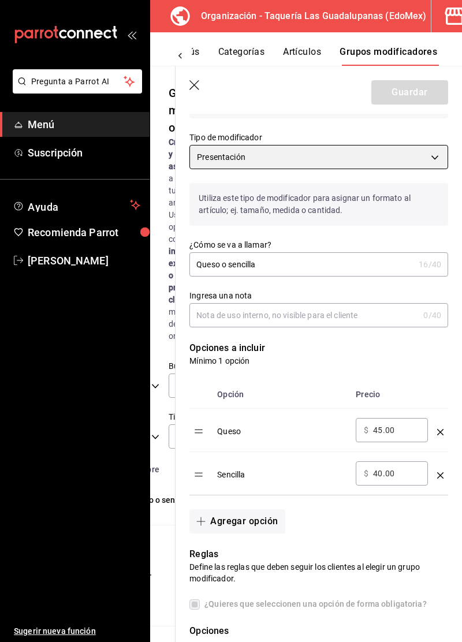
scroll to position [117, 0]
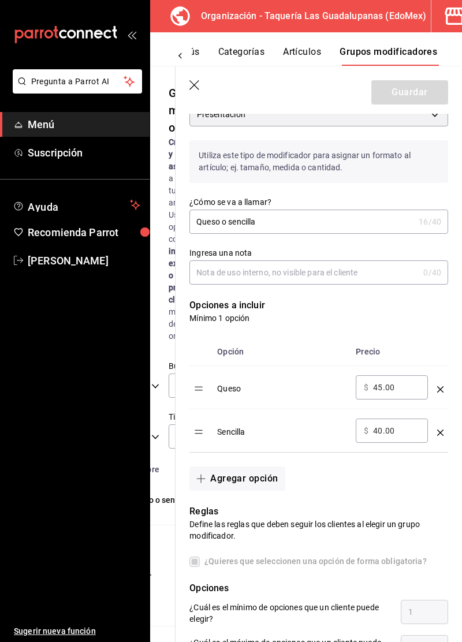
click at [438, 388] on icon "optionsTable" at bounding box center [440, 389] width 6 height 6
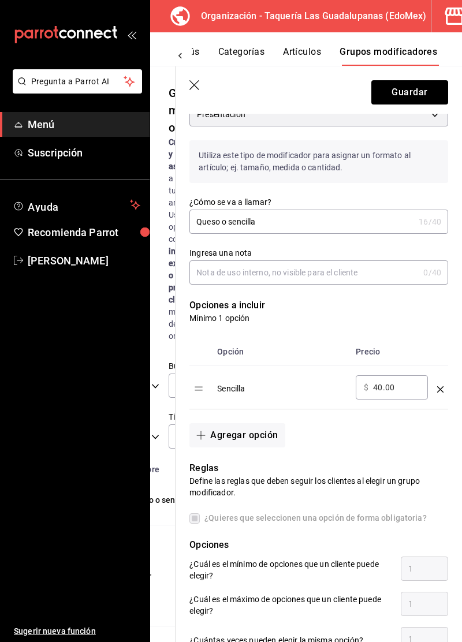
click at [437, 388] on icon "optionsTable" at bounding box center [440, 389] width 6 height 6
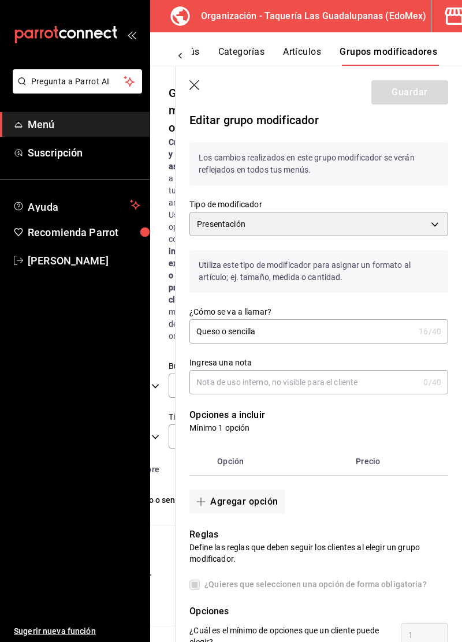
scroll to position [6, 0]
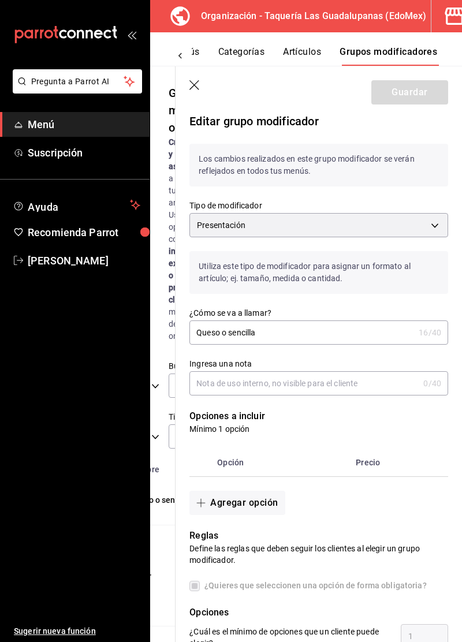
click at [413, 229] on body "Pregunta a Parrot AI Menú Suscripción Ayuda Recomienda Parrot Marco Leon Sugeri…" at bounding box center [231, 321] width 462 height 642
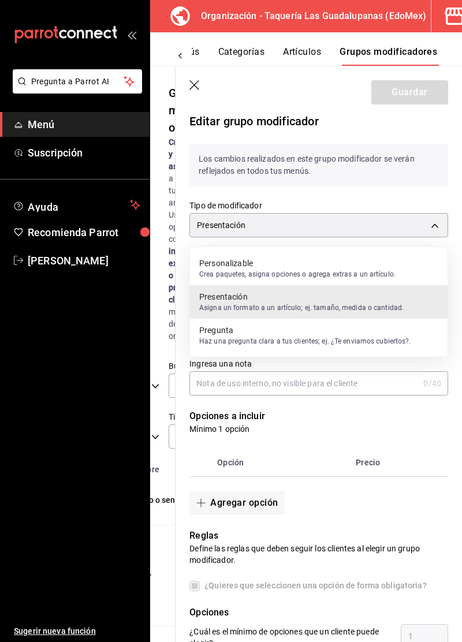
click at [349, 275] on p "Crea paquetes, asigna opciones o agrega extras a un artículo." at bounding box center [297, 274] width 196 height 10
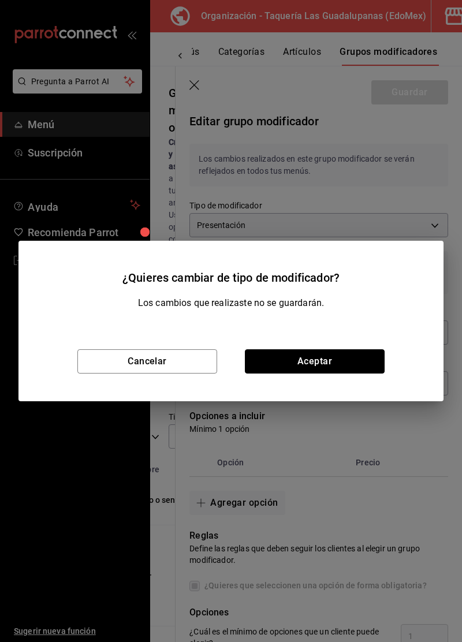
click at [327, 367] on button "Aceptar" at bounding box center [315, 361] width 140 height 24
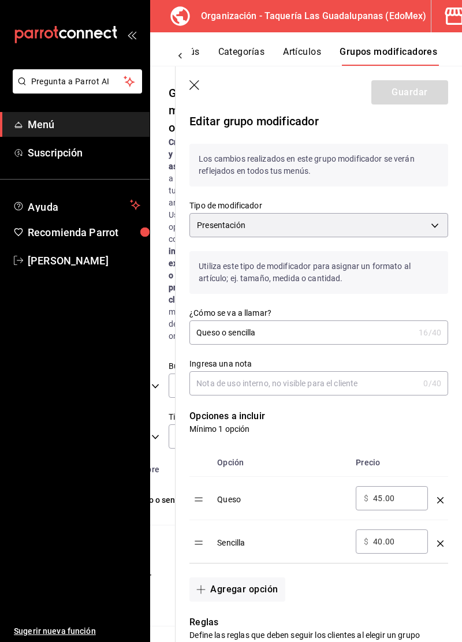
click at [423, 221] on body "Pregunta a Parrot AI Menú Suscripción Ayuda Recomienda Parrot Marco Leon Sugeri…" at bounding box center [231, 321] width 462 height 642
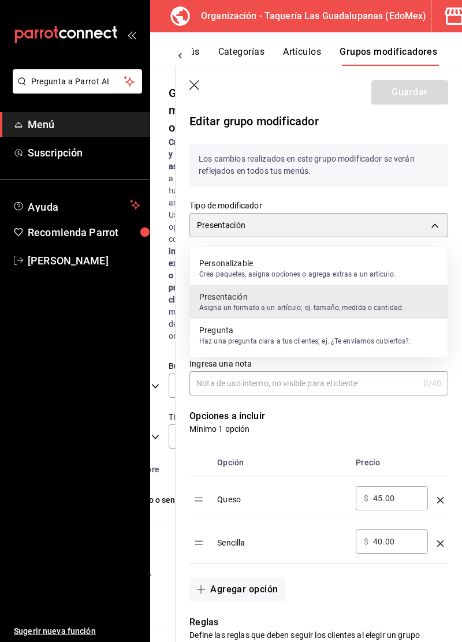
click at [338, 268] on p "Personalizable" at bounding box center [297, 263] width 196 height 12
type input "PRESENTATION"
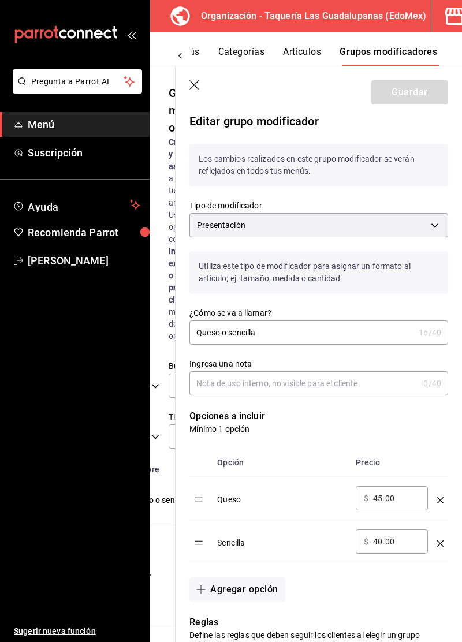
click at [398, 337] on input "Queso o sencilla" at bounding box center [301, 332] width 225 height 23
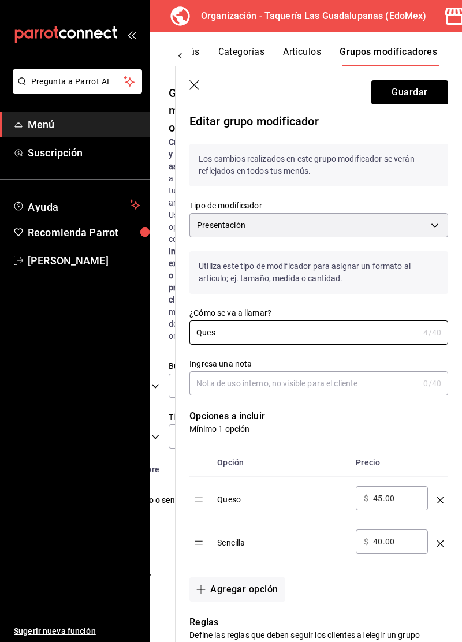
type input "Que"
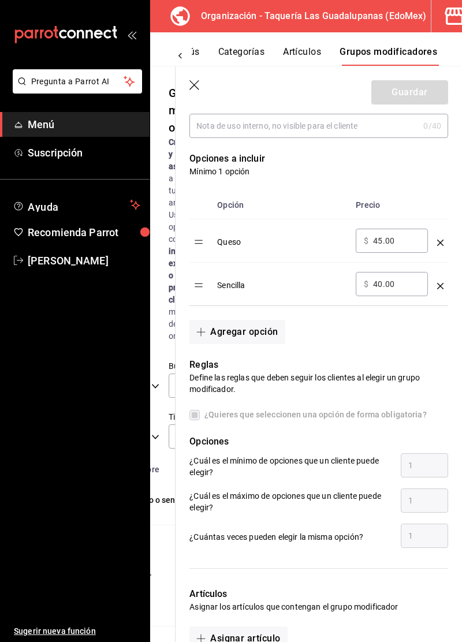
scroll to position [277, 0]
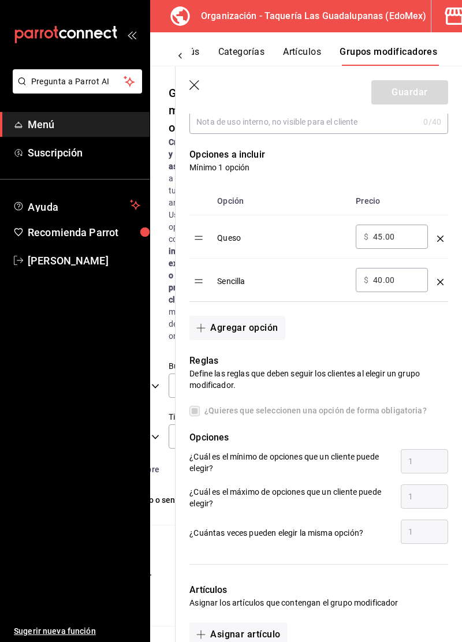
click at [438, 240] on icon "optionsTable" at bounding box center [440, 239] width 6 height 6
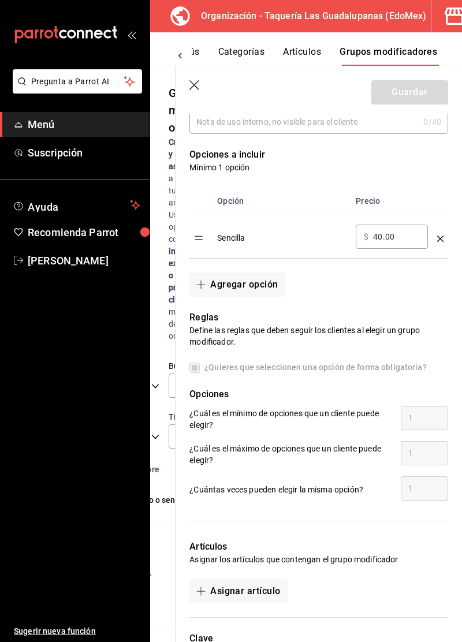
click at [440, 239] on icon "optionsTable" at bounding box center [440, 239] width 6 height 6
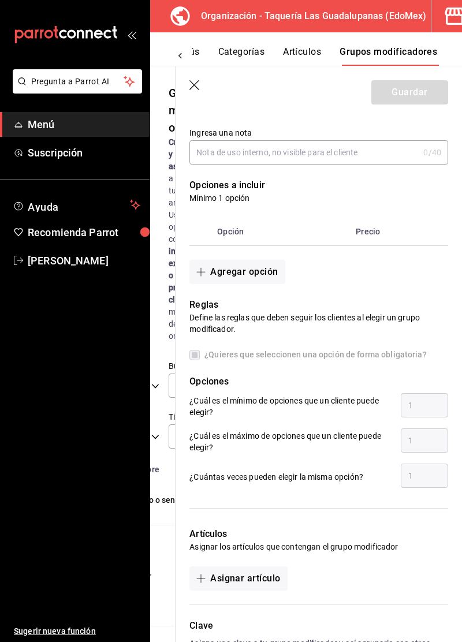
scroll to position [0, 0]
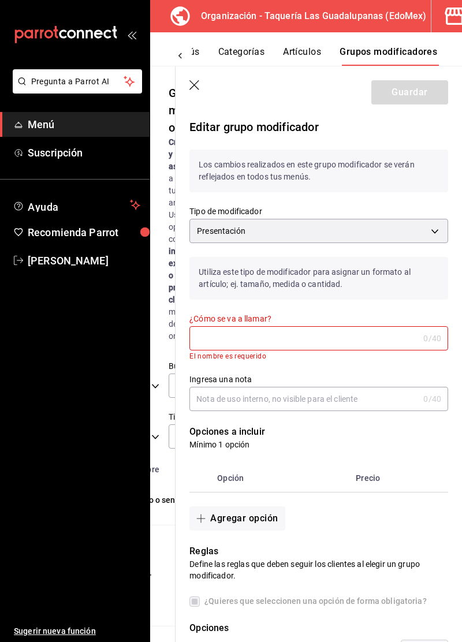
click at [390, 233] on body "Pregunta a Parrot AI Menú Suscripción Ayuda Recomienda Parrot Marco Leon Sugeri…" at bounding box center [231, 321] width 462 height 642
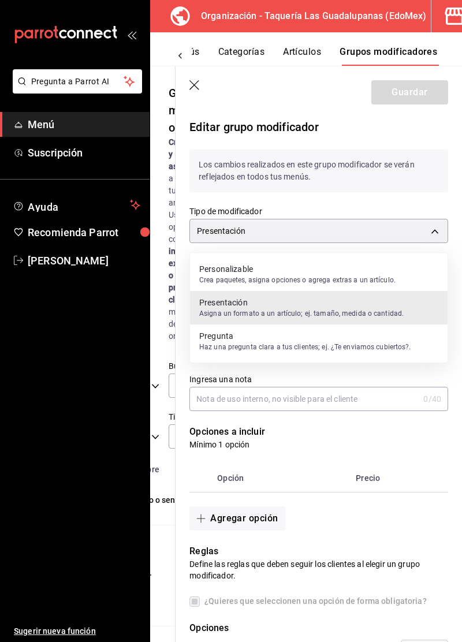
click at [353, 279] on p "Crea paquetes, asigna opciones o agrega extras a un artículo." at bounding box center [297, 280] width 196 height 10
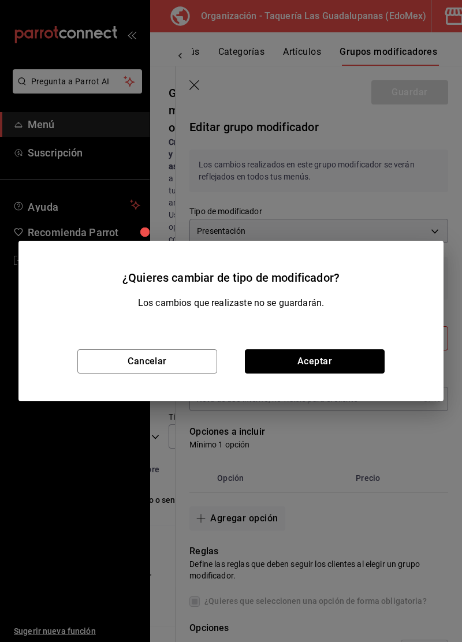
click at [331, 365] on button "Aceptar" at bounding box center [315, 361] width 140 height 24
type input "PRESENTATION"
type input "Queso o sencilla"
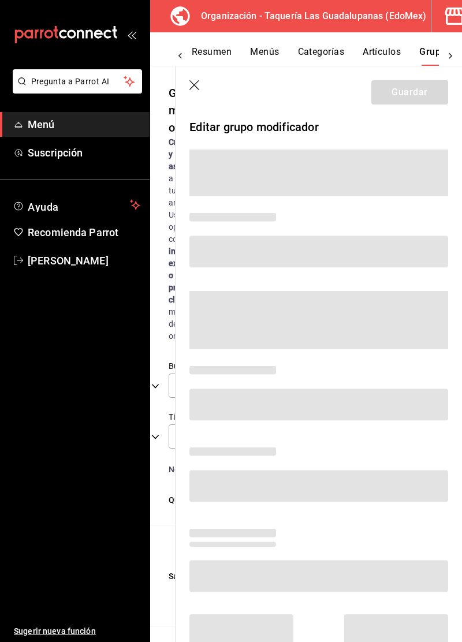
scroll to position [0, 80]
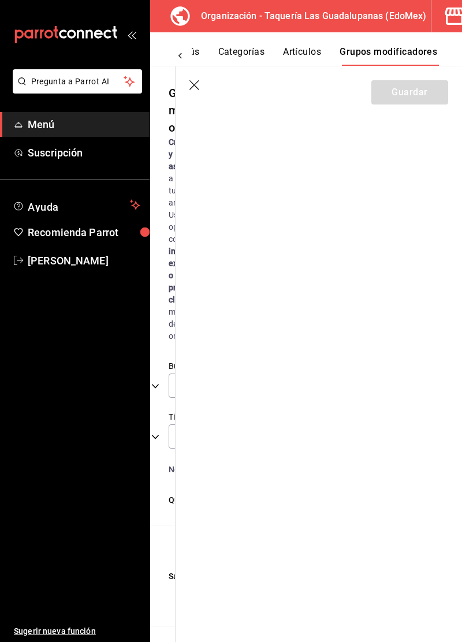
click at [192, 90] on icon "button" at bounding box center [195, 86] width 12 height 12
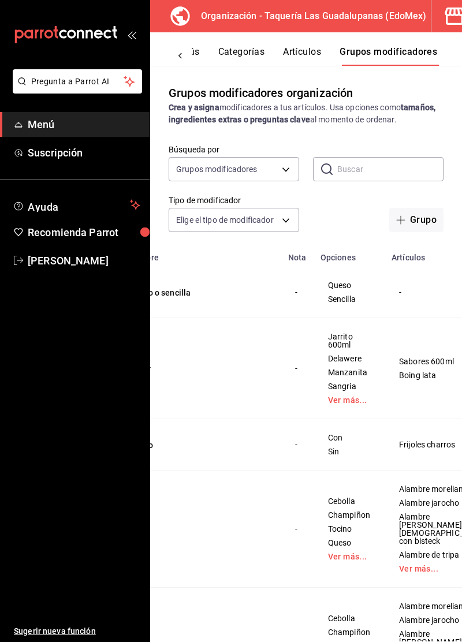
scroll to position [0, 152]
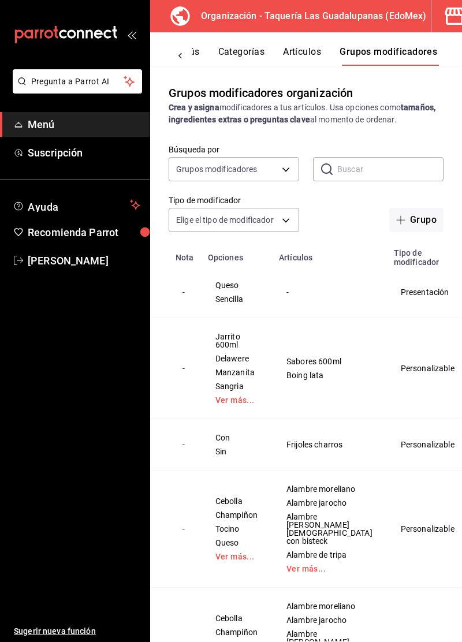
click at [405, 371] on span "Eliminar" at bounding box center [403, 366] width 30 height 12
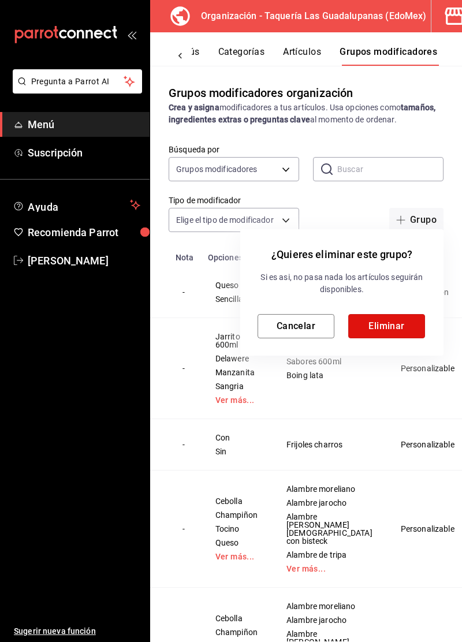
click at [391, 327] on button "Eliminar" at bounding box center [386, 326] width 77 height 24
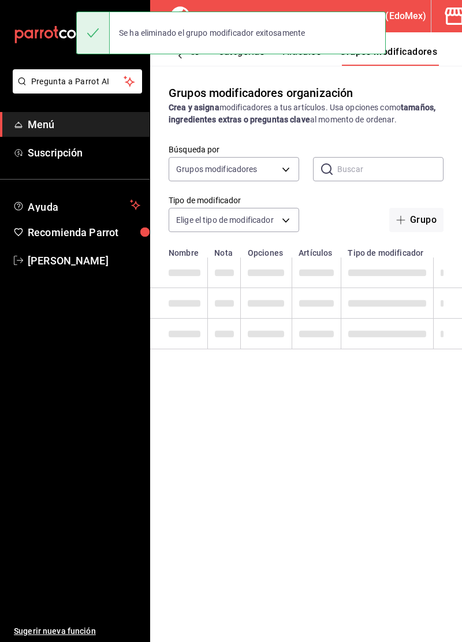
scroll to position [0, 0]
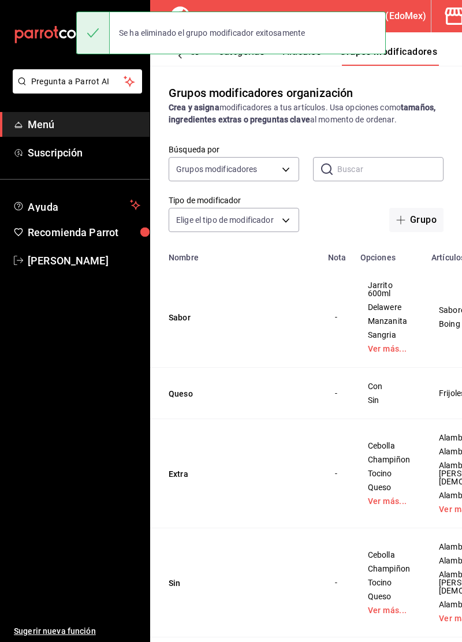
click at [421, 224] on button "Grupo" at bounding box center [416, 220] width 54 height 24
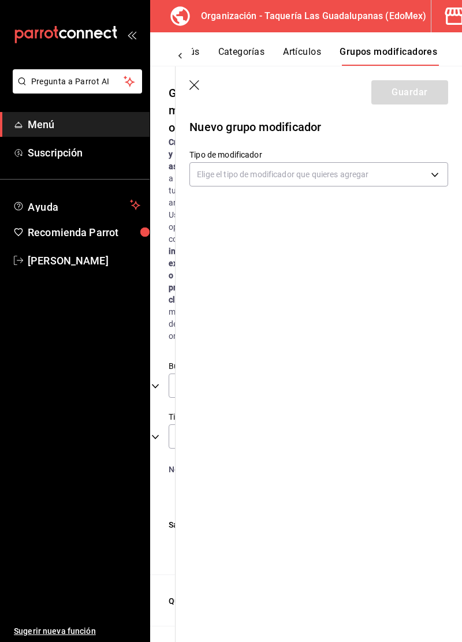
click at [325, 174] on body "Pregunta a Parrot AI Menú Suscripción Ayuda Recomienda Parrot [PERSON_NAME] Sug…" at bounding box center [231, 321] width 462 height 642
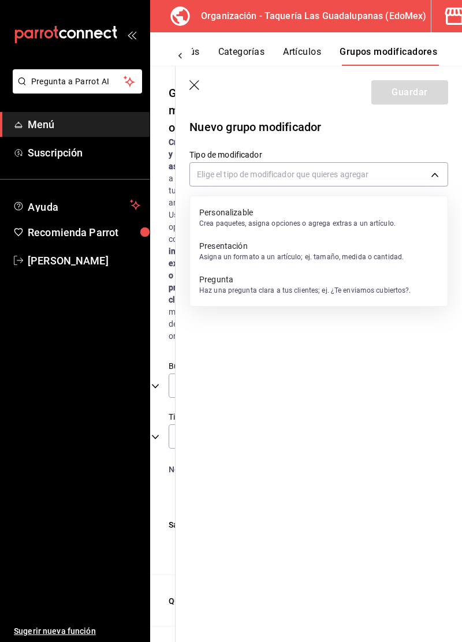
click at [359, 223] on p "Crea paquetes, asigna opciones o agrega extras a un artículo." at bounding box center [297, 223] width 196 height 10
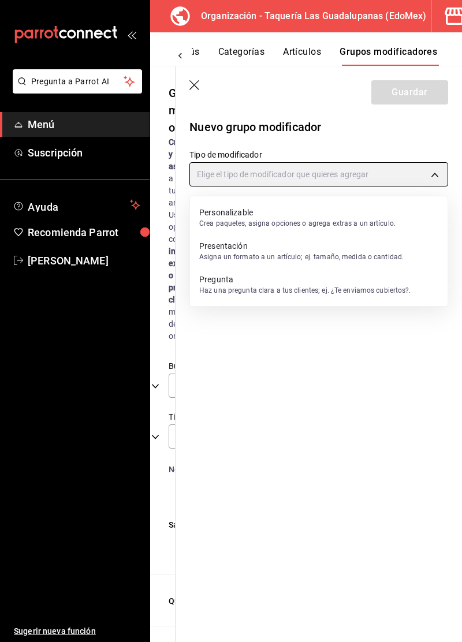
type input "CUSTOMIZABLE"
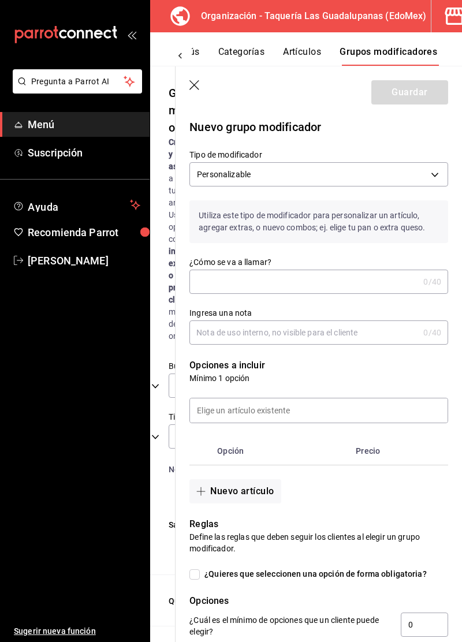
click at [341, 284] on input "¿Cómo se va a llamar?" at bounding box center [303, 281] width 229 height 23
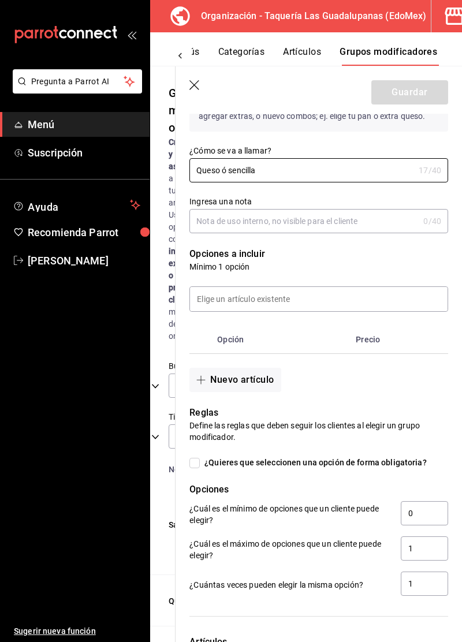
scroll to position [144, 0]
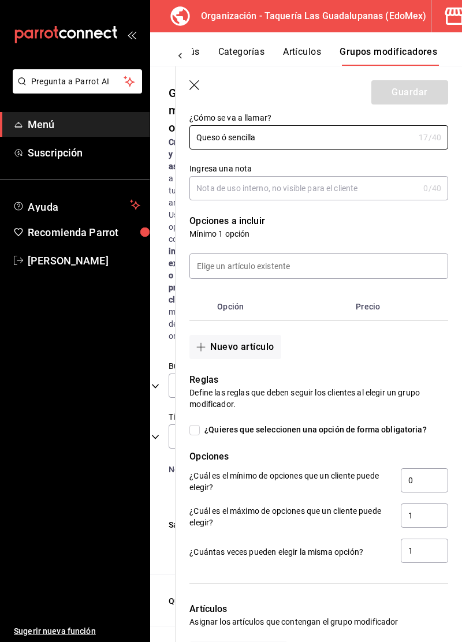
type input "Queso ó sencilla"
click at [236, 307] on th "Opción" at bounding box center [281, 307] width 139 height 28
click at [268, 269] on input at bounding box center [318, 266] width 257 height 24
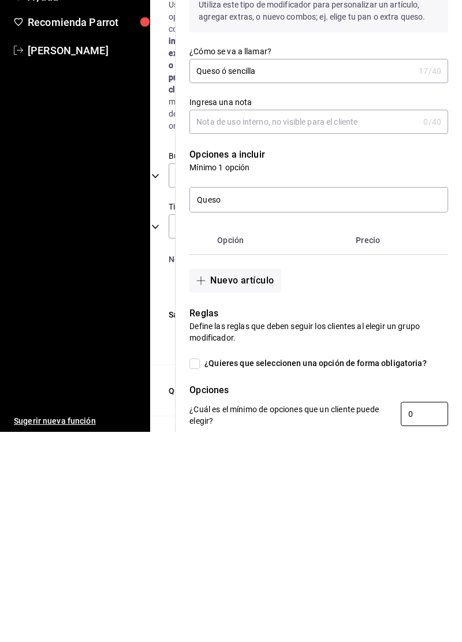
scroll to position [3, 0]
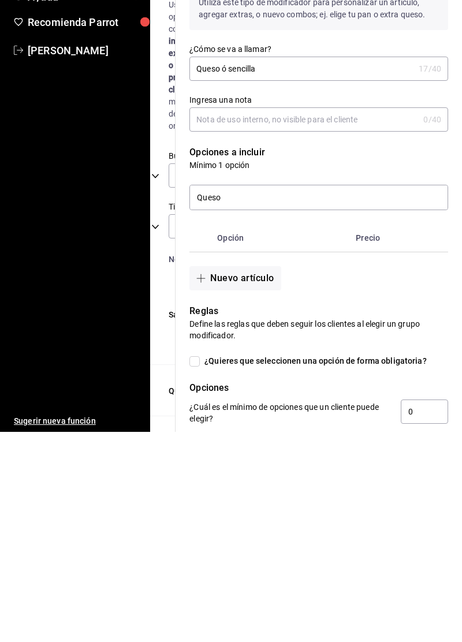
click at [376, 451] on th "Precio" at bounding box center [389, 448] width 76 height 28
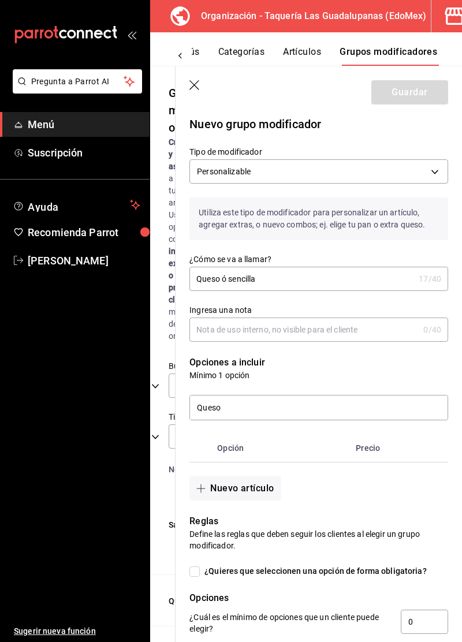
click at [327, 408] on input "Queso" at bounding box center [318, 407] width 257 height 24
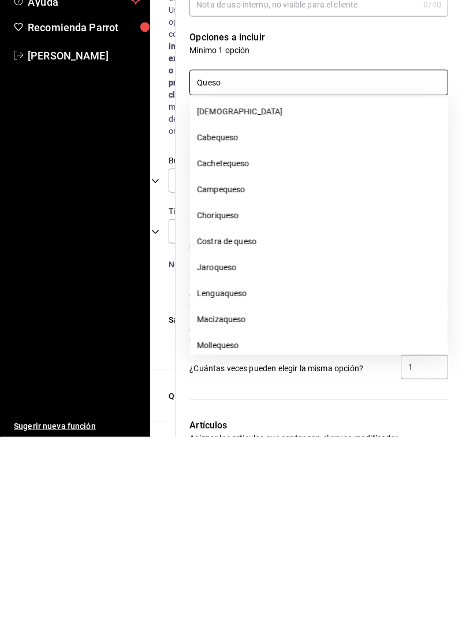
scroll to position [0, 0]
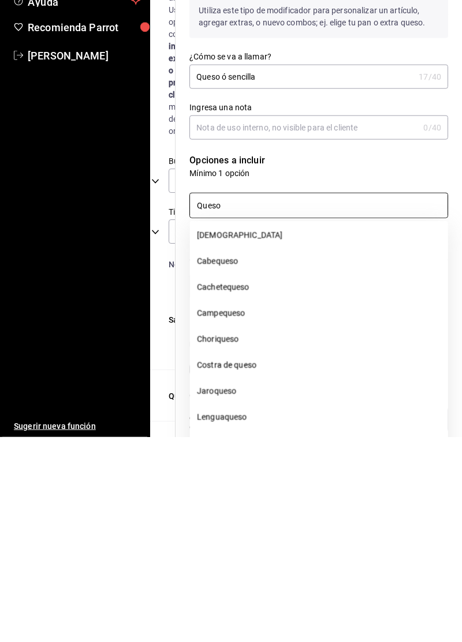
click at [393, 409] on input "Queso" at bounding box center [318, 410] width 257 height 24
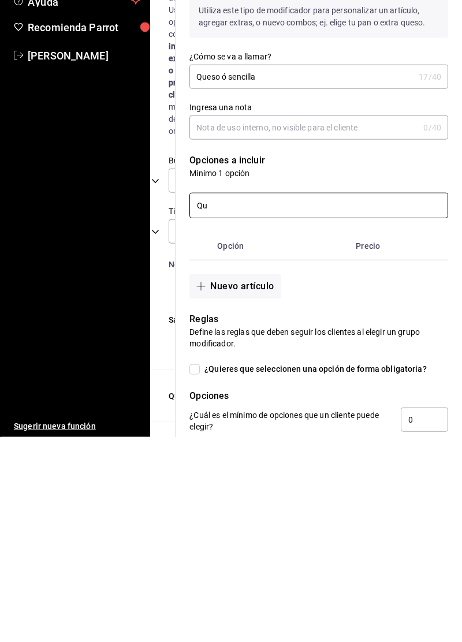
type input "Q"
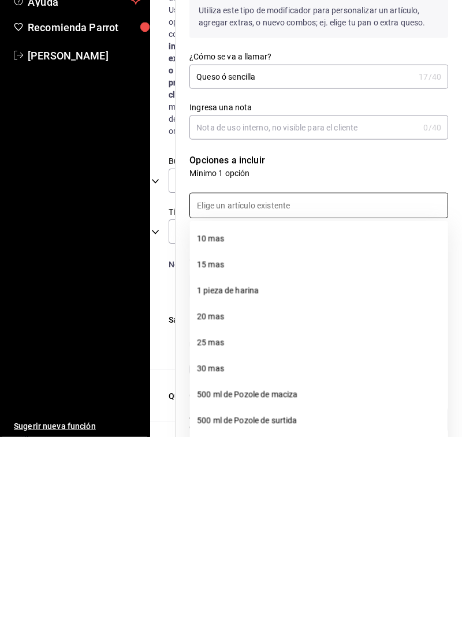
click at [395, 405] on input at bounding box center [318, 410] width 257 height 24
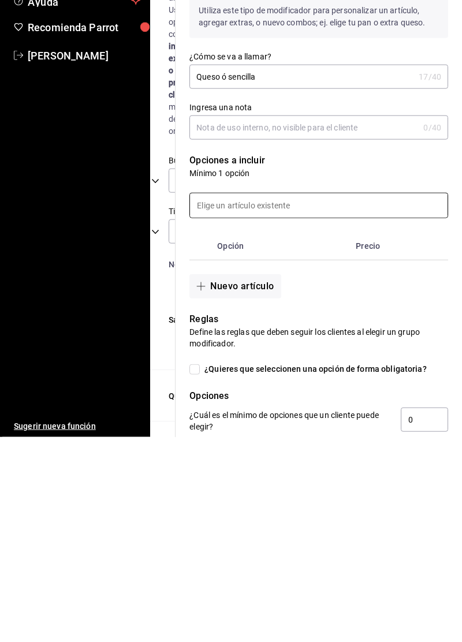
click at [370, 452] on th "Precio" at bounding box center [389, 451] width 76 height 28
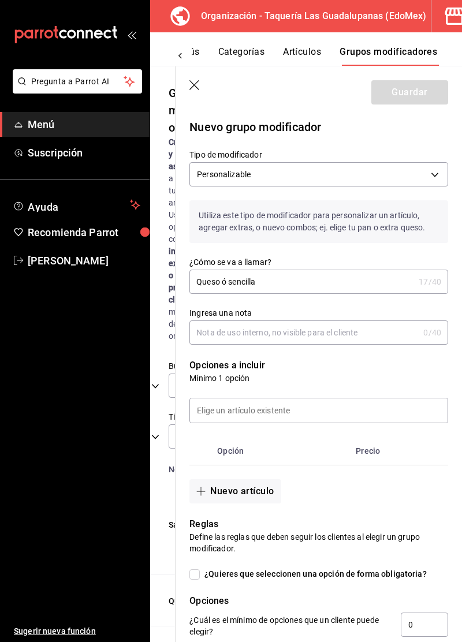
click at [425, 176] on body "Pregunta a Parrot AI Menú Suscripción Ayuda Recomienda Parrot [PERSON_NAME] Sug…" at bounding box center [231, 321] width 462 height 642
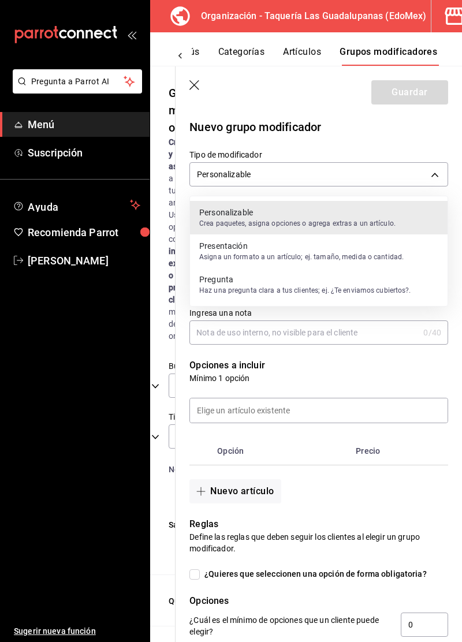
click at [375, 259] on p "Asigna un formato a un artículo; ej. tamaño, medida o cantidad." at bounding box center [301, 257] width 204 height 10
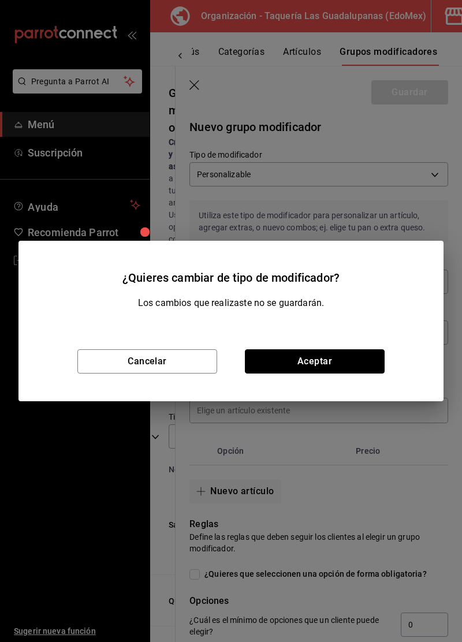
click at [345, 367] on button "Aceptar" at bounding box center [315, 361] width 140 height 24
type input "PRESENTATION"
checkbox input "true"
type input "1"
type input "1758757394968"
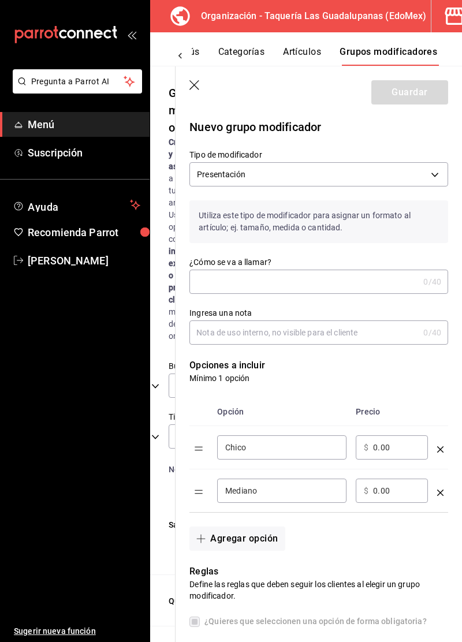
click at [393, 286] on input "¿Cómo se va a llamar?" at bounding box center [303, 281] width 229 height 23
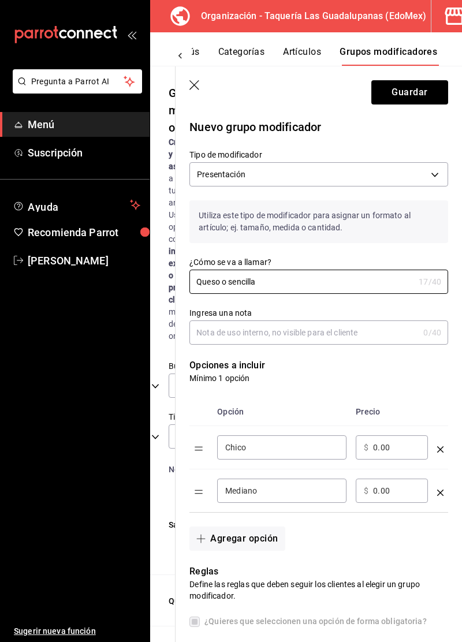
type input "Queso o sencilla"
click at [369, 334] on input "Ingresa una nota" at bounding box center [303, 332] width 229 height 23
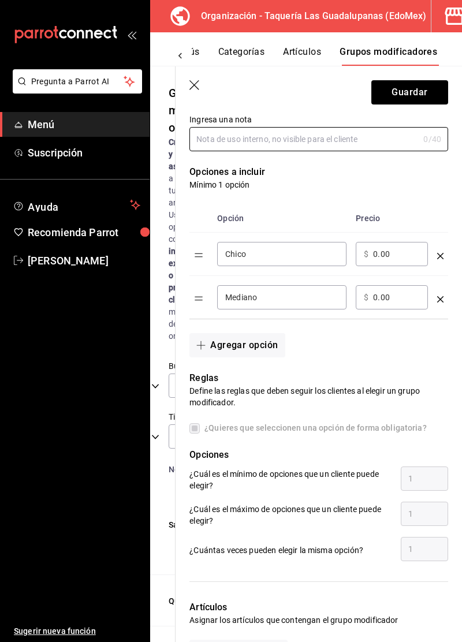
scroll to position [194, 0]
click at [323, 255] on input "Chico" at bounding box center [281, 254] width 113 height 12
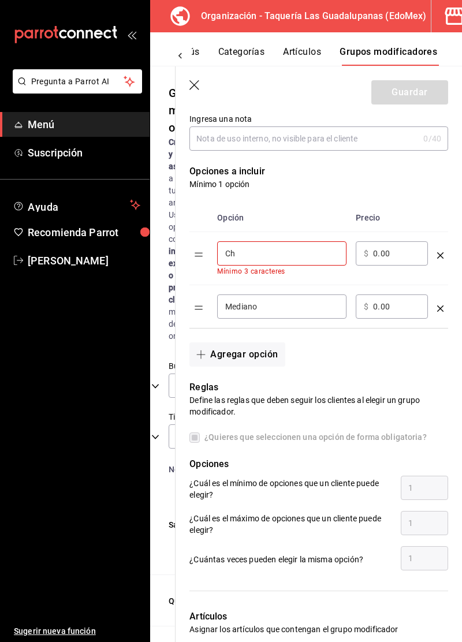
type input "C"
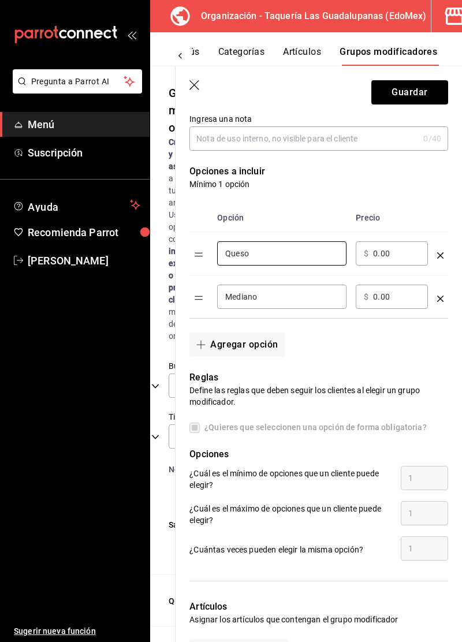
type input "Queso"
click at [395, 256] on input "0.00" at bounding box center [396, 254] width 47 height 12
type input "0.00"
type input "45.00"
click at [308, 300] on input "Mediano" at bounding box center [281, 297] width 113 height 12
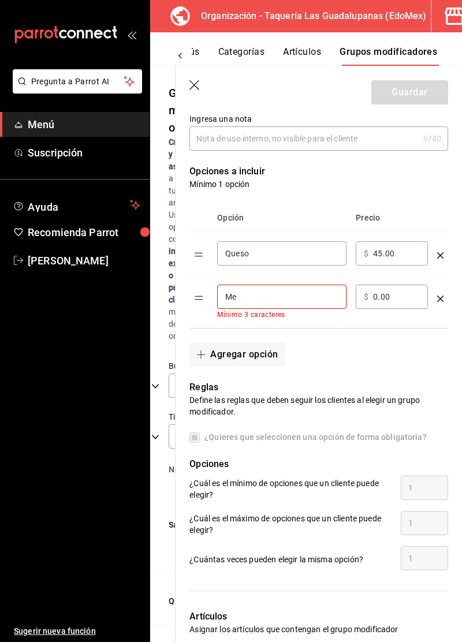
type input "M"
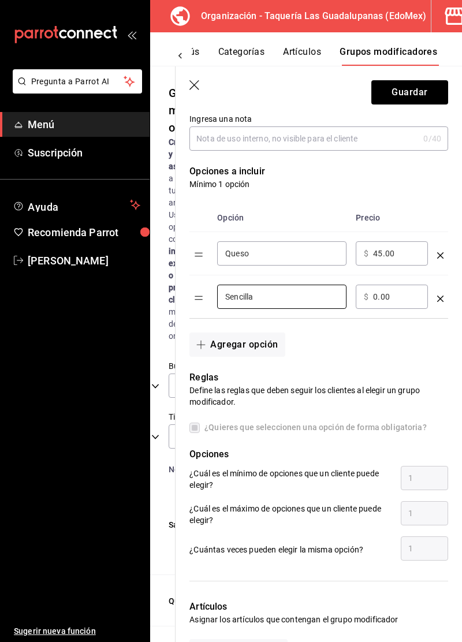
type input "Sencilla"
click at [382, 297] on input "0.00" at bounding box center [396, 297] width 47 height 12
type input "0.00"
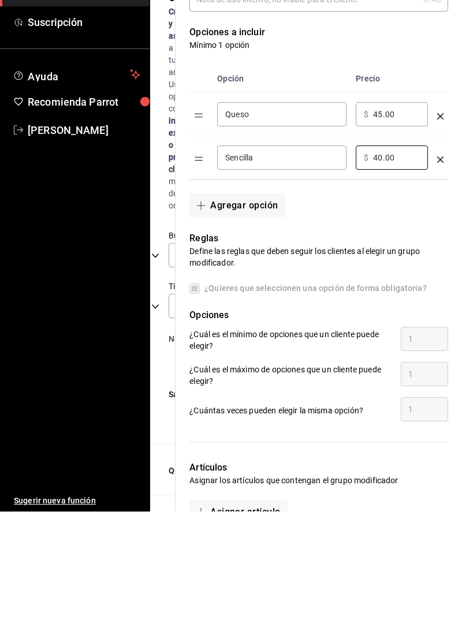
scroll to position [0, 0]
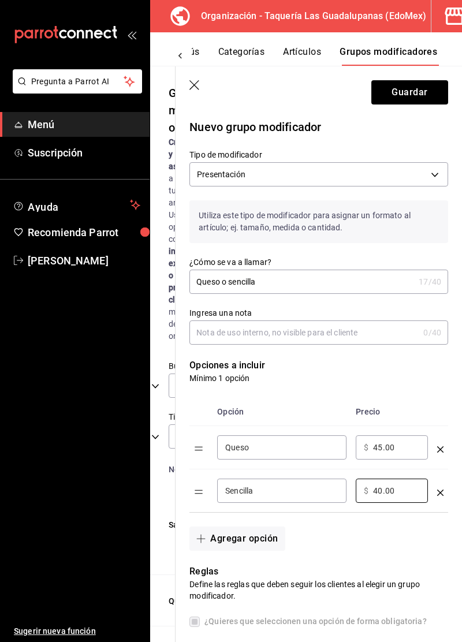
type input "40.00"
click at [418, 91] on button "Guardar" at bounding box center [409, 92] width 77 height 24
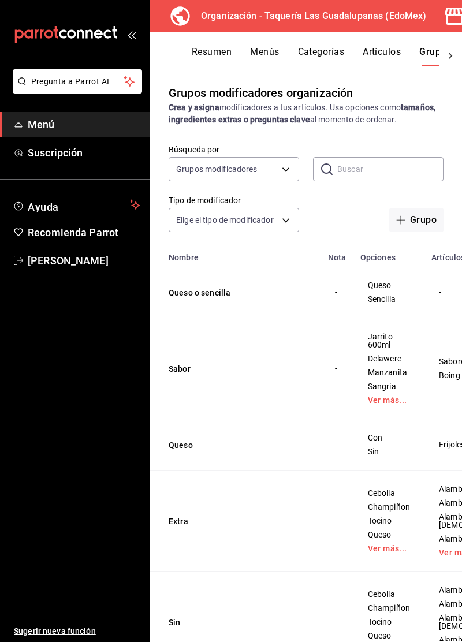
click at [324, 54] on button "Categorías" at bounding box center [321, 56] width 47 height 20
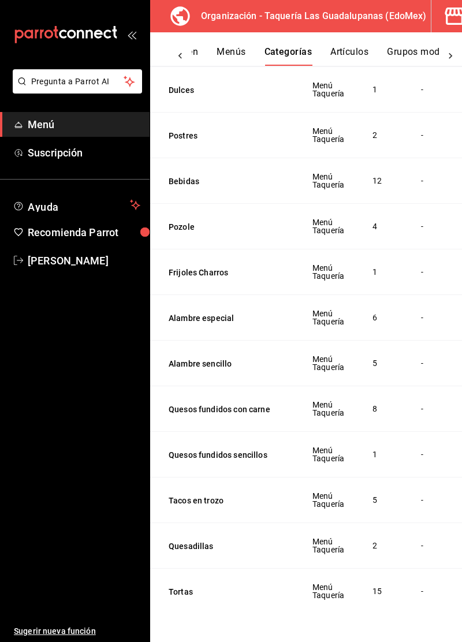
scroll to position [451, 0]
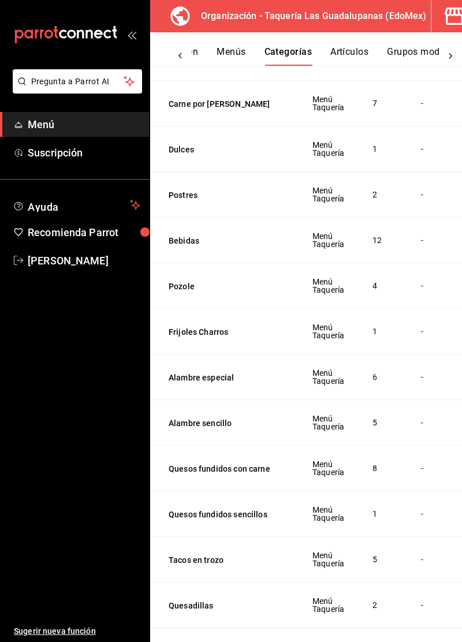
click at [187, 641] on button "Tortas" at bounding box center [226, 651] width 115 height 12
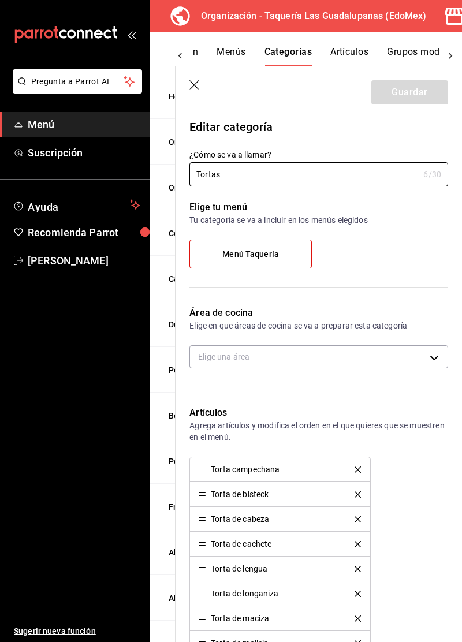
scroll to position [22, 0]
click at [194, 89] on icon "button" at bounding box center [195, 86] width 12 height 12
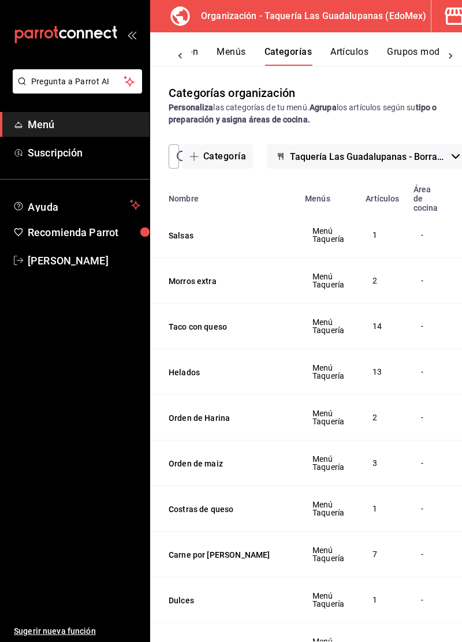
click at [242, 56] on button "Menús" at bounding box center [230, 56] width 29 height 20
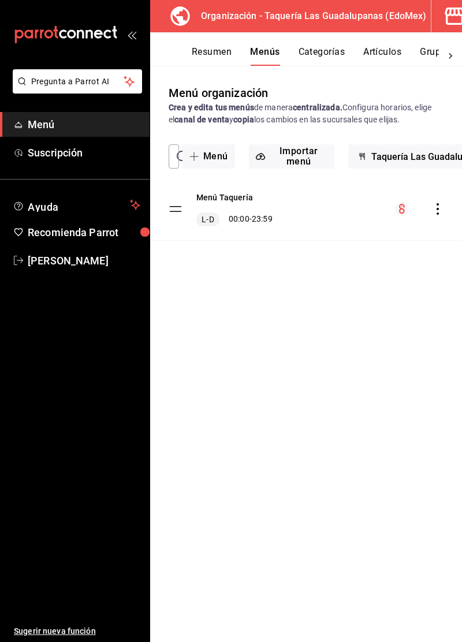
click at [332, 224] on div "Menú Taquería L-D 00:00 - 23:59" at bounding box center [306, 209] width 312 height 62
click at [195, 58] on button "Resumen" at bounding box center [212, 56] width 40 height 20
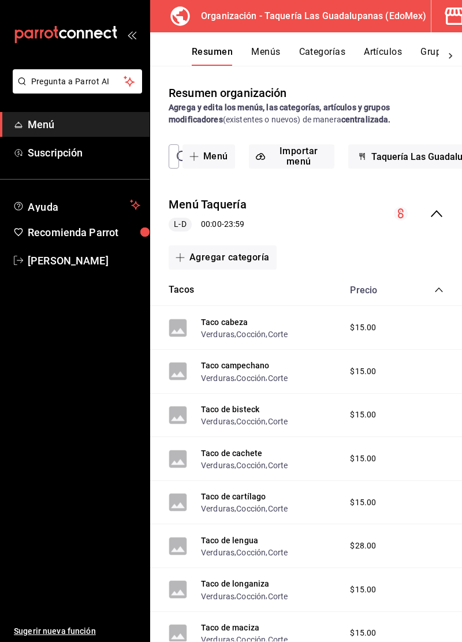
click at [439, 293] on icon "collapse-category-row" at bounding box center [438, 289] width 9 height 9
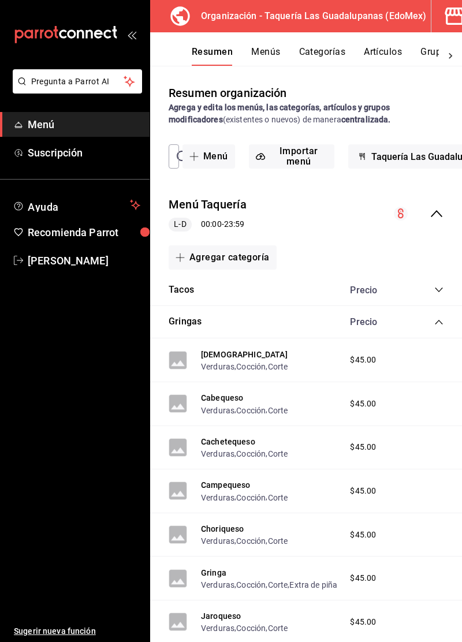
click at [439, 322] on icon "collapse-category-row" at bounding box center [438, 321] width 9 height 9
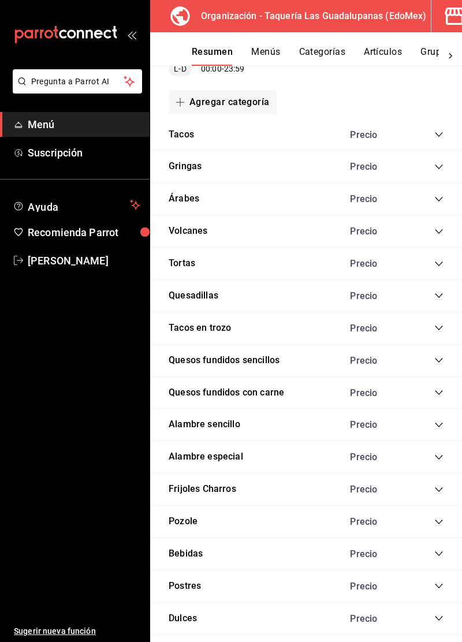
scroll to position [158, 0]
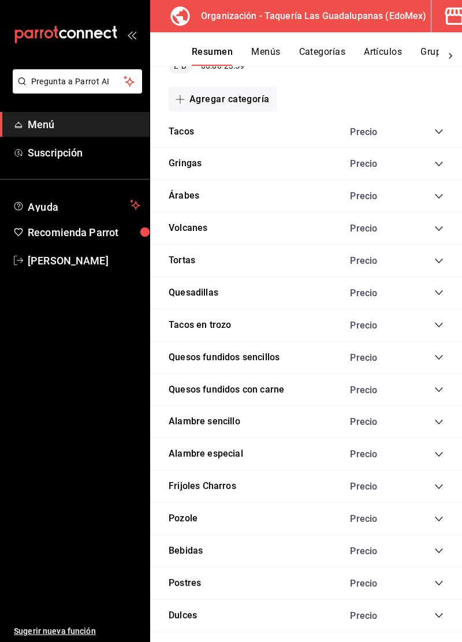
click at [437, 263] on icon "collapse-category-row" at bounding box center [438, 260] width 9 height 9
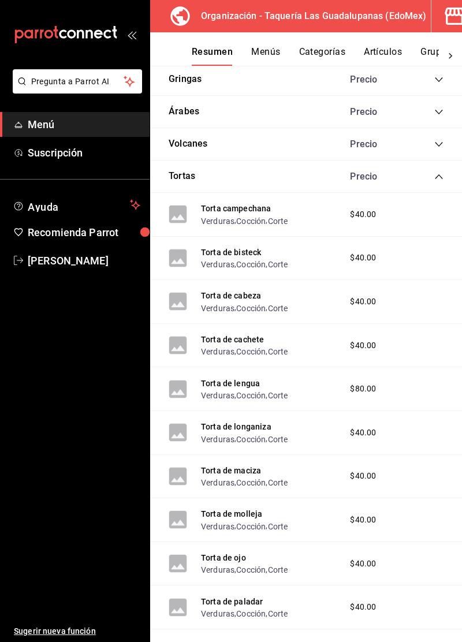
scroll to position [246, 0]
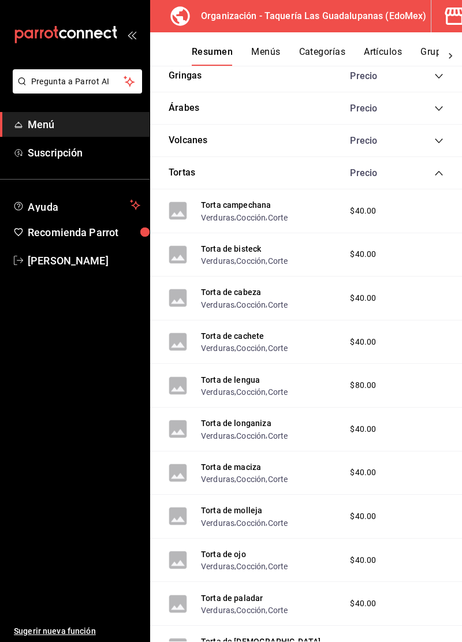
click at [439, 172] on icon "collapse-category-row" at bounding box center [438, 173] width 9 height 9
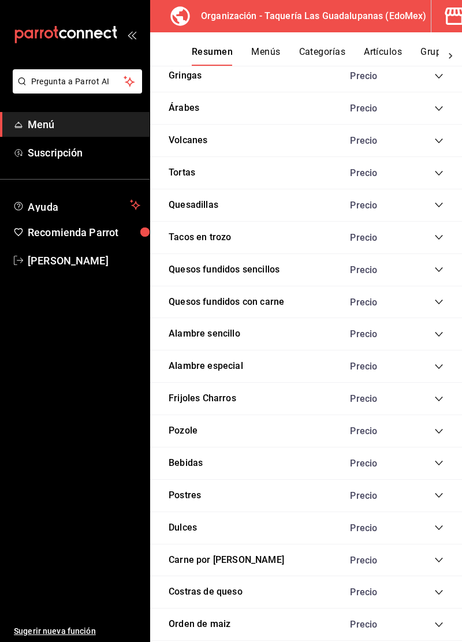
click at [173, 176] on button "Tortas" at bounding box center [182, 172] width 27 height 13
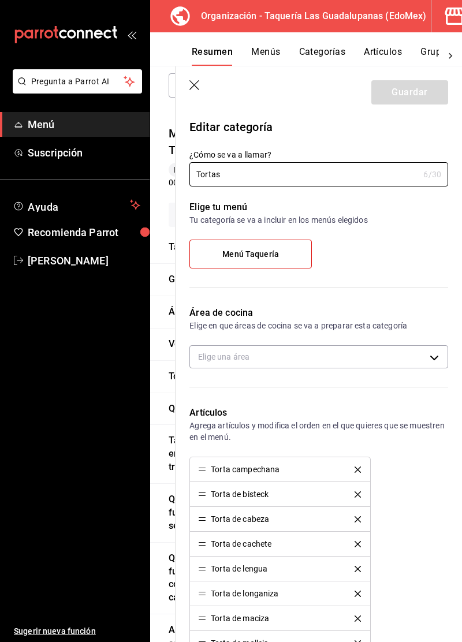
click at [195, 81] on icon "button" at bounding box center [195, 86] width 12 height 12
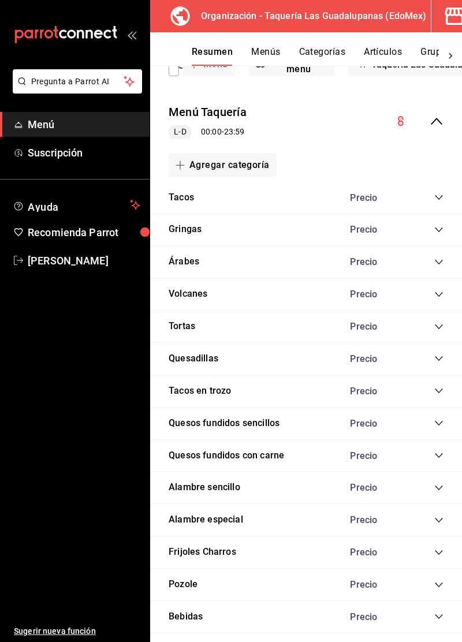
scroll to position [83, 0]
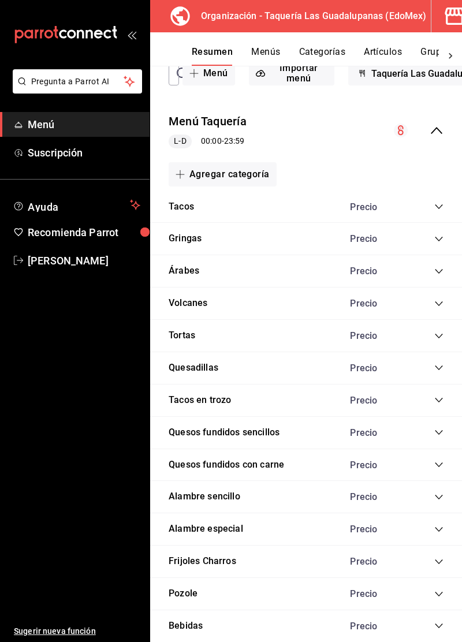
click at [439, 331] on icon "collapse-category-row" at bounding box center [438, 335] width 9 height 9
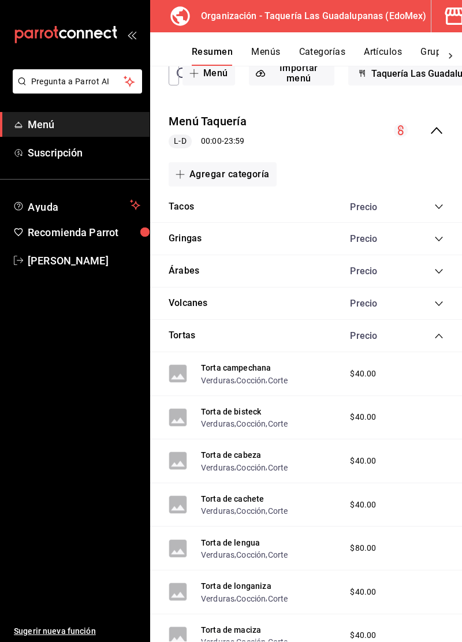
click at [242, 362] on button "Torta campechana" at bounding box center [236, 368] width 70 height 12
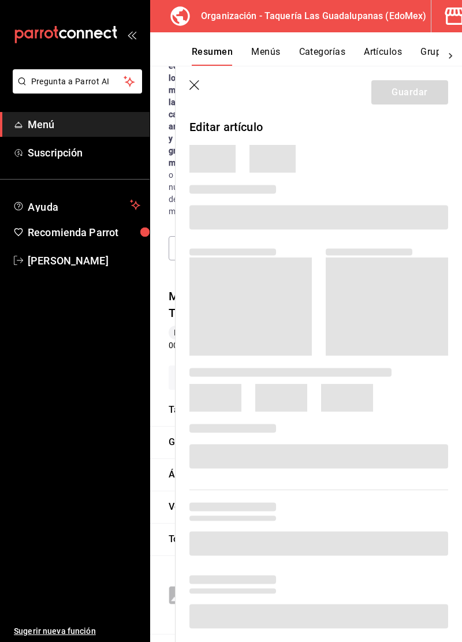
click at [195, 87] on icon "button" at bounding box center [195, 86] width 12 height 12
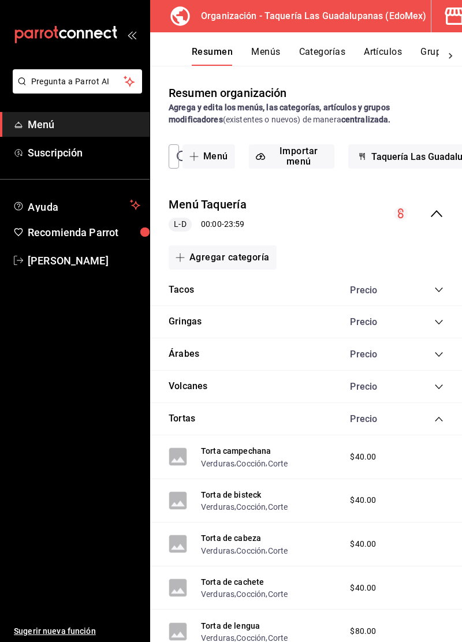
click at [44, 125] on span "Menú" at bounding box center [84, 125] width 113 height 16
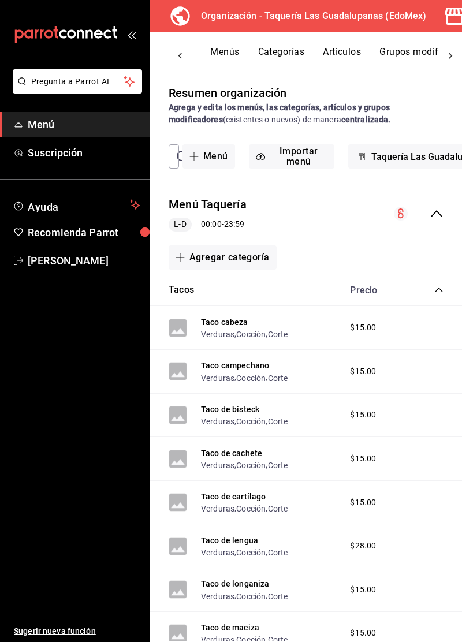
scroll to position [0, 80]
click at [386, 55] on button "Grupos modificadores" at bounding box center [391, 56] width 96 height 20
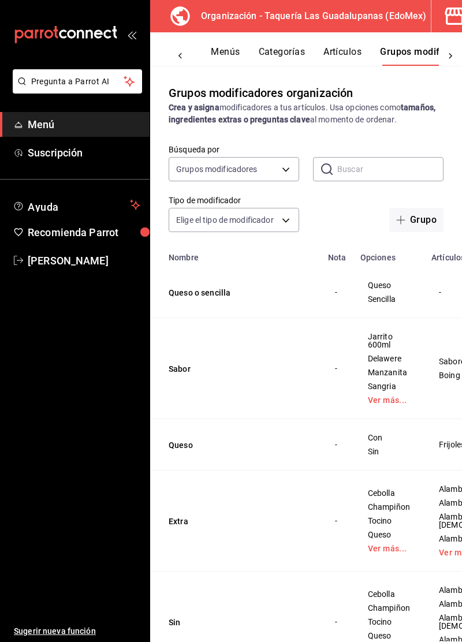
scroll to position [0, 80]
click at [221, 291] on button "Queso o sencilla" at bounding box center [238, 293] width 139 height 12
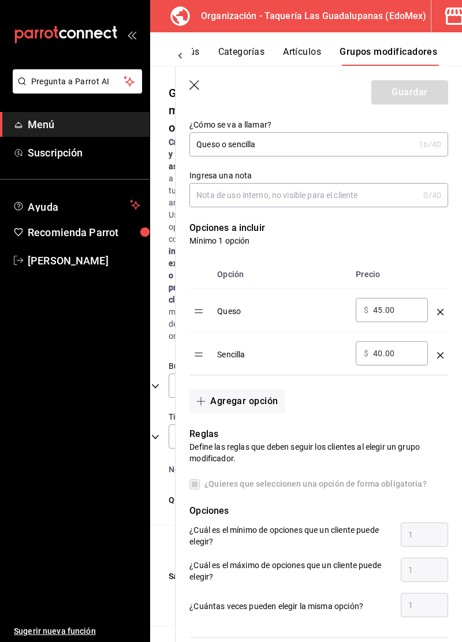
scroll to position [197, 0]
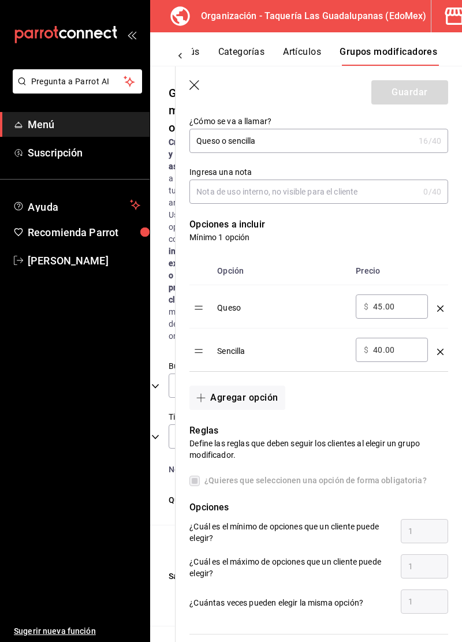
click at [197, 312] on table "Opción Precio Queso ​ $ 45.00 ​ Sencilla ​ $ 40.00 ​" at bounding box center [318, 314] width 259 height 114
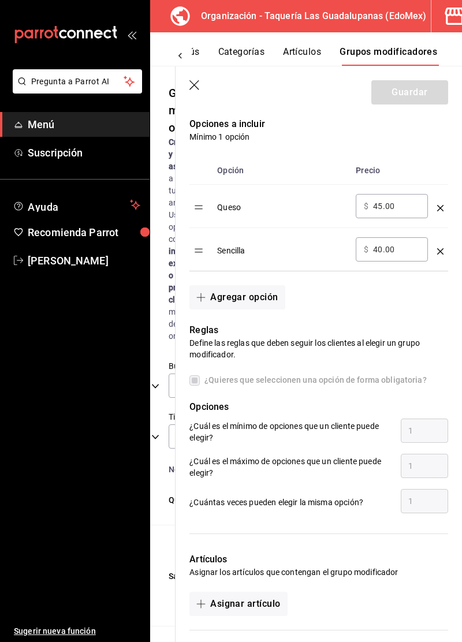
scroll to position [352, 0]
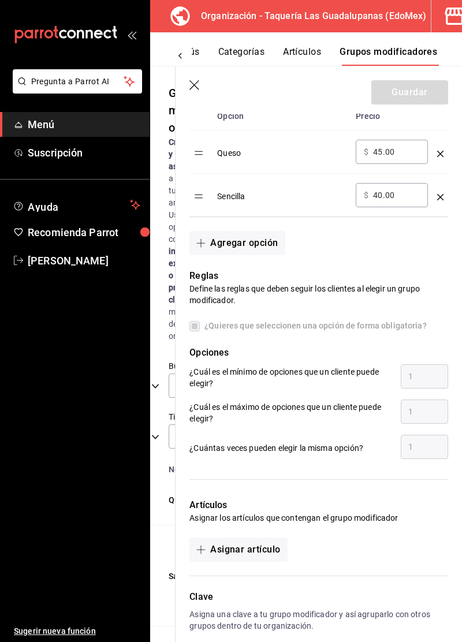
click at [261, 554] on button "Asignar artículo" at bounding box center [238, 549] width 98 height 24
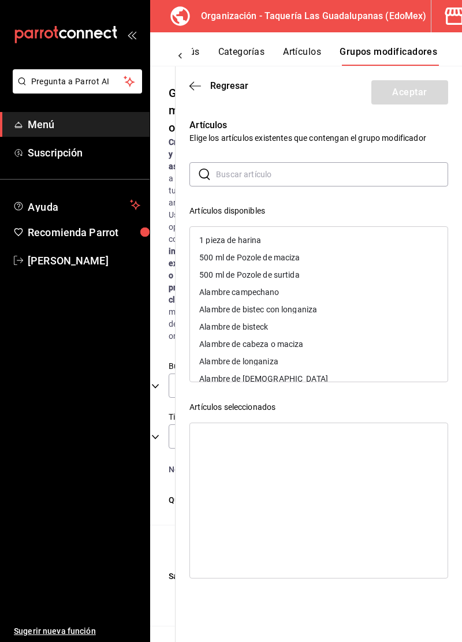
click at [357, 177] on input "text" at bounding box center [332, 174] width 232 height 23
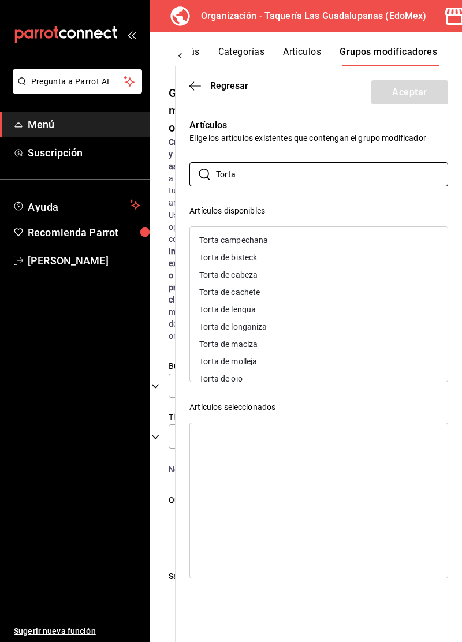
type input "Torta"
click at [356, 242] on div "Torta campechana" at bounding box center [318, 239] width 257 height 17
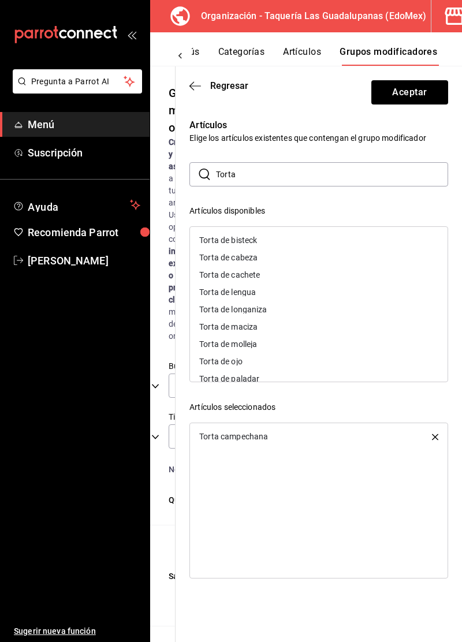
click at [356, 242] on div "Torta de bisteck" at bounding box center [318, 239] width 257 height 17
click at [356, 246] on div "Torta de cabeza" at bounding box center [318, 239] width 257 height 17
click at [348, 249] on div "Torta de lengua" at bounding box center [318, 257] width 257 height 17
click at [347, 249] on div "Torta de longaniza" at bounding box center [318, 257] width 257 height 17
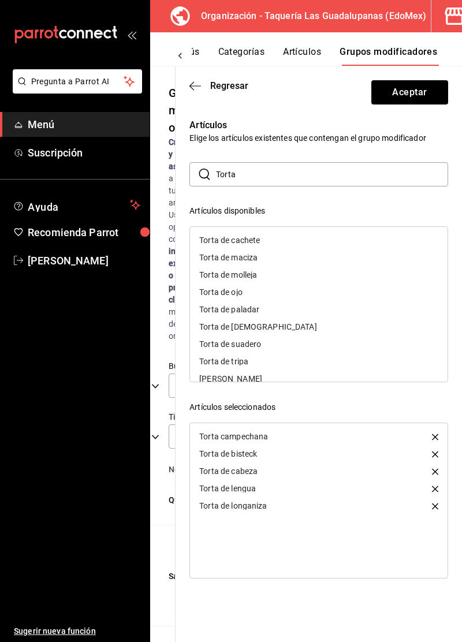
click at [343, 251] on div "Torta de maciza" at bounding box center [318, 257] width 257 height 17
click at [337, 247] on div "Torta de cachete" at bounding box center [318, 239] width 257 height 17
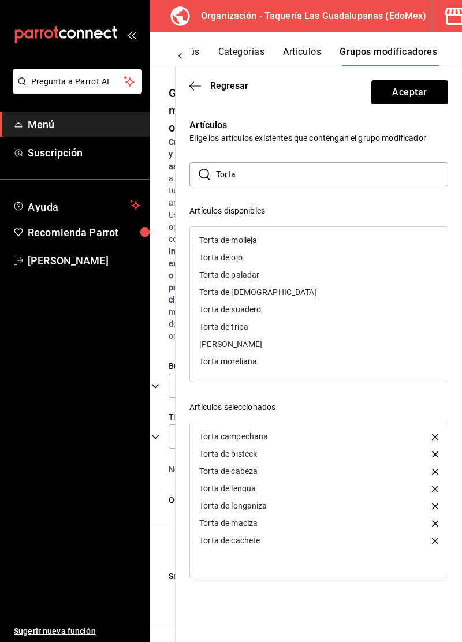
click at [337, 247] on div "Torta de molleja" at bounding box center [318, 239] width 257 height 17
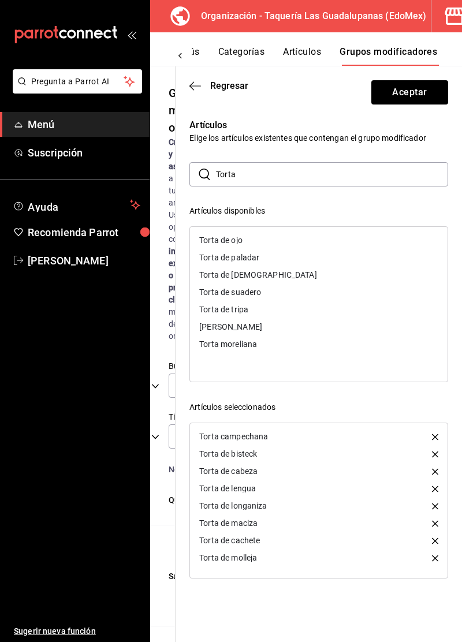
click at [337, 247] on div "Torta de ojo" at bounding box center [318, 239] width 257 height 17
click at [337, 246] on div "Torta de paladar" at bounding box center [318, 239] width 257 height 17
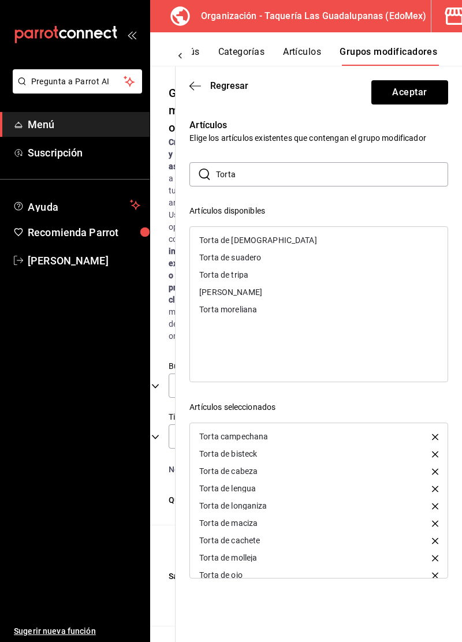
click at [332, 248] on div "Torta de pastor" at bounding box center [318, 239] width 257 height 17
click at [332, 248] on div "Torta de suadero" at bounding box center [318, 239] width 257 height 17
click at [332, 248] on div "Torta de tripa" at bounding box center [318, 239] width 257 height 17
click at [332, 248] on div "Torta jarocha" at bounding box center [318, 239] width 257 height 17
click at [332, 248] on div "Torta moreliana" at bounding box center [318, 239] width 257 height 17
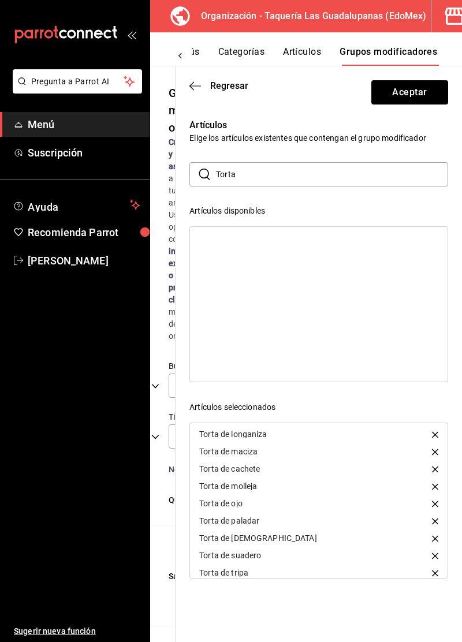
scroll to position [114, 0]
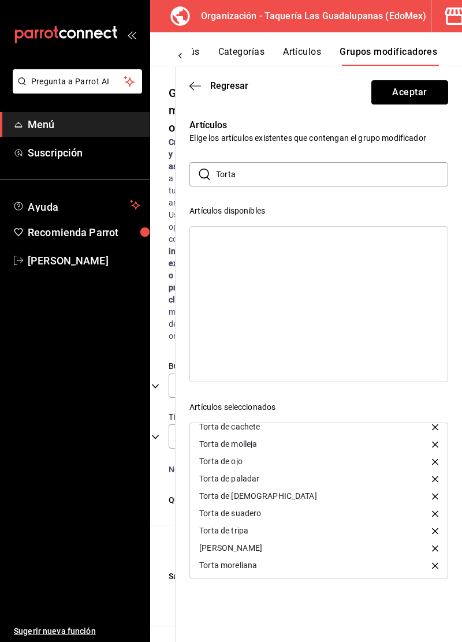
click at [414, 103] on button "Aceptar" at bounding box center [409, 92] width 77 height 24
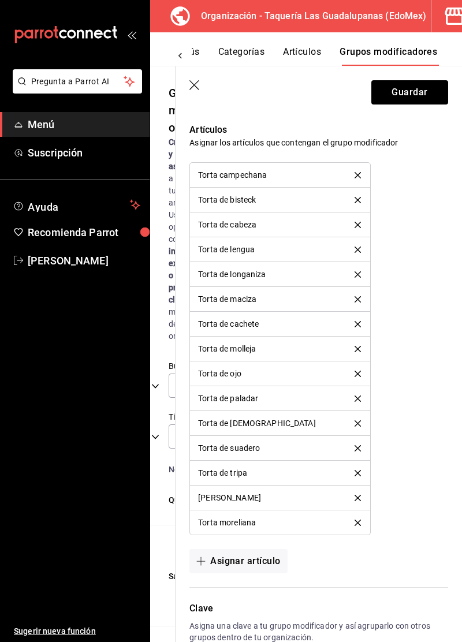
scroll to position [735, 0]
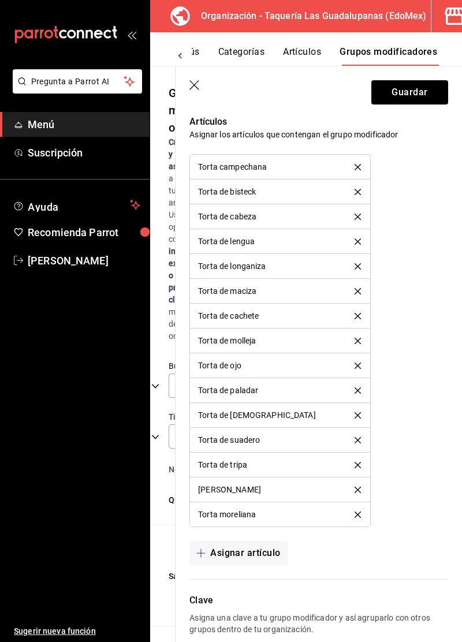
click at [356, 214] on icon "delete" at bounding box center [357, 217] width 6 height 6
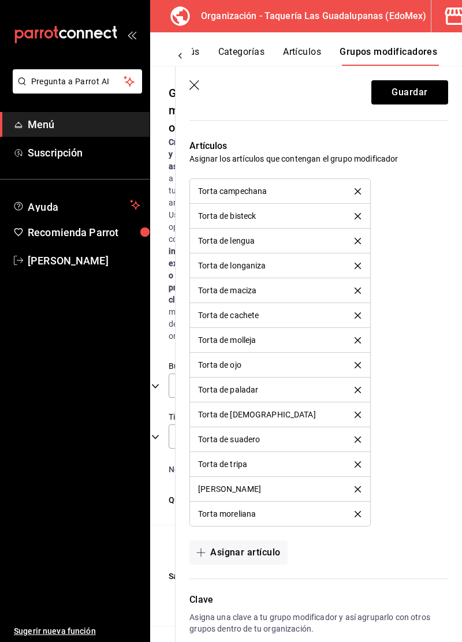
click at [354, 241] on icon "delete" at bounding box center [357, 241] width 6 height 6
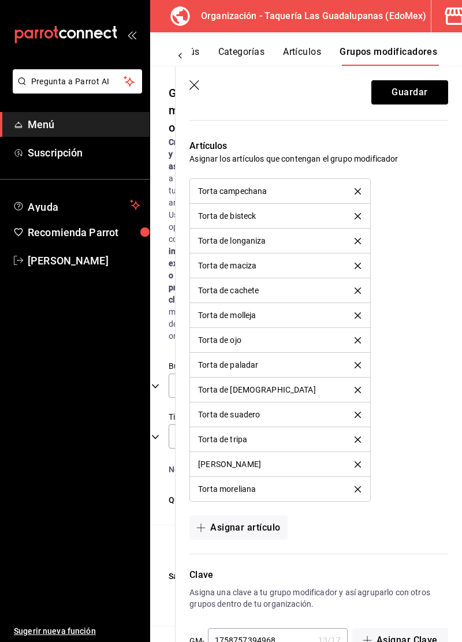
scroll to position [686, 0]
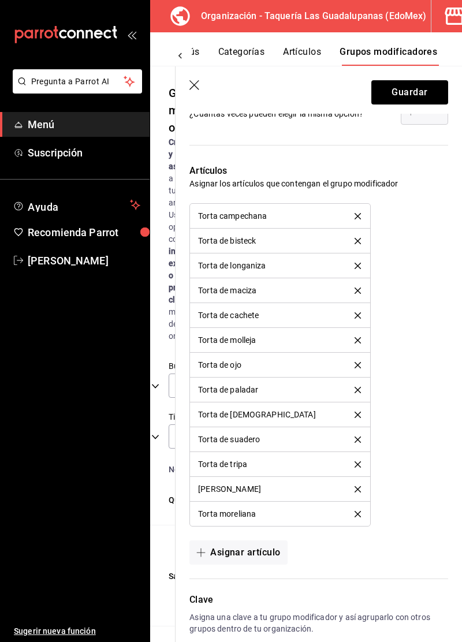
click at [356, 216] on icon "delete" at bounding box center [357, 216] width 6 height 6
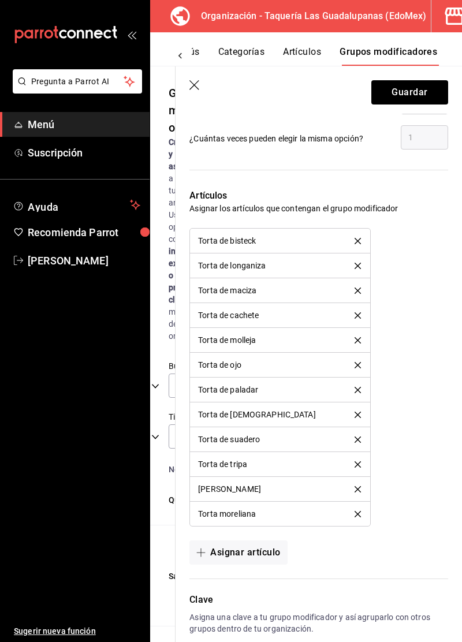
click at [347, 221] on div "Artículos Asignar los artículos que contengan el grupo modificador Torta de bis…" at bounding box center [311, 370] width 272 height 390
click at [352, 219] on div "Artículos Asignar los artículos que contengan el grupo modificador Torta de bis…" at bounding box center [311, 370] width 272 height 390
click at [365, 240] on button "delete" at bounding box center [357, 241] width 23 height 6
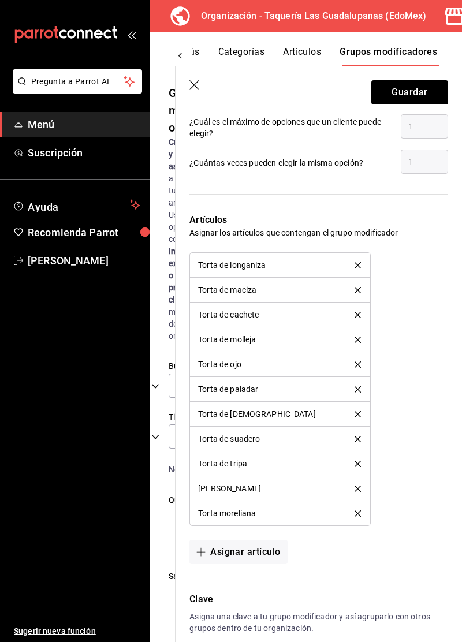
click at [357, 245] on div "Artículos Asignar los artículos que contengan el grupo modificador Torta de lon…" at bounding box center [311, 381] width 272 height 365
click at [362, 262] on button "delete" at bounding box center [357, 265] width 23 height 6
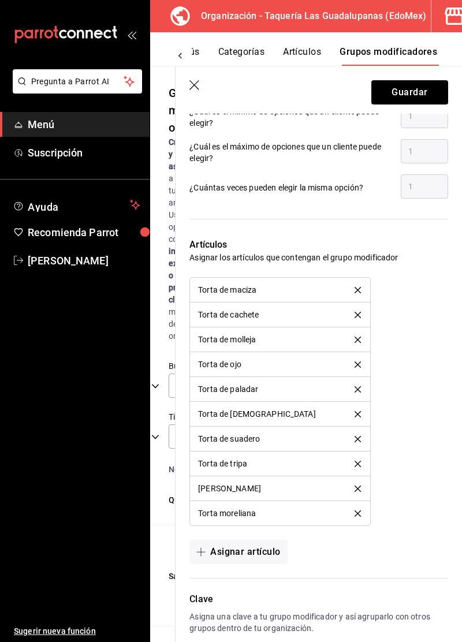
click at [365, 288] on button "delete" at bounding box center [357, 290] width 23 height 6
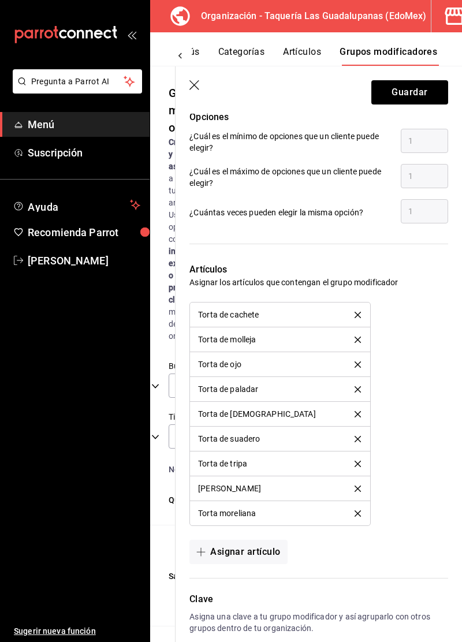
click at [361, 311] on div "Torta de cachete" at bounding box center [279, 315] width 163 height 8
click at [363, 337] on button "delete" at bounding box center [357, 340] width 23 height 6
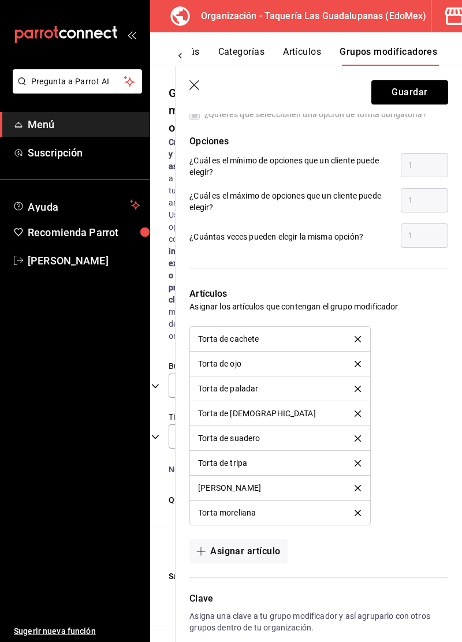
click at [365, 341] on li "Torta de cachete" at bounding box center [280, 339] width 180 height 25
click at [364, 364] on button "delete" at bounding box center [357, 364] width 23 height 6
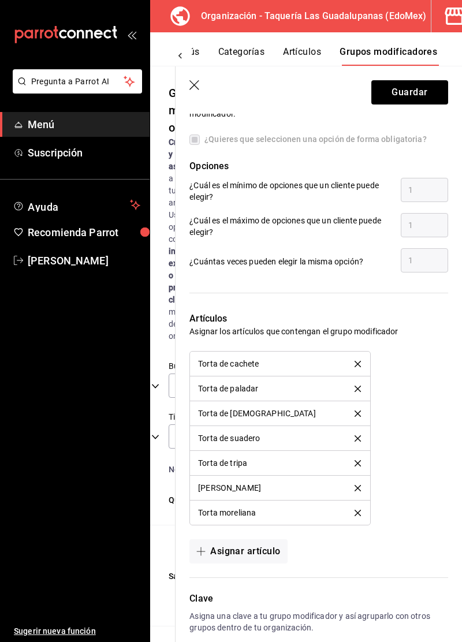
click at [364, 364] on button "delete" at bounding box center [357, 364] width 23 height 6
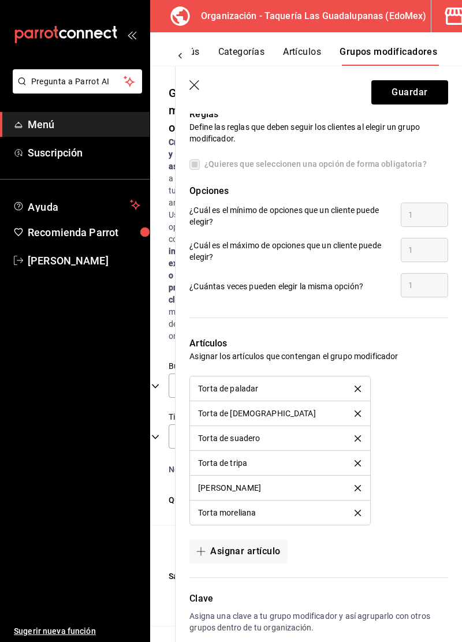
click at [356, 387] on icon "delete" at bounding box center [357, 389] width 6 height 6
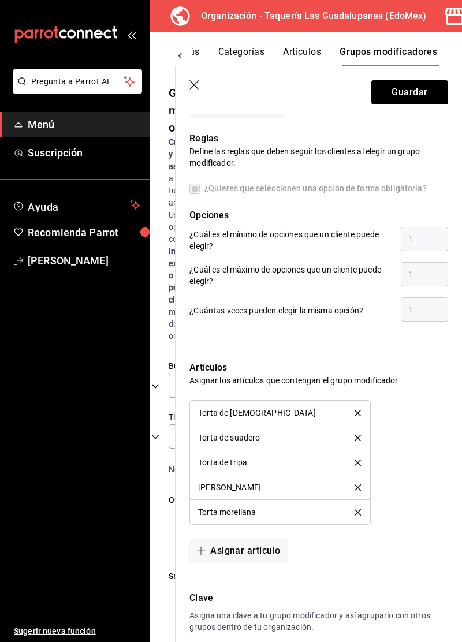
click at [365, 410] on button "delete" at bounding box center [357, 413] width 23 height 6
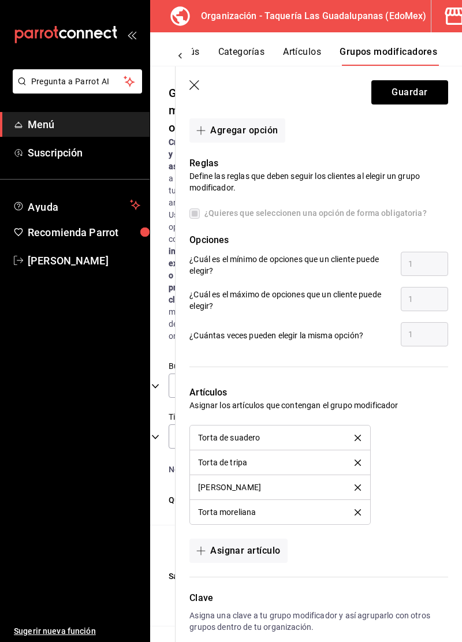
click at [365, 438] on button "delete" at bounding box center [357, 438] width 23 height 6
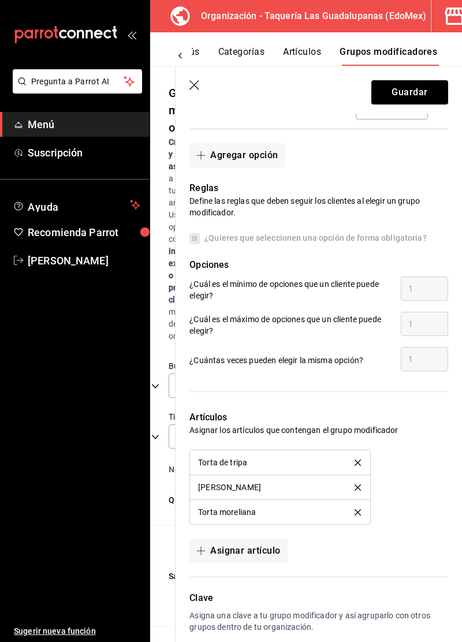
click at [368, 462] on li "Torta de tripa" at bounding box center [280, 462] width 180 height 25
click at [364, 487] on button "delete" at bounding box center [357, 487] width 23 height 6
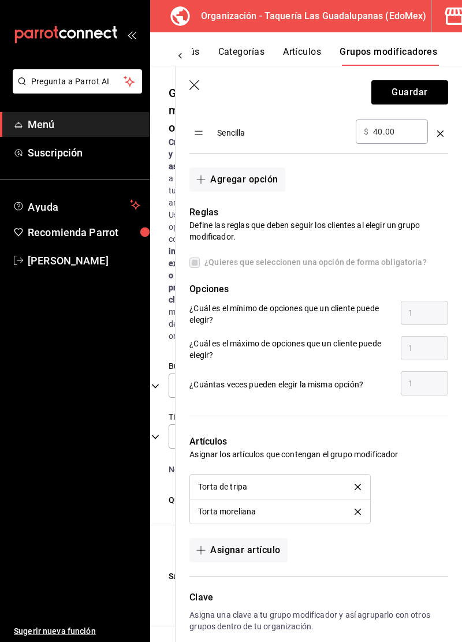
click at [365, 487] on button "delete" at bounding box center [357, 487] width 23 height 6
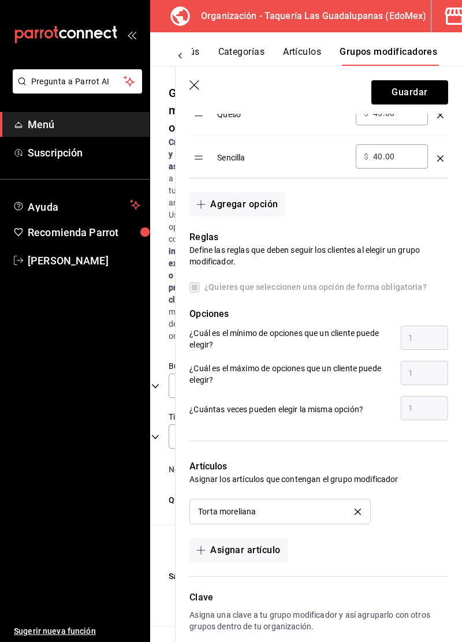
click at [360, 511] on icon "delete" at bounding box center [357, 512] width 6 height 6
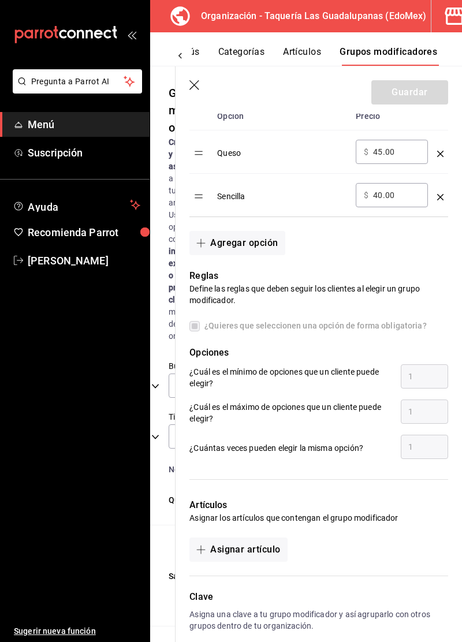
click at [268, 554] on button "Asignar artículo" at bounding box center [238, 549] width 98 height 24
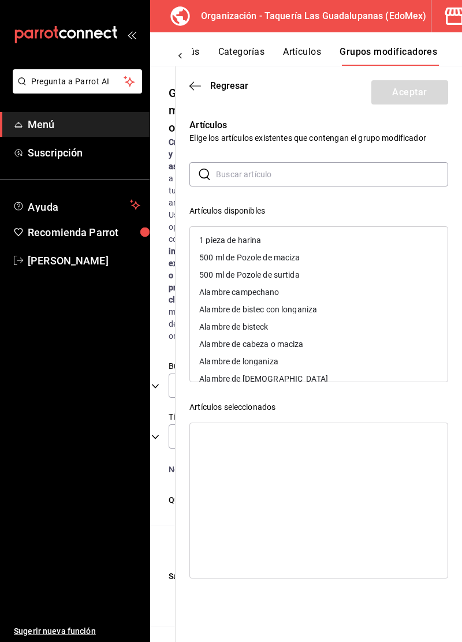
click at [373, 178] on input "text" at bounding box center [332, 174] width 232 height 23
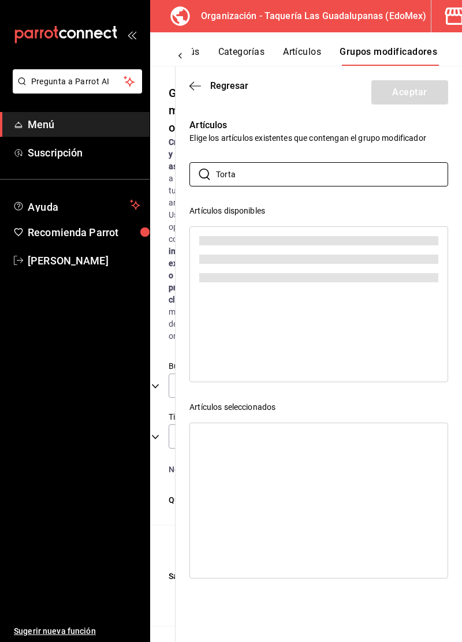
scroll to position [0, 0]
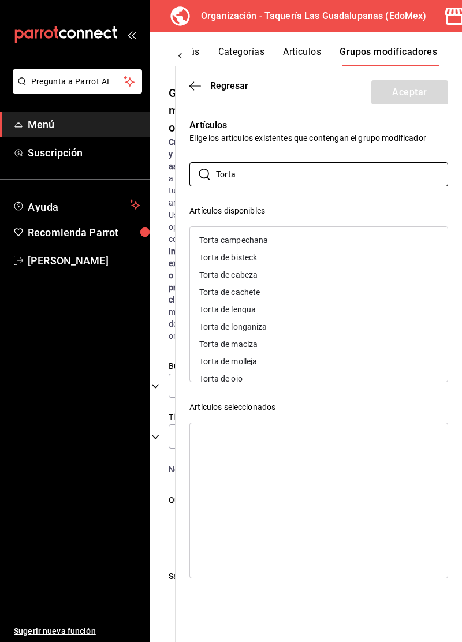
type input "Torta"
click at [377, 236] on div "Torta campechana" at bounding box center [318, 239] width 257 height 17
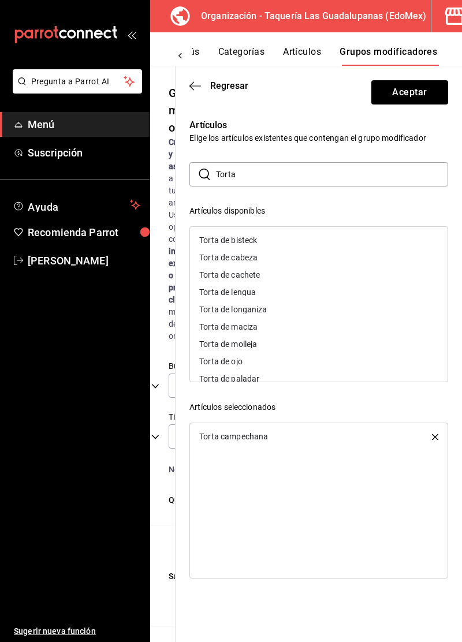
click at [368, 243] on div "Torta de bisteck" at bounding box center [318, 239] width 257 height 17
click at [362, 246] on div "Torta de cabeza" at bounding box center [318, 239] width 257 height 17
click at [357, 246] on div "Torta de cachete" at bounding box center [318, 239] width 257 height 17
click at [339, 263] on div "Torta de longaniza" at bounding box center [318, 257] width 257 height 17
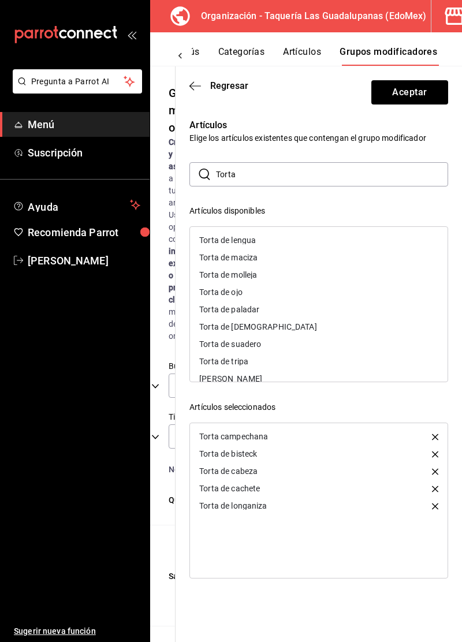
click at [334, 264] on div "Torta de maciza" at bounding box center [318, 257] width 257 height 17
click at [334, 264] on div "Torta de molleja" at bounding box center [318, 257] width 257 height 17
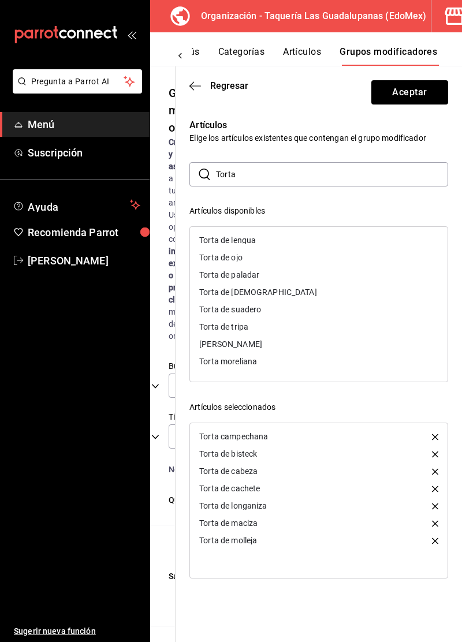
click at [337, 262] on div "Torta de ojo" at bounding box center [318, 257] width 257 height 17
click at [338, 261] on div "Torta de paladar" at bounding box center [318, 257] width 257 height 17
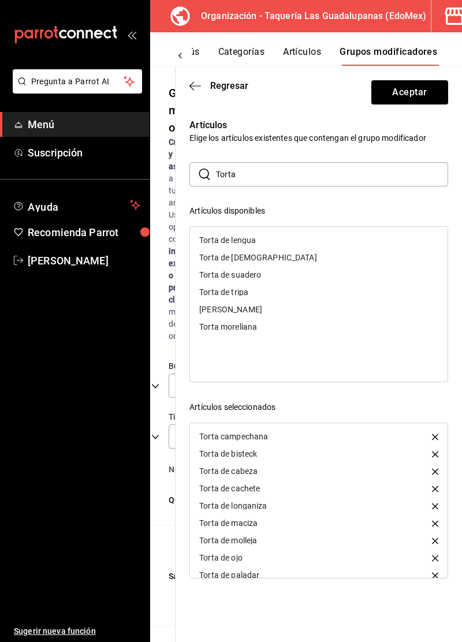
click at [337, 262] on div "Torta de pastor" at bounding box center [318, 257] width 257 height 17
click at [337, 261] on div "Torta de suadero" at bounding box center [318, 257] width 257 height 17
click at [337, 261] on div "Torta de tripa" at bounding box center [318, 257] width 257 height 17
click at [331, 263] on div "Torta jarocha" at bounding box center [318, 257] width 257 height 17
click at [331, 263] on div "Torta moreliana" at bounding box center [318, 257] width 257 height 17
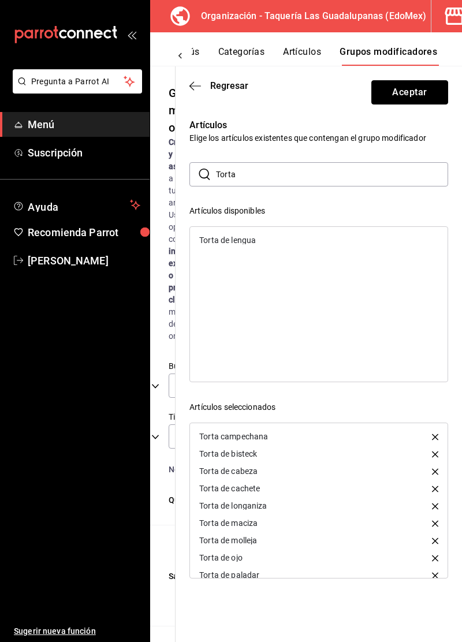
click at [407, 94] on button "Aceptar" at bounding box center [409, 92] width 77 height 24
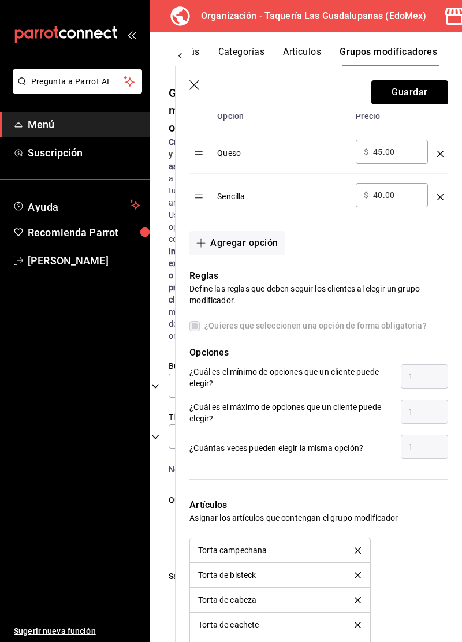
click at [413, 97] on button "Guardar" at bounding box center [409, 92] width 77 height 24
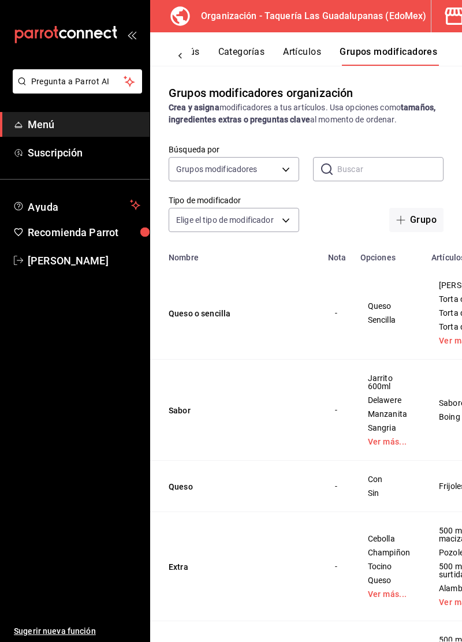
click at [246, 48] on button "Categorías" at bounding box center [241, 56] width 47 height 20
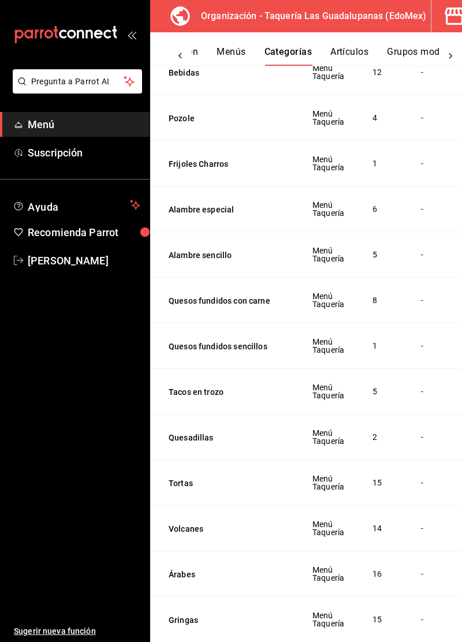
scroll to position [633, 0]
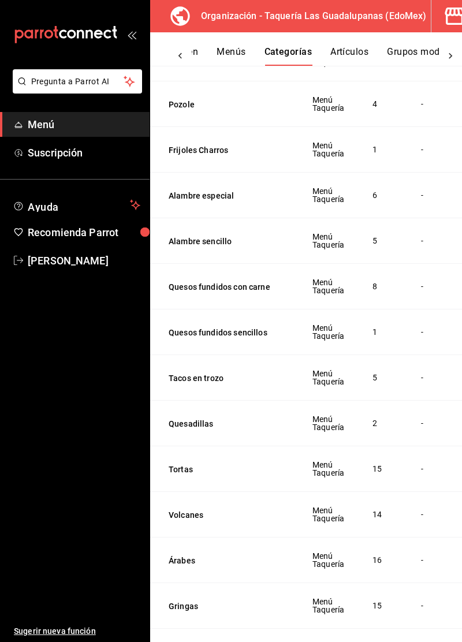
click at [266, 465] on button "Tortas" at bounding box center [226, 470] width 115 height 12
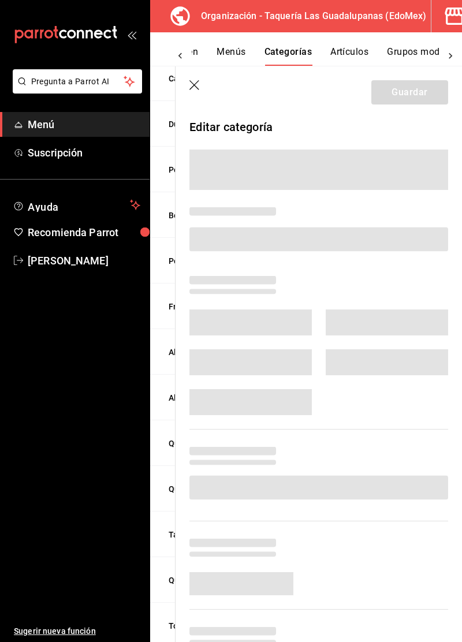
scroll to position [614, 0]
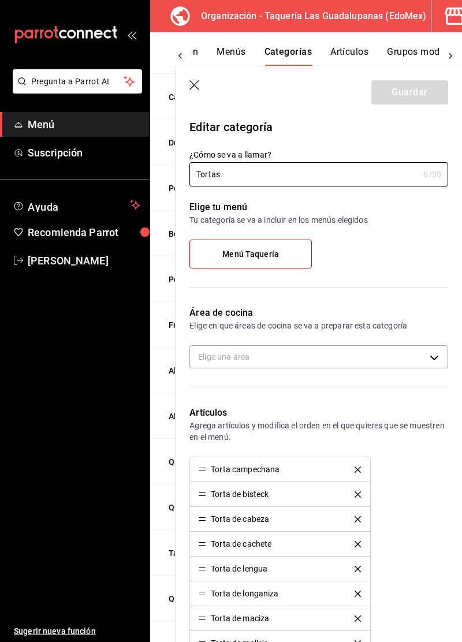
click at [194, 81] on icon "button" at bounding box center [195, 86] width 12 height 12
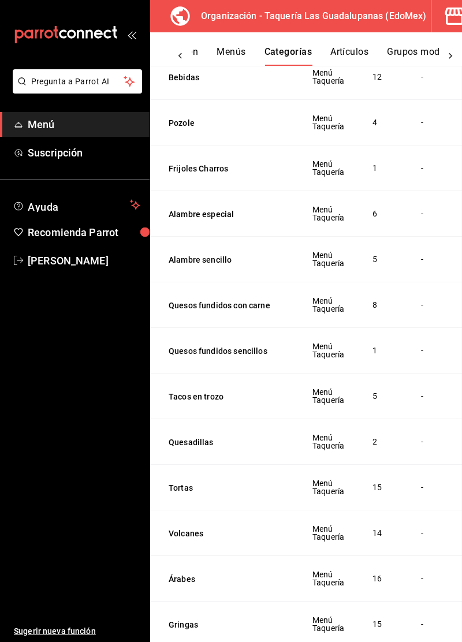
scroll to position [633, 0]
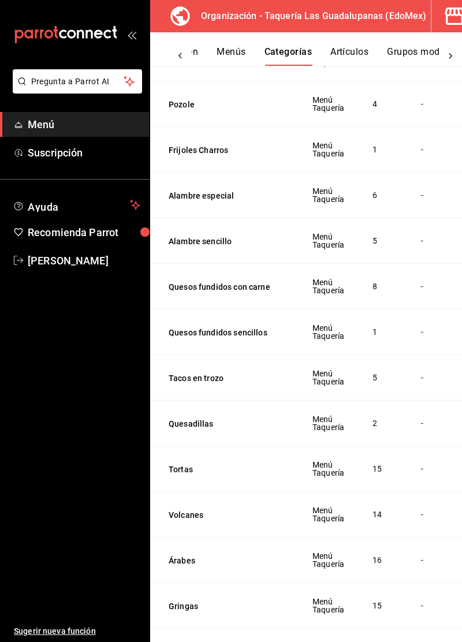
click at [421, 468] on div "-" at bounding box center [425, 468] width 11 height 13
click at [375, 469] on td "15" at bounding box center [381, 469] width 47 height 46
click at [327, 469] on span "Menú Taquería" at bounding box center [328, 469] width 32 height 16
click at [360, 62] on button "Artículos" at bounding box center [349, 56] width 38 height 20
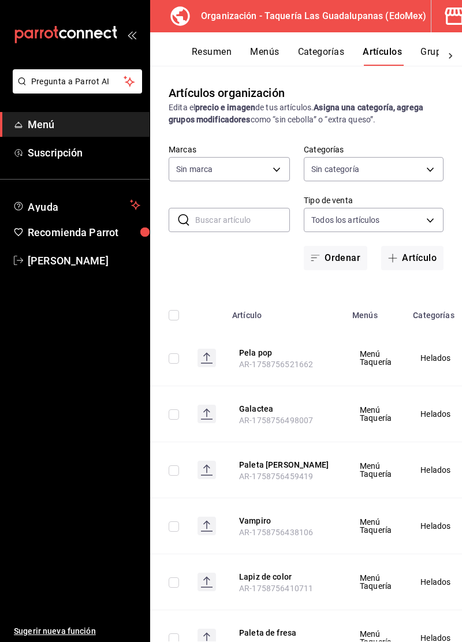
type input "7d895f5e-71e8-4674-aebc-fc8344751e67"
type input "e5395fb8-f424-4587-9455-43e08fa27530,93e85a62-ab76-4caf-9dff-9b8e5fb3b8d5,66132…"
click at [207, 48] on button "Resumen" at bounding box center [212, 56] width 40 height 20
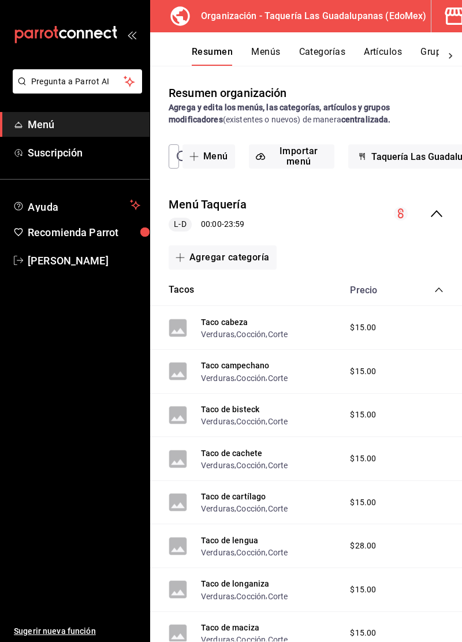
click at [439, 294] on span "collapse-category-row" at bounding box center [438, 289] width 9 height 9
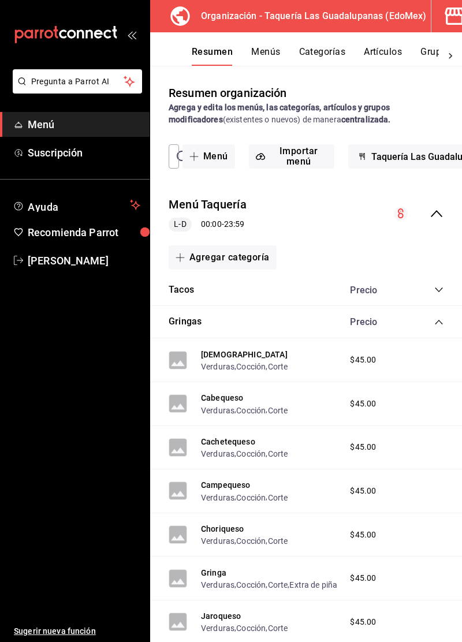
click at [441, 324] on icon "collapse-category-row" at bounding box center [438, 321] width 9 height 9
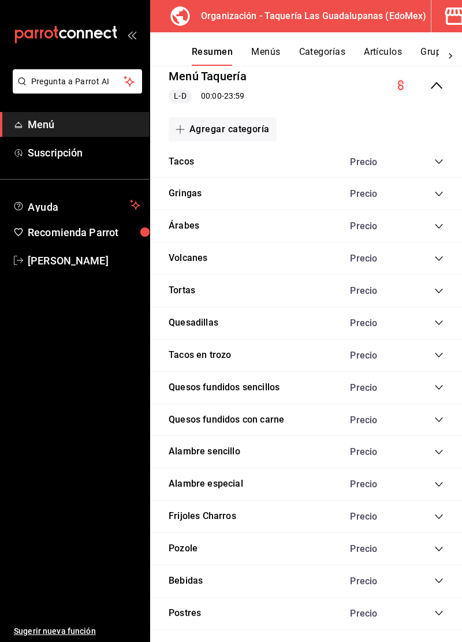
scroll to position [134, 0]
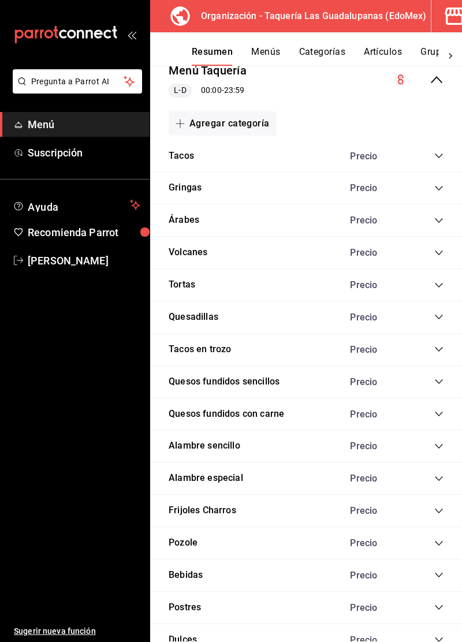
click at [439, 295] on div "Tortas Precio" at bounding box center [306, 285] width 312 height 32
click at [436, 283] on icon "collapse-category-row" at bounding box center [438, 285] width 9 height 9
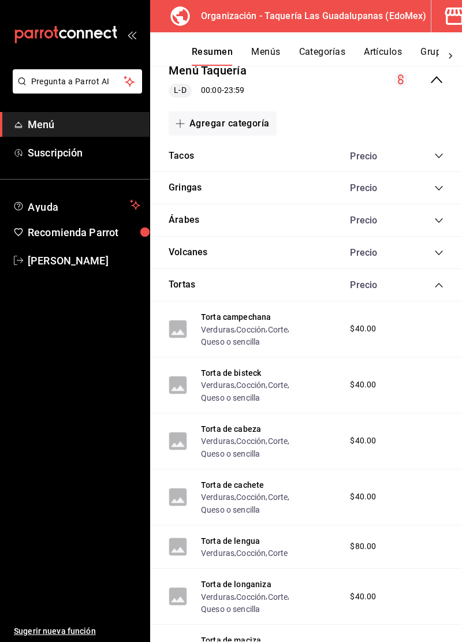
click at [435, 284] on icon "collapse-category-row" at bounding box center [438, 285] width 9 height 9
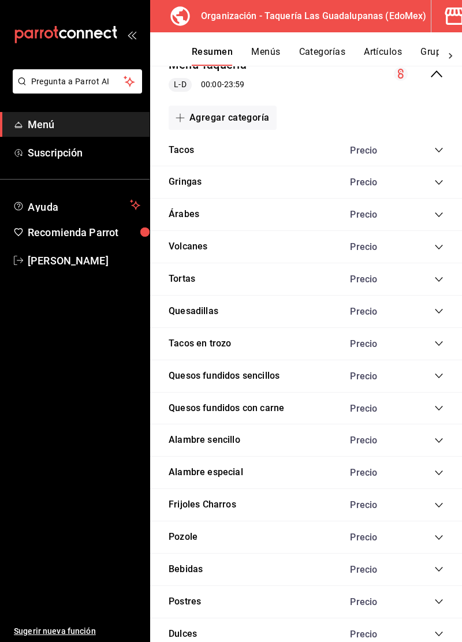
scroll to position [0, 0]
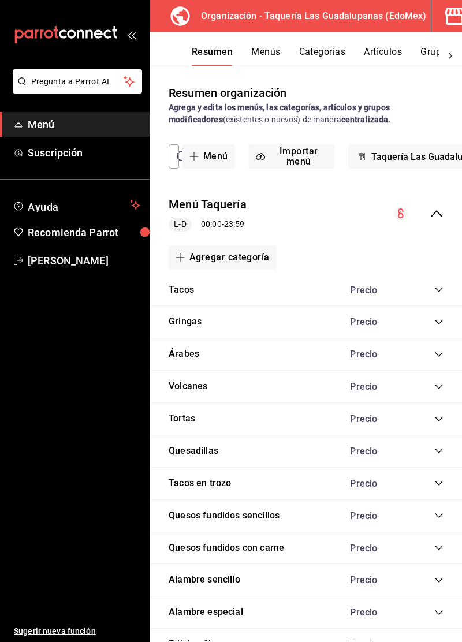
click at [435, 417] on icon "collapse-category-row" at bounding box center [439, 419] width 8 height 5
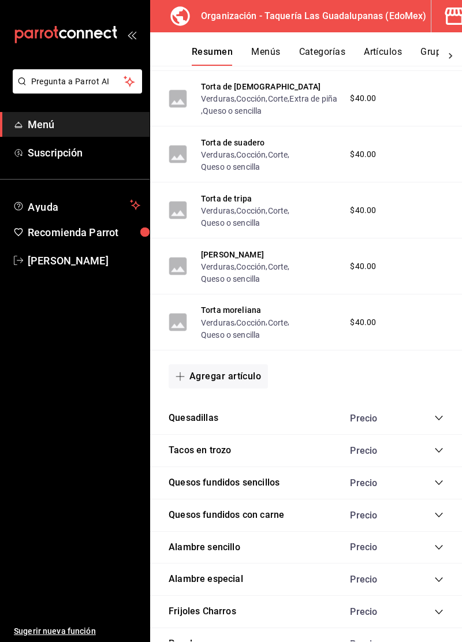
scroll to position [912, 0]
click at [241, 367] on button "Agregar artículo" at bounding box center [218, 376] width 99 height 24
click at [226, 421] on li "Artículo nuevo" at bounding box center [214, 423] width 91 height 28
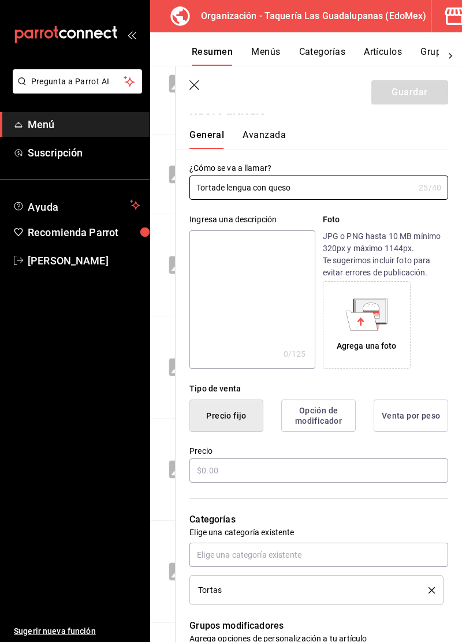
scroll to position [14, 0]
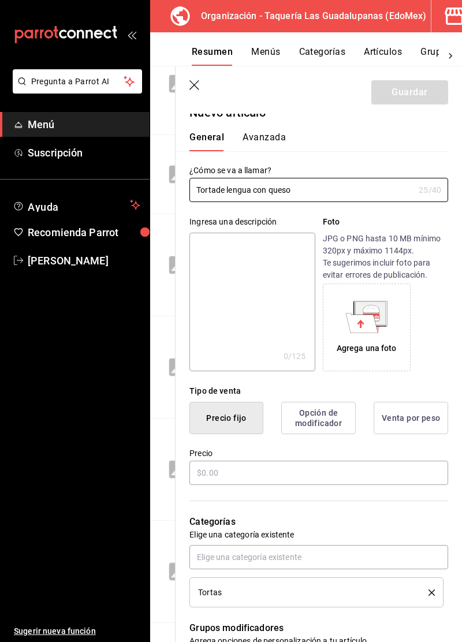
click at [219, 193] on input "Tortade lengua con queso" at bounding box center [301, 189] width 225 height 23
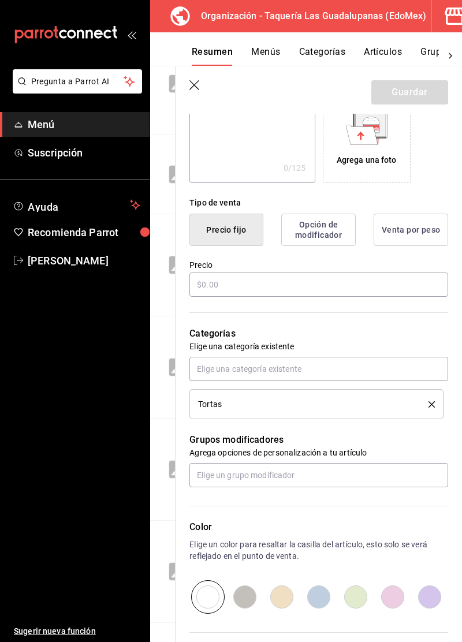
type input "Torta de lengua con queso"
click at [367, 286] on div "Tipo de venta Precio fijo Opción de modificador Venta por peso Precio" at bounding box center [311, 240] width 272 height 115
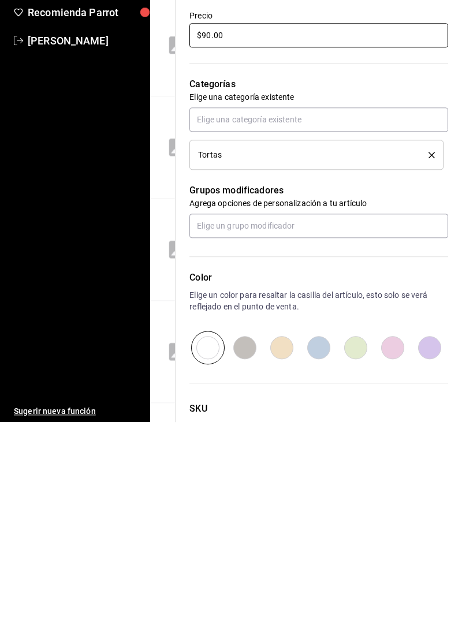
scroll to position [263, 0]
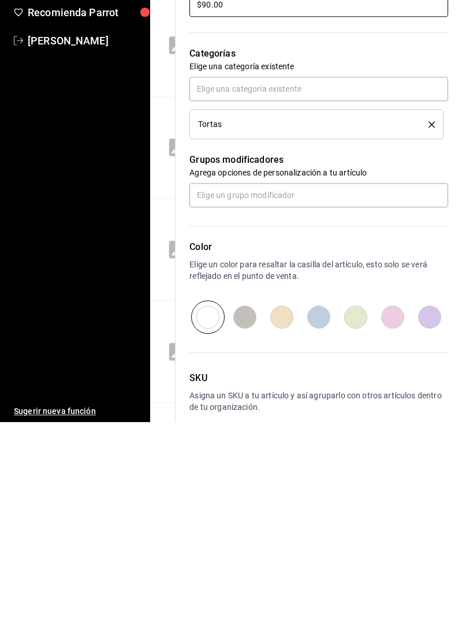
type input "$90.00"
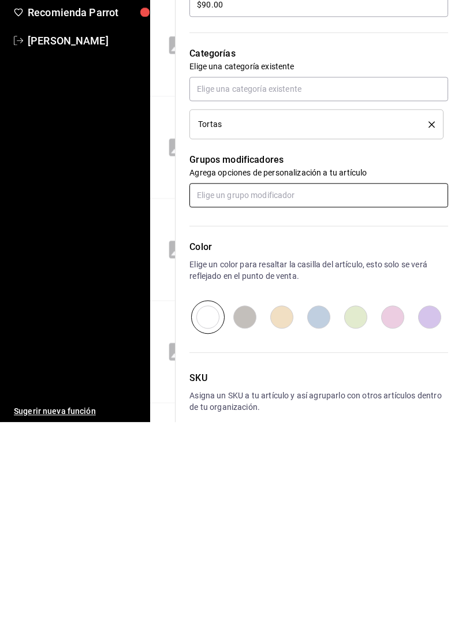
click at [380, 416] on input "text" at bounding box center [318, 415] width 259 height 24
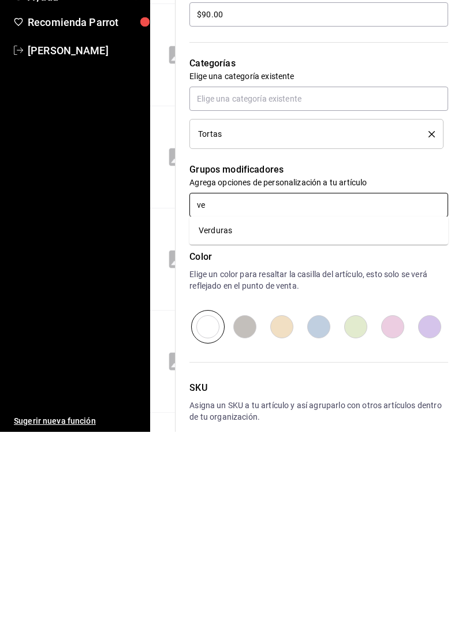
type input "ver"
click at [369, 444] on li "Verduras" at bounding box center [318, 440] width 259 height 19
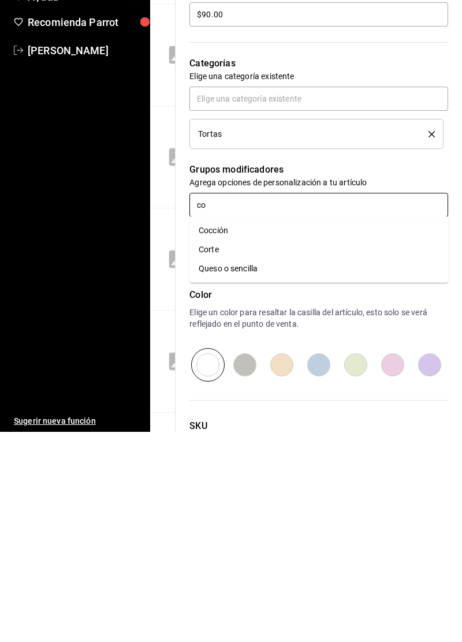
type input "coc"
click at [365, 440] on li "Cocción" at bounding box center [318, 440] width 259 height 19
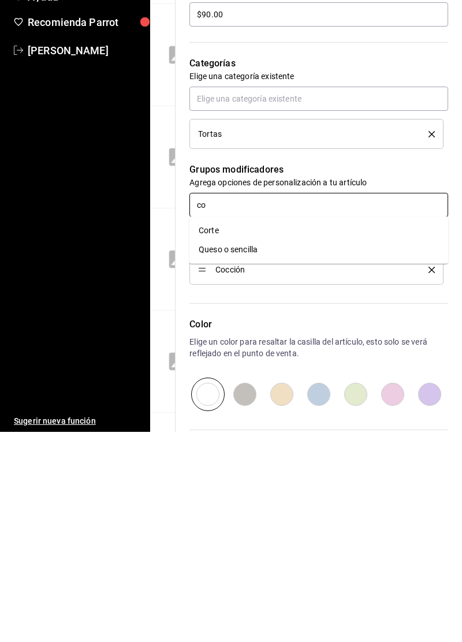
type input "cor"
click at [367, 444] on li "Corte" at bounding box center [318, 440] width 259 height 19
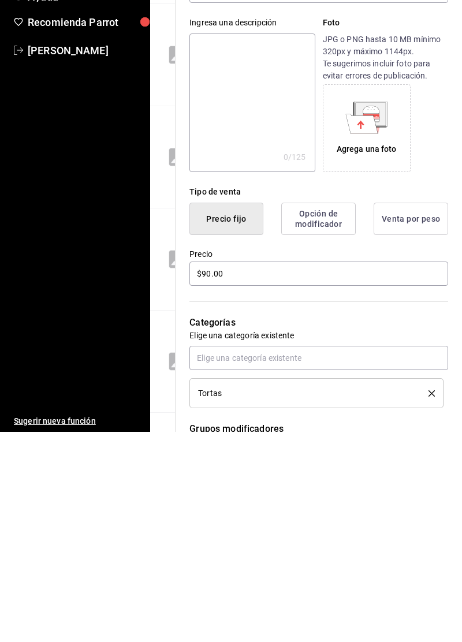
scroll to position [0, 0]
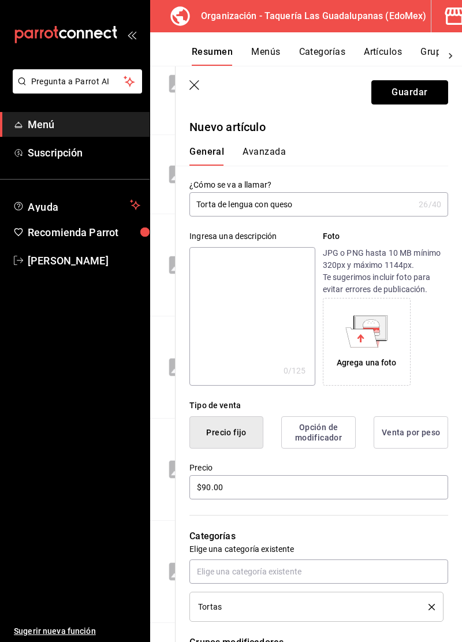
click at [418, 93] on button "Guardar" at bounding box center [409, 92] width 77 height 24
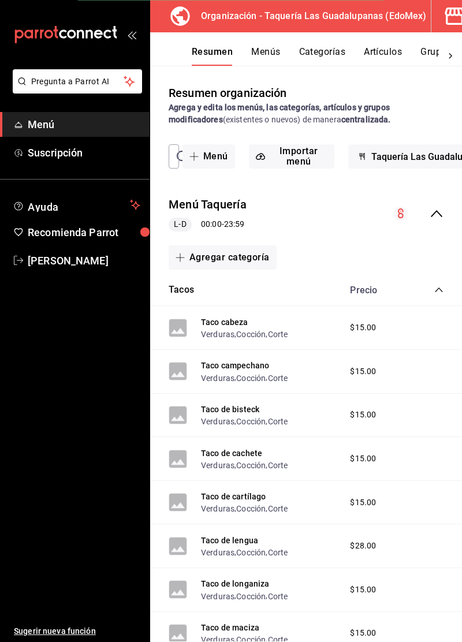
click at [438, 278] on div "Tacos Precio" at bounding box center [306, 290] width 312 height 32
click at [439, 290] on icon "collapse-category-row" at bounding box center [438, 289] width 9 height 9
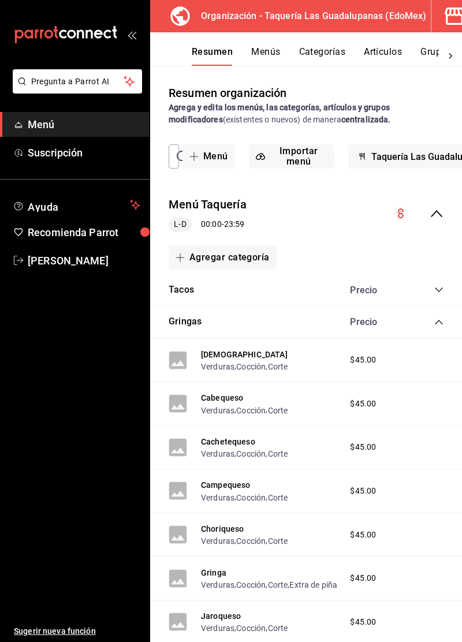
click at [438, 211] on icon "collapse-menu-row" at bounding box center [436, 214] width 14 height 14
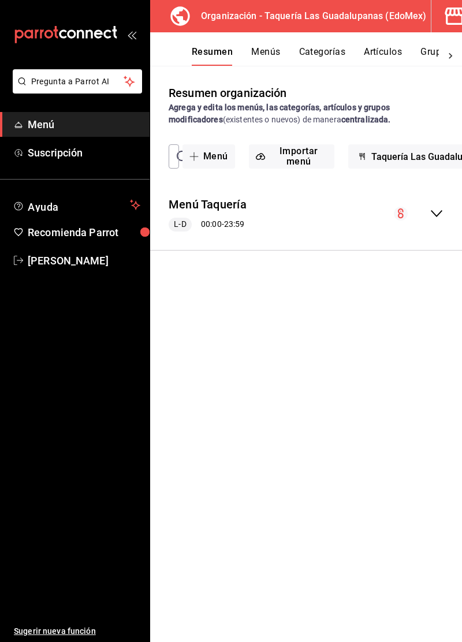
click at [435, 216] on icon "collapse-menu-row" at bounding box center [436, 214] width 14 height 14
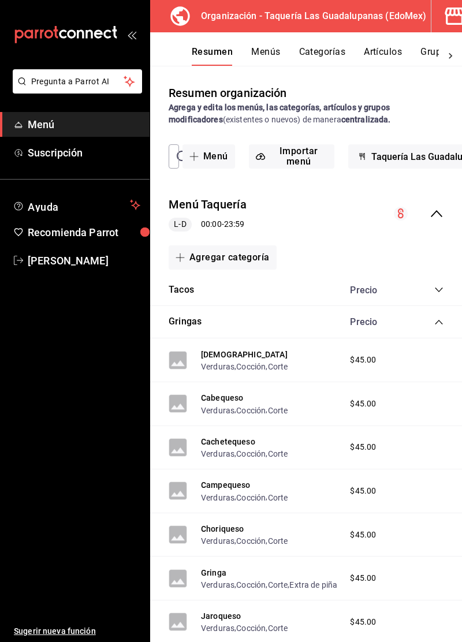
click at [436, 324] on icon "collapse-category-row" at bounding box center [438, 321] width 9 height 9
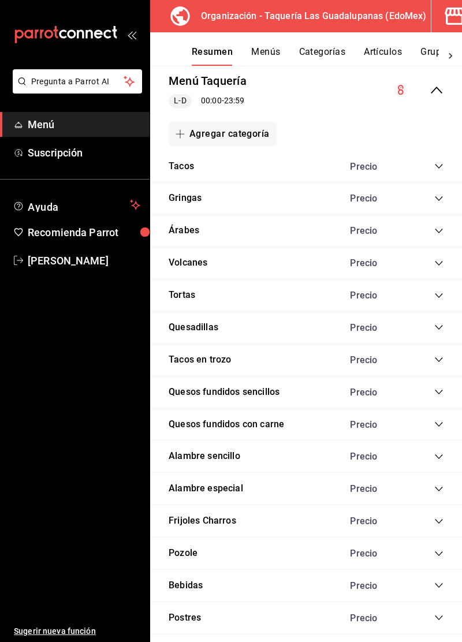
scroll to position [125, 0]
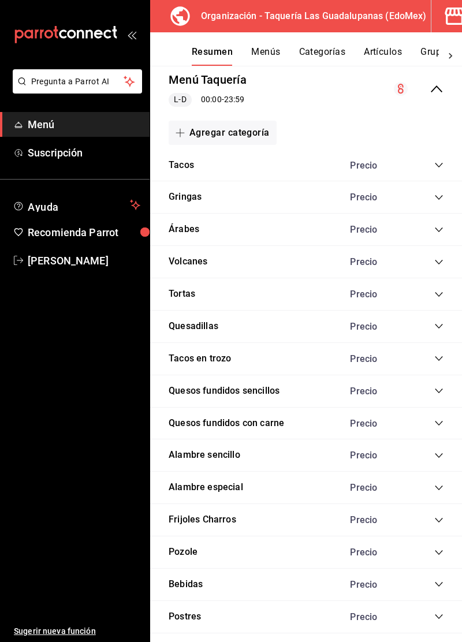
click at [439, 296] on icon "collapse-category-row" at bounding box center [438, 294] width 9 height 9
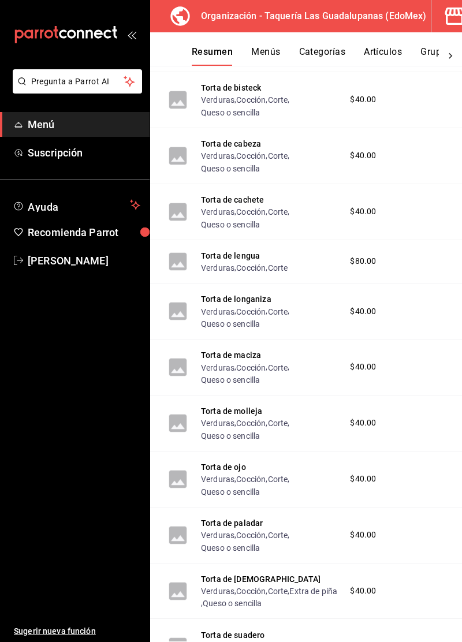
scroll to position [0, 0]
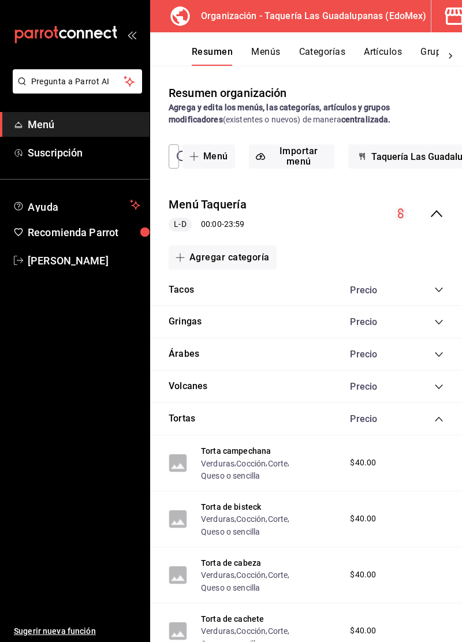
click at [381, 5] on div "Organización - Taquería Las Guadalupanas (EdoMex)" at bounding box center [294, 16] width 271 height 32
click at [173, 21] on icon at bounding box center [179, 15] width 19 height 19
click at [25, 133] on link "Menú" at bounding box center [75, 124] width 150 height 25
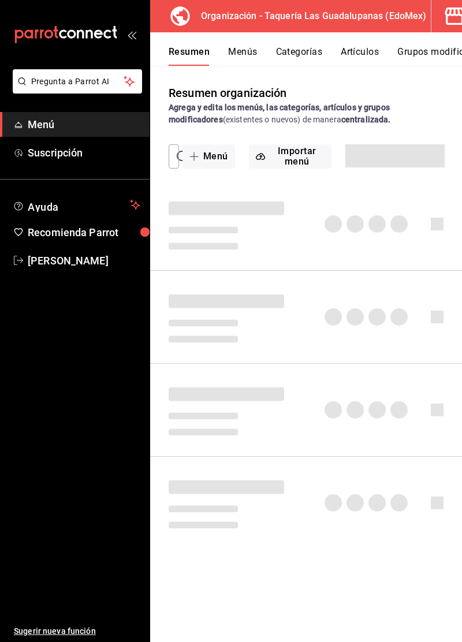
click at [60, 32] on icon "mailbox folders" at bounding box center [63, 33] width 8 height 9
